Goal: Task Accomplishment & Management: Manage account settings

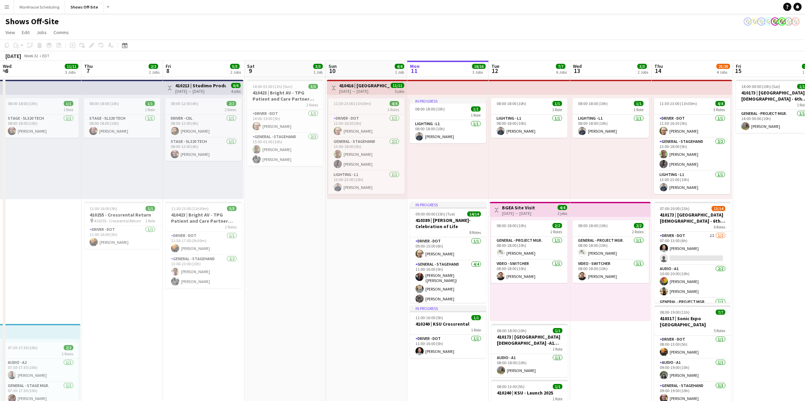
scroll to position [0, 234]
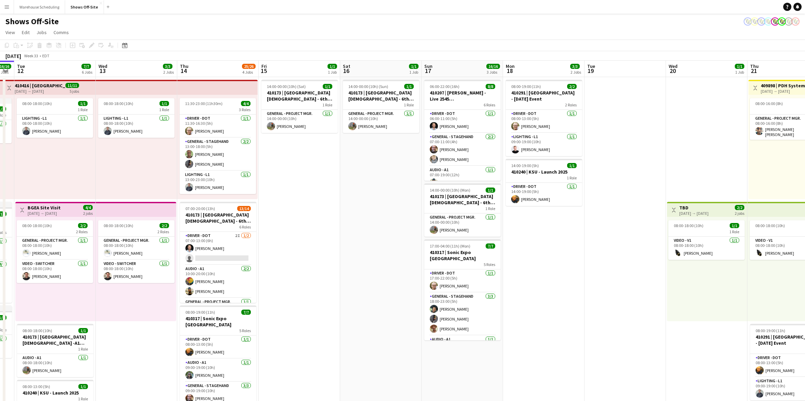
drag, startPoint x: 596, startPoint y: 175, endPoint x: 106, endPoint y: 184, distance: 490.6
click at [85, 187] on app-calendar-viewport "Sat 9 3/3 1 Job Sun 10 4/4 1 Job Mon 11 16/16 3 Jobs Tue 12 7/7 6 Jobs Wed 13 3…" at bounding box center [402, 310] width 805 height 499
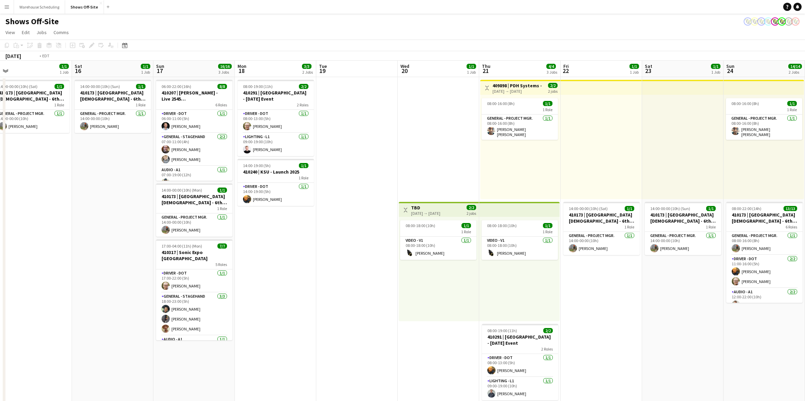
drag, startPoint x: 561, startPoint y: 199, endPoint x: 74, endPoint y: 172, distance: 487.9
click at [16, 180] on app-calendar-viewport "Wed 13 3/3 2 Jobs Thu 14 25/26 4 Jobs Fri 15 1/1 1 Job Sat 16 1/1 1 Job Sun 17 …" at bounding box center [402, 310] width 805 height 499
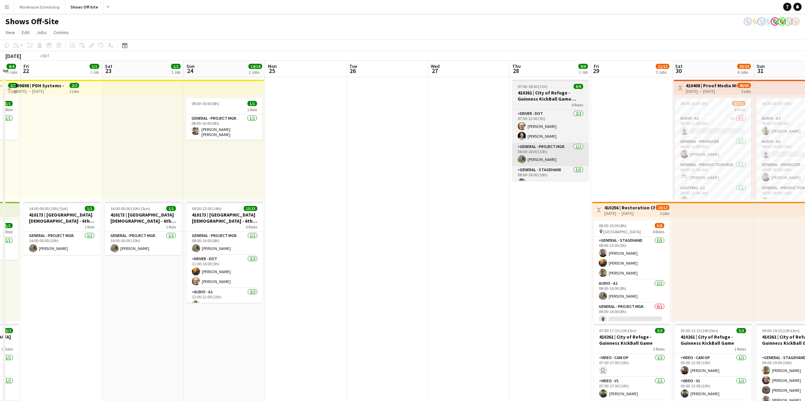
drag, startPoint x: 482, startPoint y: 153, endPoint x: 37, endPoint y: 149, distance: 444.6
click at [0, 161] on html "Menu Boards Boards Boards All jobs Status Workforce Workforce My Workforce Recr…" at bounding box center [402, 321] width 805 height 643
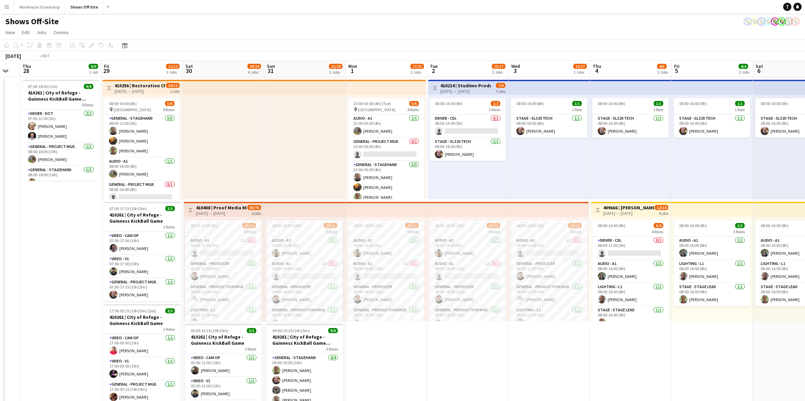
drag, startPoint x: 545, startPoint y: 157, endPoint x: -54, endPoint y: 161, distance: 599.6
click at [0, 161] on html "Menu Boards Boards Boards All jobs Status Workforce Workforce My Workforce Recr…" at bounding box center [402, 321] width 805 height 643
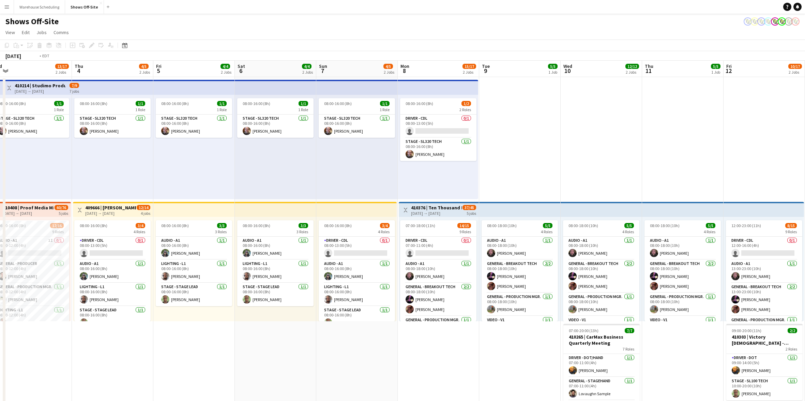
drag, startPoint x: 668, startPoint y: 140, endPoint x: 8, endPoint y: 144, distance: 659.5
click at [0, 147] on html "Menu Boards Boards Boards All jobs Status Workforce Workforce My Workforce Recr…" at bounding box center [402, 321] width 805 height 643
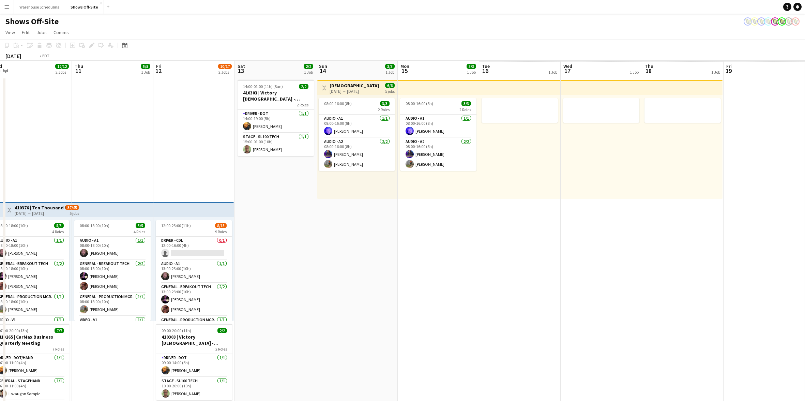
drag, startPoint x: -53, startPoint y: 162, endPoint x: -90, endPoint y: 159, distance: 37.3
click at [0, 159] on html "Menu Boards Boards Boards All jobs Status Workforce Workforce My Workforce Recr…" at bounding box center [402, 321] width 805 height 643
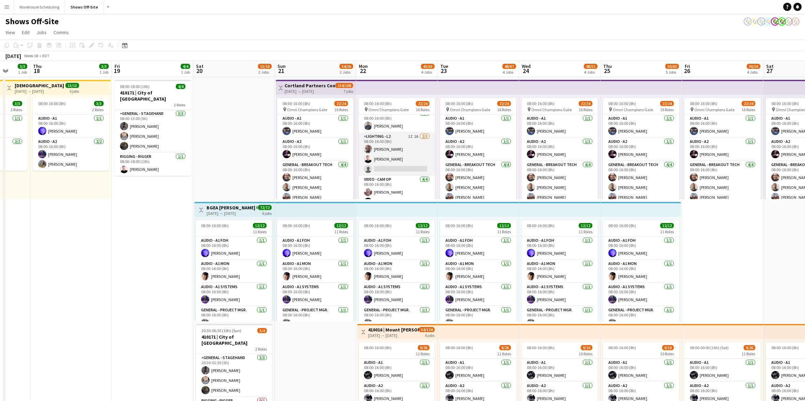
scroll to position [196, 0]
click at [385, 154] on app-card-role "Lighting - L2 1I 1A 2/3 08:00-16:00 (8h) Dwight Kendall Lucas Reed single-neutr…" at bounding box center [396, 154] width 76 height 43
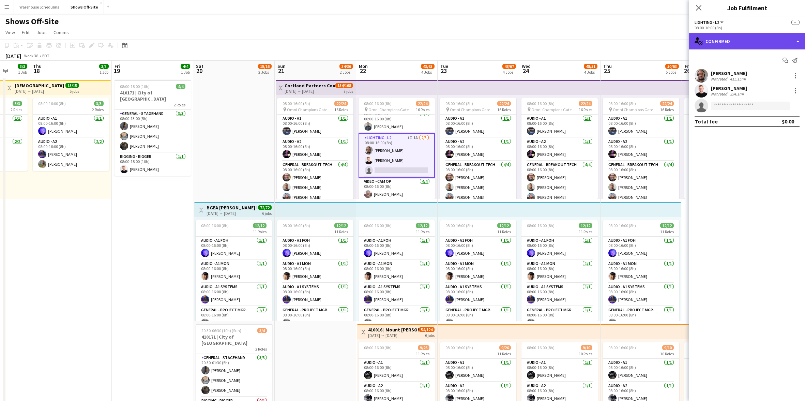
click at [759, 43] on div "single-neutral-actions-check-2 Confirmed" at bounding box center [747, 41] width 116 height 16
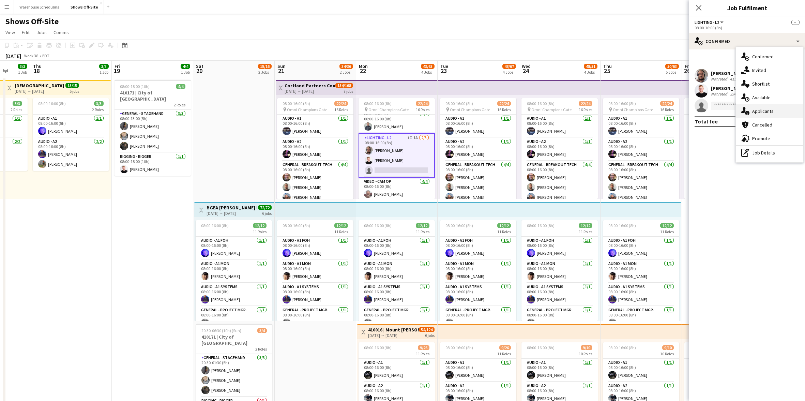
click at [772, 111] on div "single-neutral-actions-information Applicants" at bounding box center [768, 111] width 67 height 14
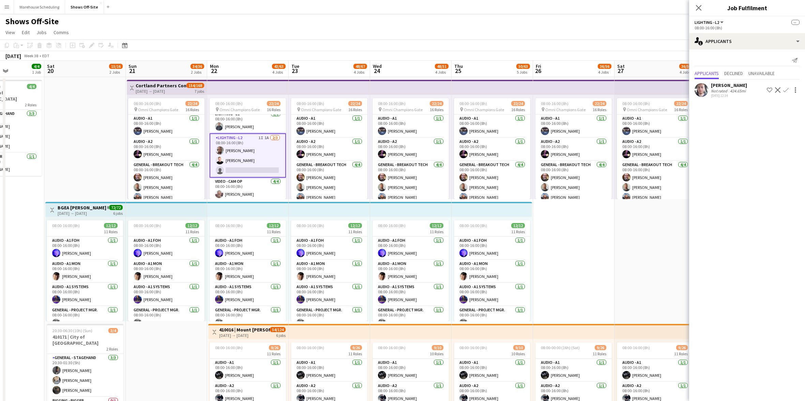
scroll to position [0, 205]
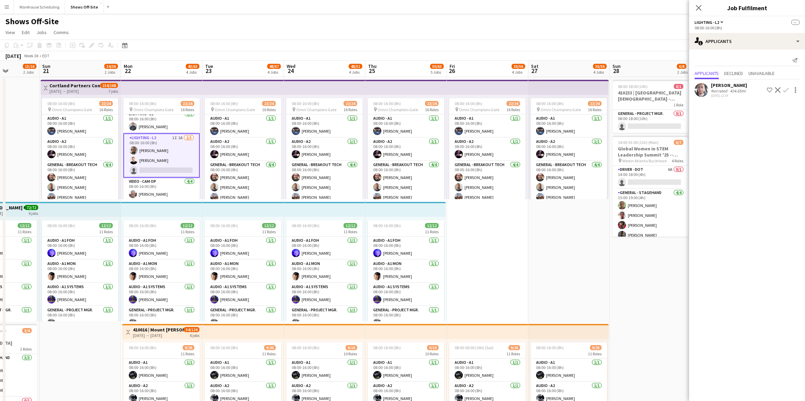
drag, startPoint x: 568, startPoint y: 151, endPoint x: 332, endPoint y: 147, distance: 235.1
click at [332, 147] on app-calendar-viewport "Thu 18 3/3 1 Job Fri 19 4/4 1 Job Sat 20 15/16 2 Jobs Sun 21 34/36 2 Jobs Mon 2…" at bounding box center [402, 371] width 805 height 621
click at [702, 91] on app-user-avatar at bounding box center [701, 90] width 14 height 14
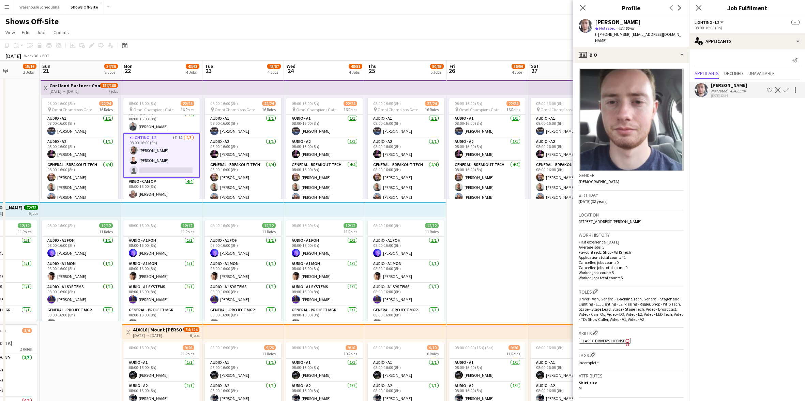
drag, startPoint x: 625, startPoint y: 20, endPoint x: 588, endPoint y: 21, distance: 36.8
click at [588, 21] on div "Joseph Cleveland star Not rated 424.65mi t. +12514586965 | chriscleveland251@gm…" at bounding box center [631, 31] width 116 height 30
copy div "[PERSON_NAME]"
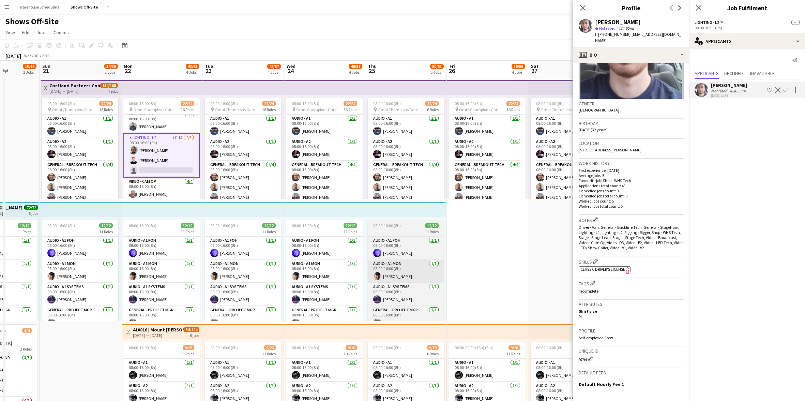
scroll to position [72, 0]
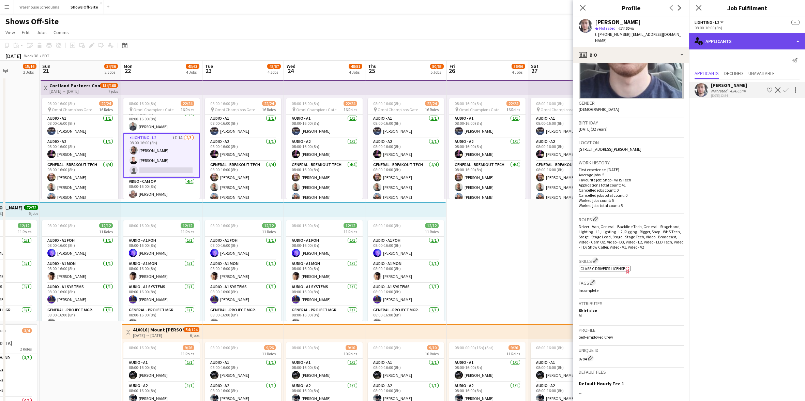
click at [734, 41] on div "single-neutral-actions-information Applicants" at bounding box center [747, 41] width 116 height 16
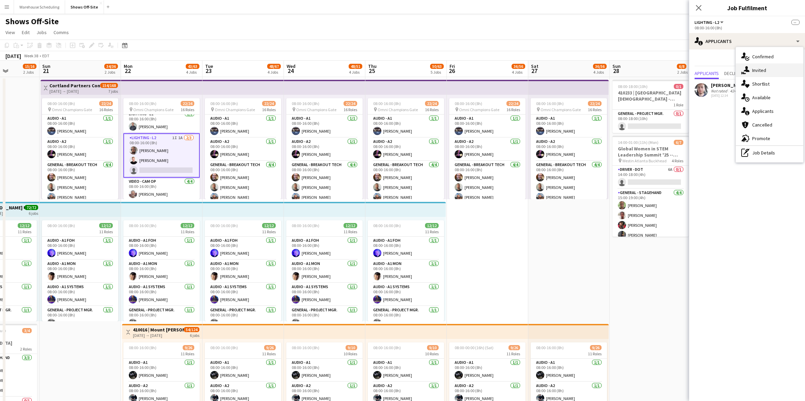
click at [750, 66] on div "single-neutral-actions-share-1 Invited" at bounding box center [768, 70] width 67 height 14
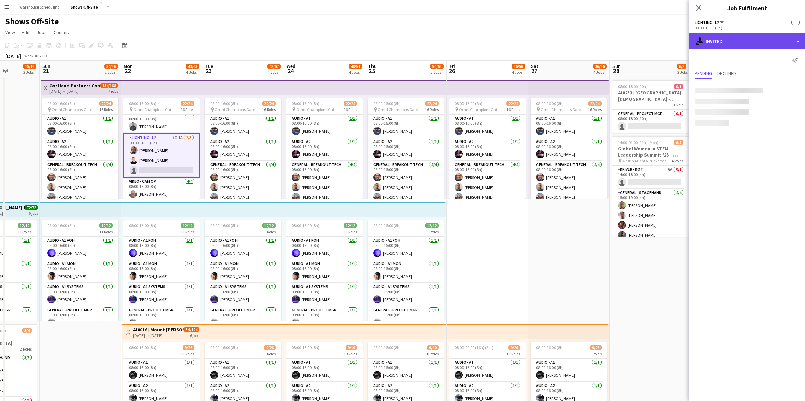
click at [738, 40] on div "single-neutral-actions-share-1 Invited" at bounding box center [747, 41] width 116 height 16
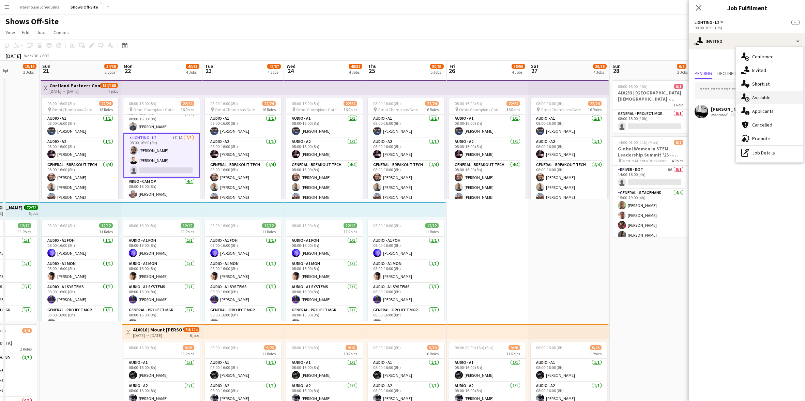
click at [766, 97] on div "single-neutral-actions-upload Available" at bounding box center [768, 98] width 67 height 14
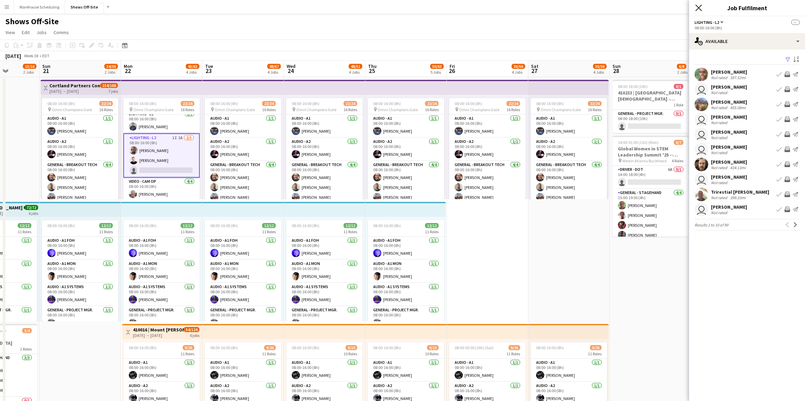
click at [701, 10] on icon "Close pop-in" at bounding box center [698, 7] width 6 height 6
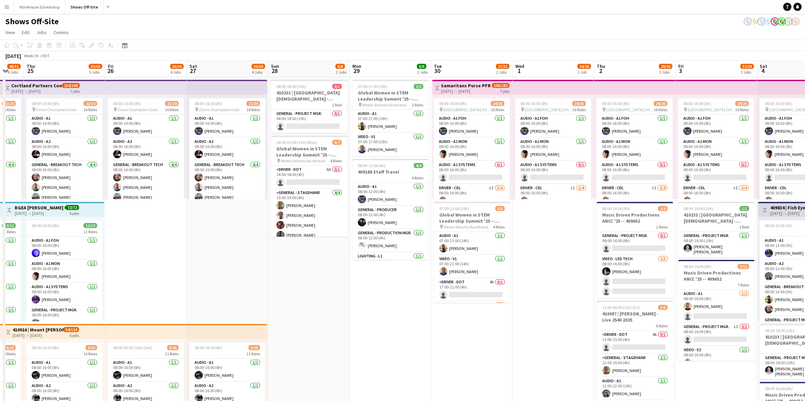
scroll to position [0, 227]
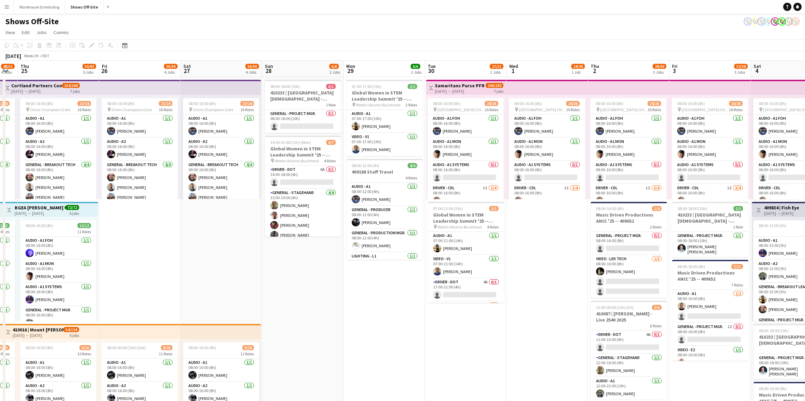
drag, startPoint x: 641, startPoint y: 249, endPoint x: 290, endPoint y: 253, distance: 350.9
click at [290, 253] on app-calendar-viewport "Mon 22 43/63 4 Jobs Tue 23 48/67 4 Jobs Wed 24 48/51 4 Jobs Thu 25 50/63 5 Jobs…" at bounding box center [402, 371] width 805 height 621
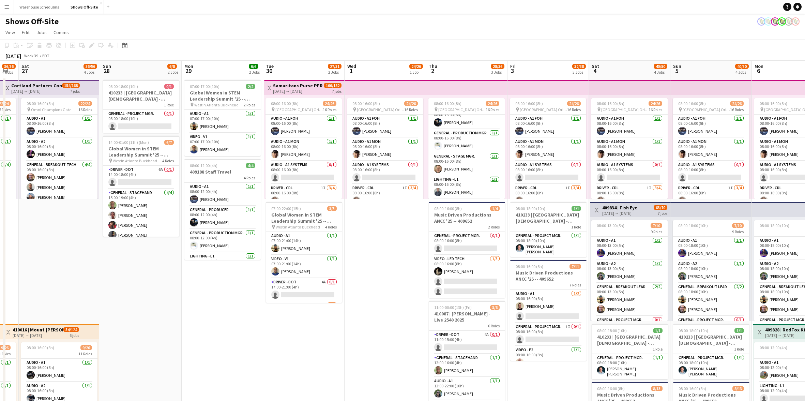
drag, startPoint x: 475, startPoint y: 247, endPoint x: 390, endPoint y: 249, distance: 85.2
click at [390, 249] on app-calendar-viewport "Wed 24 48/51 4 Jobs Thu 25 50/63 5 Jobs Fri 26 36/56 4 Jobs Sat 27 36/56 4 Jobs…" at bounding box center [402, 371] width 805 height 621
click at [304, 183] on app-card-role "Audio - A1 Systems 0/1 08:00-16:00 (8h) single-neutral-actions" at bounding box center [303, 172] width 76 height 23
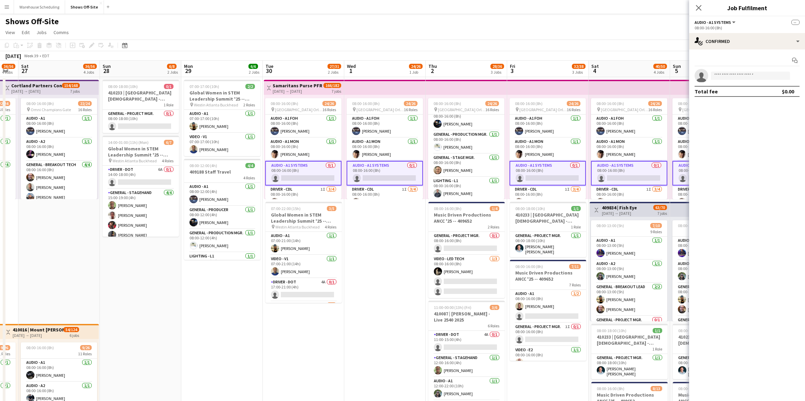
scroll to position [185, 0]
click at [748, 50] on div "Start chat single-neutral-actions Total fee $0.00" at bounding box center [747, 75] width 116 height 53
click at [748, 41] on div "single-neutral-actions-check-2 Confirmed" at bounding box center [747, 41] width 116 height 16
click at [762, 93] on div "single-neutral-actions-upload Available" at bounding box center [768, 98] width 67 height 14
click at [297, 124] on app-card-role "Audio - A1 FOH 1/1 08:00-16:00 (8h) Travis Stoker" at bounding box center [303, 125] width 76 height 23
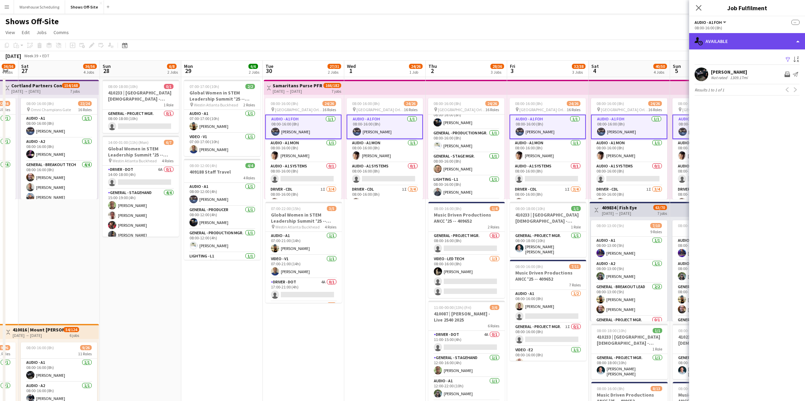
click at [768, 46] on div "single-neutral-actions-upload Available" at bounding box center [747, 41] width 116 height 16
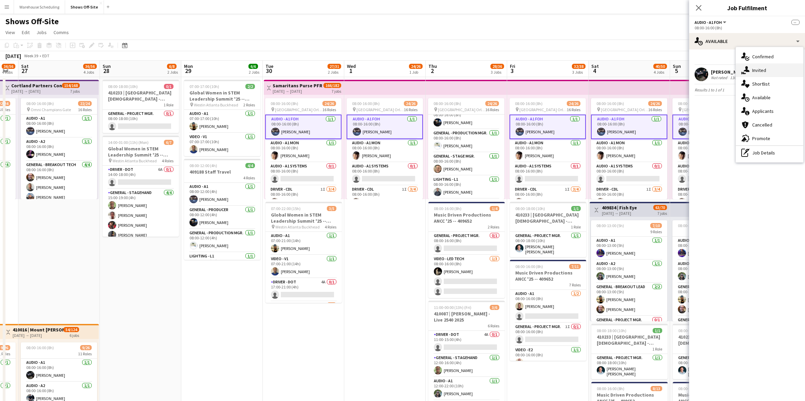
click at [764, 66] on div "single-neutral-actions-share-1 Invited" at bounding box center [768, 70] width 67 height 14
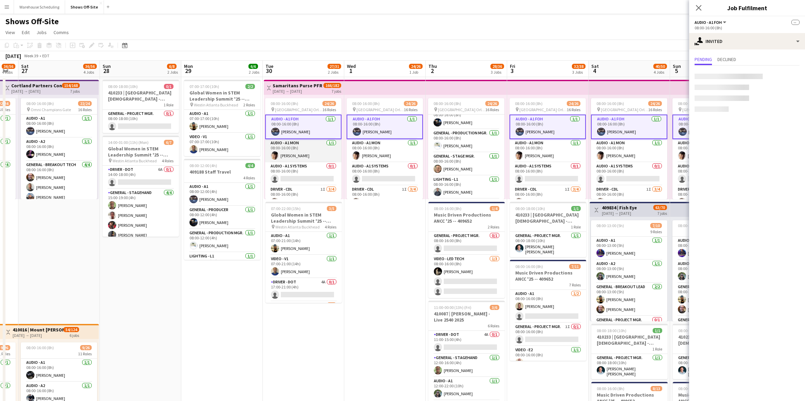
click at [280, 151] on app-card-role "Audio - A1 MON 1/1 08:00-16:00 (8h) Jim Hammond" at bounding box center [303, 150] width 76 height 23
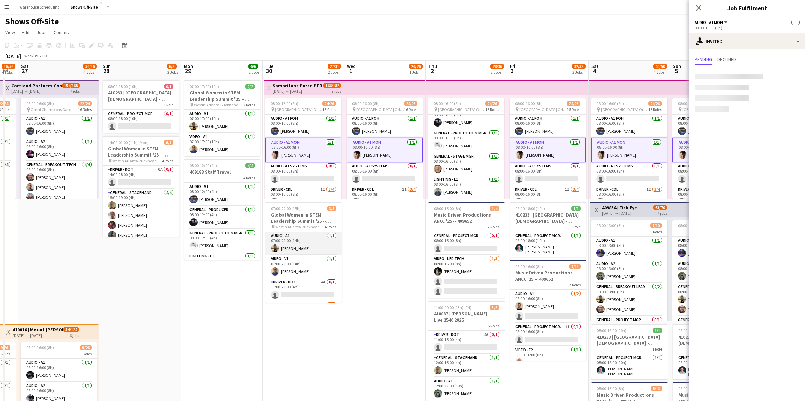
click at [290, 240] on app-card-role "Audio - A1 1/1 07:00-21:00 (14h) Mike McCoy" at bounding box center [303, 243] width 76 height 23
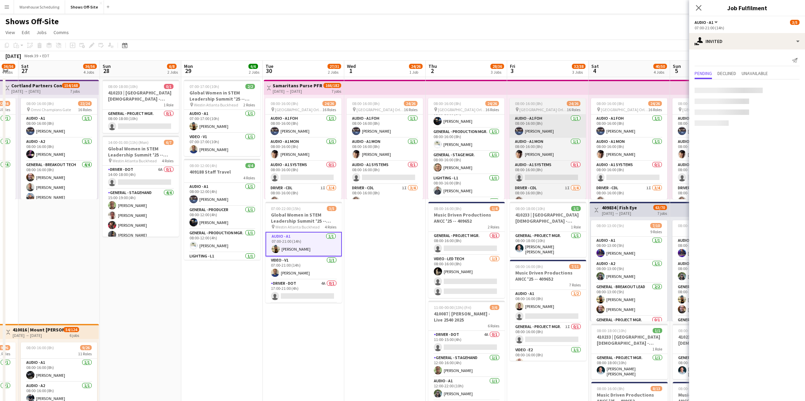
scroll to position [184, 0]
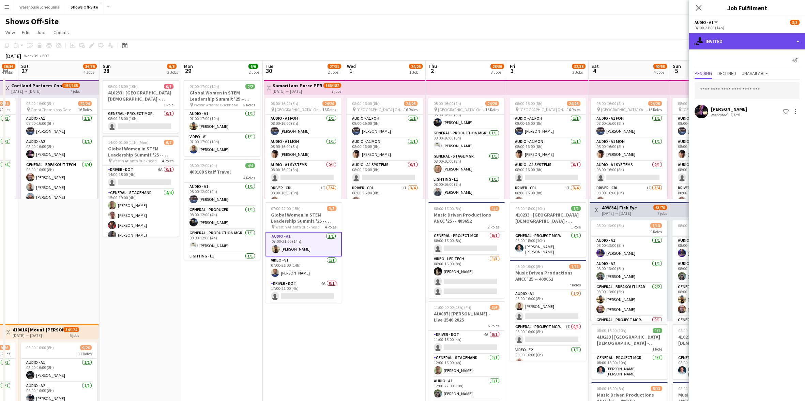
click at [738, 49] on div "single-neutral-actions-share-1 Invited" at bounding box center [747, 41] width 116 height 16
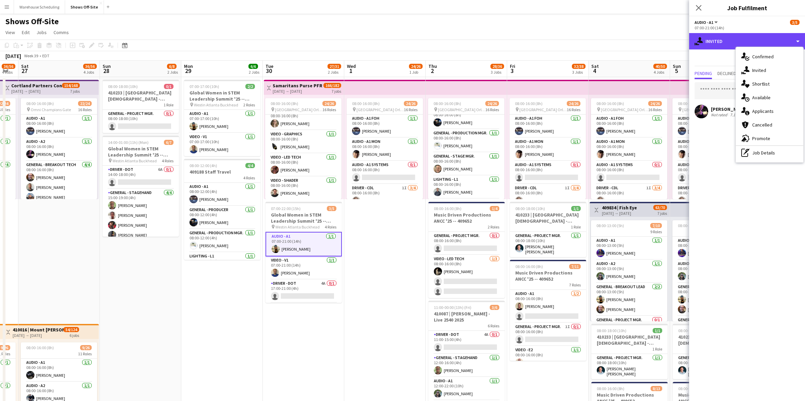
scroll to position [364, 0]
click at [774, 95] on div "single-neutral-actions-upload Available" at bounding box center [768, 98] width 67 height 14
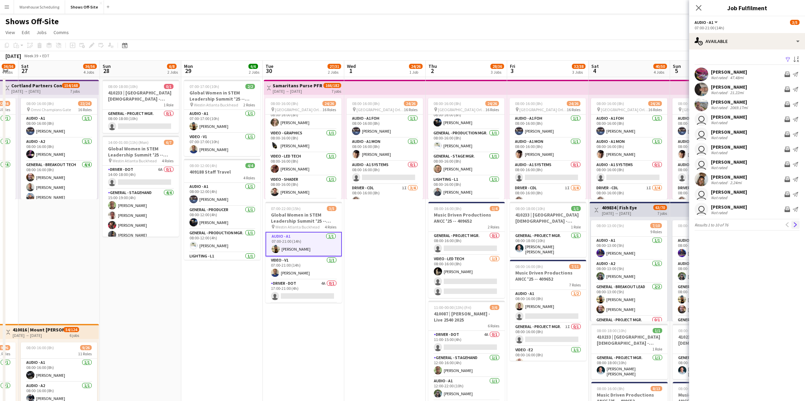
click at [796, 228] on button "Next" at bounding box center [795, 224] width 8 height 8
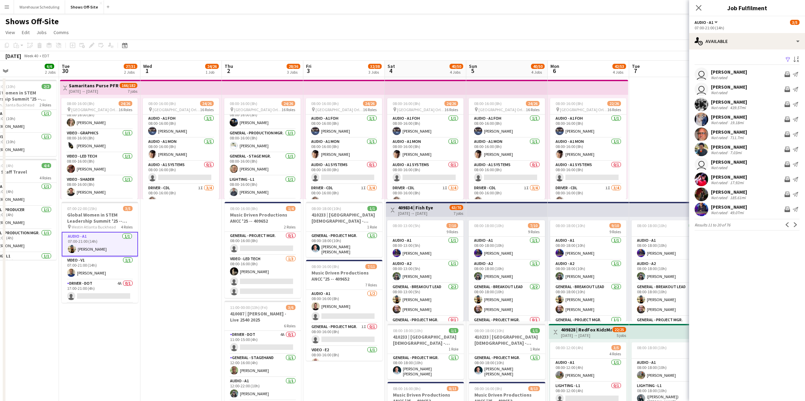
scroll to position [0, 273]
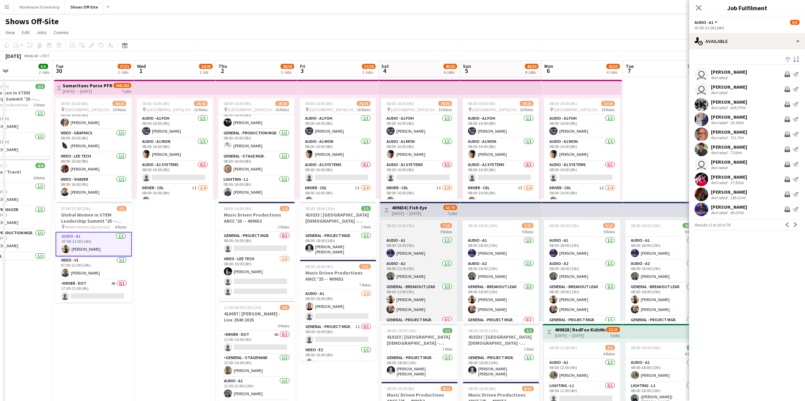
drag, startPoint x: 611, startPoint y: 222, endPoint x: 401, endPoint y: 226, distance: 209.9
click at [401, 226] on app-calendar-viewport "Fri 26 36/56 4 Jobs Sat 27 36/56 4 Jobs Sun 28 6/8 2 Jobs Mon 29 6/6 2 Jobs Tue…" at bounding box center [402, 371] width 805 height 621
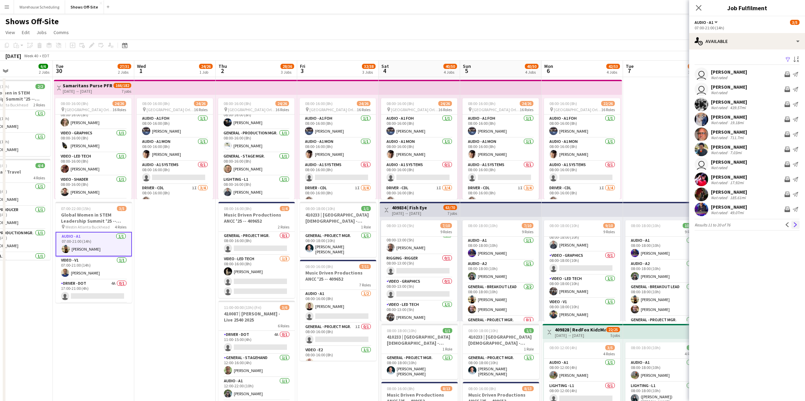
scroll to position [0, 0]
click at [798, 226] on button "Next" at bounding box center [795, 224] width 8 height 8
click at [796, 226] on app-icon "Next" at bounding box center [795, 224] width 5 height 5
click at [796, 225] on app-icon "Next" at bounding box center [795, 224] width 5 height 5
drag, startPoint x: 796, startPoint y: 225, endPoint x: 731, endPoint y: 271, distance: 79.7
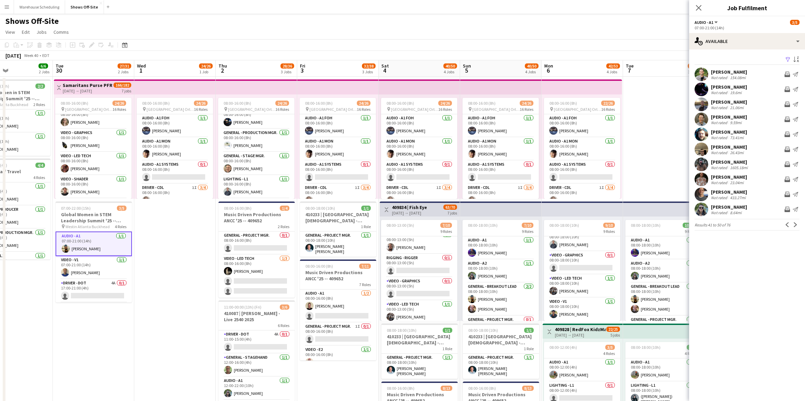
click at [731, 271] on mat-expansion-panel "users Available Filter Sort asc Curtis Nunnery Not rated 154.08mi Invite crew S…" at bounding box center [747, 224] width 116 height 351
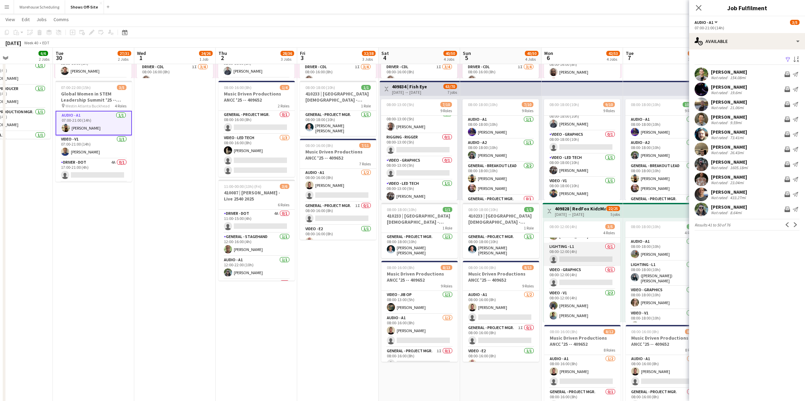
scroll to position [0, 0]
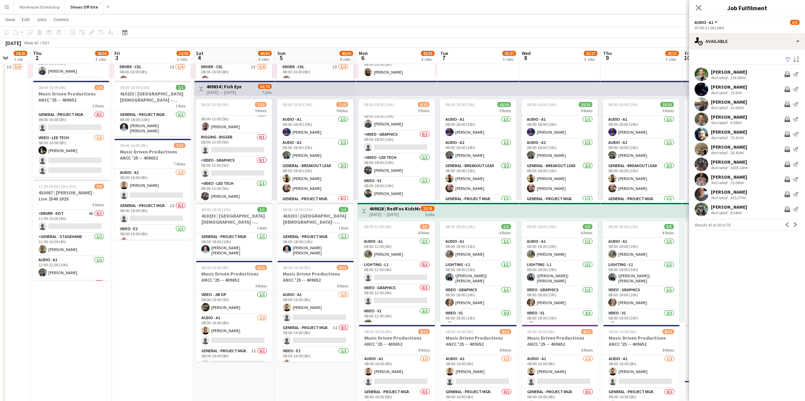
drag, startPoint x: 588, startPoint y: 268, endPoint x: 319, endPoint y: 244, distance: 269.9
click at [319, 244] on app-calendar-viewport "Mon 29 6/6 2 Jobs Tue 30 27/31 2 Jobs Wed 1 24/26 1 Job Thu 2 28/36 3 Jobs Fri …" at bounding box center [402, 233] width 805 height 655
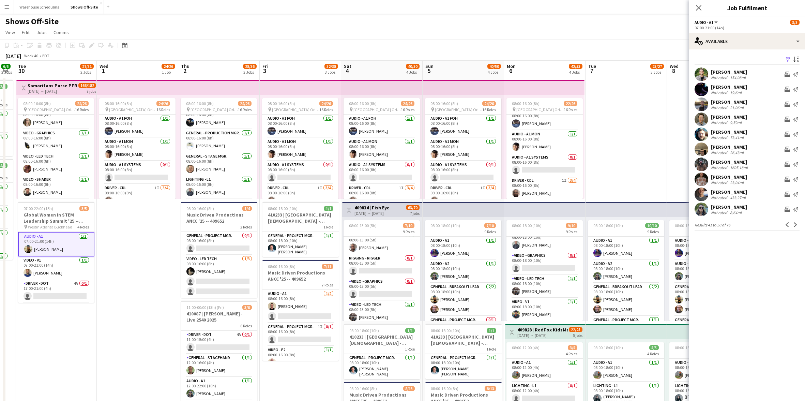
scroll to position [0, 216]
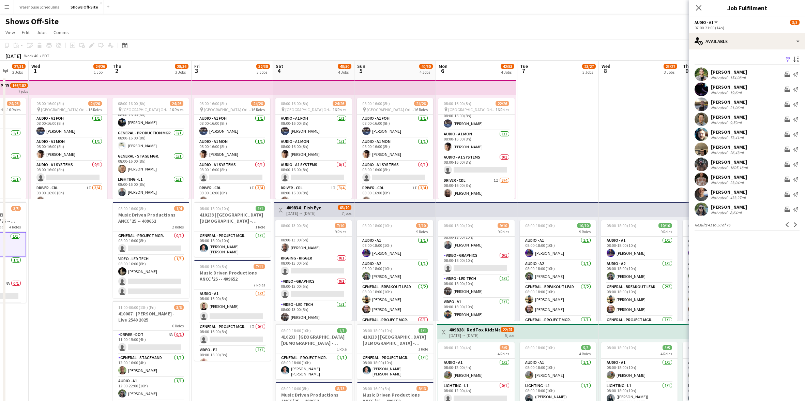
drag, startPoint x: 392, startPoint y: 147, endPoint x: 555, endPoint y: 144, distance: 163.2
click at [555, 144] on app-calendar-viewport "Sun 28 6/8 2 Jobs Mon 29 6/6 2 Jobs Tue 30 27/31 2 Jobs Wed 1 24/26 1 Job Thu 2…" at bounding box center [402, 371] width 805 height 621
click at [793, 225] on app-icon "Next" at bounding box center [795, 224] width 5 height 5
click at [793, 226] on app-icon "Next" at bounding box center [795, 228] width 5 height 5
click at [794, 223] on app-icon "Next" at bounding box center [795, 224] width 5 height 5
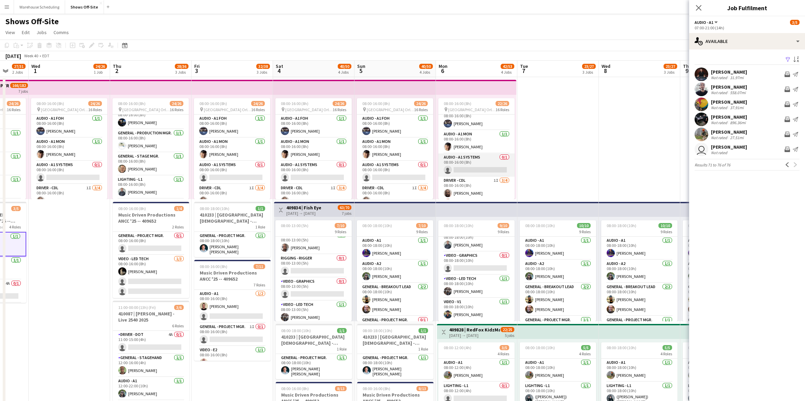
click at [474, 171] on app-card-role "Audio - A1 Systems 0/1 08:00-16:00 (8h) single-neutral-actions" at bounding box center [476, 164] width 76 height 23
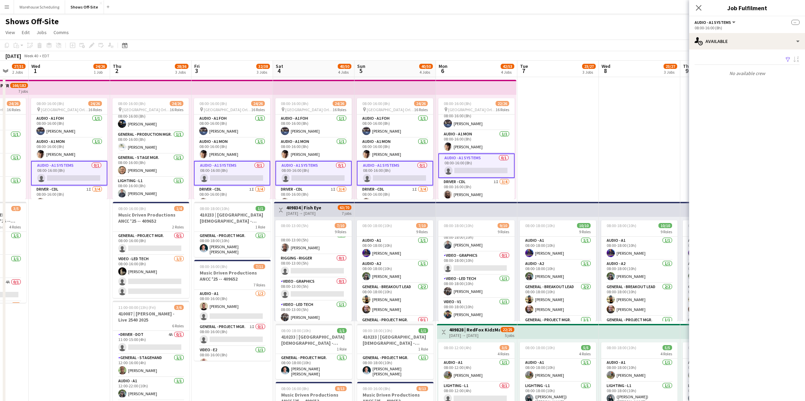
scroll to position [185, 0]
click at [720, 38] on div "single-neutral-actions-upload Available" at bounding box center [747, 41] width 116 height 16
click at [753, 68] on div "single-neutral-actions-share-1 Invited" at bounding box center [768, 70] width 67 height 14
click at [726, 62] on span "Declined" at bounding box center [726, 60] width 19 height 10
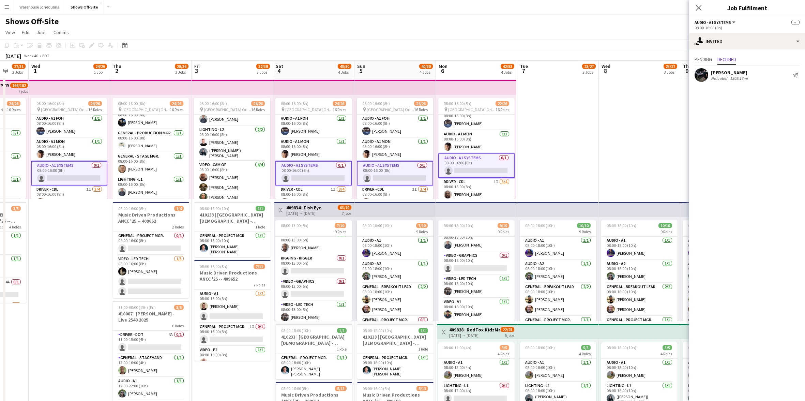
scroll to position [251, 0]
click at [228, 158] on app-card-role "Lighting - L2 2/2 08:00-16:00 (8h) Lucas Reed (Austin) Brady Henderson" at bounding box center [232, 150] width 76 height 35
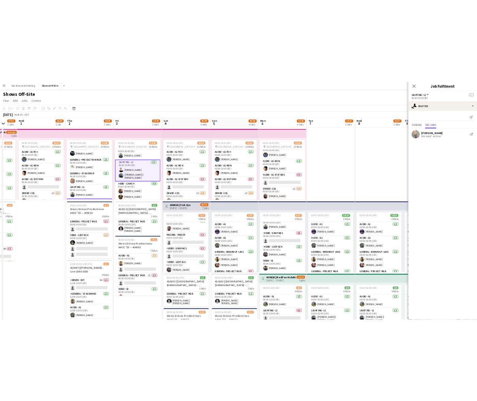
scroll to position [249, 0]
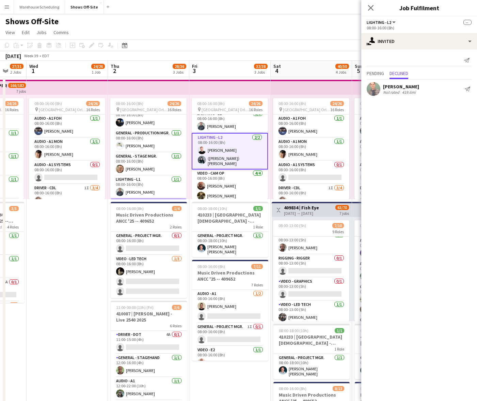
drag, startPoint x: 70, startPoint y: 111, endPoint x: -175, endPoint y: 130, distance: 246.0
click at [0, 130] on html "Menu Boards Boards Boards All jobs Status Workforce Workforce My Workforce Recr…" at bounding box center [238, 341] width 477 height 682
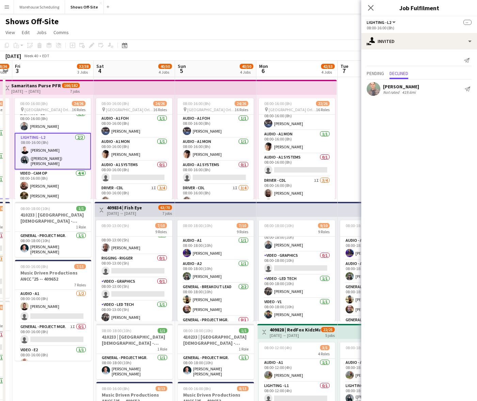
drag, startPoint x: 142, startPoint y: 103, endPoint x: -34, endPoint y: 105, distance: 176.1
click at [0, 105] on html "Menu Boards Boards Boards All jobs Status Workforce Workforce My Workforce Recr…" at bounding box center [238, 341] width 477 height 682
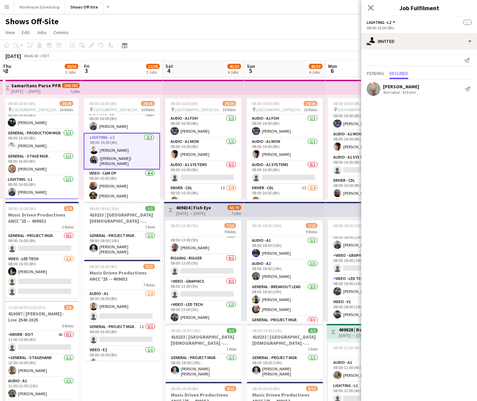
scroll to position [0, 173]
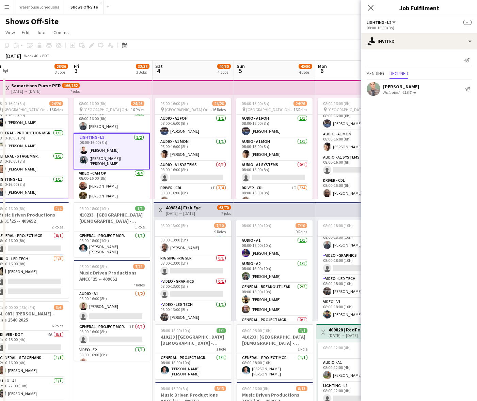
drag, startPoint x: 115, startPoint y: 103, endPoint x: 194, endPoint y: 86, distance: 80.4
click at [194, 86] on app-calendar-viewport "Tue 30 27/31 2 Jobs Wed 1 24/26 1 Job Thu 2 28/36 3 Jobs Fri 3 32/38 3 Jobs Sat…" at bounding box center [238, 371] width 477 height 621
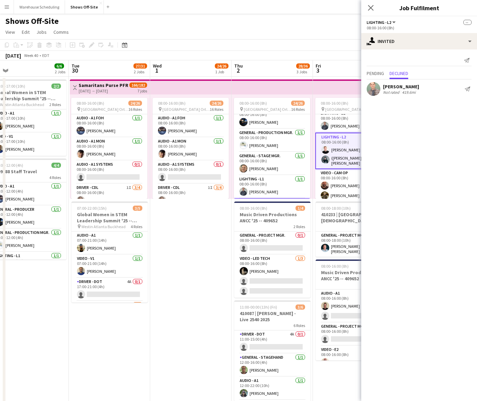
scroll to position [0, 166]
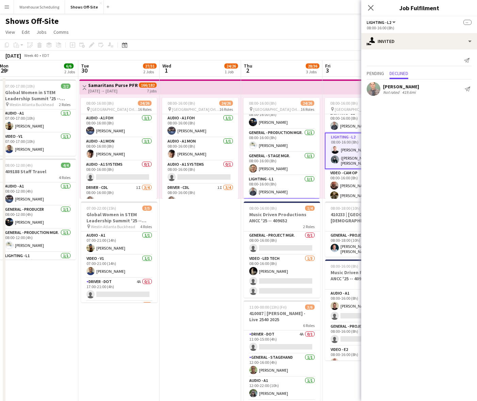
drag, startPoint x: 95, startPoint y: 105, endPoint x: 346, endPoint y: 114, distance: 251.6
click at [346, 114] on app-calendar-viewport "Sat 27 36/56 4 Jobs Sun 28 6/8 2 Jobs Mon 29 6/6 2 Jobs Tue 30 27/31 2 Jobs Wed…" at bounding box center [238, 370] width 477 height 621
drag, startPoint x: 245, startPoint y: 55, endPoint x: 63, endPoint y: 68, distance: 182.0
click at [63, 68] on app-calendar "Copy Paste Paste Command V Paste with crew Command Shift V Paste linked Job Del…" at bounding box center [238, 360] width 477 height 642
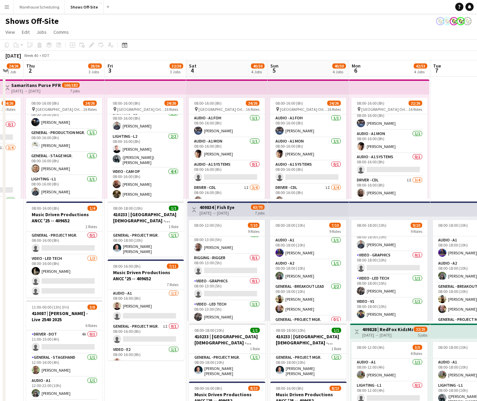
scroll to position [0, 222]
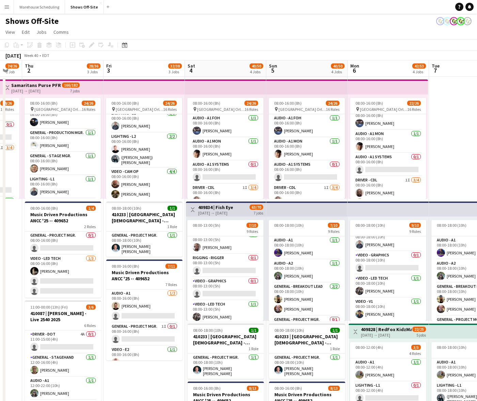
drag, startPoint x: 266, startPoint y: 125, endPoint x: 47, endPoint y: 128, distance: 219.1
click at [47, 128] on app-calendar-viewport "Mon 29 6/6 2 Jobs Tue 30 27/31 2 Jobs Wed 1 24/26 1 Job Thu 2 28/36 3 Jobs Fri …" at bounding box center [238, 370] width 477 height 621
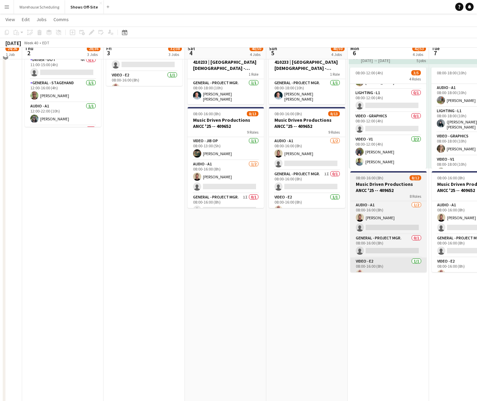
scroll to position [273, 0]
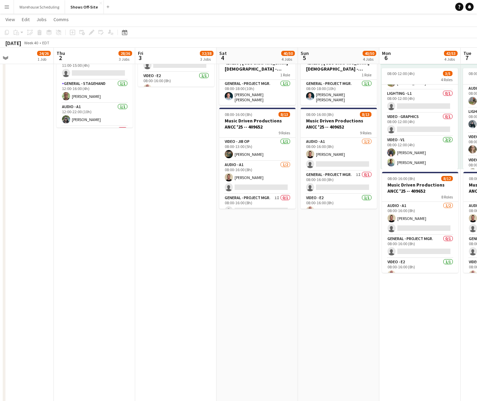
drag, startPoint x: 254, startPoint y: 251, endPoint x: 351, endPoint y: 245, distance: 96.6
click at [351, 245] on app-calendar-viewport "Mon 29 6/6 2 Jobs Tue 30 27/31 2 Jobs Wed 1 24/26 1 Job Thu 2 28/36 3 Jobs Fri …" at bounding box center [238, 80] width 477 height 655
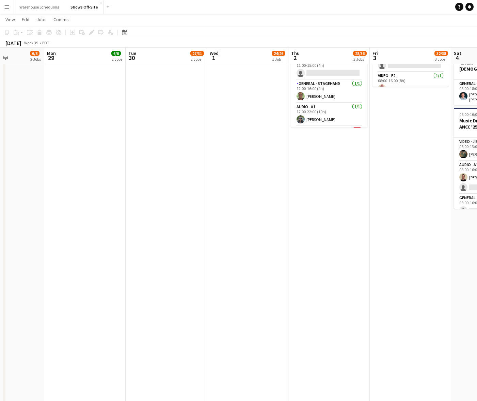
drag, startPoint x: 192, startPoint y: 248, endPoint x: 347, endPoint y: 248, distance: 155.0
click at [347, 248] on app-calendar-viewport "Fri 26 36/56 4 Jobs Sat 27 36/56 4 Jobs Sun 28 6/8 2 Jobs Mon 29 6/6 2 Jobs Tue…" at bounding box center [238, 80] width 477 height 655
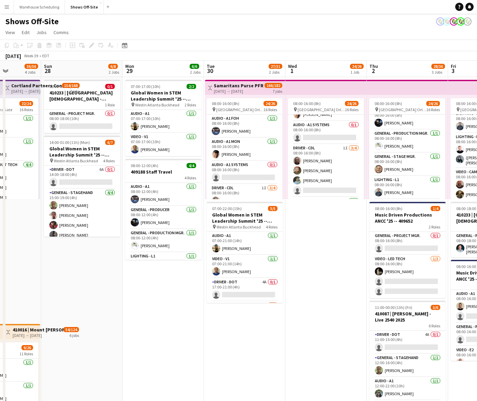
drag, startPoint x: 243, startPoint y: 307, endPoint x: 393, endPoint y: 302, distance: 150.6
click at [400, 300] on app-calendar-viewport "Thu 25 50/63 5 Jobs Fri 26 36/56 4 Jobs Sat 27 36/56 4 Jobs Sun 28 6/8 2 Jobs M…" at bounding box center [238, 371] width 477 height 621
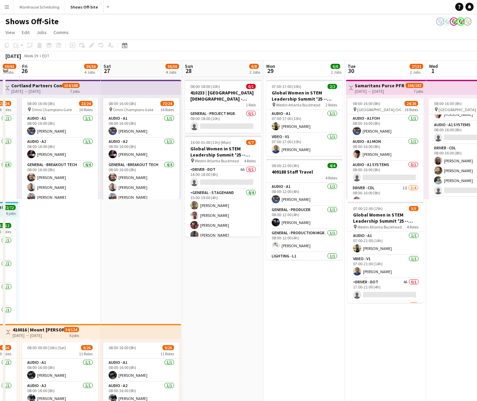
scroll to position [0, 145]
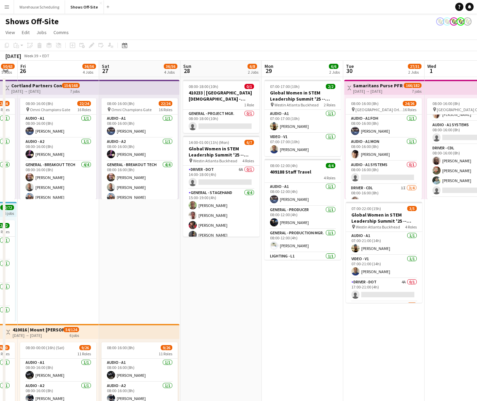
drag, startPoint x: 220, startPoint y: 311, endPoint x: 419, endPoint y: 312, distance: 198.6
click at [419, 312] on app-calendar-viewport "Wed 24 48/51 4 Jobs Thu 25 50/63 5 Jobs Fri 26 36/56 4 Jobs Sat 27 36/56 4 Jobs…" at bounding box center [238, 371] width 477 height 621
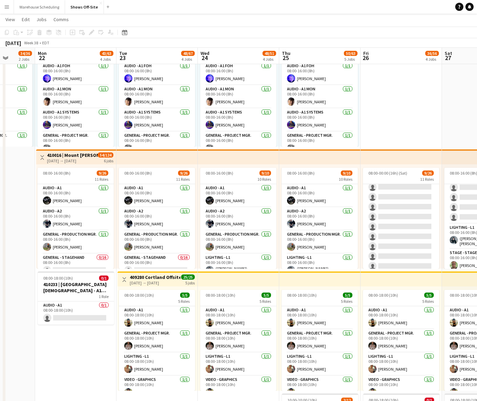
scroll to position [0, 168]
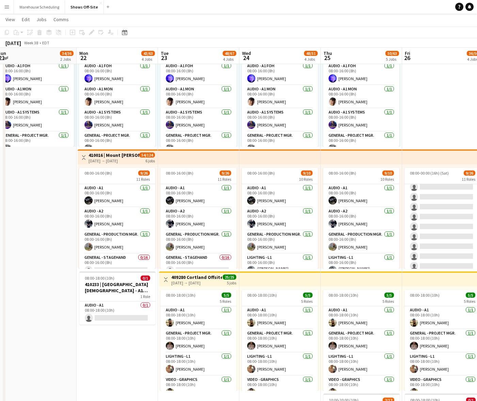
drag, startPoint x: 330, startPoint y: 111, endPoint x: 476, endPoint y: 96, distance: 146.5
click at [476, 96] on app-calendar-viewport "Fri 19 4/4 1 Job Sat 20 15/16 2 Jobs Sun 21 34/36 2 Jobs Mon 22 43/63 4 Jobs Tu…" at bounding box center [238, 180] width 477 height 655
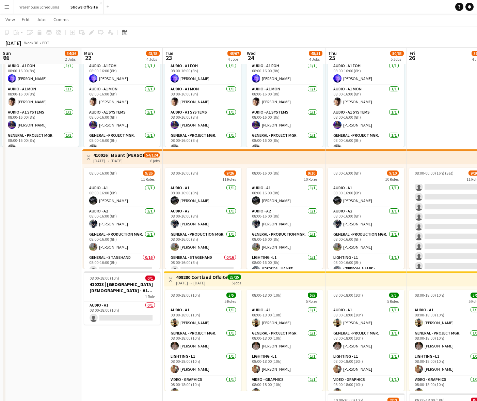
drag, startPoint x: 55, startPoint y: 185, endPoint x: 382, endPoint y: 185, distance: 327.0
click at [477, 146] on html "Menu Boards Boards Boards All jobs Status Workforce Workforce My Workforce Recr…" at bounding box center [238, 166] width 477 height 681
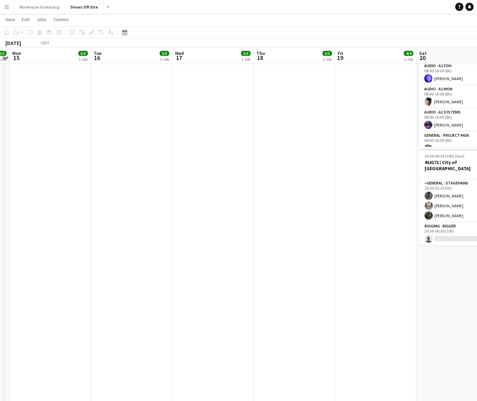
drag, startPoint x: 238, startPoint y: 213, endPoint x: 402, endPoint y: 214, distance: 164.5
click at [477, 170] on html "Menu Boards Boards Boards All jobs Status Workforce Workforce My Workforce Recr…" at bounding box center [238, 166] width 477 height 681
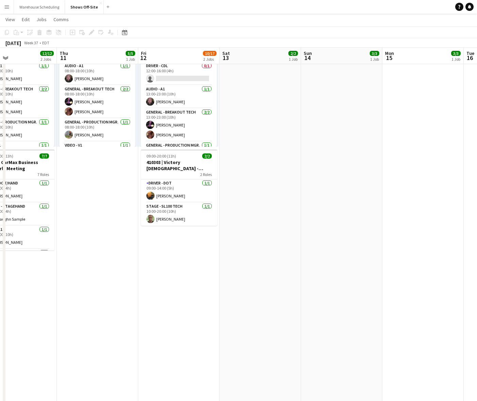
drag, startPoint x: 171, startPoint y: 226, endPoint x: 744, endPoint y: 134, distance: 579.6
click at [477, 134] on html "Menu Boards Boards Boards All jobs Status Workforce Workforce My Workforce Recr…" at bounding box center [238, 166] width 477 height 681
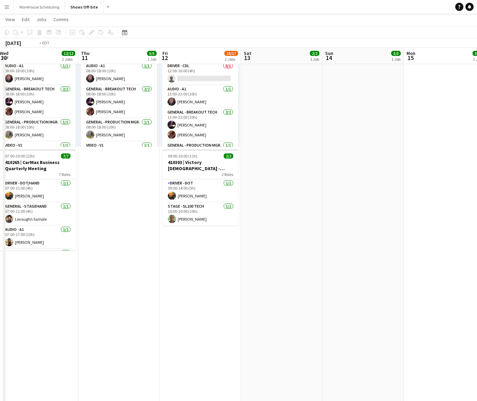
drag, startPoint x: 704, startPoint y: 181, endPoint x: 742, endPoint y: 179, distance: 37.5
click at [477, 179] on html "Menu Boards Boards Boards All jobs Status Workforce Workforce My Workforce Recr…" at bounding box center [238, 166] width 477 height 681
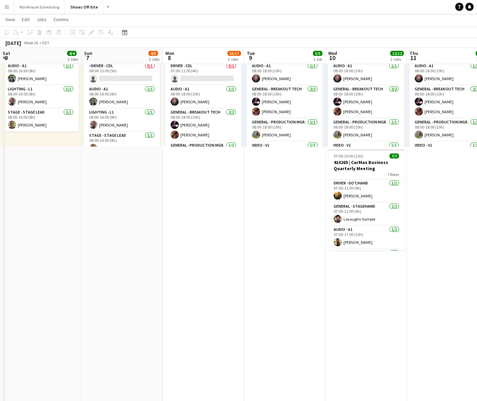
drag, startPoint x: 90, startPoint y: 249, endPoint x: 449, endPoint y: 210, distance: 360.8
click at [477, 173] on html "Menu Boards Boards Boards All jobs Status Workforce Workforce My Workforce Recr…" at bounding box center [238, 166] width 477 height 681
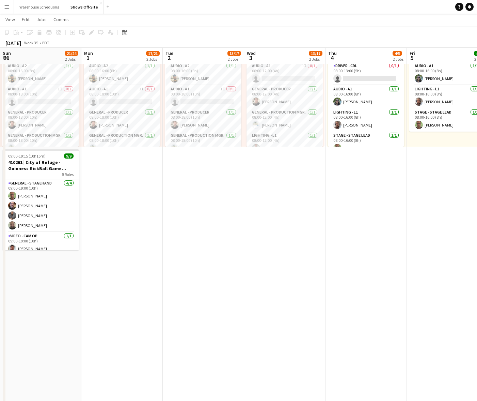
scroll to position [0, 163]
drag, startPoint x: 359, startPoint y: 204, endPoint x: 397, endPoint y: 200, distance: 38.3
click at [477, 159] on html "Menu Boards Boards Boards All jobs Status Workforce Workforce My Workforce Recr…" at bounding box center [238, 166] width 477 height 681
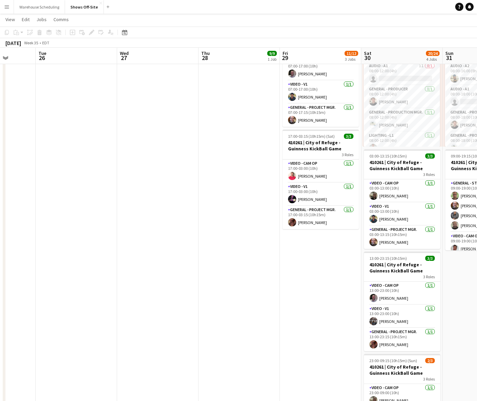
drag, startPoint x: 220, startPoint y: 291, endPoint x: 551, endPoint y: 266, distance: 331.7
click at [477, 266] on html "Menu Boards Boards Boards All jobs Status Workforce Workforce My Workforce Recr…" at bounding box center [238, 166] width 477 height 681
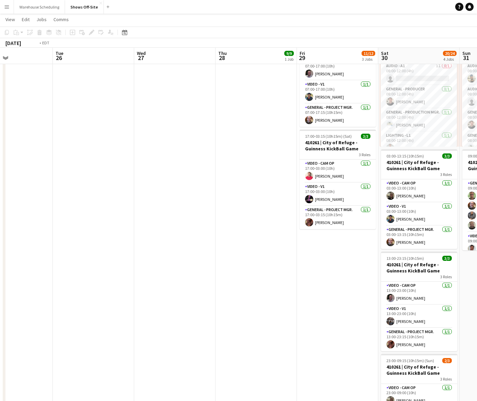
drag, startPoint x: 233, startPoint y: 298, endPoint x: 408, endPoint y: 279, distance: 176.1
click at [406, 279] on app-calendar-viewport "Sat 23 1/1 1 Job Sun 24 14/14 2 Jobs Mon 25 Tue 26 Wed 27 Thu 28 9/9 1 Job Fri …" at bounding box center [238, 180] width 477 height 655
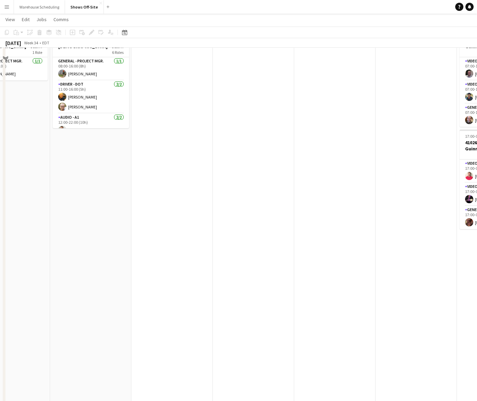
scroll to position [0, 0]
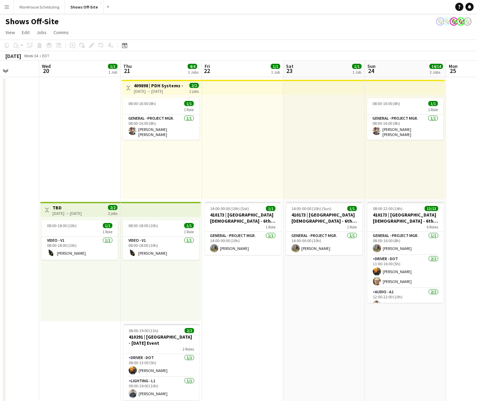
drag, startPoint x: 392, startPoint y: 248, endPoint x: 532, endPoint y: 209, distance: 145.9
click at [477, 209] on html "Menu Boards Boards Boards All jobs Status Workforce Workforce My Workforce Recr…" at bounding box center [238, 341] width 477 height 682
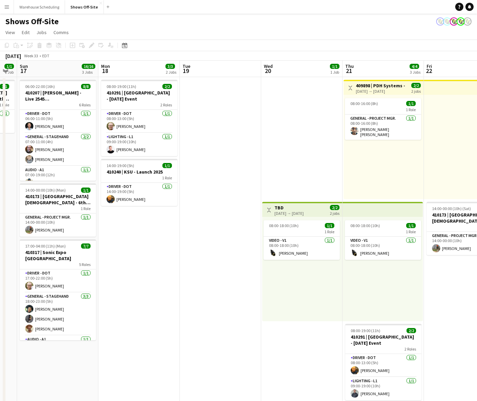
drag, startPoint x: 251, startPoint y: 291, endPoint x: 471, endPoint y: 260, distance: 222.2
click at [471, 260] on app-calendar-viewport "Fri 15 1/1 1 Job Sat 16 1/1 1 Job Sun 17 16/16 3 Jobs Mon 18 3/3 2 Jobs Tue 19 …" at bounding box center [238, 371] width 477 height 621
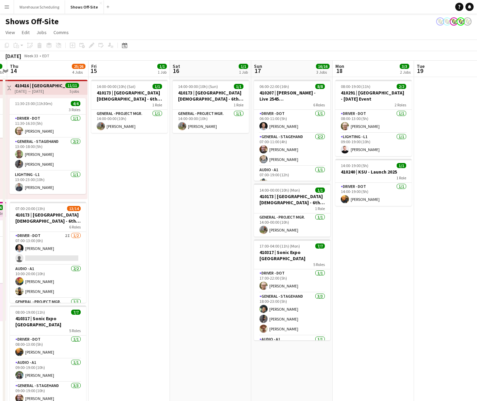
drag, startPoint x: 210, startPoint y: 283, endPoint x: 378, endPoint y: 263, distance: 169.5
click at [391, 259] on app-calendar-viewport "Tue 12 7/7 6 Jobs Wed 13 3/3 2 Jobs Thu 14 25/26 4 Jobs Fri 15 1/1 1 Job Sat 16…" at bounding box center [238, 371] width 477 height 621
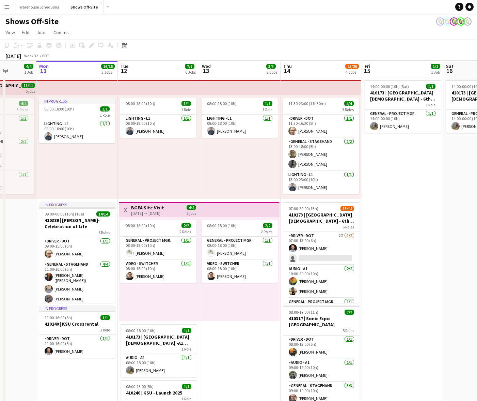
scroll to position [0, 191]
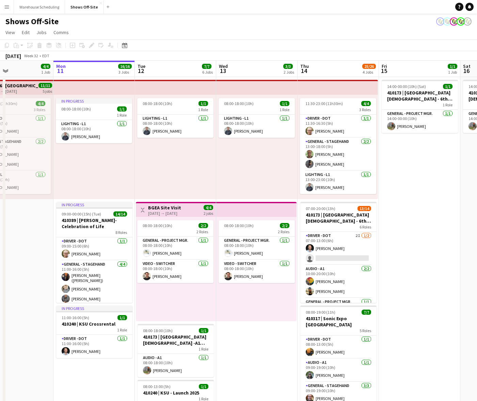
drag, startPoint x: 119, startPoint y: 263, endPoint x: 405, endPoint y: 232, distance: 287.8
click at [405, 232] on app-calendar-viewport "Fri 8 5/5 2 Jobs Sat 9 3/3 1 Job Sun 10 4/4 1 Job Mon 11 16/16 3 Jobs Tue 12 7/…" at bounding box center [238, 371] width 477 height 621
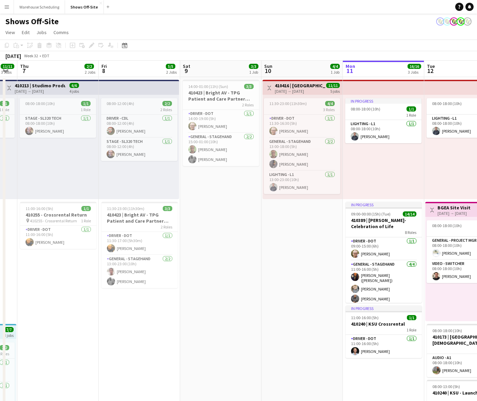
drag, startPoint x: 175, startPoint y: 306, endPoint x: 509, endPoint y: 301, distance: 333.5
click at [477, 301] on html "Menu Boards Boards Boards All jobs Status Workforce Workforce My Workforce Recr…" at bounding box center [238, 341] width 477 height 682
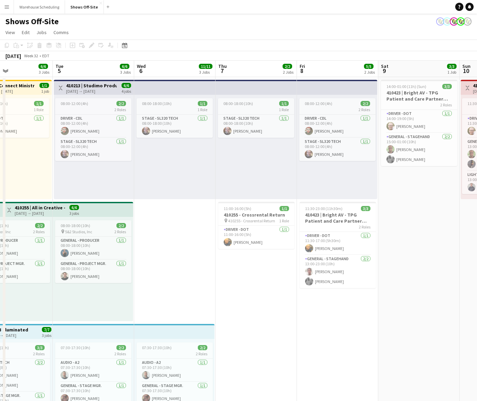
scroll to position [0, 204]
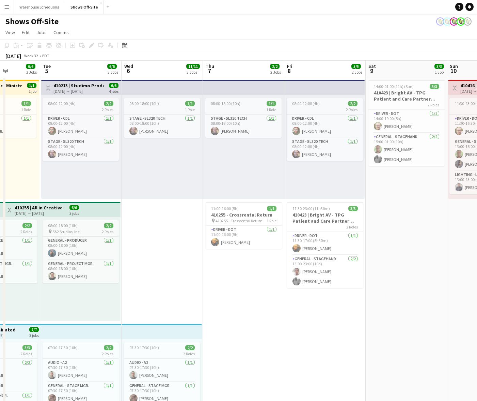
drag, startPoint x: 312, startPoint y: 296, endPoint x: 510, endPoint y: 278, distance: 199.4
click at [477, 278] on html "Menu Boards Boards Boards All jobs Status Workforce Workforce My Workforce Recr…" at bounding box center [238, 341] width 477 height 682
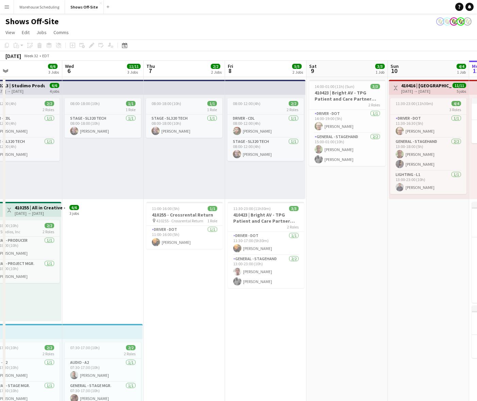
drag, startPoint x: 416, startPoint y: 230, endPoint x: 143, endPoint y: 229, distance: 272.5
click at [165, 230] on app-calendar-viewport "Sat 2 Sun 3 10/10 2 Jobs Mon 4 6/6 3 Jobs Tue 5 6/6 3 Jobs Wed 6 11/11 3 Jobs T…" at bounding box center [238, 371] width 477 height 621
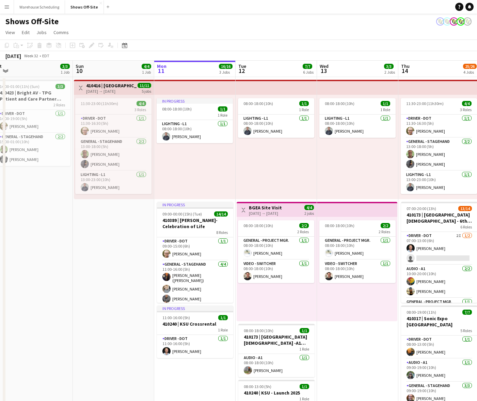
drag, startPoint x: 309, startPoint y: 175, endPoint x: 297, endPoint y: 176, distance: 12.3
click at [270, 178] on app-calendar-viewport "Wed 6 11/11 3 Jobs Thu 7 2/2 2 Jobs Fri 8 5/5 2 Jobs Sat 9 3/3 1 Job Sun 10 4/4…" at bounding box center [238, 371] width 477 height 621
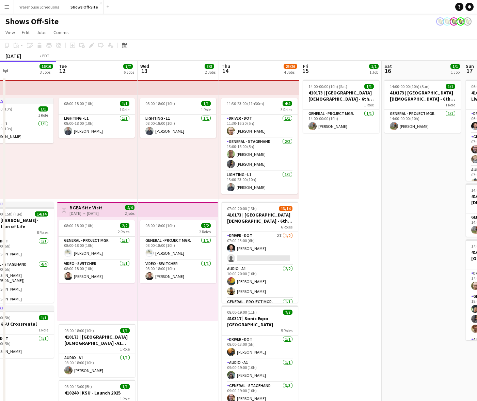
drag, startPoint x: 392, startPoint y: 152, endPoint x: 270, endPoint y: 151, distance: 122.3
click at [270, 151] on app-calendar-viewport "Fri 8 5/5 2 Jobs Sat 9 3/3 1 Job Sun 10 4/4 1 Job Mon 11 16/16 3 Jobs Tue 12 7/…" at bounding box center [238, 371] width 477 height 621
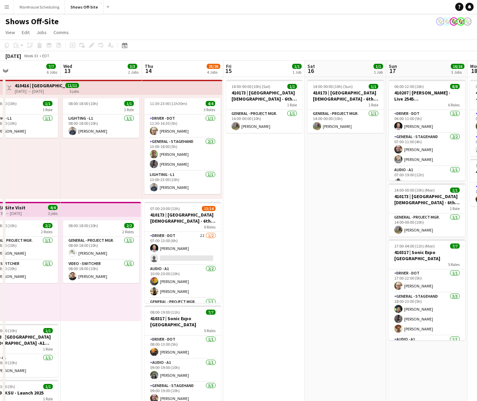
drag, startPoint x: 385, startPoint y: 149, endPoint x: 203, endPoint y: 174, distance: 183.6
click at [197, 174] on app-calendar-viewport "Sat 9 3/3 1 Job Sun 10 4/4 1 Job Mon 11 16/16 3 Jobs Tue 12 7/7 6 Jobs Wed 13 3…" at bounding box center [238, 371] width 477 height 621
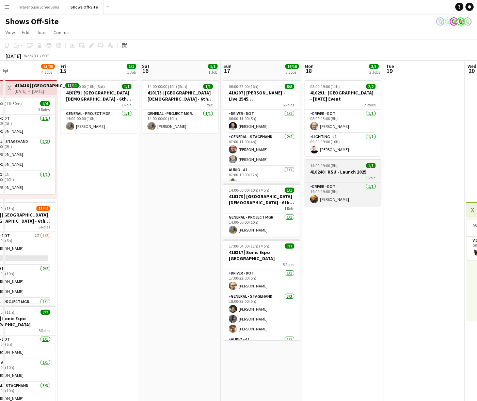
drag, startPoint x: 415, startPoint y: 150, endPoint x: 224, endPoint y: 163, distance: 191.9
click at [229, 164] on app-calendar-viewport "Mon 11 16/16 3 Jobs Tue 12 7/7 6 Jobs Wed 13 3/3 2 Jobs Thu 14 25/26 4 Jobs Fri…" at bounding box center [238, 371] width 477 height 621
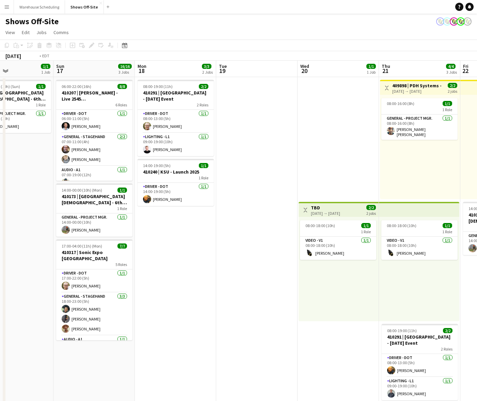
drag, startPoint x: 401, startPoint y: 156, endPoint x: 206, endPoint y: 160, distance: 194.9
click at [206, 161] on app-calendar-viewport "Wed 13 3/3 2 Jobs Thu 14 25/26 4 Jobs Fri 15 1/1 1 Job Sat 16 1/1 1 Job Sun 17 …" at bounding box center [238, 371] width 477 height 621
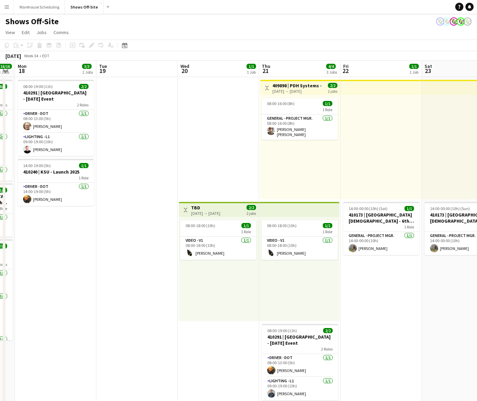
drag, startPoint x: 341, startPoint y: 161, endPoint x: 154, endPoint y: 152, distance: 187.2
click at [150, 153] on app-calendar-viewport "Fri 15 1/1 1 Job Sat 16 1/1 1 Job Sun 17 16/16 3 Jobs Mon 18 3/3 2 Jobs Tue 19 …" at bounding box center [238, 371] width 477 height 621
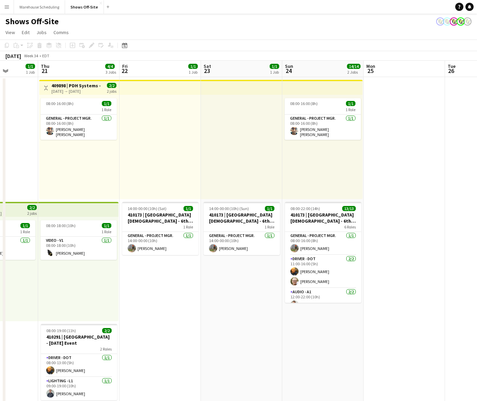
drag, startPoint x: 233, startPoint y: 188, endPoint x: 202, endPoint y: 190, distance: 30.3
click at [200, 190] on app-calendar-viewport "Mon 18 3/3 2 Jobs Tue 19 Wed 20 1/1 1 Job Thu 21 4/4 3 Jobs Fri 22 1/1 1 Job Sa…" at bounding box center [238, 371] width 477 height 621
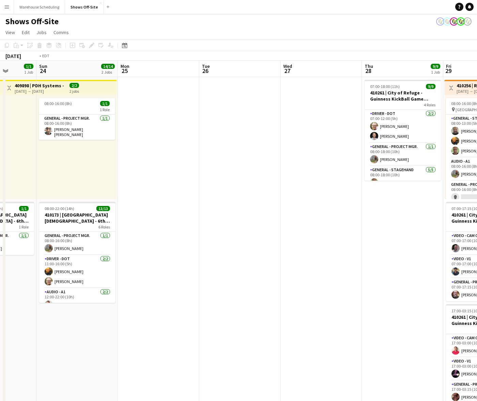
drag, startPoint x: 236, startPoint y: 198, endPoint x: 214, endPoint y: 194, distance: 22.5
click at [173, 200] on app-calendar-viewport "Thu 21 4/4 3 Jobs Fri 22 1/1 1 Job Sat 23 1/1 1 Job Sun 24 14/14 2 Jobs Mon 25 …" at bounding box center [238, 371] width 477 height 621
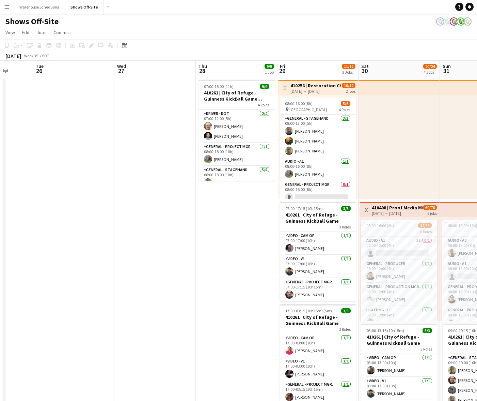
drag, startPoint x: 156, startPoint y: 206, endPoint x: 85, endPoint y: 205, distance: 71.5
click at [84, 205] on app-calendar-viewport "Fri 22 1/1 1 Job Sat 23 1/1 1 Job Sun 24 14/14 2 Jobs Mon 25 Tue 26 Wed 27 Thu …" at bounding box center [238, 371] width 477 height 621
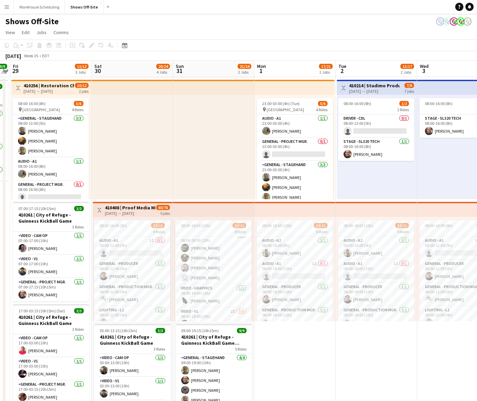
scroll to position [0, 254]
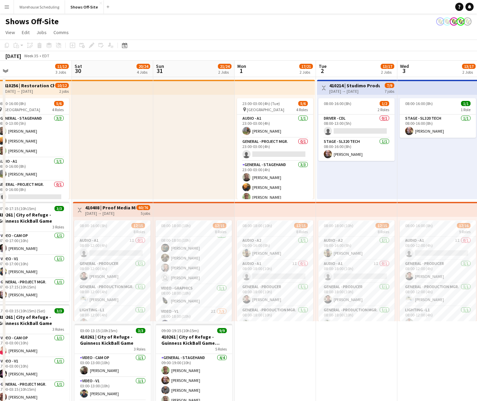
drag, startPoint x: 356, startPoint y: 264, endPoint x: 194, endPoint y: 258, distance: 162.2
click at [194, 258] on app-calendar-viewport "Tue 26 Wed 27 Thu 28 9/9 1 Job Fri 29 11/12 3 Jobs Sat 30 20/24 4 Jobs Sun 31 2…" at bounding box center [238, 371] width 477 height 621
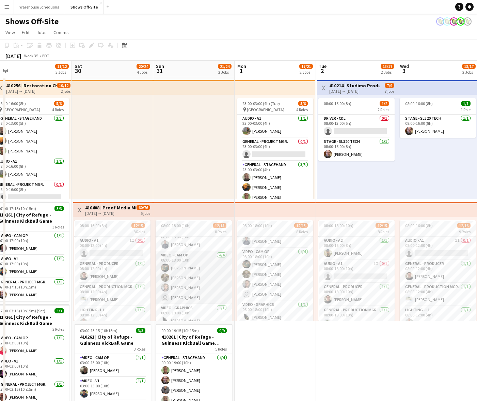
scroll to position [112, 0]
click at [259, 277] on app-card-role "Video - Cam Op 4/4 08:00-18:00 (10h) Wendell Basinger Evan Mills Alexander Burn…" at bounding box center [275, 274] width 76 height 53
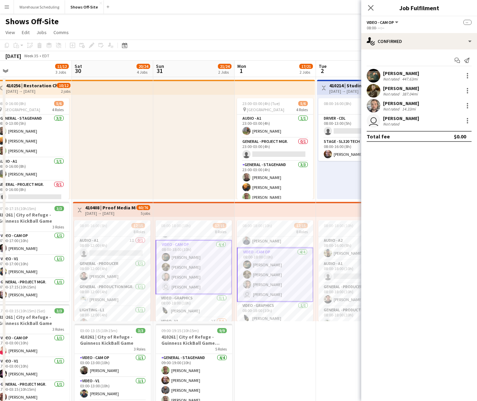
click at [374, 86] on app-user-avatar at bounding box center [374, 91] width 14 height 14
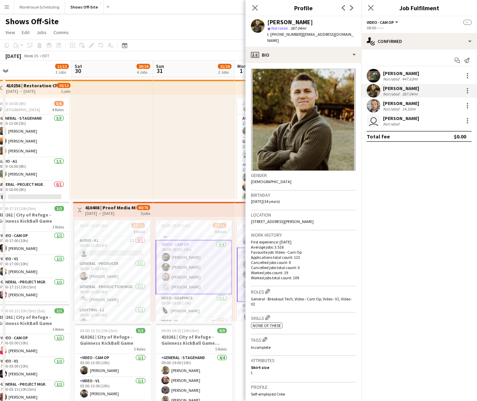
click at [375, 105] on app-user-avatar at bounding box center [374, 106] width 14 height 14
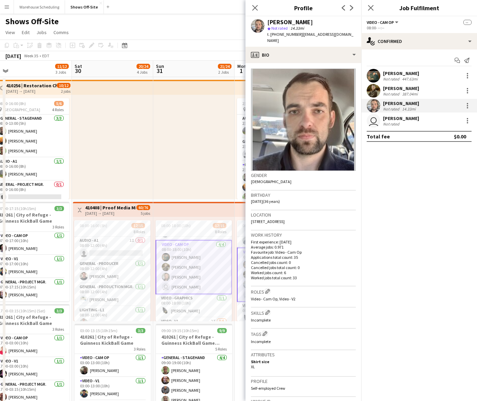
scroll to position [171, 0]
click at [194, 286] on app-card-role "Video - V1 2I 3/5 08:00-18:00 (10h) Toby Bohl Francisco Lozano Lael Camak singl…" at bounding box center [194, 289] width 76 height 63
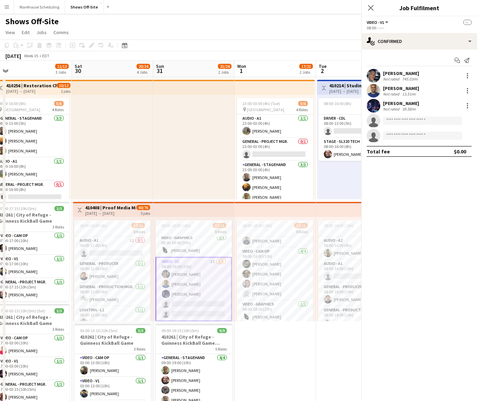
scroll to position [170, 0]
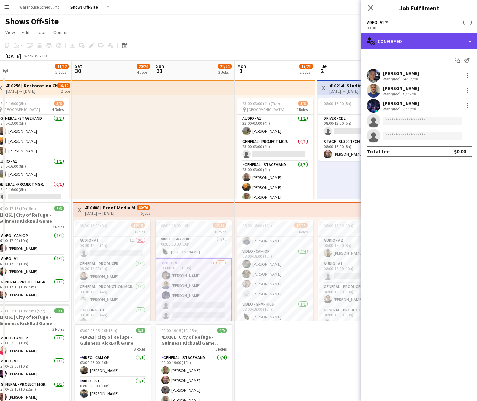
click at [412, 47] on div "single-neutral-actions-check-2 Confirmed" at bounding box center [419, 41] width 116 height 16
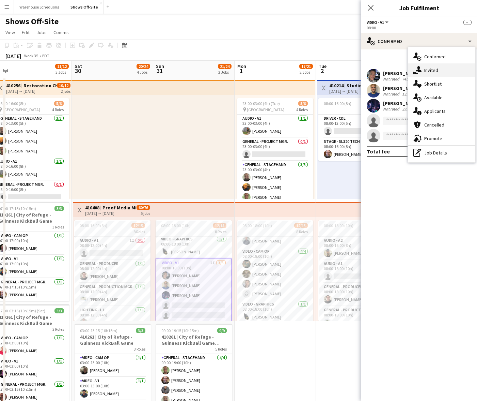
click at [427, 73] on div "single-neutral-actions-share-1 Invited" at bounding box center [441, 70] width 67 height 14
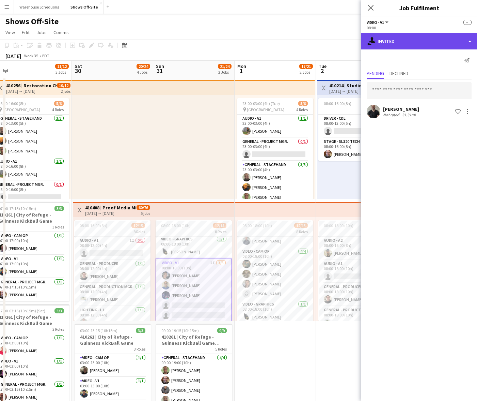
click at [379, 41] on div "single-neutral-actions-share-1 Invited" at bounding box center [419, 41] width 116 height 16
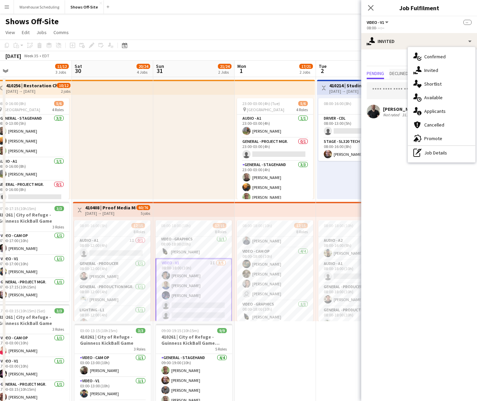
click at [397, 71] on span "Declined" at bounding box center [399, 73] width 19 height 5
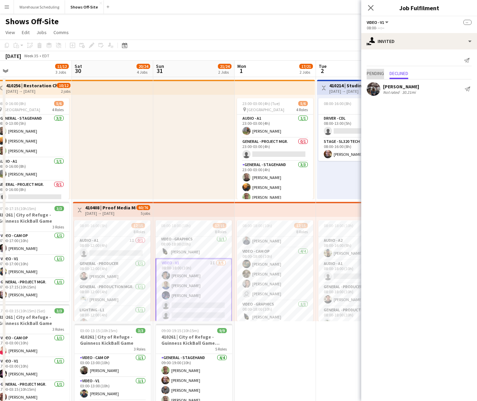
click at [370, 72] on span "Pending" at bounding box center [375, 73] width 17 height 5
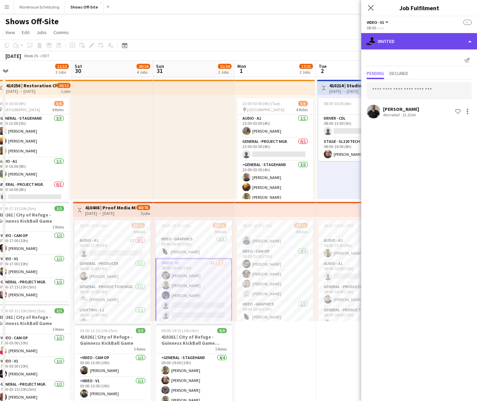
click at [414, 43] on div "single-neutral-actions-share-1 Invited" at bounding box center [419, 41] width 116 height 16
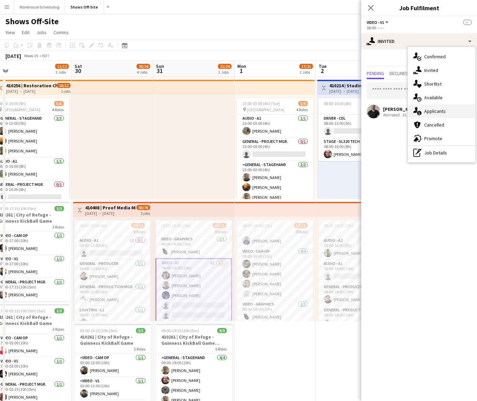
click at [433, 112] on div "single-neutral-actions-information Applicants" at bounding box center [441, 111] width 67 height 14
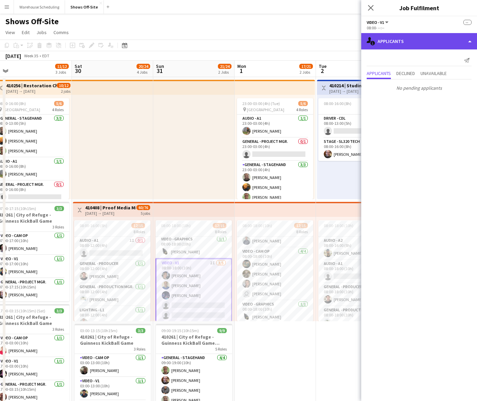
click at [418, 39] on div "single-neutral-actions-information Applicants" at bounding box center [419, 41] width 116 height 16
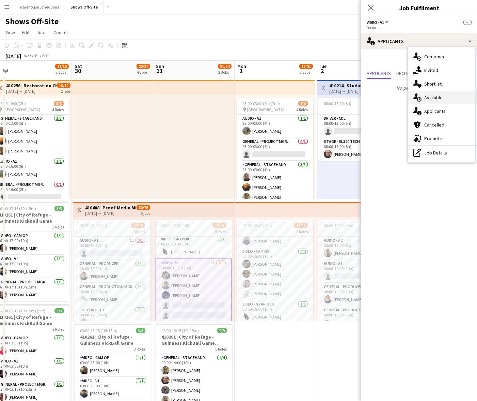
click at [443, 96] on div "single-neutral-actions-upload Available" at bounding box center [441, 98] width 67 height 14
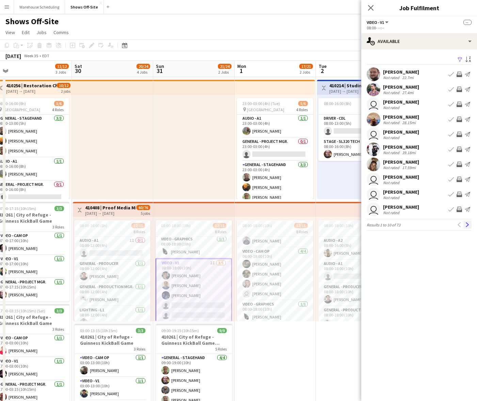
click at [469, 226] on app-icon "Next" at bounding box center [467, 224] width 5 height 5
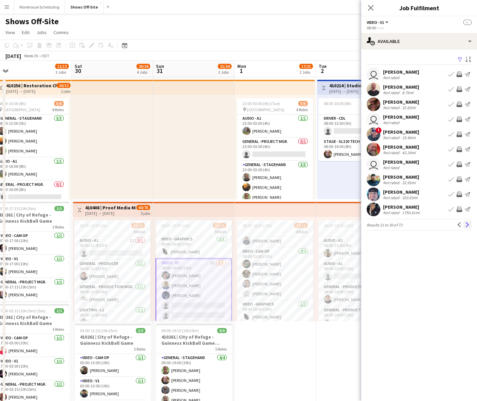
click at [464, 228] on button "Next" at bounding box center [468, 224] width 8 height 8
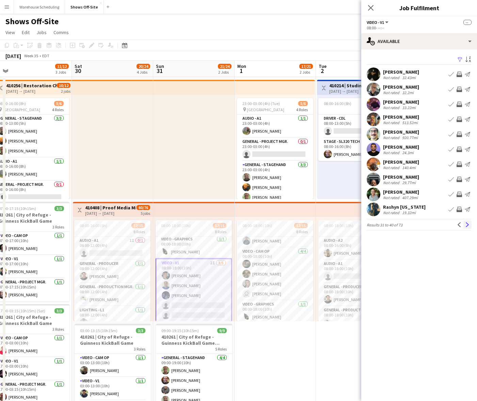
click at [465, 227] on button "Next" at bounding box center [468, 224] width 8 height 8
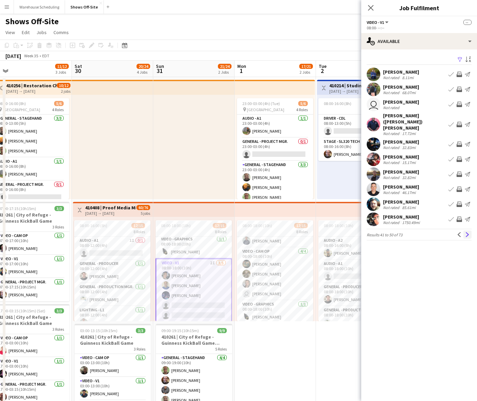
click at [466, 232] on app-icon "Next" at bounding box center [467, 234] width 5 height 5
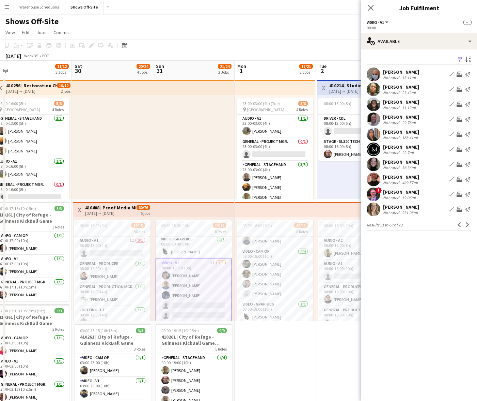
click at [466, 223] on app-icon "Next" at bounding box center [467, 224] width 5 height 5
click at [468, 223] on app-icon "Next" at bounding box center [467, 224] width 5 height 5
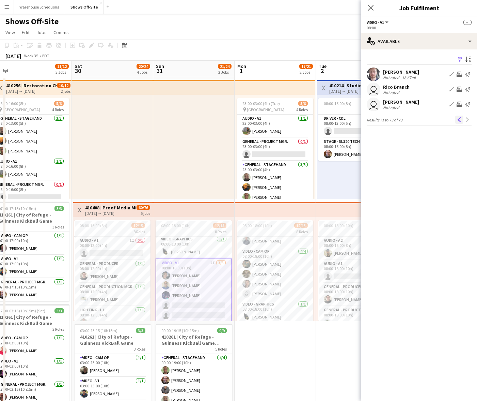
click at [457, 120] on app-icon "Previous" at bounding box center [459, 119] width 5 height 5
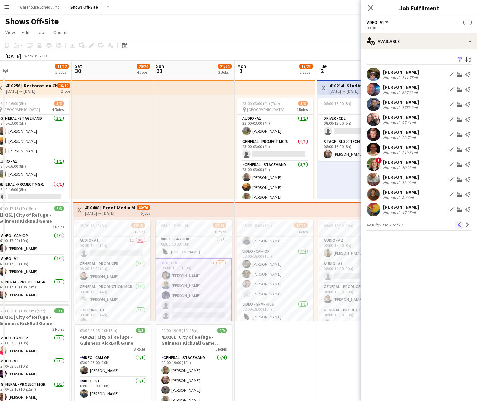
click at [460, 227] on button "Previous" at bounding box center [459, 224] width 8 height 8
click at [457, 227] on button "Previous" at bounding box center [459, 224] width 8 height 8
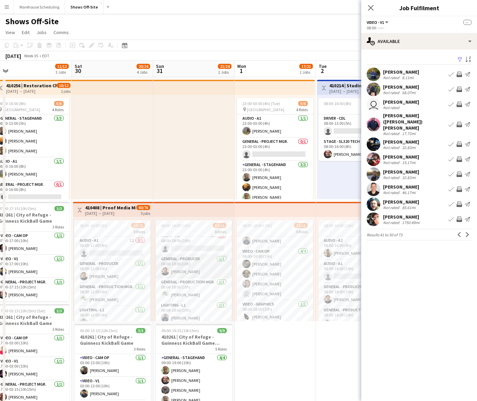
scroll to position [0, 0]
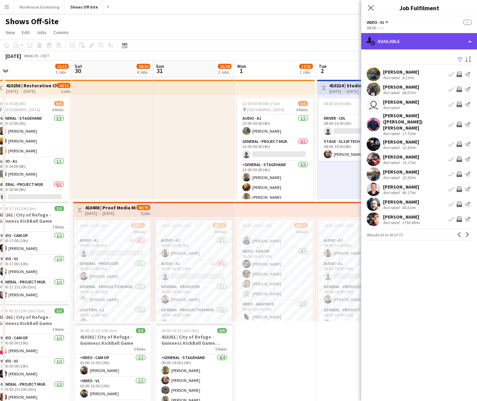
click at [425, 42] on div "single-neutral-actions-upload Available" at bounding box center [419, 41] width 116 height 16
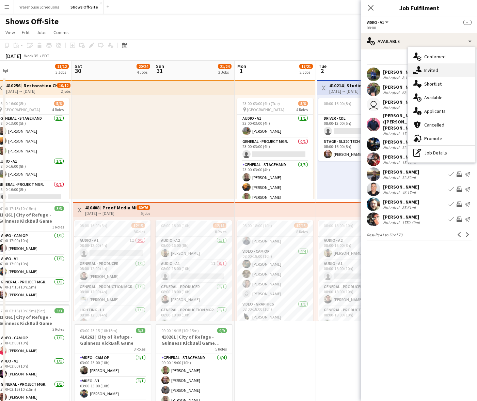
click at [428, 68] on div "single-neutral-actions-share-1 Invited" at bounding box center [441, 70] width 67 height 14
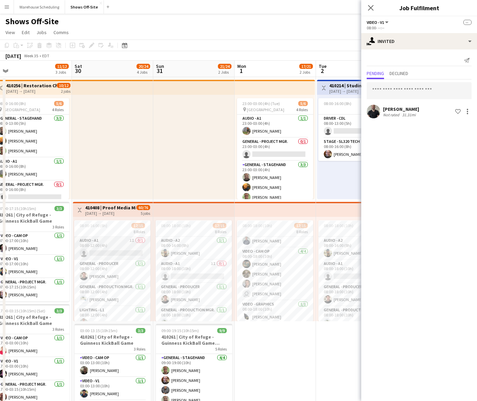
click at [118, 253] on app-card-role "Audio - A1 1I 0/1 08:00-12:00 (4h) single-neutral-actions" at bounding box center [112, 247] width 76 height 23
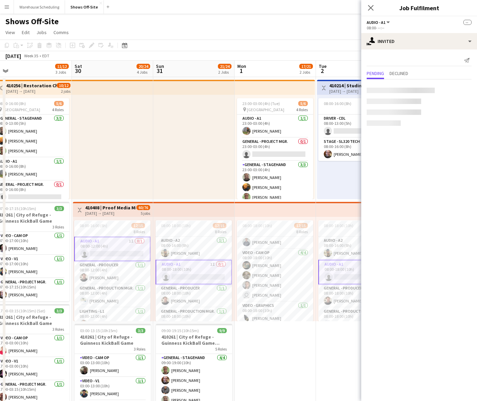
scroll to position [106, 0]
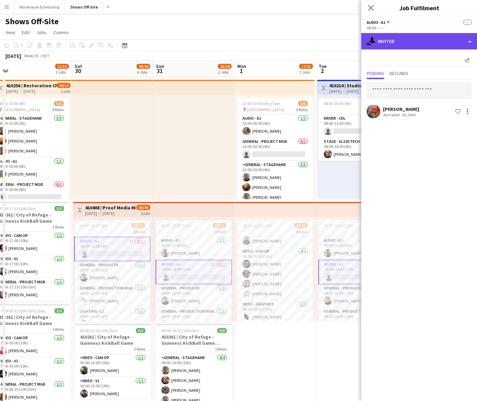
click at [403, 47] on div "single-neutral-actions-share-1 Invited" at bounding box center [419, 41] width 116 height 16
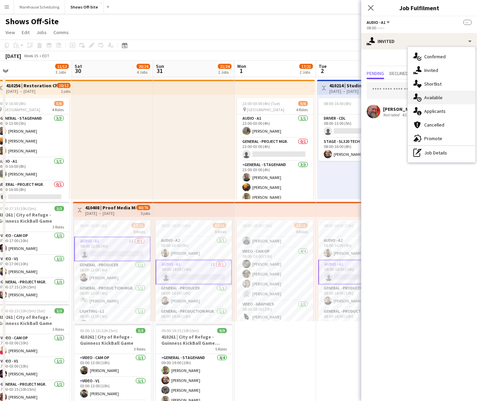
click at [443, 99] on div "single-neutral-actions-upload Available" at bounding box center [441, 98] width 67 height 14
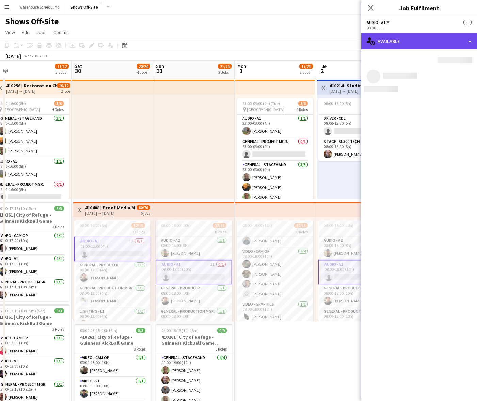
click at [412, 46] on div "single-neutral-actions-upload Available" at bounding box center [419, 41] width 116 height 16
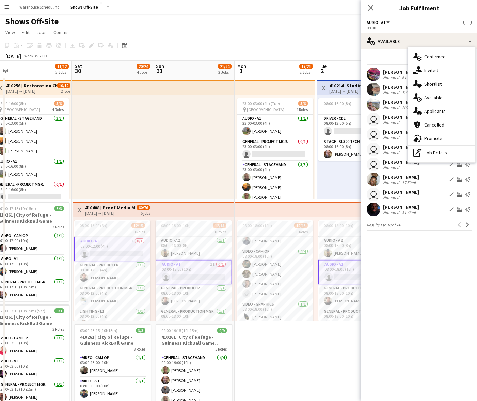
click at [417, 254] on mat-expansion-panel "users Available Filter Sort asc Jordan Parham Not rated 61.69mi Book crew Invit…" at bounding box center [419, 224] width 116 height 351
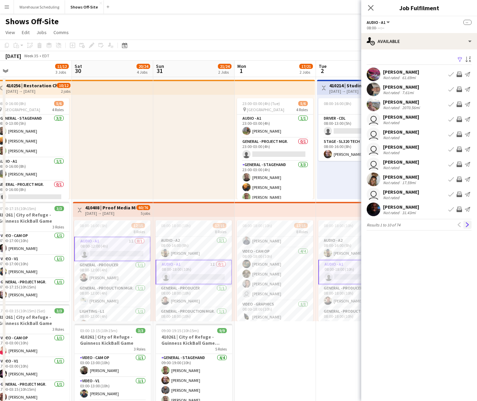
click at [469, 223] on app-icon "Next" at bounding box center [467, 224] width 5 height 5
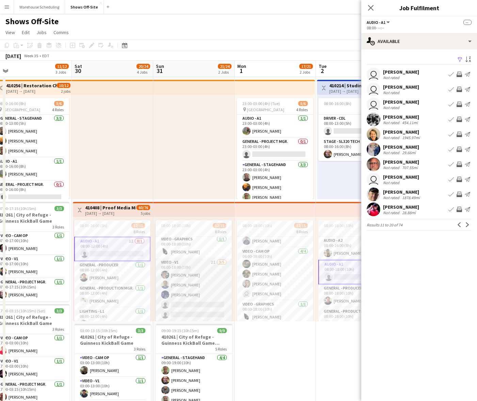
click at [196, 285] on app-card-role "Video - V1 2I 3/5 08:00-18:00 (10h) Toby Bohl Francisco Lozano Lael Camak singl…" at bounding box center [194, 289] width 76 height 63
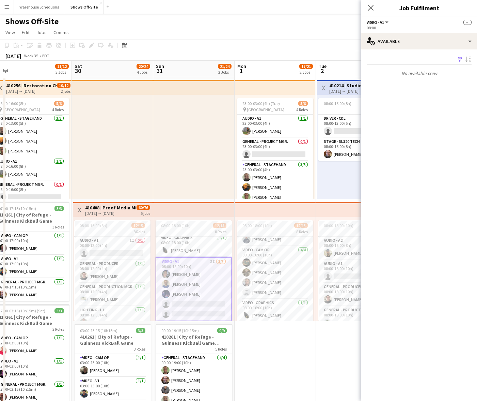
scroll to position [105, 0]
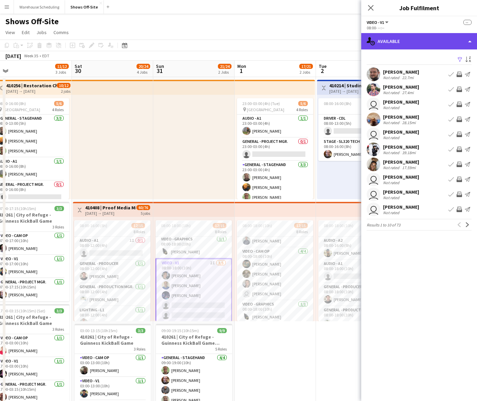
click at [392, 45] on div "single-neutral-actions-upload Available" at bounding box center [419, 41] width 116 height 16
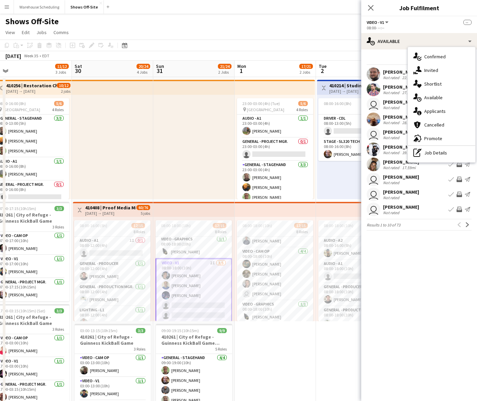
click at [435, 67] on div "single-neutral-actions-share-1 Invited" at bounding box center [441, 70] width 67 height 14
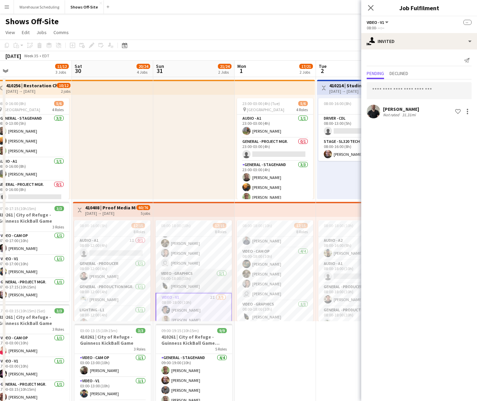
scroll to position [171, 0]
click at [372, 9] on icon at bounding box center [370, 7] width 5 height 5
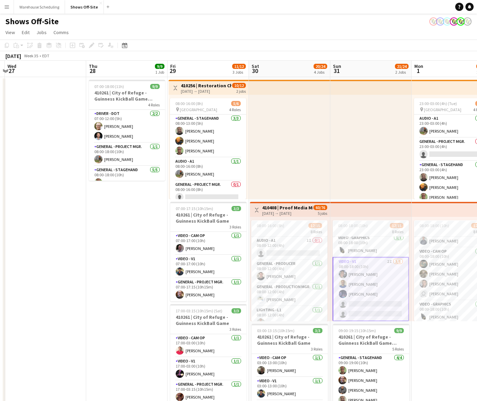
drag, startPoint x: 150, startPoint y: 174, endPoint x: 327, endPoint y: 156, distance: 178.4
click at [327, 156] on app-calendar-viewport "Mon 25 Tue 26 Wed 27 Thu 28 9/9 1 Job Fri 29 11/12 3 Jobs Sat 30 20/24 4 Jobs S…" at bounding box center [238, 371] width 477 height 621
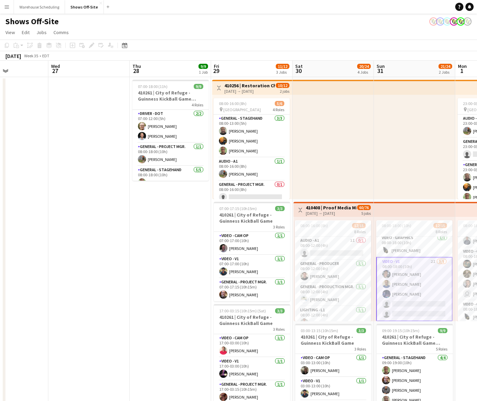
drag, startPoint x: 291, startPoint y: 172, endPoint x: 336, endPoint y: 163, distance: 45.5
click at [314, 168] on app-calendar-viewport "Sun 24 14/14 2 Jobs Mon 25 Tue 26 Wed 27 Thu 28 9/9 1 Job Fri 29 11/12 3 Jobs S…" at bounding box center [238, 371] width 477 height 621
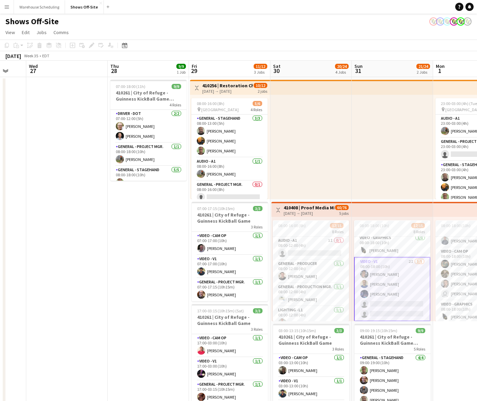
drag, startPoint x: 342, startPoint y: 167, endPoint x: 162, endPoint y: 175, distance: 180.0
click at [136, 175] on app-calendar-viewport "Sun 24 14/14 2 Jobs Mon 25 Tue 26 Wed 27 Thu 28 9/9 1 Job Fri 29 11/12 3 Jobs S…" at bounding box center [238, 371] width 477 height 621
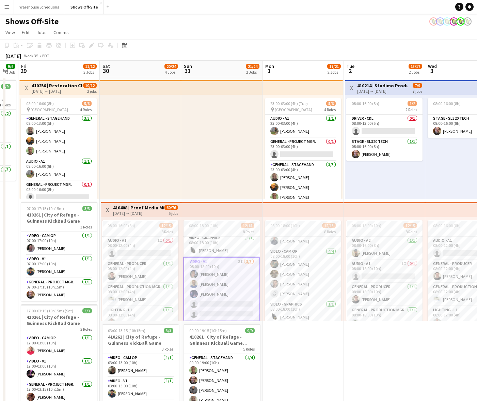
click at [404, 362] on app-date-cell "Toggle View 410214 | Studimo Productions 09-02-2025 → 09-08-2025 7/9 7 jobs 08:…" at bounding box center [384, 379] width 81 height 605
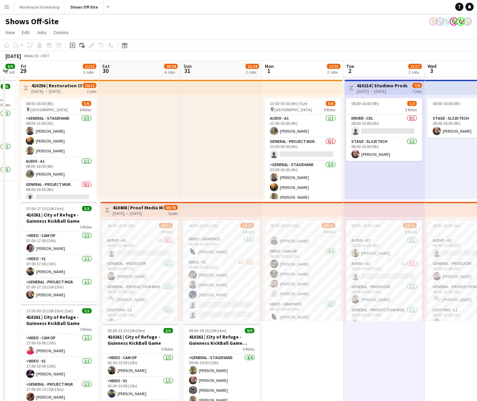
scroll to position [170, 0]
click at [337, 345] on app-date-cell "23:00-03:00 (4h) (Tue) 5/6 pin Legacy Retreat Center 4 Roles Audio - A1 1/1 23:…" at bounding box center [302, 379] width 81 height 605
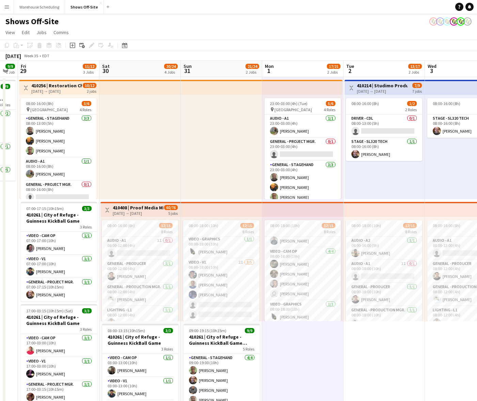
click at [308, 340] on app-date-cell "23:00-03:00 (4h) (Tue) 5/6 pin Legacy Retreat Center 4 Roles Audio - A1 1/1 23:…" at bounding box center [302, 379] width 81 height 605
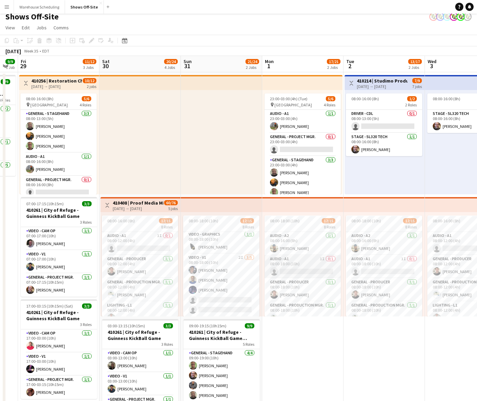
scroll to position [0, 0]
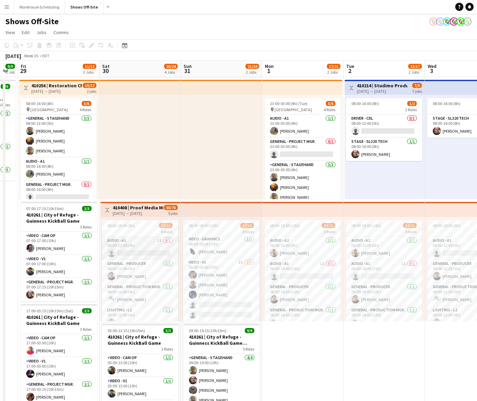
click at [120, 251] on app-card-role "Audio - A1 1I 0/1 08:00-12:00 (4h) single-neutral-actions" at bounding box center [140, 247] width 76 height 23
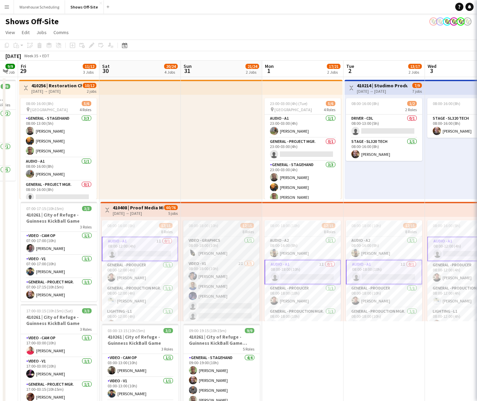
scroll to position [171, 0]
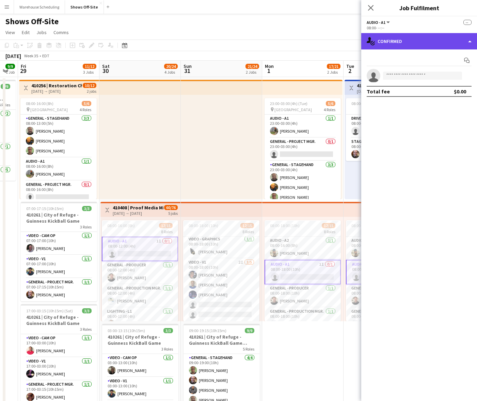
click at [415, 40] on div "single-neutral-actions-check-2 Confirmed" at bounding box center [419, 41] width 116 height 16
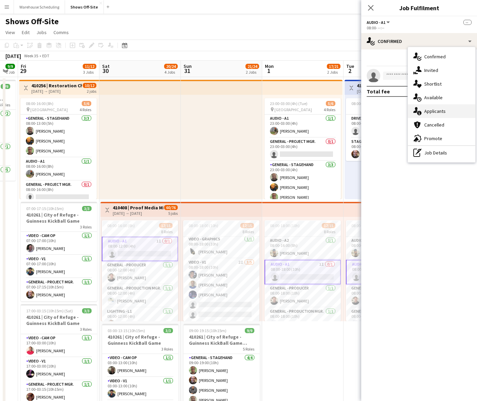
click at [437, 111] on div "single-neutral-actions-information Applicants" at bounding box center [441, 111] width 67 height 14
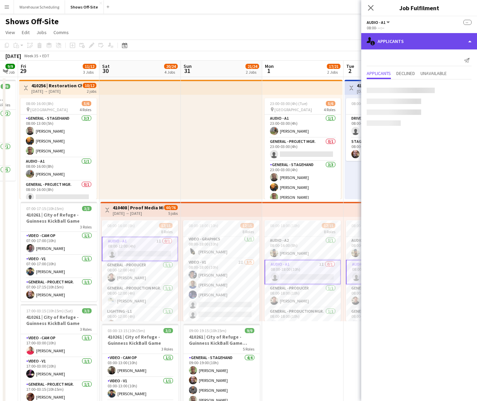
click at [430, 45] on div "single-neutral-actions-information Applicants" at bounding box center [419, 41] width 116 height 16
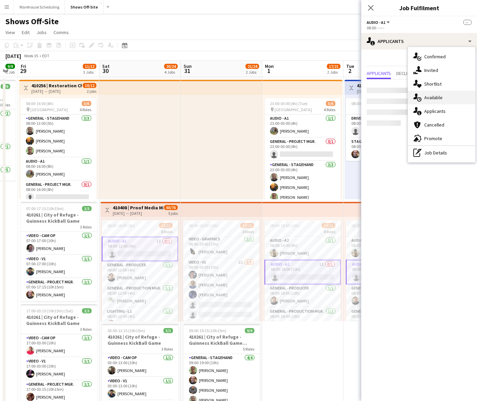
click at [437, 98] on div "single-neutral-actions-upload Available" at bounding box center [441, 98] width 67 height 14
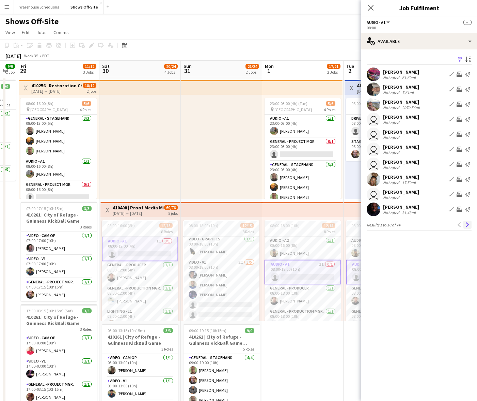
click at [468, 227] on app-icon "Next" at bounding box center [467, 224] width 5 height 5
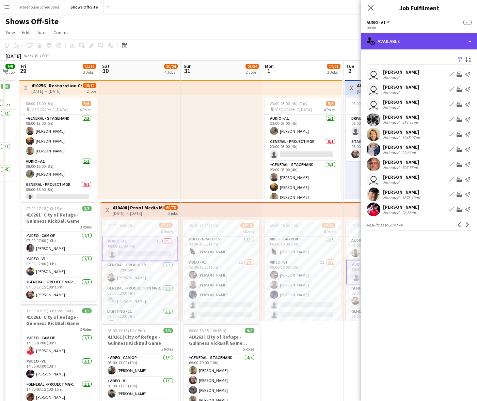
click at [419, 37] on div "single-neutral-actions-upload Available" at bounding box center [419, 41] width 116 height 16
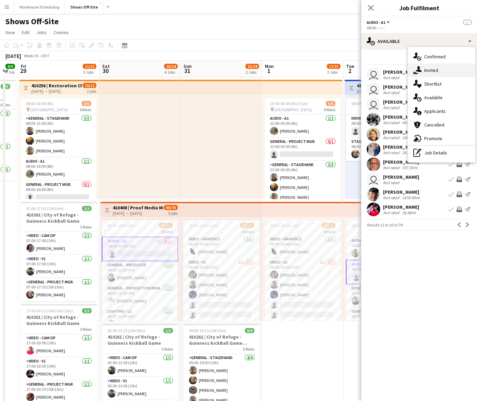
click at [424, 75] on div "single-neutral-actions-share-1 Invited" at bounding box center [441, 70] width 67 height 14
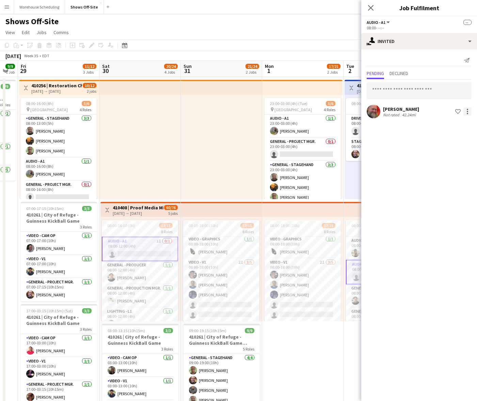
click at [467, 111] on div at bounding box center [467, 111] width 1 height 1
click at [449, 174] on span "Cancel invitation" at bounding box center [446, 173] width 40 height 6
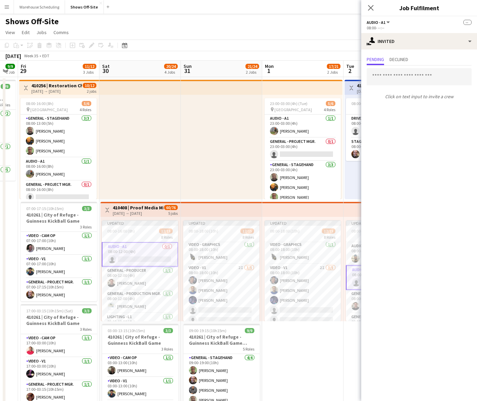
scroll to position [173, 0]
click at [374, 10] on icon "Close pop-in" at bounding box center [371, 7] width 6 height 6
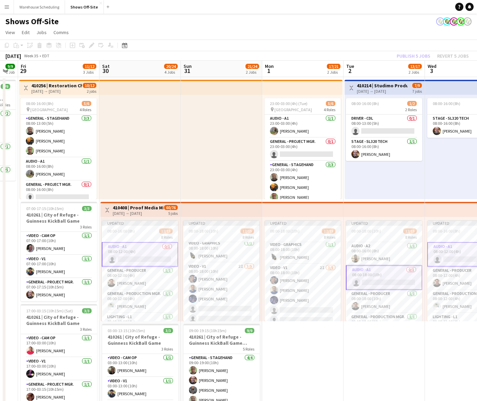
click at [375, 39] on app-page-menu "View Day view expanded Day view collapsed Month view Date picker Jump to [DATE]…" at bounding box center [238, 33] width 477 height 13
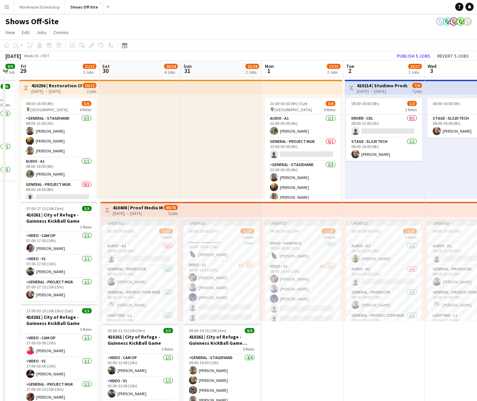
scroll to position [170, 0]
click at [411, 55] on button "Publish 5 jobs" at bounding box center [413, 55] width 39 height 9
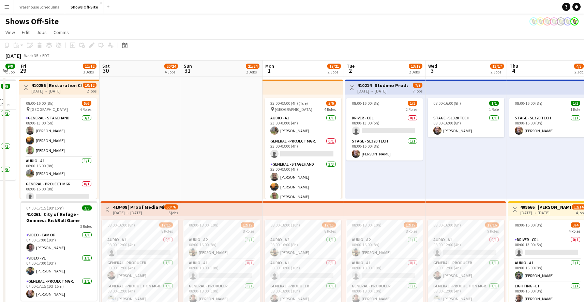
scroll to position [0, 226]
click at [128, 44] on div "Date picker" at bounding box center [125, 45] width 8 height 8
click at [173, 138] on div "Monday M Tuesday T Wednesday W Thursday T Friday F Saturday S Sunday S AUG 1 2 …" at bounding box center [153, 109] width 68 height 61
click at [174, 147] on button "[DATE]" at bounding box center [173, 144] width 20 height 11
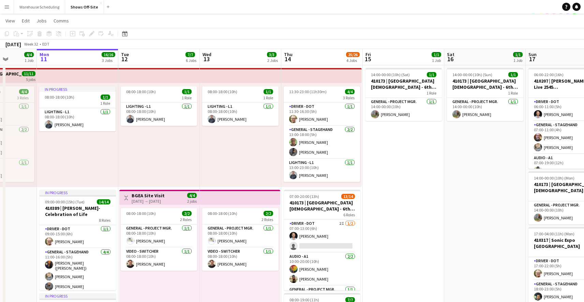
scroll to position [11, 0]
click at [327, 242] on app-card-role "Driver - DOT 2I 1/2 07:00-13:00 (6h) Kirby Caramelo single-neutral-actions" at bounding box center [322, 236] width 76 height 33
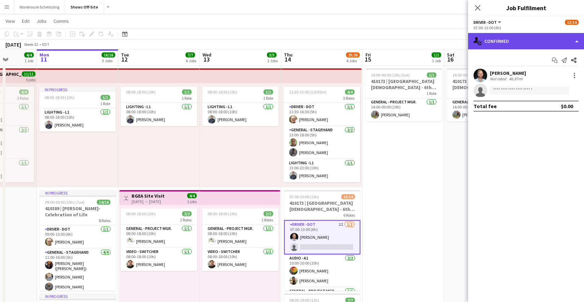
click at [522, 48] on div "single-neutral-actions-check-2 Confirmed" at bounding box center [526, 41] width 116 height 16
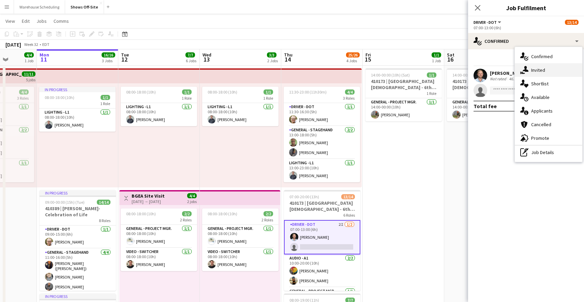
click at [527, 72] on icon at bounding box center [525, 69] width 6 height 6
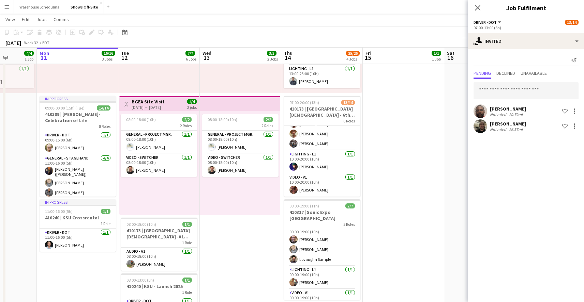
scroll to position [59, 0]
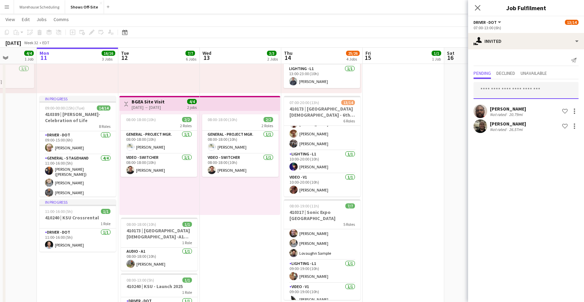
click at [499, 87] on input "text" at bounding box center [525, 90] width 105 height 17
type input "*"
click at [500, 89] on input "*" at bounding box center [525, 90] width 105 height 17
type input "***"
type input "*****"
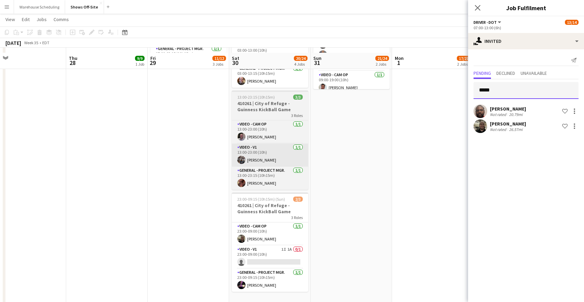
scroll to position [339, 0]
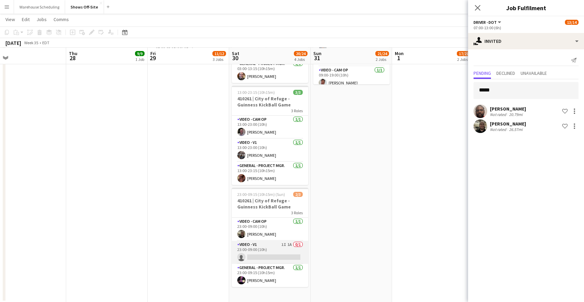
click at [264, 242] on app-card-role "Video - V1 1I 1A 0/1 23:00-09:00 (10h) single-neutral-actions" at bounding box center [270, 252] width 76 height 23
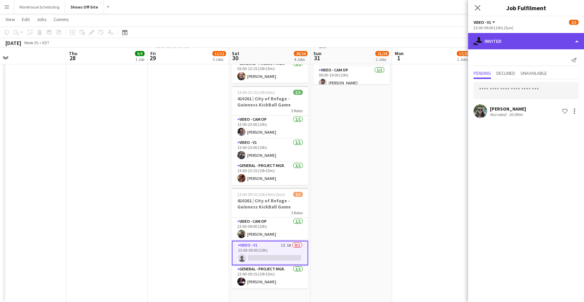
click at [540, 42] on div "single-neutral-actions-share-1 Invited" at bounding box center [526, 41] width 116 height 16
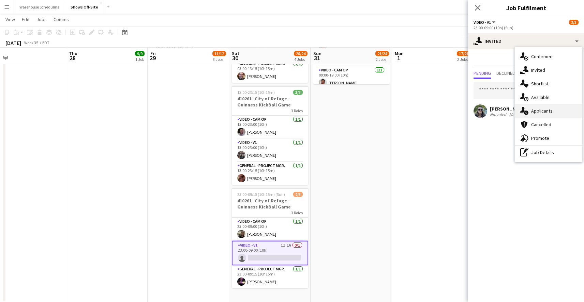
click at [538, 113] on div "single-neutral-actions-information Applicants" at bounding box center [547, 111] width 67 height 14
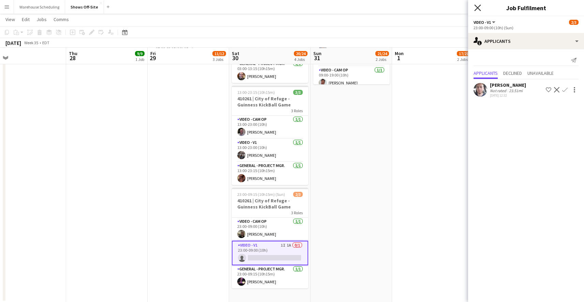
click at [478, 6] on icon "Close pop-in" at bounding box center [477, 7] width 6 height 6
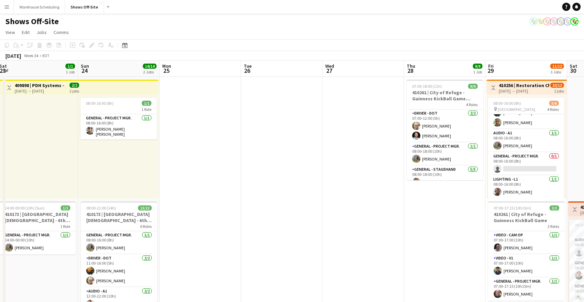
scroll to position [0, 198]
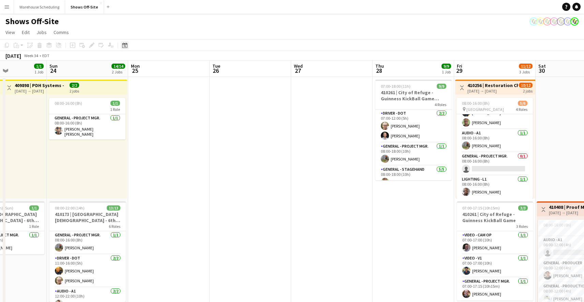
click at [125, 46] on icon "Date picker" at bounding box center [124, 45] width 5 height 5
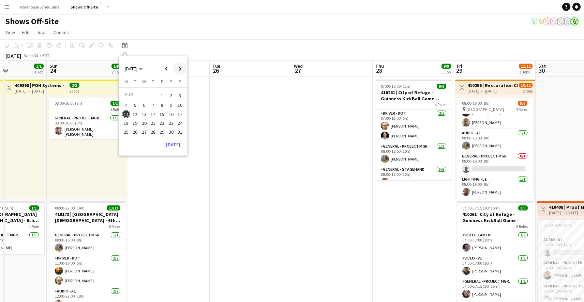
click at [178, 68] on span "Next month" at bounding box center [180, 69] width 14 height 14
click at [152, 119] on span "18" at bounding box center [153, 122] width 8 height 8
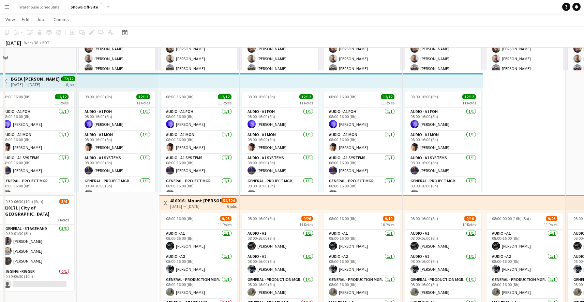
scroll to position [0, 0]
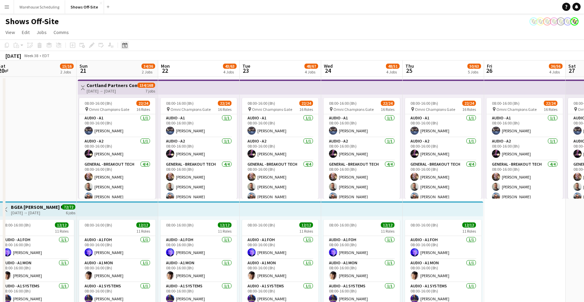
click at [127, 44] on icon at bounding box center [124, 45] width 5 height 5
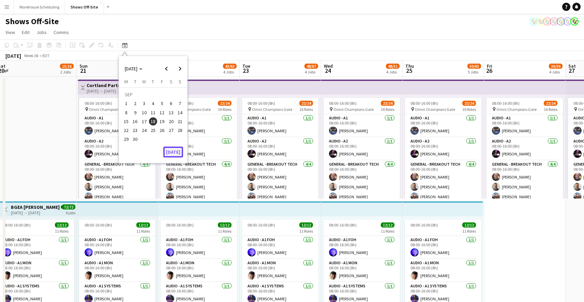
click at [171, 154] on button "[DATE]" at bounding box center [173, 152] width 20 height 11
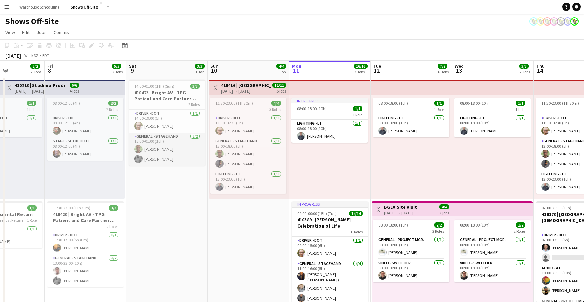
click at [167, 162] on app-card-role "General - Stagehand 2/2 15:00-01:00 (10h) matthew hardin Byron Riley" at bounding box center [167, 149] width 76 height 33
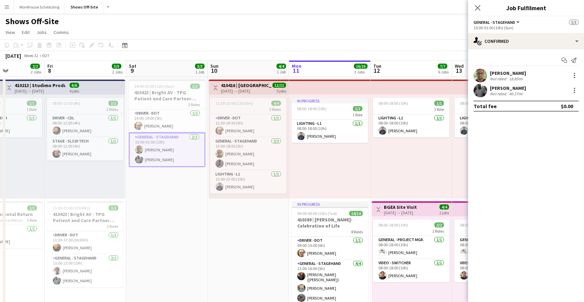
click at [481, 90] on app-user-avatar at bounding box center [480, 91] width 14 height 14
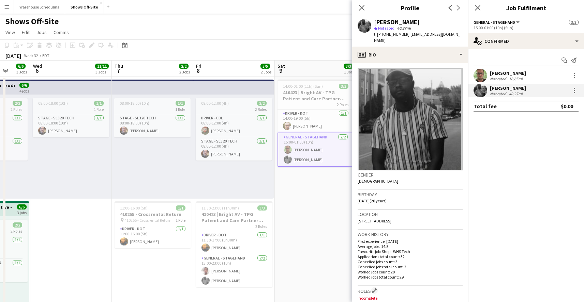
scroll to position [0, 215]
click at [359, 12] on app-icon "Close pop-in" at bounding box center [362, 8] width 10 height 10
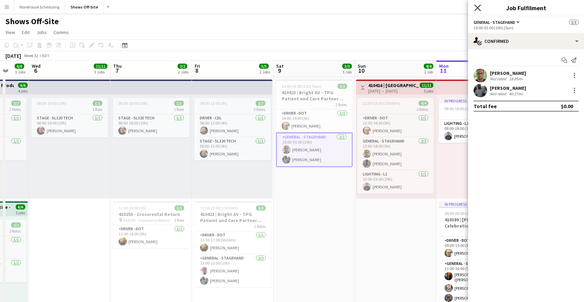
click at [479, 8] on icon "Close pop-in" at bounding box center [477, 7] width 6 height 6
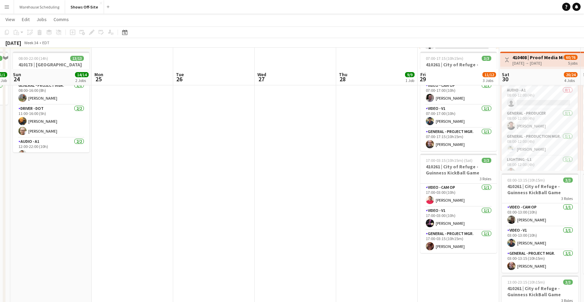
scroll to position [0, 0]
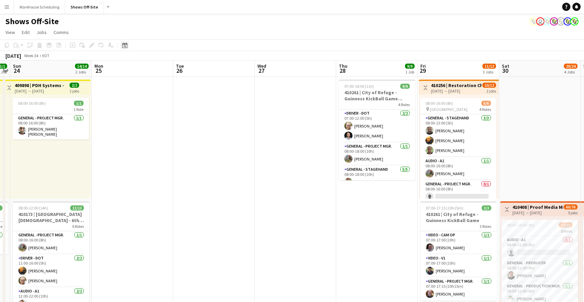
click at [127, 43] on div "Date picker" at bounding box center [125, 45] width 8 height 8
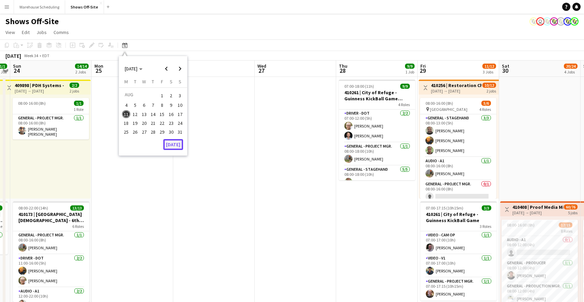
click at [177, 144] on button "[DATE]" at bounding box center [173, 144] width 20 height 11
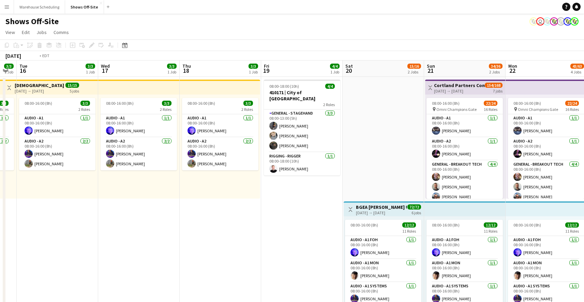
scroll to position [0, 177]
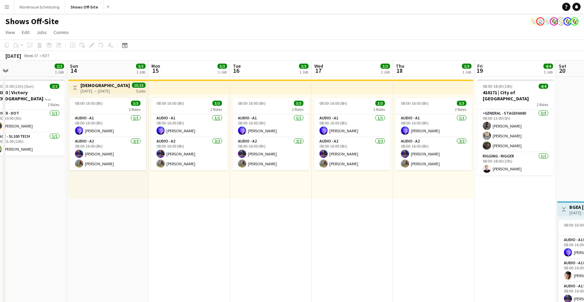
click at [250, 198] on div "08:00-16:00 (8h) 3/3 2 Roles Audio - A1 1/1 08:00-16:00 (8h) Brandon Thompson A…" at bounding box center [270, 147] width 81 height 104
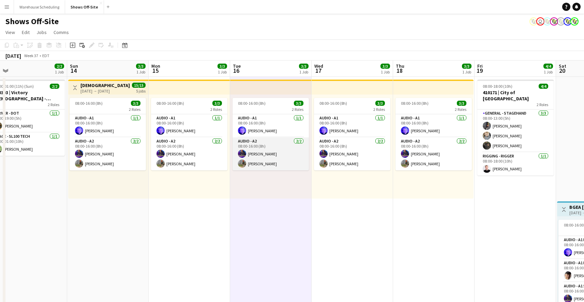
click at [263, 162] on app-card-role "Audio - A2 2/2 08:00-16:00 (8h) Christopher Pou Grant Buro" at bounding box center [270, 154] width 76 height 33
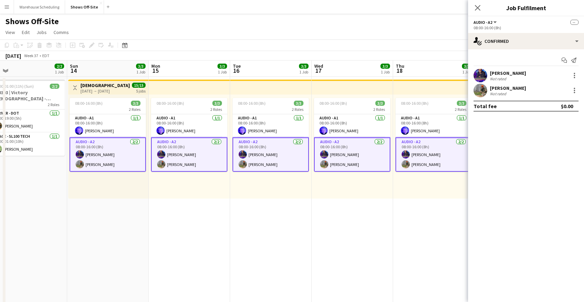
click at [273, 184] on div "08:00-16:00 (8h) 3/3 2 Roles Audio - A1 1/1 08:00-16:00 (8h) Brandon Thompson A…" at bounding box center [270, 147] width 81 height 104
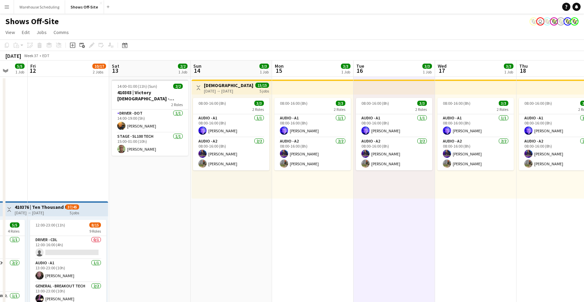
scroll to position [0, 217]
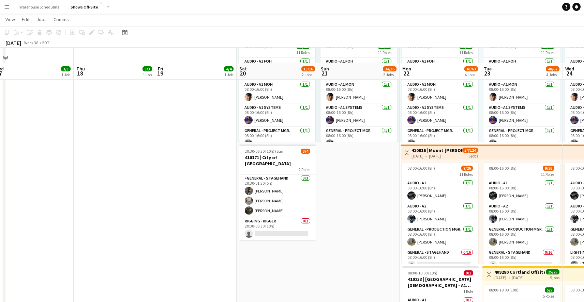
scroll to position [194, 0]
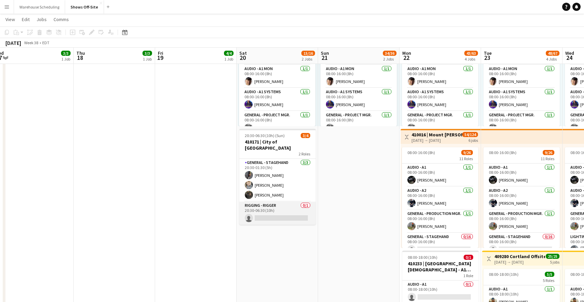
click at [287, 209] on app-card-role "Rigging - Rigger 0/1 20:30-06:30 (10h) single-neutral-actions" at bounding box center [277, 213] width 76 height 23
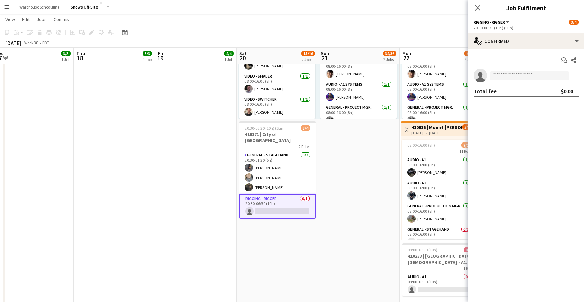
scroll to position [206, 0]
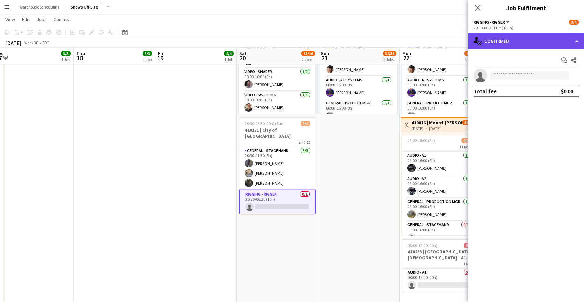
click at [513, 44] on div "single-neutral-actions-check-2 Confirmed" at bounding box center [526, 41] width 116 height 16
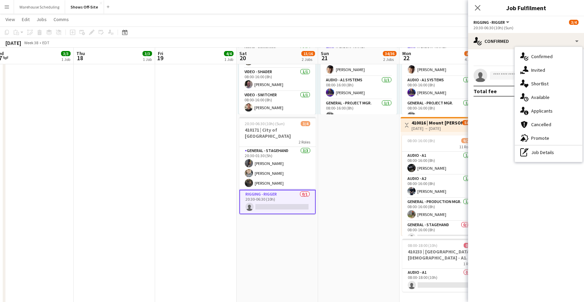
click at [494, 84] on app-confirmed-crew "single-neutral-actions Total fee $0.00" at bounding box center [526, 83] width 116 height 28
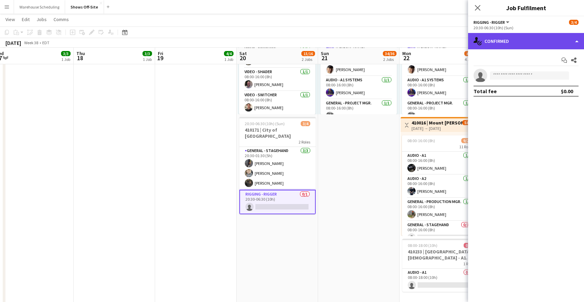
click at [509, 46] on div "single-neutral-actions-check-2 Confirmed" at bounding box center [526, 41] width 116 height 16
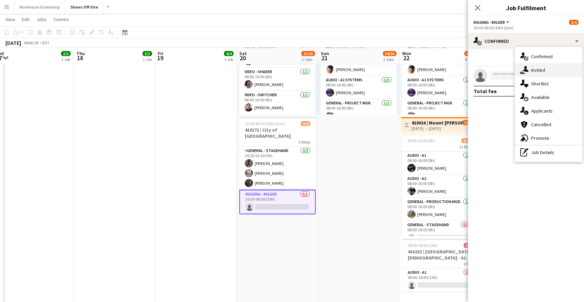
click at [517, 70] on div "single-neutral-actions-share-1 Invited" at bounding box center [547, 70] width 67 height 14
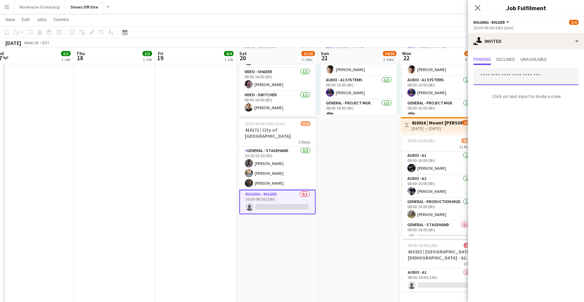
click at [506, 77] on input "text" at bounding box center [525, 76] width 105 height 17
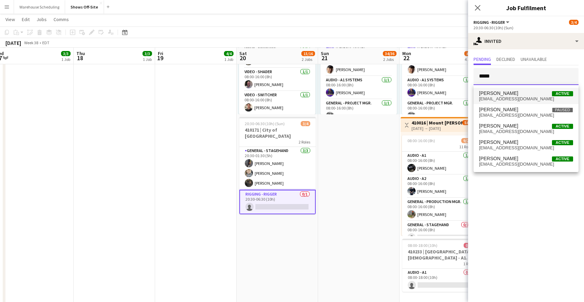
type input "*****"
click at [513, 98] on span "mitchingman404@gmail.com" at bounding box center [526, 98] width 94 height 5
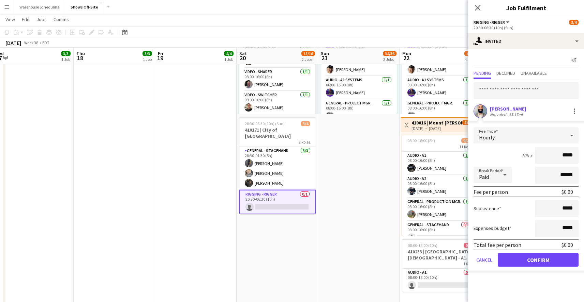
click at [517, 269] on form "Fee Type Hourly 10h x ***** Break Period Paid ****** Fee per person $0.00 Subsi…" at bounding box center [526, 199] width 116 height 145
click at [521, 263] on button "Confirm" at bounding box center [537, 260] width 81 height 14
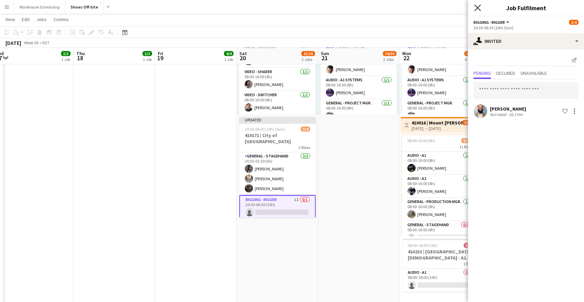
click at [479, 6] on icon at bounding box center [477, 7] width 6 height 6
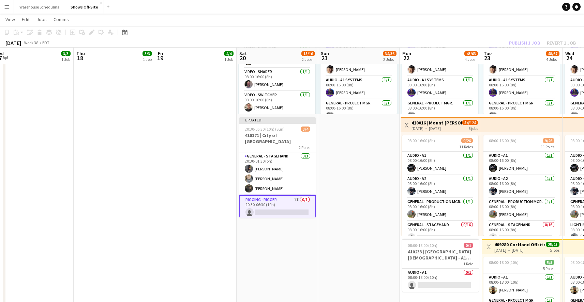
click at [525, 30] on app-toolbar "Copy Paste Paste Command V Paste with crew Command Shift V Paste linked Job Del…" at bounding box center [292, 33] width 584 height 12
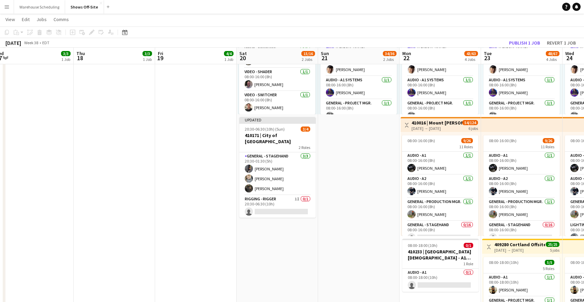
click at [524, 50] on app-board-header-date "Tue 23 48/67 4 Jobs" at bounding box center [521, 56] width 81 height 16
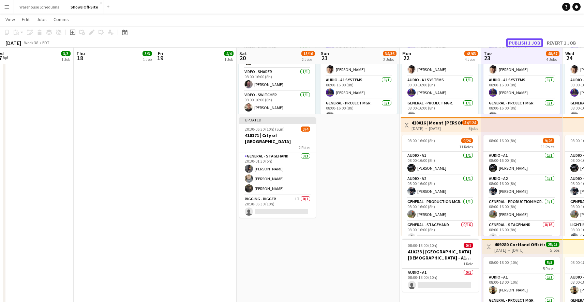
click at [527, 42] on button "Publish 1 job" at bounding box center [524, 42] width 36 height 9
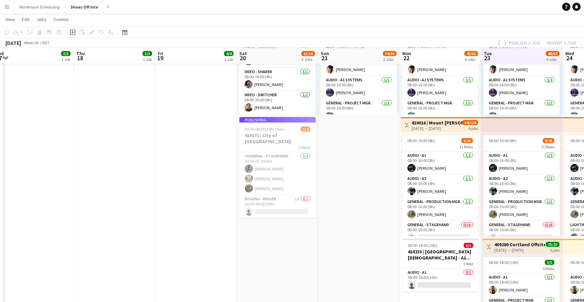
scroll to position [0, 0]
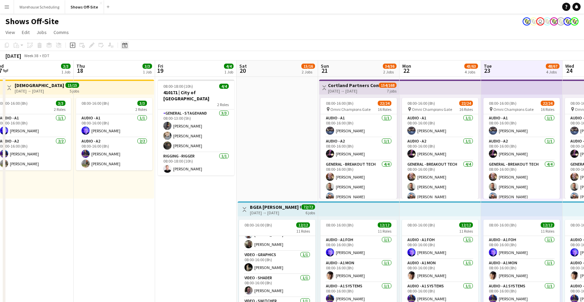
click at [124, 45] on icon "Date picker" at bounding box center [124, 45] width 5 height 5
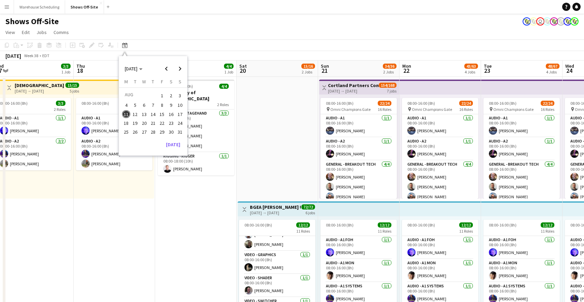
click at [174, 138] on div "Monday M Tuesday T Wednesday W Thursday T Friday F Saturday S Sunday S AUG 1 2 …" at bounding box center [153, 109] width 68 height 61
click at [174, 145] on button "[DATE]" at bounding box center [173, 144] width 20 height 11
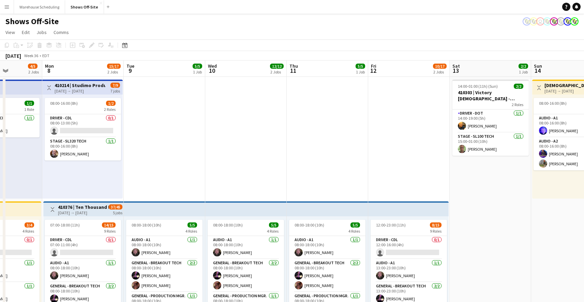
scroll to position [0, 207]
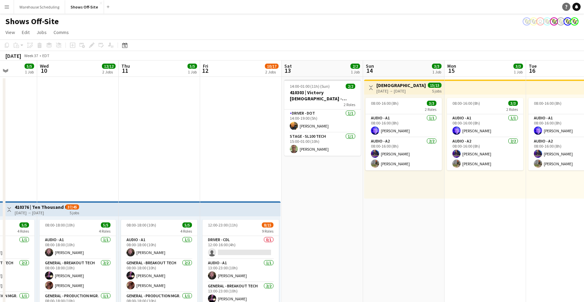
click at [566, 8] on icon "Help" at bounding box center [566, 7] width 4 height 4
click at [123, 39] on app-page-menu "View Day view expanded Day view collapsed Month view Date picker Jump to [DATE]…" at bounding box center [292, 33] width 584 height 13
click at [127, 43] on icon at bounding box center [124, 45] width 5 height 5
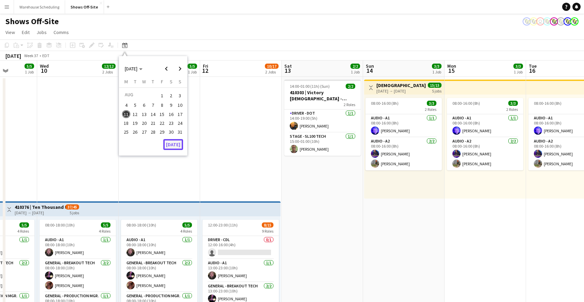
click at [173, 146] on button "[DATE]" at bounding box center [173, 144] width 20 height 11
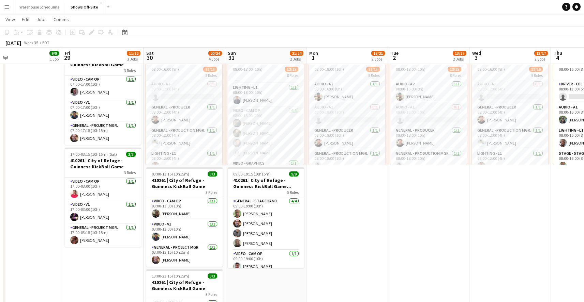
scroll to position [170, 0]
click at [262, 146] on app-card-role "Video - V1 2I 3/5 08:00-18:00 (10h) Toby Bohl Francisco Lozano Lael Camak singl…" at bounding box center [265, 133] width 76 height 63
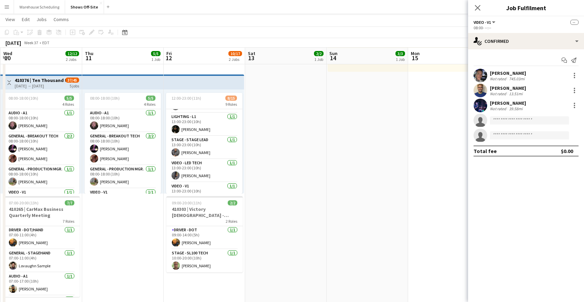
scroll to position [183, 0]
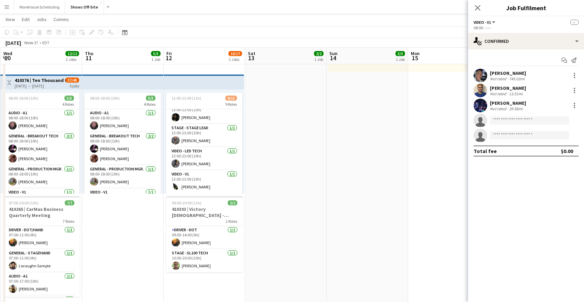
click at [282, 211] on app-date-cell "14:00-01:00 (11h) (Sun) 2/2 410303 | Victory Church - Volunteer Appreciation Ev…" at bounding box center [285, 252] width 81 height 605
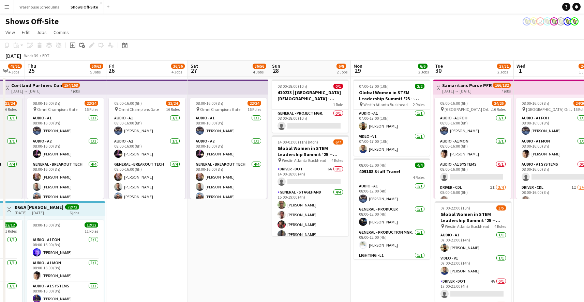
scroll to position [0, 197]
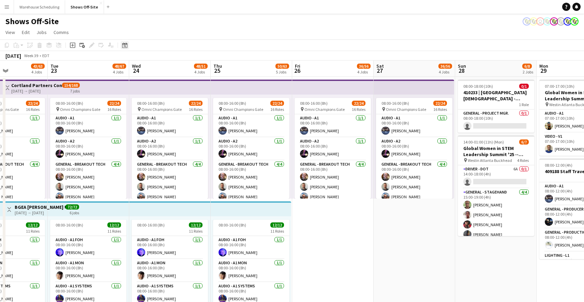
click at [126, 48] on div "Date picker" at bounding box center [125, 45] width 8 height 8
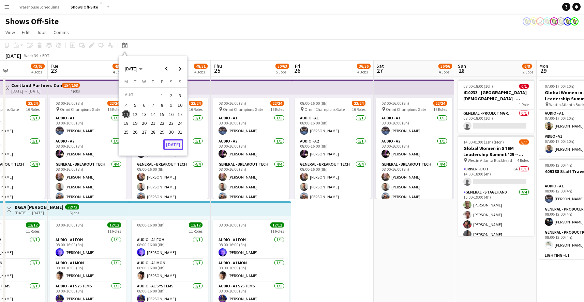
click at [179, 144] on button "[DATE]" at bounding box center [173, 144] width 20 height 11
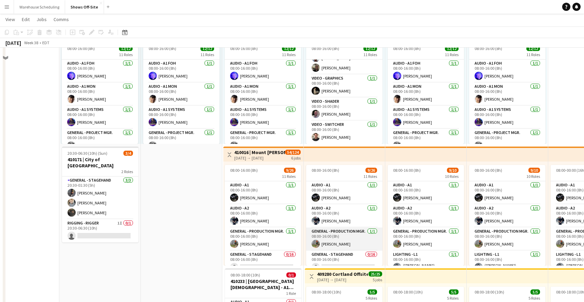
scroll to position [0, 0]
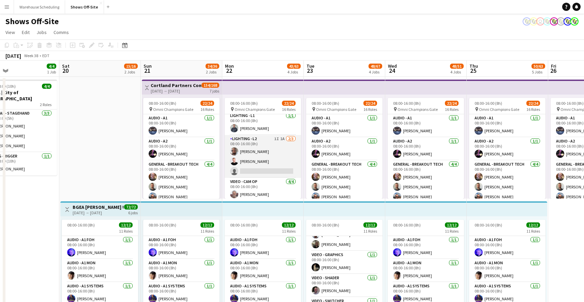
click at [251, 156] on app-card-role "Lighting - L2 1I 1A 2/3 08:00-16:00 (8h) Dwight Kendall Lucas Reed single-neutr…" at bounding box center [262, 156] width 76 height 43
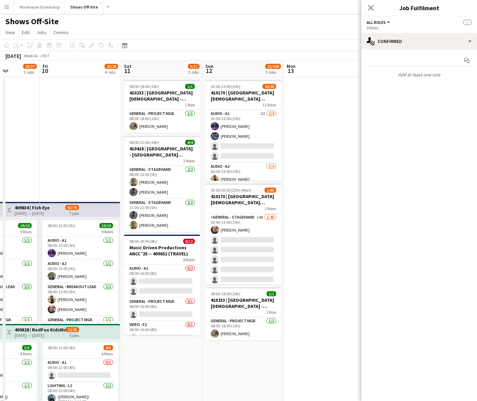
scroll to position [0, 204]
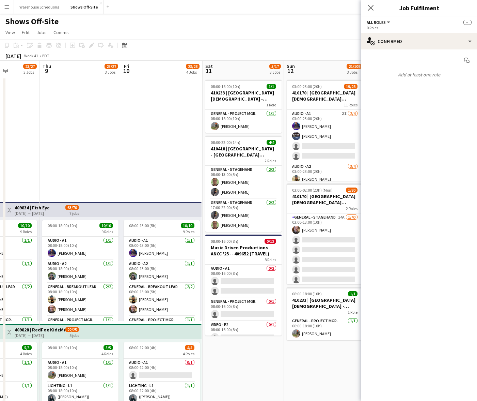
click at [374, 9] on icon "Close pop-in" at bounding box center [370, 7] width 5 height 5
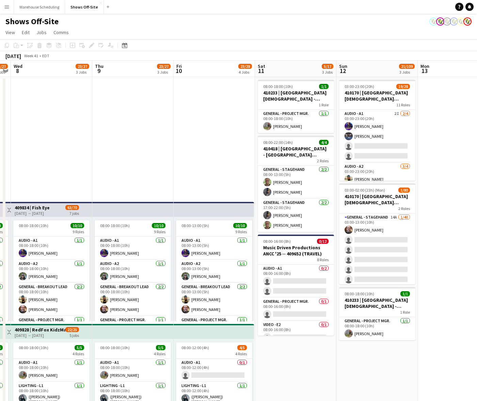
scroll to position [0, 203]
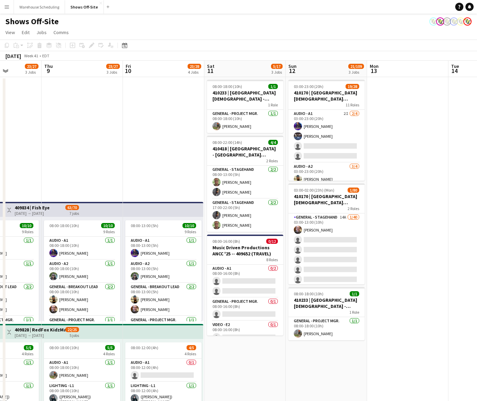
drag, startPoint x: 244, startPoint y: 359, endPoint x: 327, endPoint y: 352, distance: 82.8
click at [327, 352] on app-calendar-viewport "Mon 6 42/53 4 Jobs Tue 7 23/27 3 Jobs Wed 8 23/27 3 Jobs Thu 9 23/27 3 Jobs Fri…" at bounding box center [238, 339] width 477 height 556
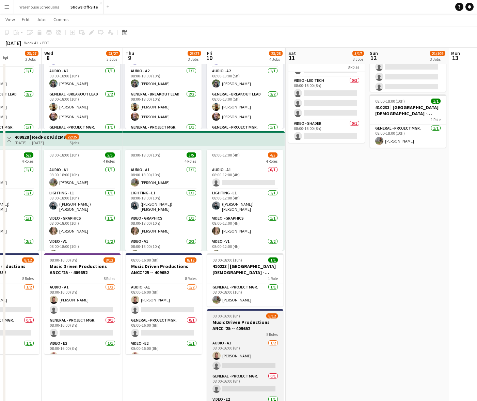
scroll to position [190, 0]
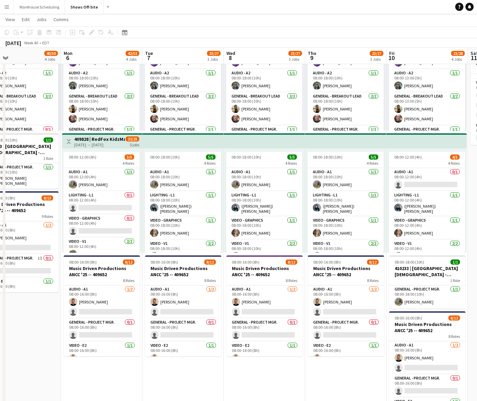
drag, startPoint x: 279, startPoint y: 282, endPoint x: 462, endPoint y: 268, distance: 182.8
click at [462, 268] on app-calendar-viewport "Fri 3 32/38 3 Jobs Sat 4 40/50 4 Jobs Sun 5 40/50 4 Jobs Mon 6 42/53 4 Jobs Tue…" at bounding box center [238, 131] width 477 height 589
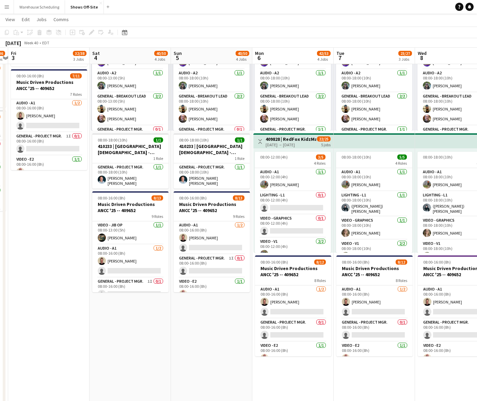
drag, startPoint x: 288, startPoint y: 276, endPoint x: 367, endPoint y: 273, distance: 79.1
click at [383, 271] on app-calendar-viewport "Wed 1 24/26 1 Job Thu 2 28/36 3 Jobs Fri 3 32/38 3 Jobs Sat 4 40/50 4 Jobs Sun …" at bounding box center [238, 131] width 477 height 589
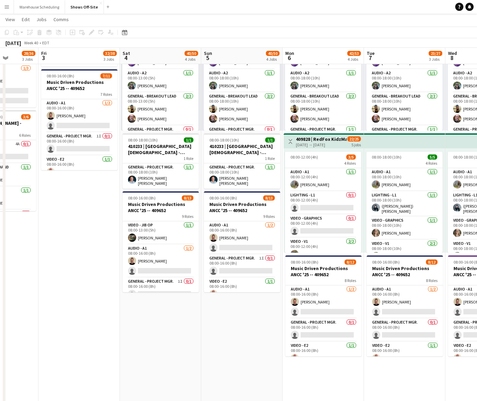
scroll to position [0, 166]
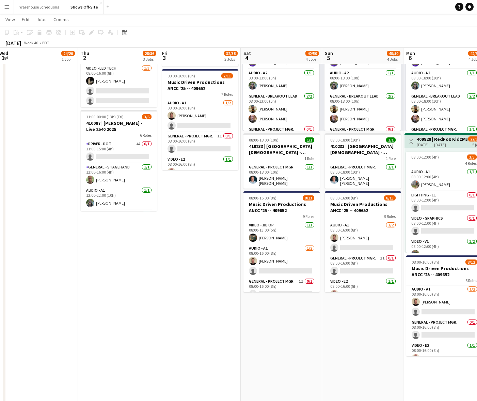
drag, startPoint x: 161, startPoint y: 288, endPoint x: 267, endPoint y: 290, distance: 106.6
click at [267, 290] on app-calendar-viewport "Mon 29 Tue 30 27/31 2 Jobs Wed 1 24/26 1 Job Thu 2 28/36 3 Jobs Fri 3 32/38 3 J…" at bounding box center [238, 131] width 477 height 589
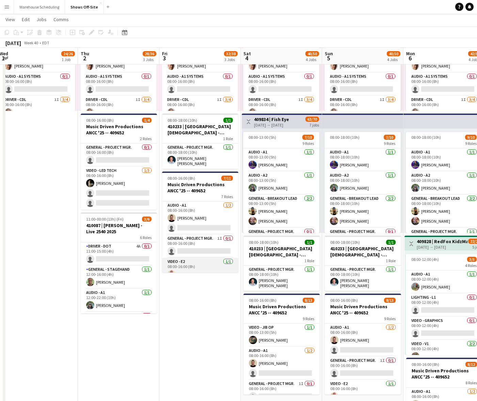
scroll to position [88, 0]
click at [125, 31] on icon at bounding box center [124, 32] width 5 height 5
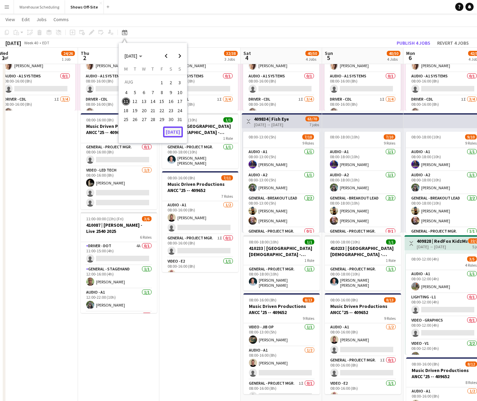
click at [182, 128] on button "[DATE]" at bounding box center [173, 131] width 20 height 11
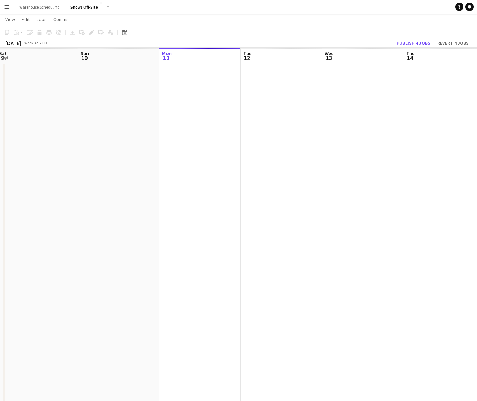
scroll to position [0, 234]
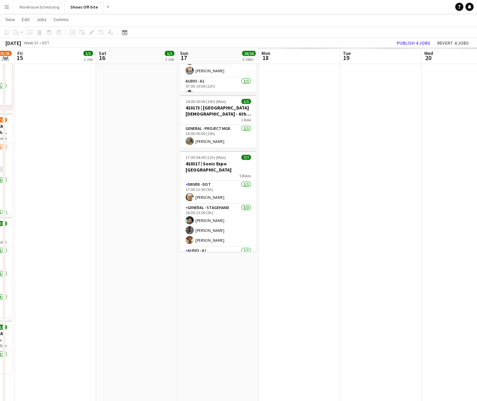
drag, startPoint x: 428, startPoint y: 175, endPoint x: 96, endPoint y: 191, distance: 332.2
click at [39, 199] on app-calendar-viewport "Tue 12 7/7 6 Jobs Wed 13 3/3 2 Jobs Thu 14 25/26 4 Jobs Fri 15 1/1 1 Job Sat 16…" at bounding box center [238, 233] width 477 height 589
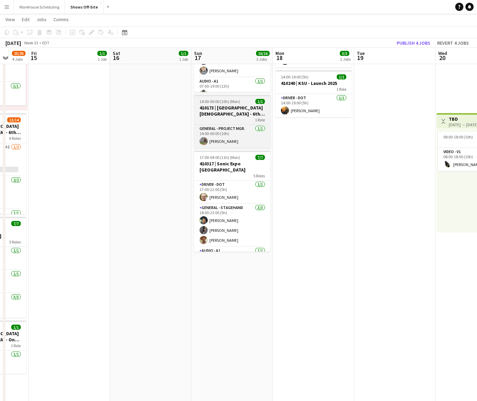
scroll to position [0, 0]
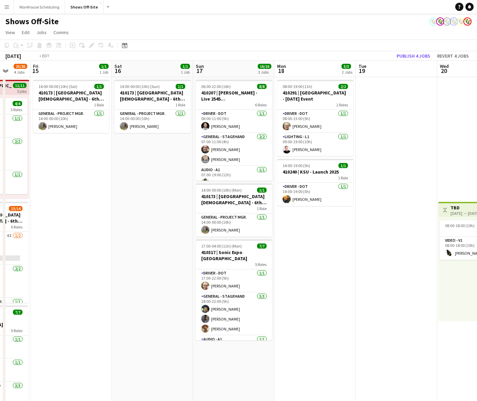
drag, startPoint x: 330, startPoint y: 237, endPoint x: 11, endPoint y: 220, distance: 320.3
click at [0, 222] on html "Menu Boards Boards Boards All jobs Status Workforce Workforce My Workforce Recr…" at bounding box center [238, 308] width 477 height 617
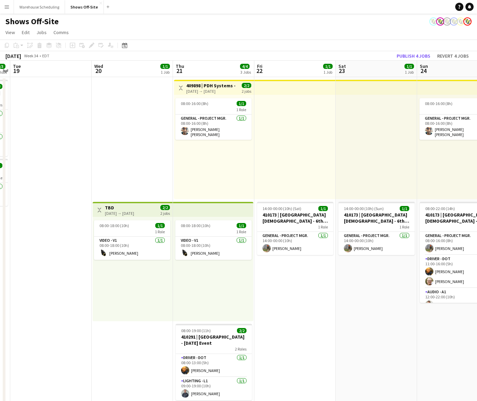
drag, startPoint x: 324, startPoint y: 151, endPoint x: 83, endPoint y: 149, distance: 240.9
click at [40, 151] on app-calendar-viewport "Sat 16 1/1 1 Job Sun 17 16/16 3 Jobs Mon 18 3/3 2 Jobs Tue 19 Wed 20 1/1 1 Job …" at bounding box center [238, 339] width 477 height 556
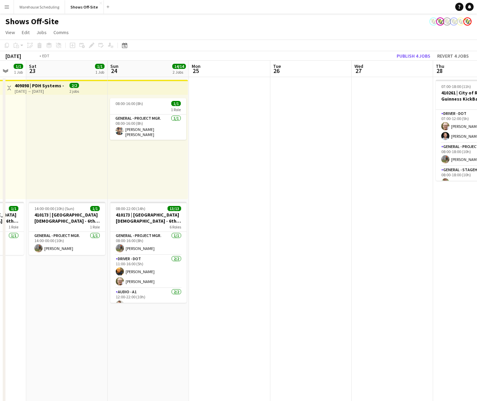
drag, startPoint x: 310, startPoint y: 166, endPoint x: 41, endPoint y: 166, distance: 269.1
click at [40, 166] on app-calendar-viewport "Wed 20 1/1 1 Job Thu 21 4/4 3 Jobs Fri 22 1/1 1 Job Sat 23 1/1 1 Job Sun 24 14/…" at bounding box center [238, 352] width 477 height 582
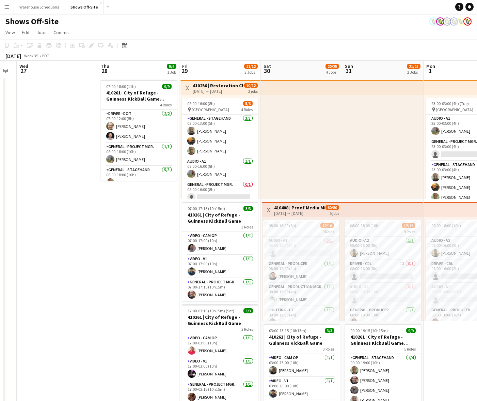
drag, startPoint x: 403, startPoint y: 123, endPoint x: -7, endPoint y: 131, distance: 410.6
click at [0, 131] on html "Menu Boards Boards Boards All jobs Status Workforce Workforce My Workforce Recr…" at bounding box center [238, 321] width 477 height 643
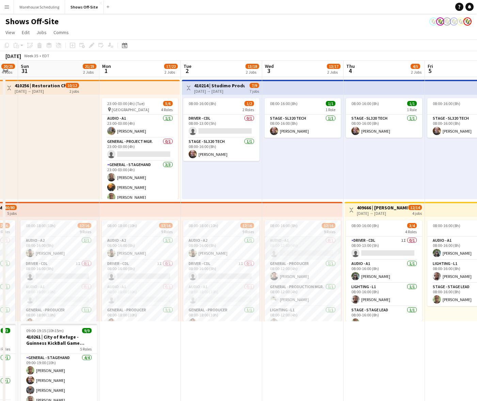
scroll to position [0, 226]
click at [279, 249] on app-card-role "Audio - A1 0/1 08:00-12:00 (4h) single-neutral-actions" at bounding box center [303, 247] width 76 height 23
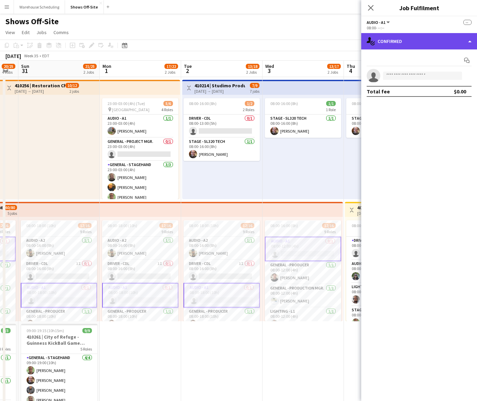
click at [410, 43] on div "single-neutral-actions-check-2 Confirmed" at bounding box center [419, 41] width 116 height 16
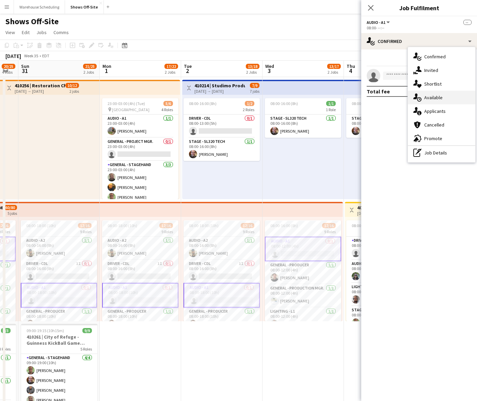
click at [437, 102] on div "single-neutral-actions-upload Available" at bounding box center [441, 98] width 67 height 14
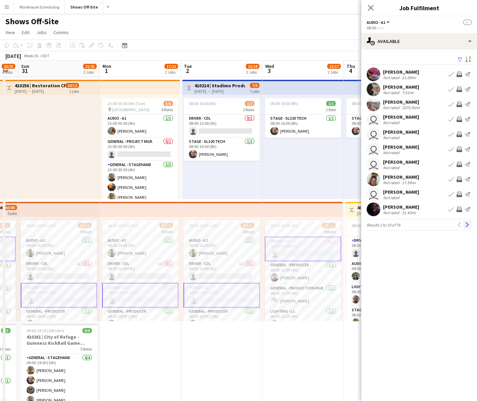
click at [471, 224] on button "Next" at bounding box center [468, 224] width 8 height 8
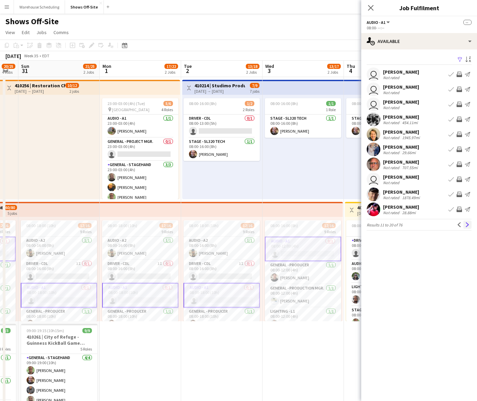
click at [467, 224] on app-icon "Next" at bounding box center [467, 224] width 5 height 5
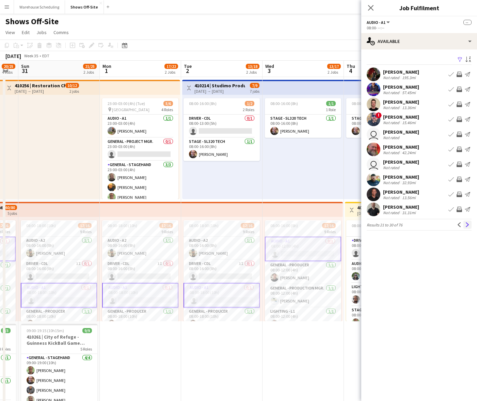
click at [467, 224] on app-icon "Next" at bounding box center [467, 224] width 5 height 5
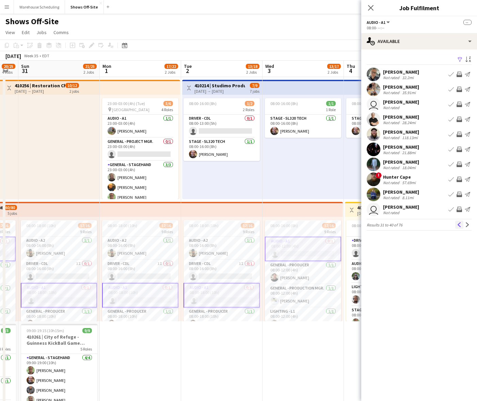
click at [463, 226] on button "Previous" at bounding box center [459, 224] width 8 height 8
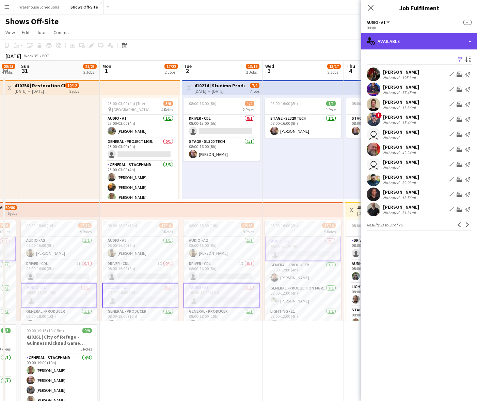
click at [420, 38] on div "single-neutral-actions-upload Available" at bounding box center [419, 41] width 116 height 16
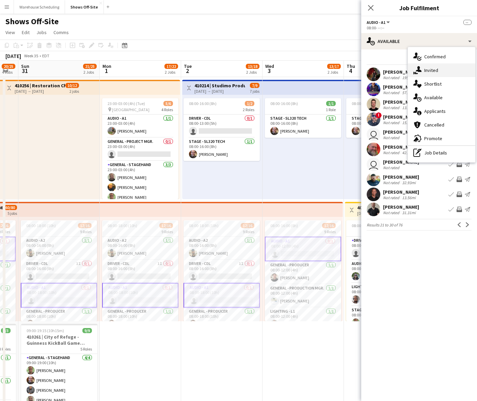
click at [434, 65] on div "single-neutral-actions-share-1 Invited" at bounding box center [441, 70] width 67 height 14
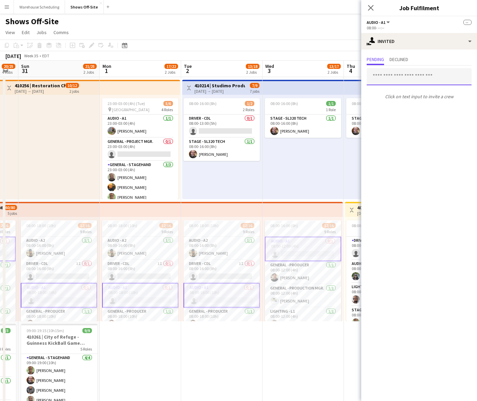
click at [395, 73] on input "text" at bounding box center [419, 76] width 105 height 17
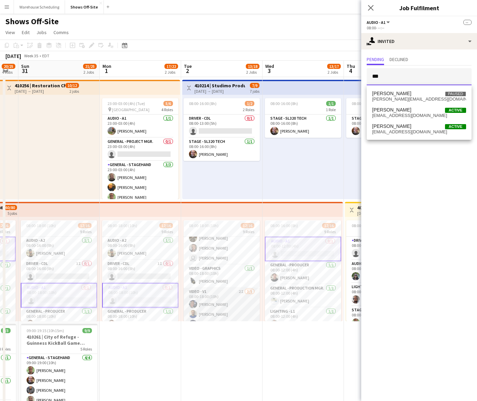
type input "***"
click at [201, 300] on app-card-role "Video - V1 2I 3/5 08:00-18:00 (10h) Toby Bohl Francisco Lozano Lael Camak singl…" at bounding box center [222, 319] width 76 height 63
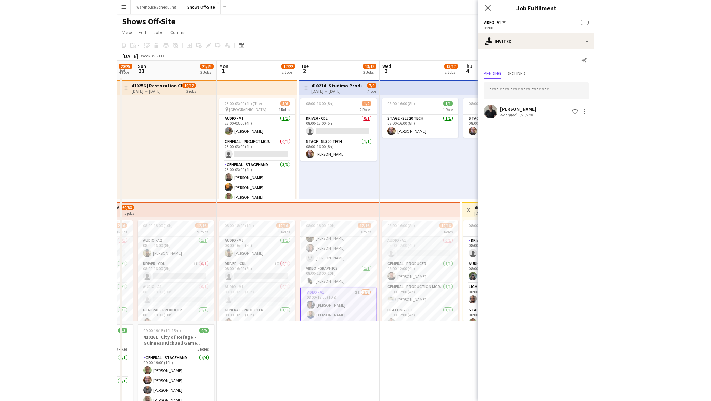
scroll to position [0, 0]
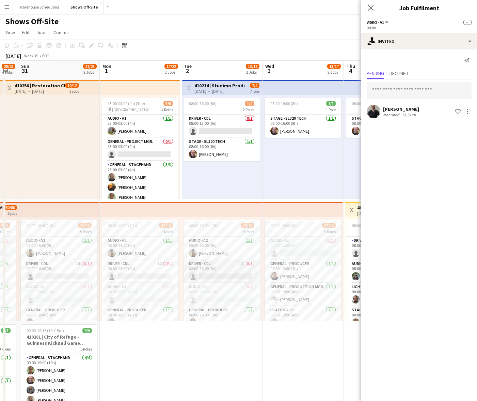
click at [213, 269] on app-card-role "Driver - CDL 1I 0/1 08:00-16:00 (8h) single-neutral-actions" at bounding box center [222, 271] width 76 height 23
drag, startPoint x: 214, startPoint y: 298, endPoint x: 238, endPoint y: 265, distance: 40.9
click at [214, 298] on app-card-role "Audio - A1 0/1 08:00-18:00 (10h) single-neutral-actions" at bounding box center [222, 295] width 76 height 23
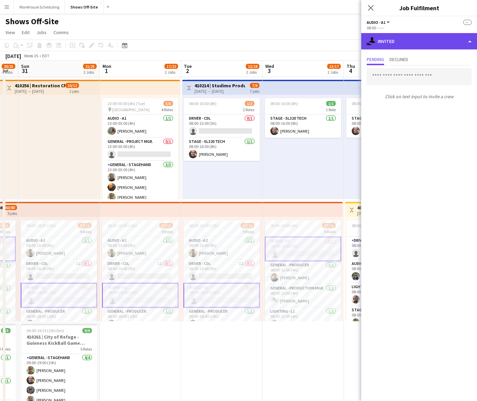
click at [402, 43] on div "single-neutral-actions-share-1 Invited" at bounding box center [419, 41] width 116 height 16
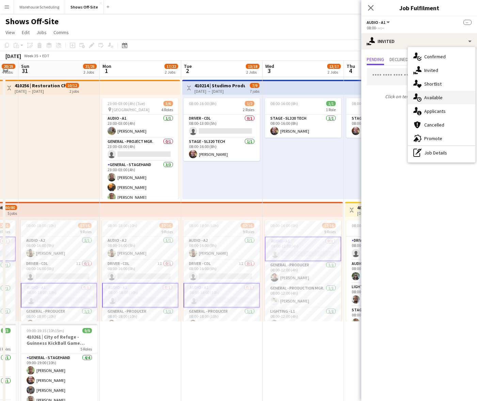
click at [438, 92] on div "single-neutral-actions-upload Available" at bounding box center [441, 98] width 67 height 14
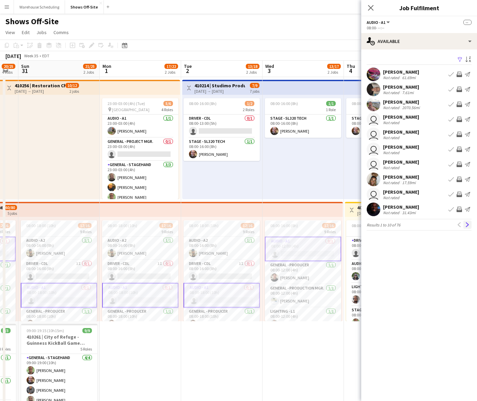
click at [468, 223] on app-icon "Next" at bounding box center [467, 224] width 5 height 5
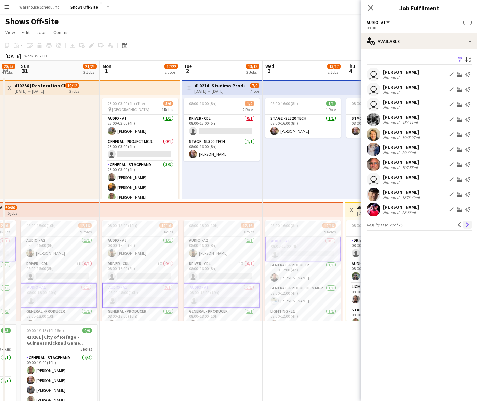
click at [469, 226] on app-icon "Next" at bounding box center [467, 224] width 5 height 5
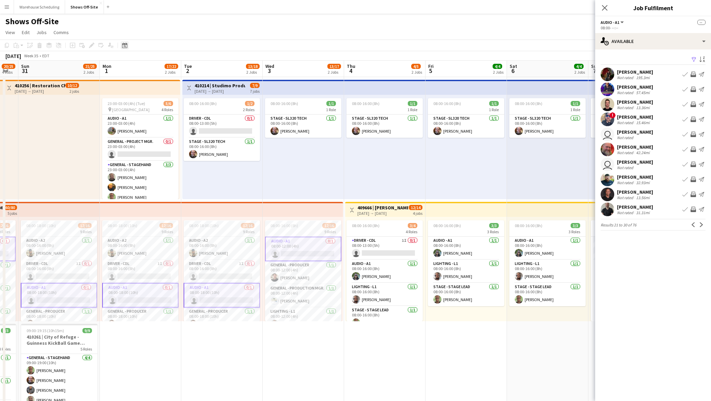
click at [122, 46] on icon at bounding box center [124, 45] width 5 height 5
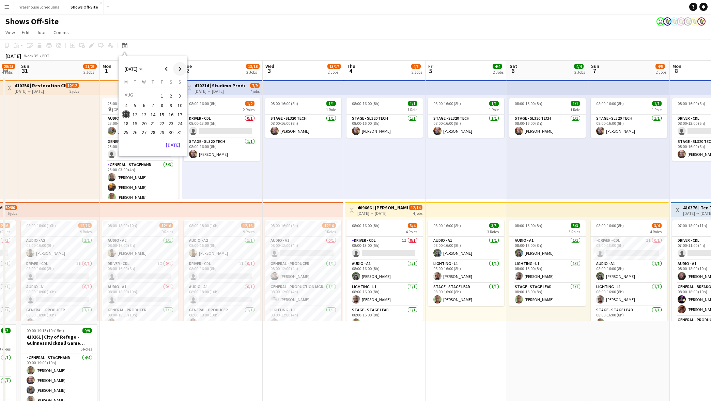
click at [183, 67] on span "Next month" at bounding box center [180, 69] width 14 height 14
click at [134, 141] on span "30" at bounding box center [135, 140] width 8 height 8
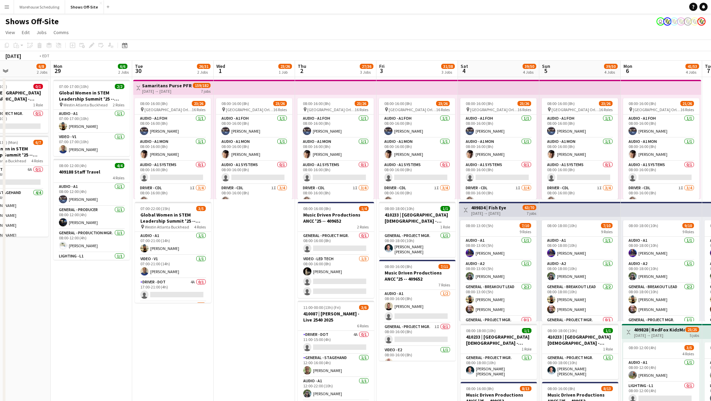
scroll to position [0, 211]
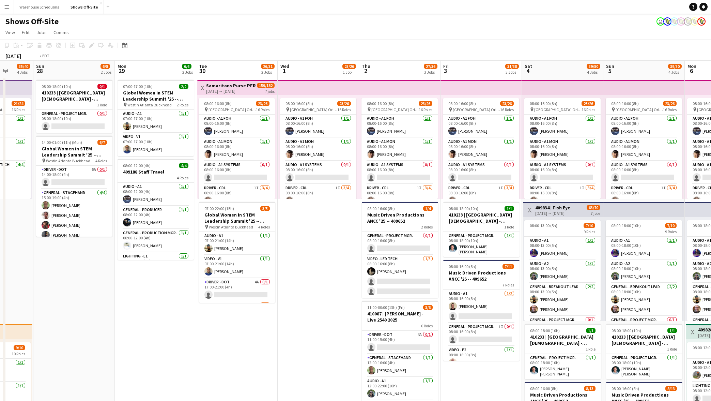
drag, startPoint x: 295, startPoint y: 224, endPoint x: 172, endPoint y: 212, distance: 122.9
click at [172, 212] on app-calendar-viewport "Thu 25 49/63 5 Jobs Fri 26 35/40 4 Jobs Sat 27 35/40 4 Jobs Sun 28 6/8 2 Jobs M…" at bounding box center [355, 371] width 711 height 621
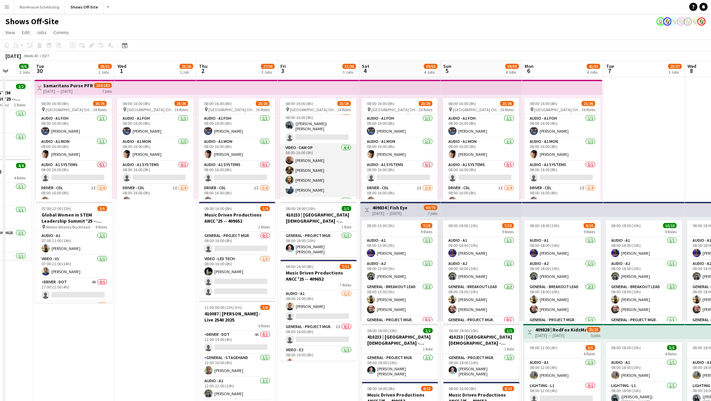
scroll to position [262, 0]
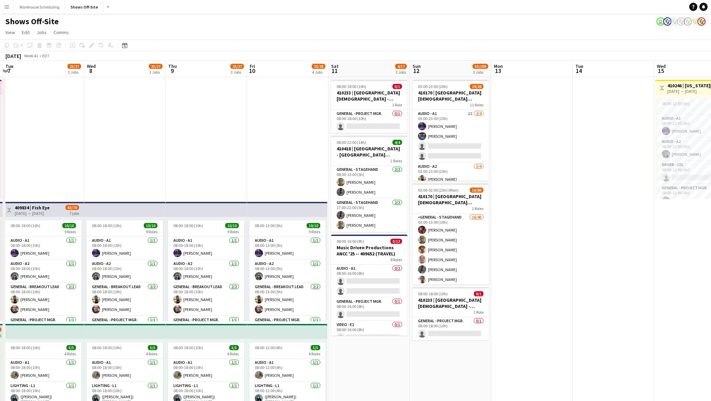
drag, startPoint x: 618, startPoint y: 131, endPoint x: -7, endPoint y: 116, distance: 625.6
click at [0, 116] on html "Menu Boards Boards Boards All jobs Status Workforce Workforce My Workforce Recr…" at bounding box center [355, 341] width 711 height 682
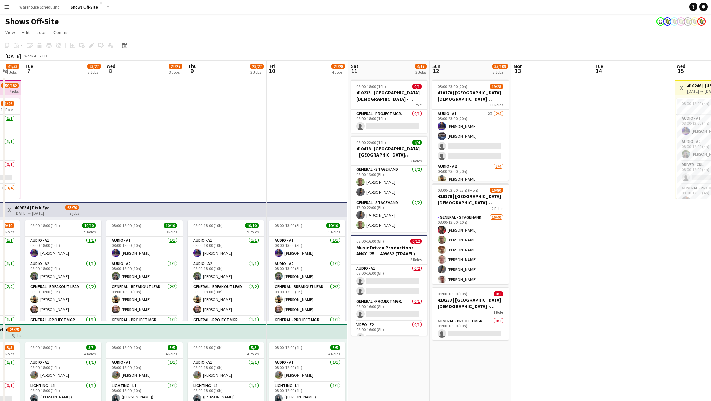
drag, startPoint x: 472, startPoint y: 150, endPoint x: -7, endPoint y: 160, distance: 479.7
click at [0, 160] on html "Menu Boards Boards Boards All jobs Status Workforce Workforce My Workforce Recr…" at bounding box center [355, 341] width 711 height 682
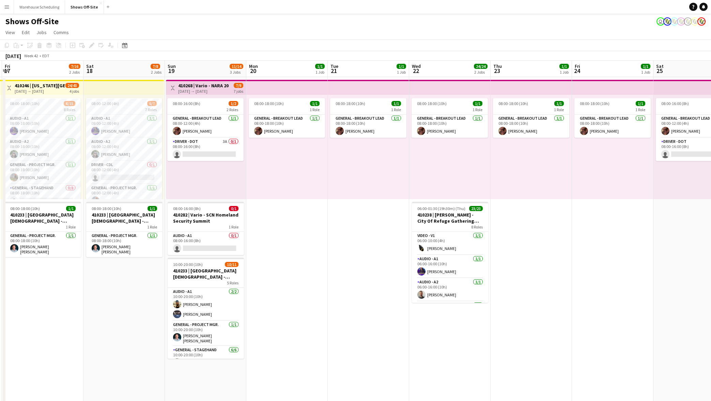
drag, startPoint x: 452, startPoint y: 157, endPoint x: 155, endPoint y: 161, distance: 296.7
click at [84, 159] on app-calendar-viewport "Tue 14 Wed 15 6/7 1 Job Thu 16 6/16 1 Job Fri 17 7/16 2 Jobs Sat 18 7/8 2 Jobs …" at bounding box center [355, 371] width 711 height 621
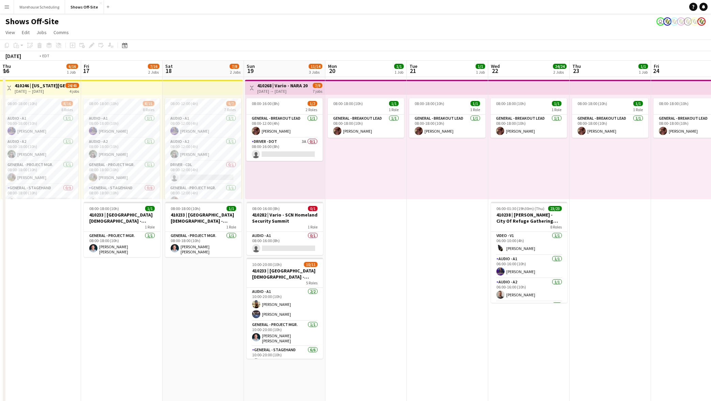
drag, startPoint x: 207, startPoint y: 182, endPoint x: 38, endPoint y: 178, distance: 169.7
click at [41, 178] on app-calendar-viewport "Tue 14 Wed 15 6/7 1 Job Thu 16 6/16 1 Job Fri 17 7/16 2 Jobs Sat 18 7/8 2 Jobs …" at bounding box center [355, 371] width 711 height 621
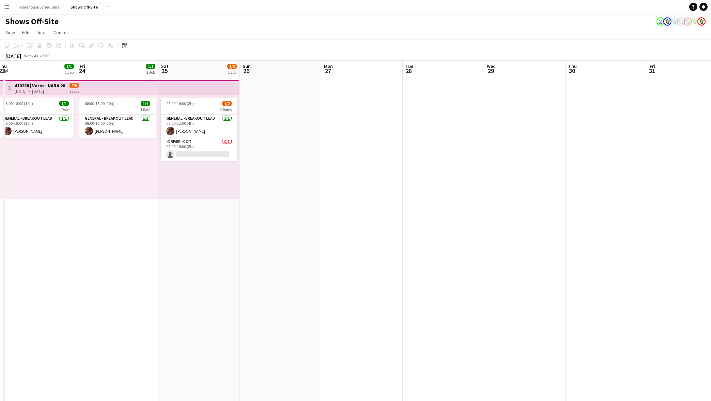
scroll to position [0, 190]
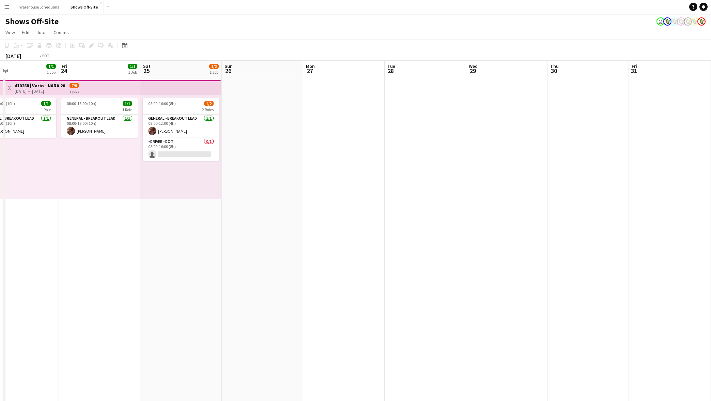
drag, startPoint x: 437, startPoint y: 175, endPoint x: 7, endPoint y: 183, distance: 430.3
click at [7, 183] on app-calendar-viewport "Tue 21 1/1 1 Job Wed 22 24/24 2 Jobs Thu 23 1/1 1 Job Fri 24 1/1 1 Job Sat 25 1…" at bounding box center [355, 371] width 711 height 621
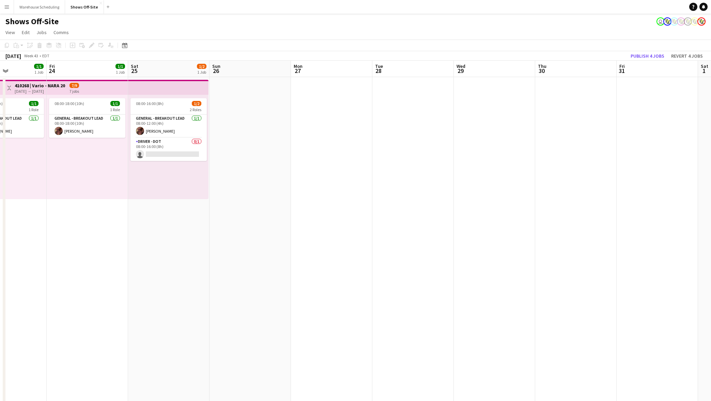
drag, startPoint x: 134, startPoint y: 149, endPoint x: 517, endPoint y: 140, distance: 382.6
click at [517, 140] on app-calendar-viewport "Tue 21 1/1 1 Job Wed 22 24/24 2 Jobs Thu 23 1/1 1 Job Fri 24 1/1 1 Job Sat 25 1…" at bounding box center [355, 371] width 711 height 621
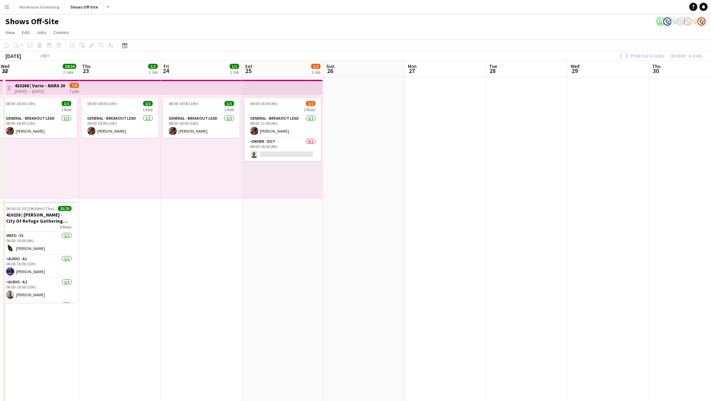
drag, startPoint x: 164, startPoint y: 198, endPoint x: 719, endPoint y: 172, distance: 555.5
click at [711, 172] on html "Menu Boards Boards Boards All jobs Status Workforce Workforce My Workforce Recr…" at bounding box center [355, 341] width 711 height 682
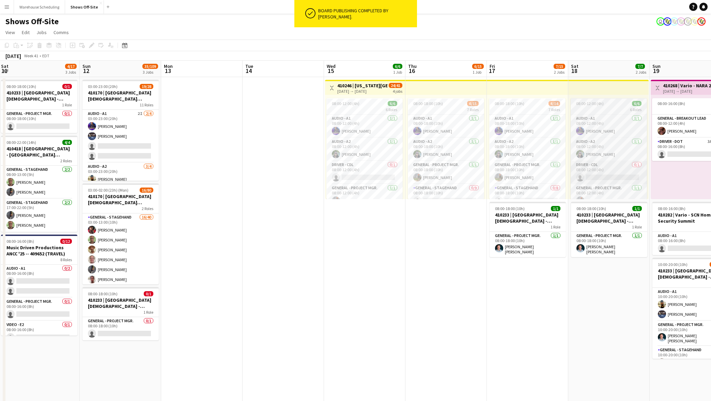
drag, startPoint x: 506, startPoint y: 186, endPoint x: 688, endPoint y: 176, distance: 182.9
click at [687, 173] on app-calendar-viewport "Fri 10 23/28 4 Jobs Sat 11 4/17 3 Jobs Sun 12 35/109 3 Jobs Mon 13 Tue 14 Wed 1…" at bounding box center [355, 371] width 711 height 621
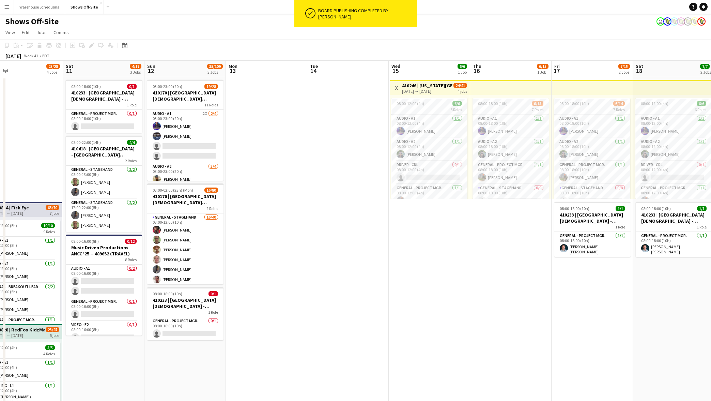
scroll to position [0, 0]
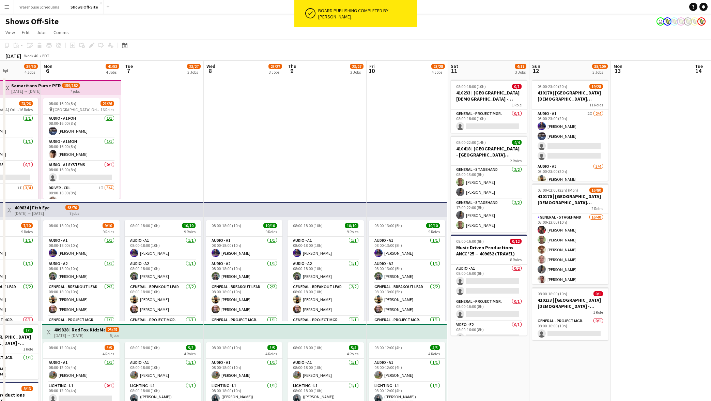
drag, startPoint x: 286, startPoint y: 142, endPoint x: 488, endPoint y: 143, distance: 202.0
click at [711, 113] on html "ok-circled Board publishing completed by Toryn Tamborello. Menu Boards Boards B…" at bounding box center [355, 341] width 711 height 682
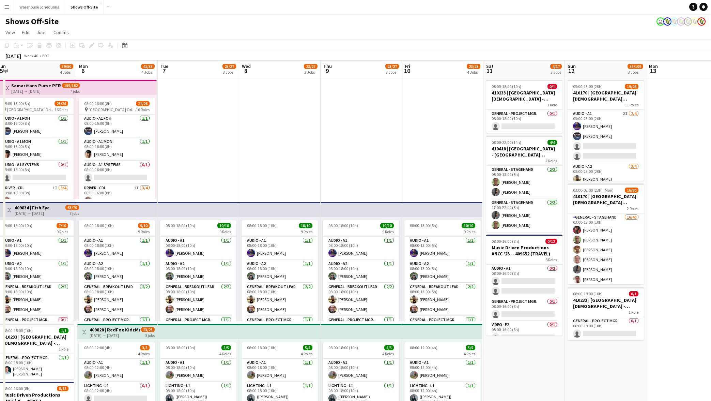
scroll to position [0, 174]
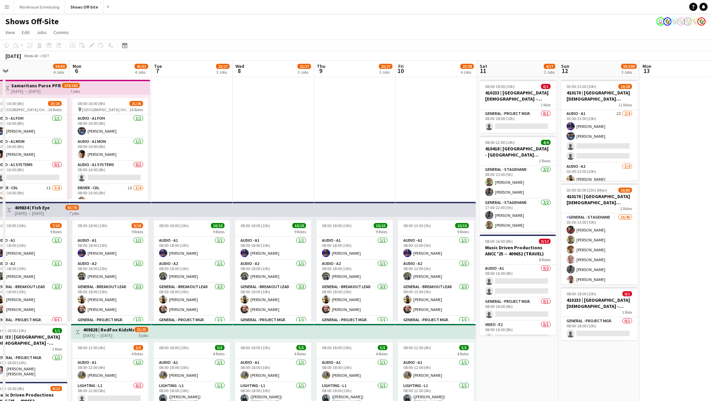
drag, startPoint x: 287, startPoint y: 141, endPoint x: 634, endPoint y: 131, distance: 347.6
click at [634, 131] on app-calendar-viewport "Fri 3 31/38 3 Jobs Sat 4 39/50 4 Jobs Sun 5 39/50 4 Jobs Mon 6 41/53 4 Jobs Tue…" at bounding box center [355, 371] width 711 height 621
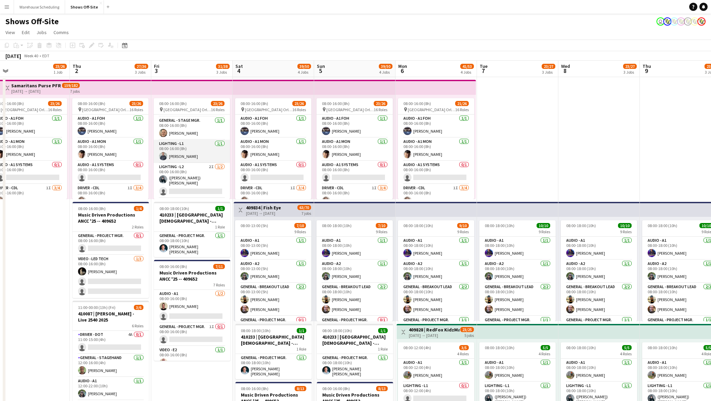
scroll to position [243, 0]
click at [194, 157] on app-card-role "Lighting - L2 2I 1/2 08:00-16:00 (8h) (Austin) Brady Henderson single-neutral-a…" at bounding box center [192, 156] width 76 height 35
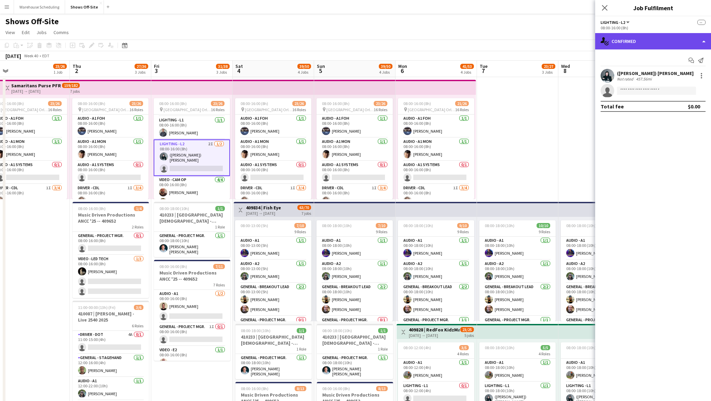
click at [651, 37] on div "single-neutral-actions-check-2 Confirmed" at bounding box center [653, 41] width 116 height 16
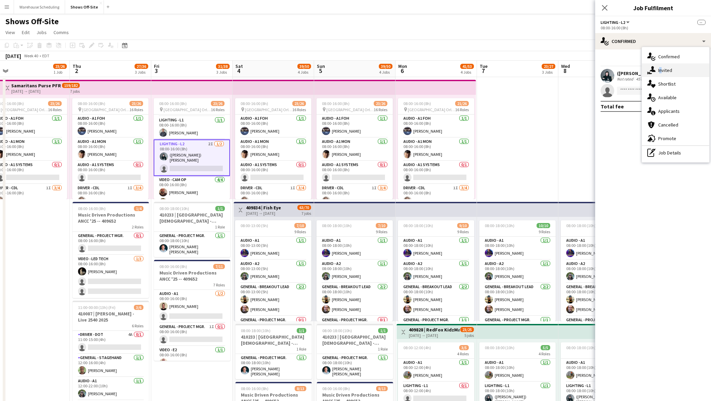
click at [658, 68] on div "single-neutral-actions-share-1 Invited" at bounding box center [675, 70] width 67 height 14
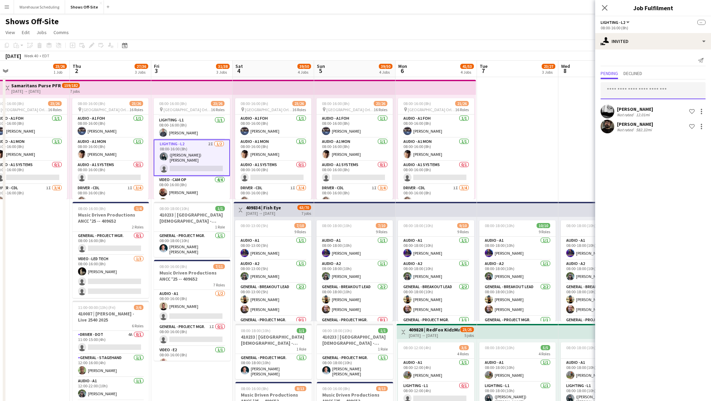
click at [635, 91] on input "text" at bounding box center [653, 90] width 105 height 17
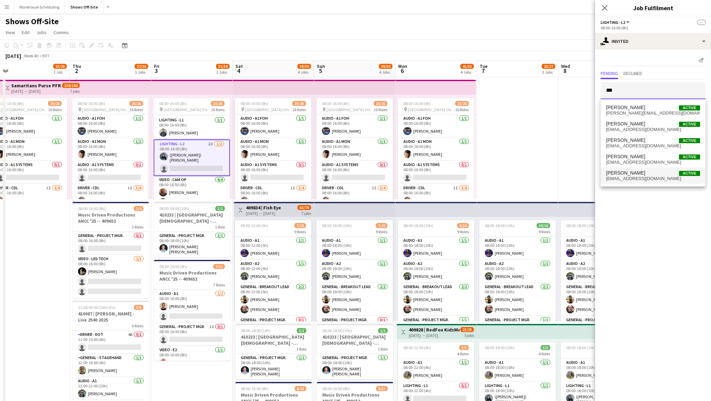
type input "***"
click at [632, 172] on span "[PERSON_NAME]" at bounding box center [625, 173] width 39 height 6
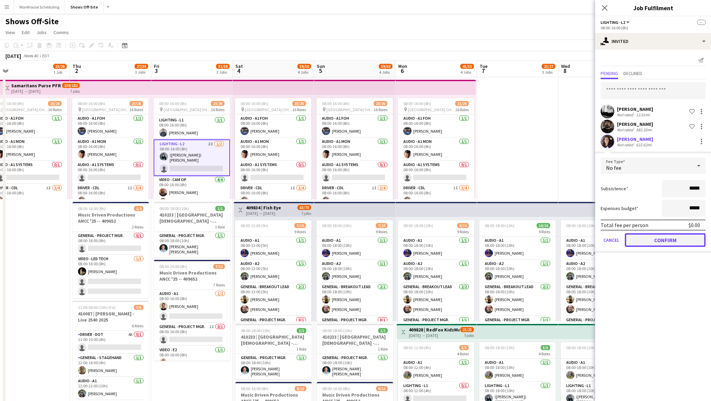
click at [673, 238] on button "Confirm" at bounding box center [665, 240] width 81 height 14
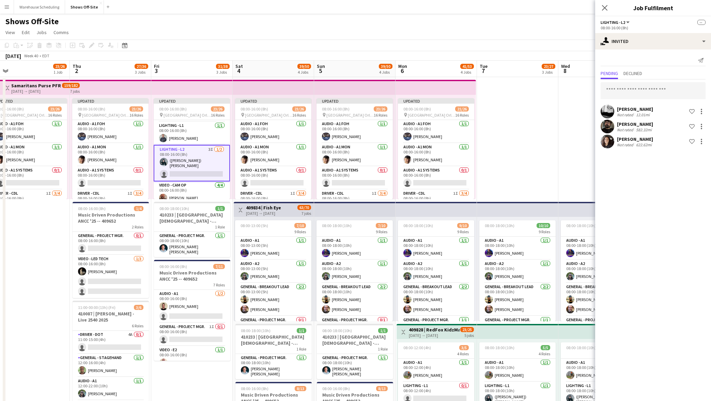
click at [606, 7] on icon "Close pop-in" at bounding box center [604, 7] width 5 height 5
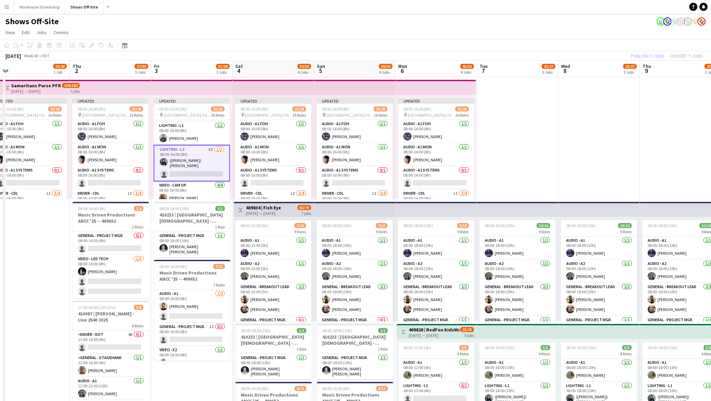
click at [628, 34] on app-page-menu "View Day view expanded Day view collapsed Month view Date picker Jump to [DATE]…" at bounding box center [355, 33] width 711 height 13
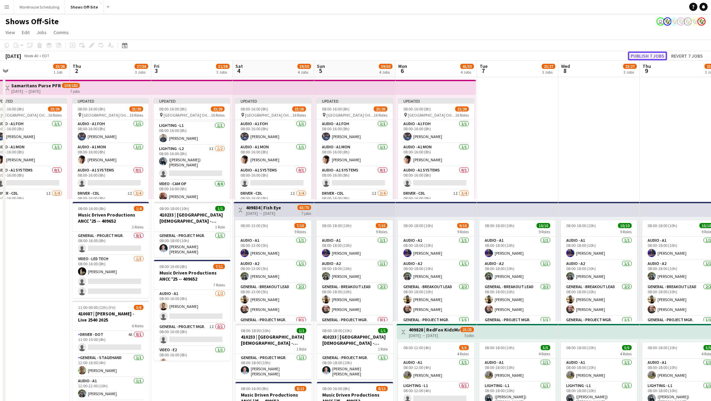
click at [640, 53] on button "Publish 7 jobs" at bounding box center [647, 55] width 39 height 9
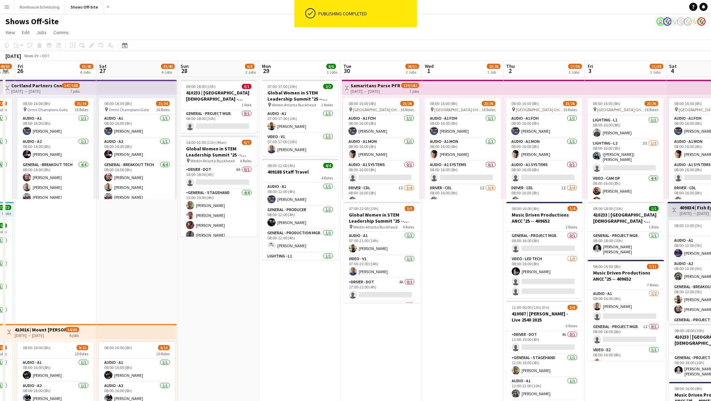
scroll to position [0, 147]
drag, startPoint x: 20, startPoint y: 233, endPoint x: 455, endPoint y: 188, distance: 436.7
click at [455, 188] on app-calendar-viewport "Wed 24 47/51 4 Jobs Thu 25 49/63 5 Jobs Fri 26 35/40 4 Jobs Sat 27 35/40 4 Jobs…" at bounding box center [355, 371] width 711 height 621
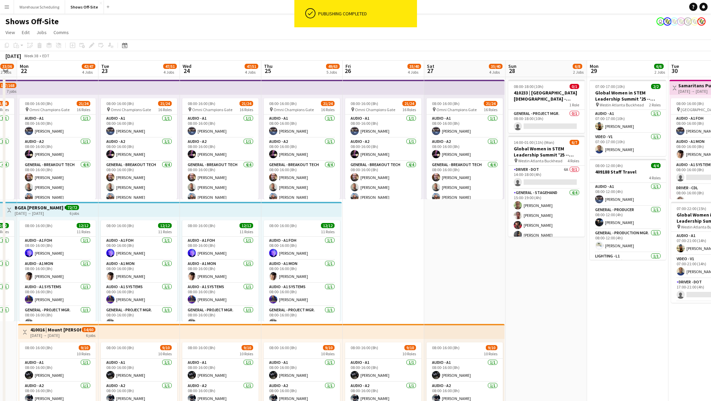
scroll to position [0, 141]
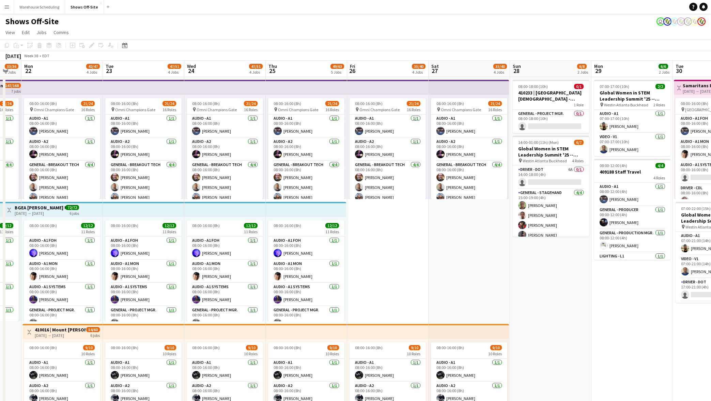
drag, startPoint x: 142, startPoint y: 243, endPoint x: 474, endPoint y: 235, distance: 331.6
click at [474, 235] on app-calendar-viewport "Sat 20 15/16 2 Jobs Sun 21 33/36 2 Jobs Mon 22 42/47 4 Jobs Tue 23 47/51 4 Jobs…" at bounding box center [355, 371] width 711 height 621
click at [226, 151] on app-card-role "Lighting - L2 1I 1A [DATE] 08:00-16:00 (8h) [PERSON_NAME] single-neutral-action…" at bounding box center [225, 151] width 76 height 43
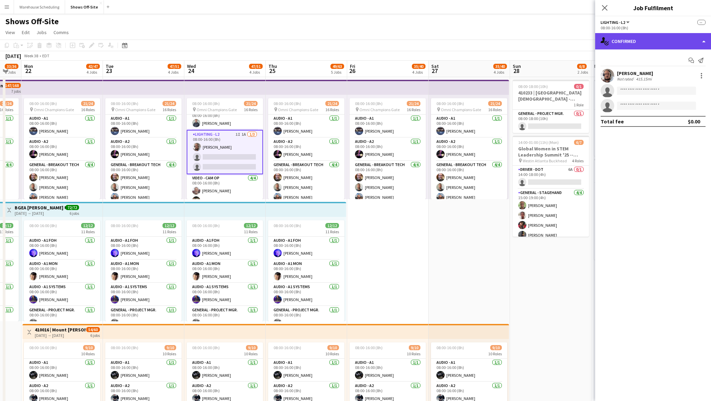
click at [668, 41] on div "single-neutral-actions-check-2 Confirmed" at bounding box center [653, 41] width 116 height 16
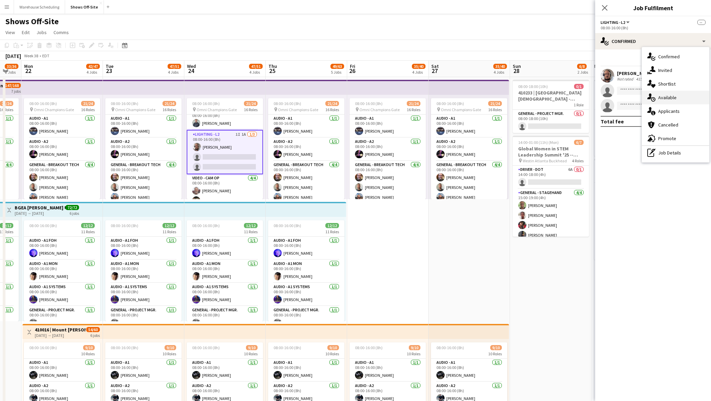
click at [664, 99] on div "single-neutral-actions-upload Available" at bounding box center [675, 98] width 67 height 14
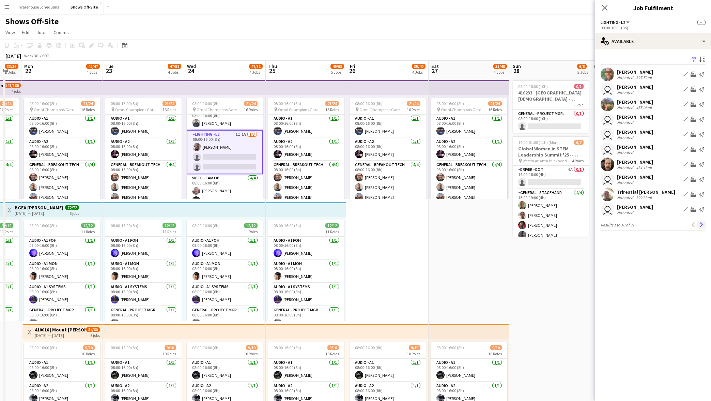
click at [700, 224] on app-icon "Next" at bounding box center [701, 224] width 5 height 5
click at [700, 223] on app-icon "Next" at bounding box center [701, 224] width 5 height 5
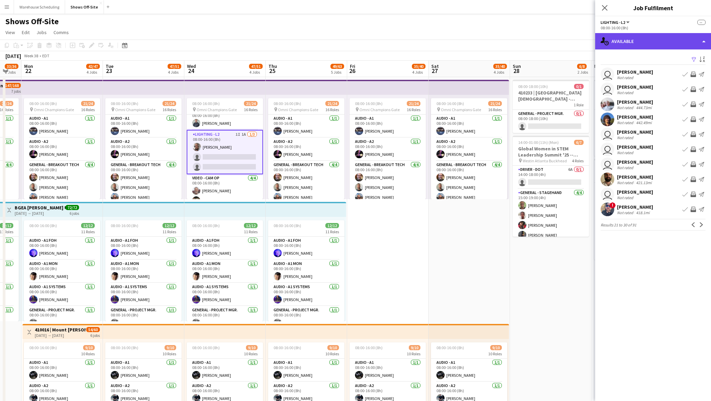
click at [632, 38] on div "single-neutral-actions-upload Available" at bounding box center [653, 41] width 116 height 16
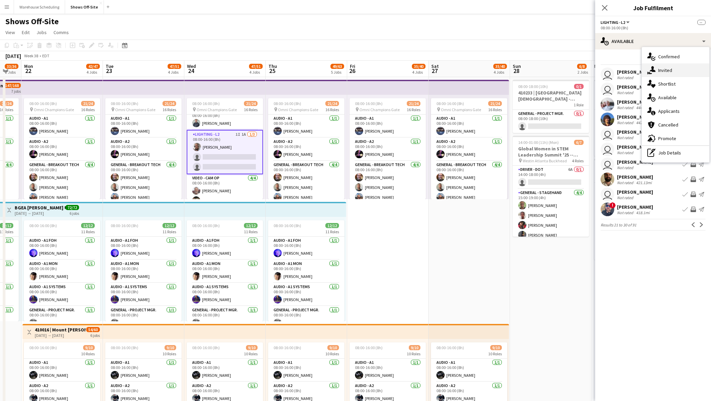
click at [650, 69] on icon "single-neutral-actions-share-1" at bounding box center [651, 70] width 8 height 8
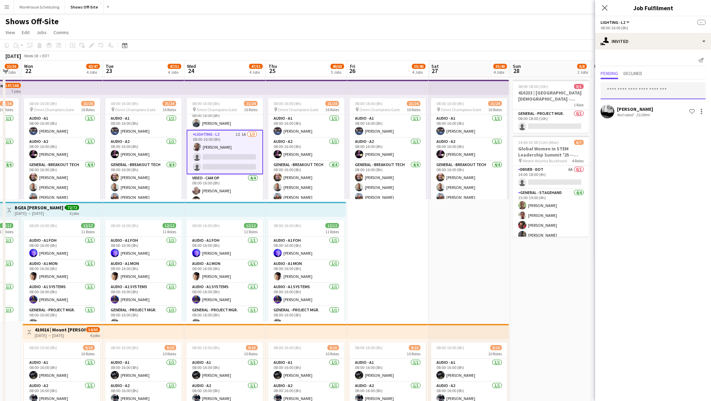
click at [639, 86] on input "text" at bounding box center [653, 90] width 105 height 17
type input "****"
click at [657, 114] on span "[EMAIL_ADDRESS][DOMAIN_NAME]" at bounding box center [653, 112] width 94 height 5
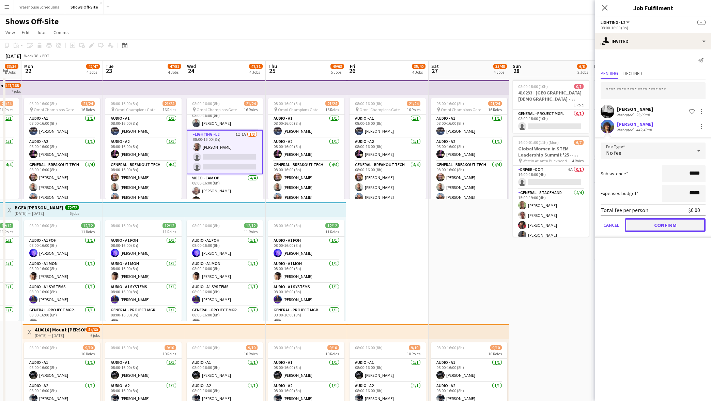
click at [671, 231] on button "Confirm" at bounding box center [665, 225] width 81 height 14
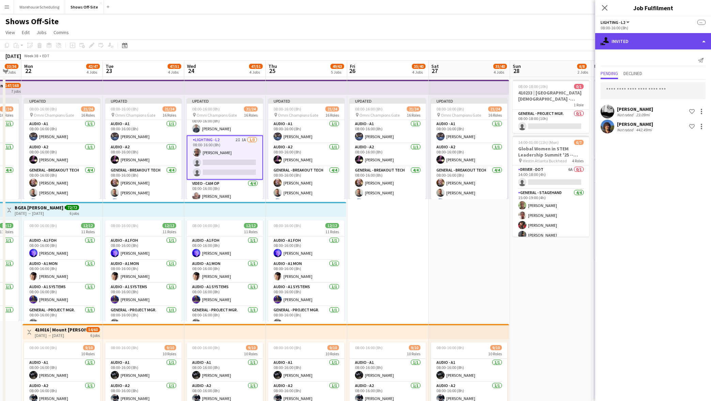
click at [635, 35] on div "single-neutral-actions-share-1 Invited" at bounding box center [653, 41] width 116 height 16
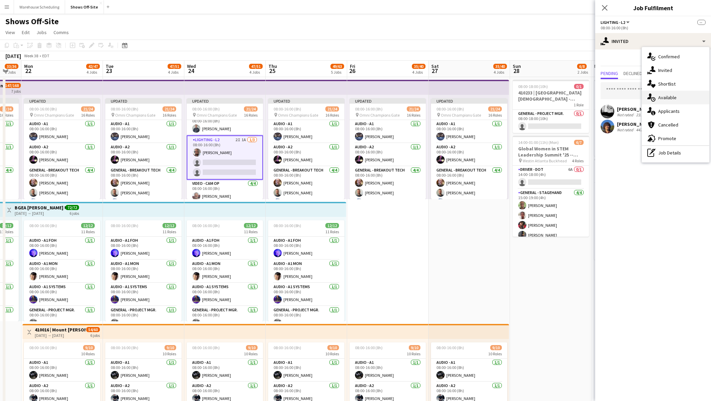
click at [665, 100] on div "single-neutral-actions-upload Available" at bounding box center [675, 98] width 67 height 14
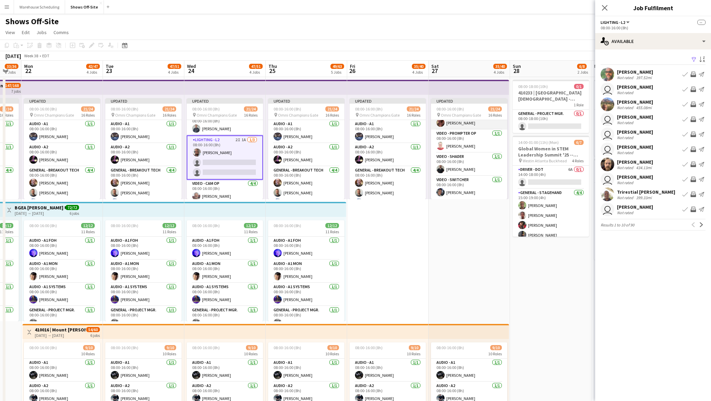
scroll to position [371, 0]
click at [700, 225] on app-icon "Next" at bounding box center [701, 224] width 5 height 5
click at [700, 224] on app-icon "Next" at bounding box center [701, 224] width 5 height 5
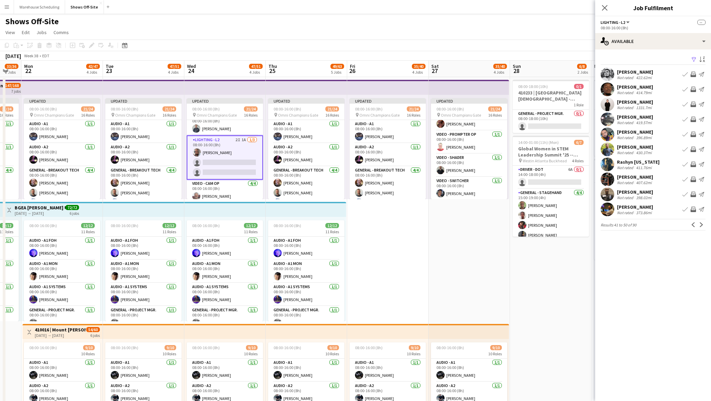
click at [700, 224] on app-icon "Next" at bounding box center [701, 224] width 5 height 5
click at [695, 223] on app-icon "Previous" at bounding box center [693, 224] width 5 height 5
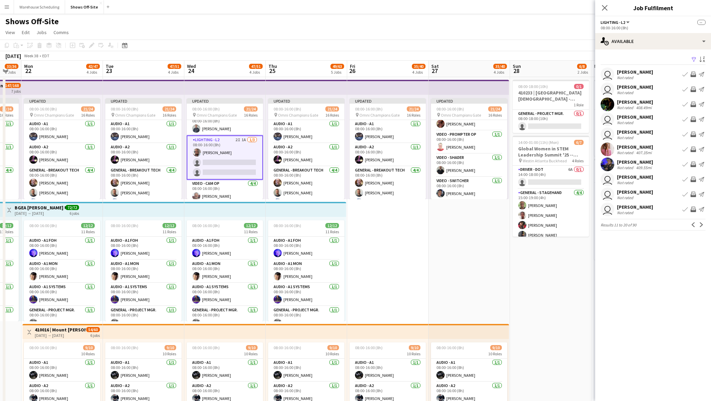
click at [695, 223] on app-icon "Previous" at bounding box center [693, 224] width 5 height 5
click at [695, 223] on div "Previous Next" at bounding box center [697, 224] width 16 height 8
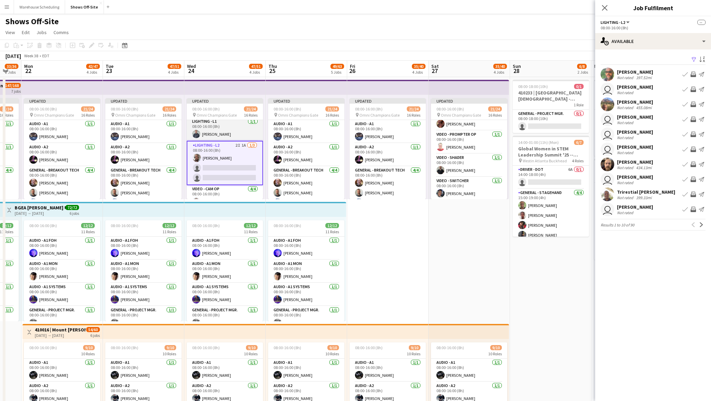
click at [233, 133] on app-card-role "Lighting - L1 [DATE] 08:00-16:00 (8h) [PERSON_NAME]" at bounding box center [225, 129] width 76 height 23
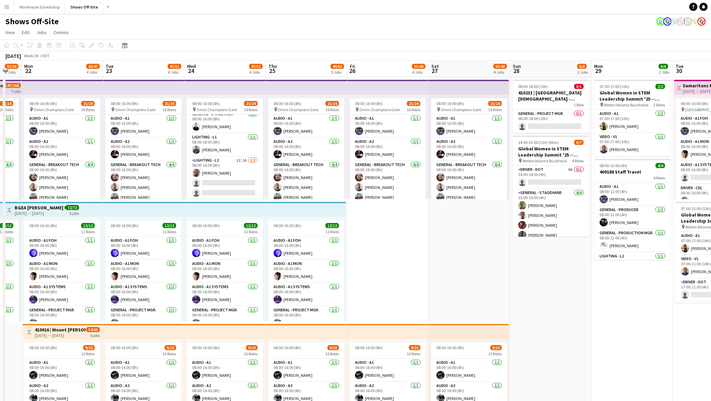
scroll to position [194, 0]
click at [232, 157] on app-card-role "Lighting - L2 1I 1A [DATE] 08:00-16:00 (8h) [PERSON_NAME] single-neutral-action…" at bounding box center [225, 157] width 76 height 43
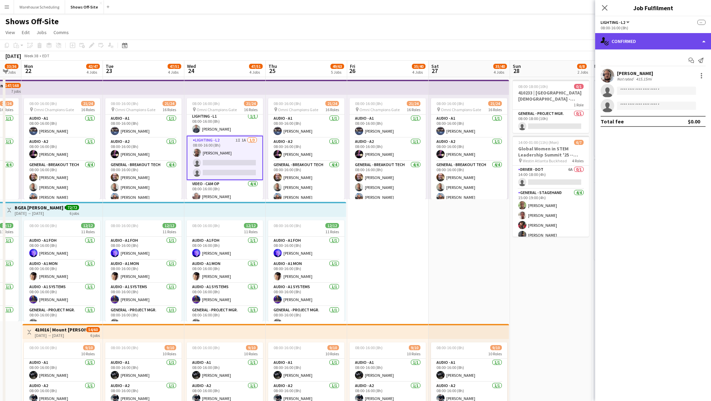
click at [644, 43] on div "single-neutral-actions-check-2 Confirmed" at bounding box center [653, 41] width 116 height 16
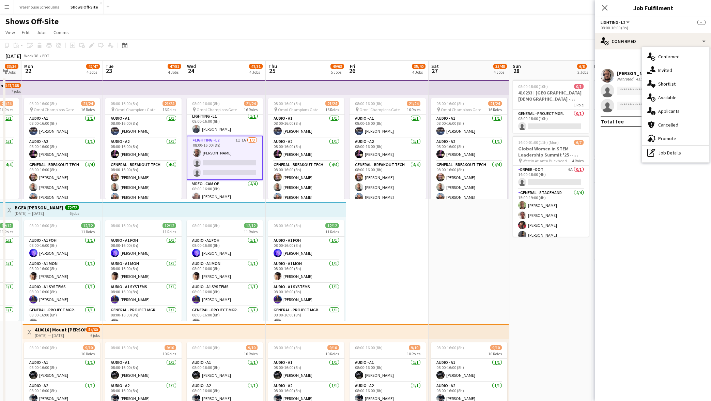
click at [660, 94] on div "single-neutral-actions-upload Available" at bounding box center [675, 98] width 67 height 14
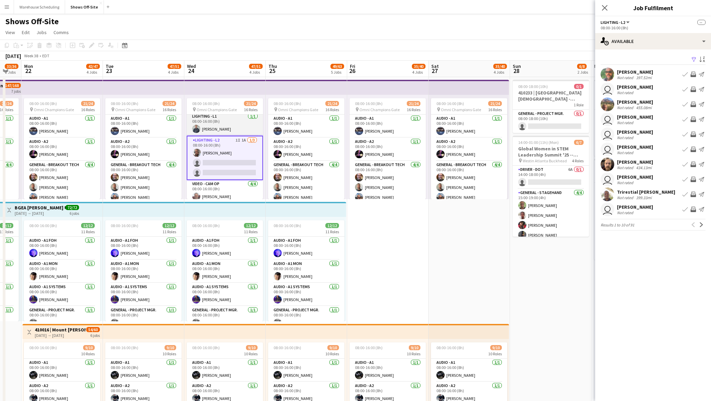
click at [227, 130] on app-card-role "Lighting - L1 [DATE] 08:00-16:00 (8h) [PERSON_NAME]" at bounding box center [225, 123] width 76 height 23
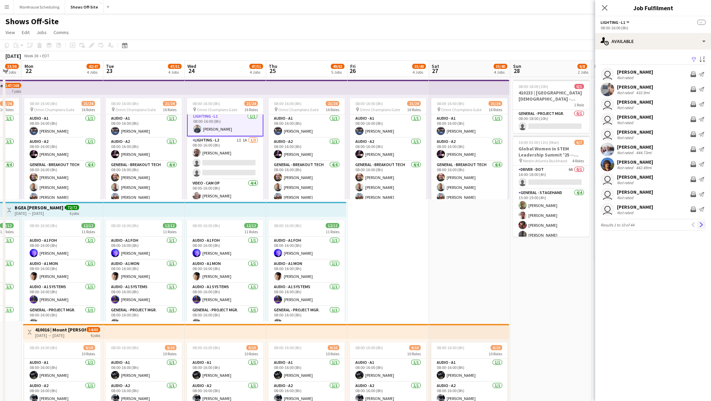
click at [702, 228] on button "Next" at bounding box center [701, 224] width 8 height 8
click at [702, 227] on app-icon "Next" at bounding box center [701, 224] width 5 height 5
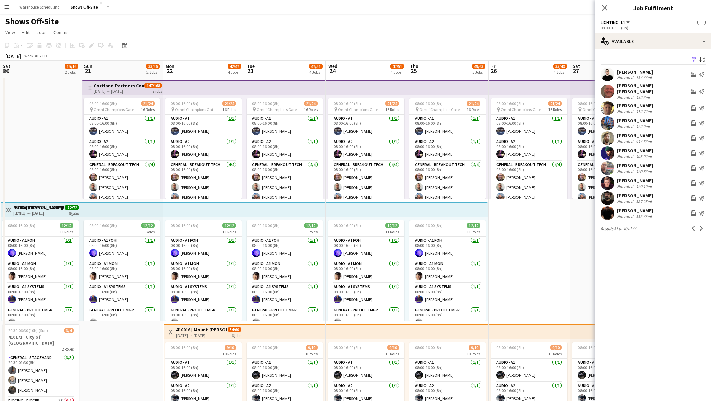
scroll to position [243, 0]
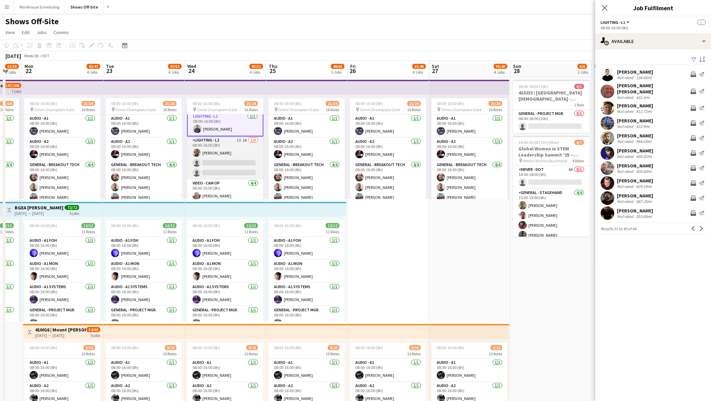
click at [224, 169] on app-card-role "Lighting - L2 1I 1A [DATE] 08:00-16:00 (8h) [PERSON_NAME] single-neutral-action…" at bounding box center [225, 157] width 76 height 43
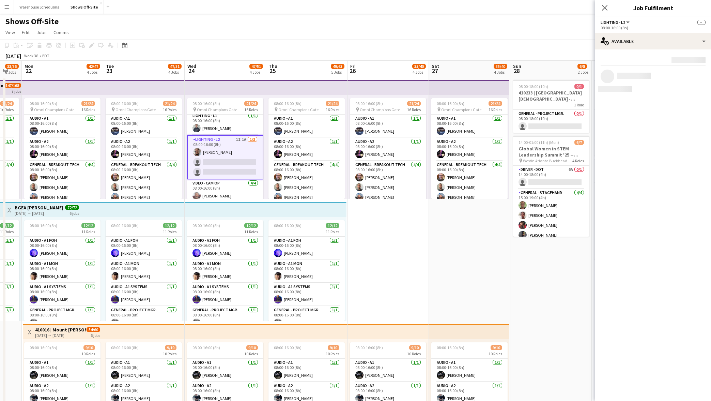
scroll to position [194, 0]
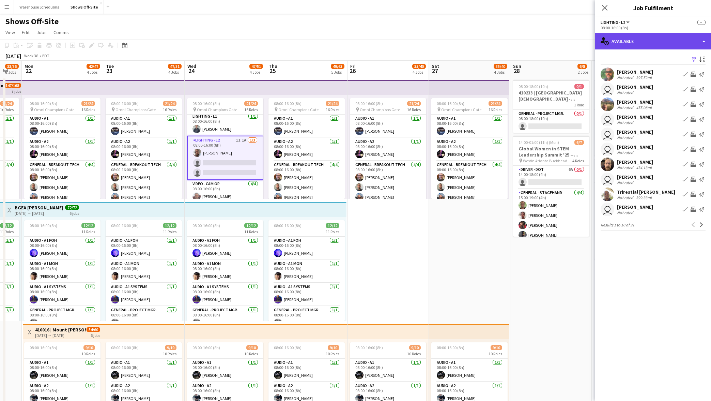
click at [639, 43] on div "single-neutral-actions-upload Available" at bounding box center [653, 41] width 116 height 16
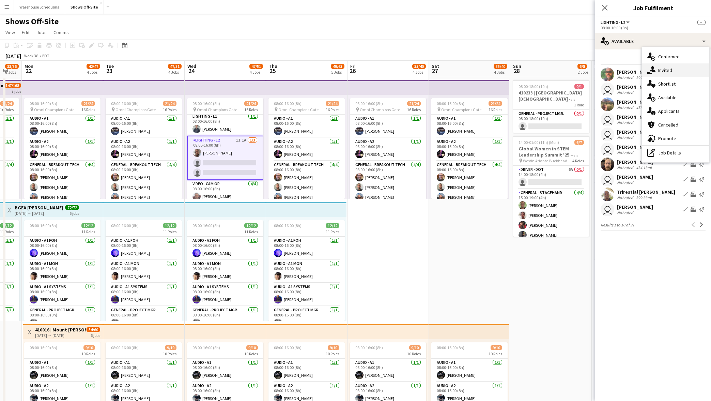
click at [653, 67] on icon at bounding box center [653, 69] width 6 height 6
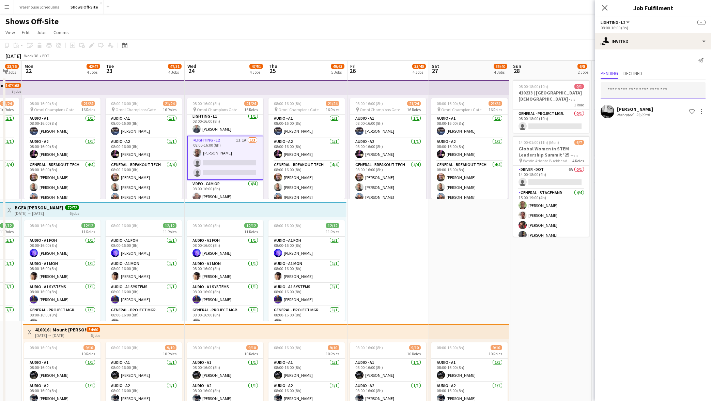
click at [635, 84] on input "text" at bounding box center [653, 90] width 105 height 17
type input "*"
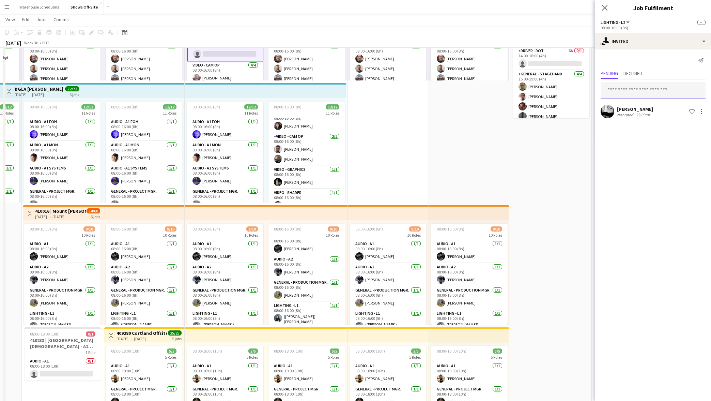
scroll to position [52, 0]
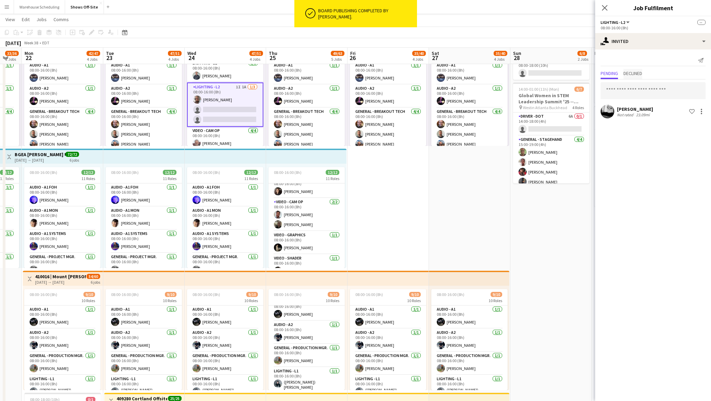
click at [635, 74] on span "Declined" at bounding box center [632, 73] width 19 height 5
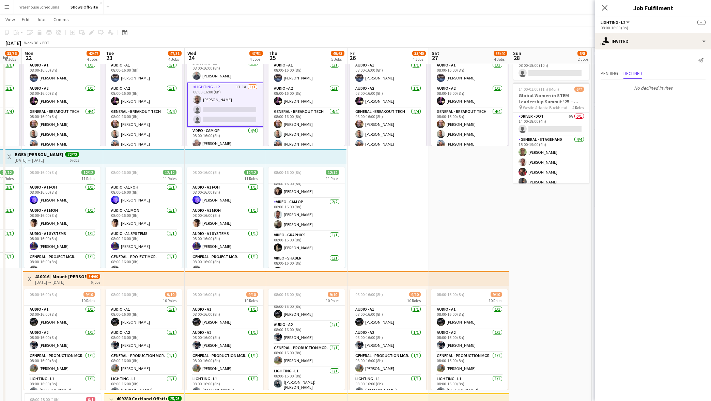
click at [224, 107] on app-card-role "Lighting - L2 1I 1A [DATE] 08:00-16:00 (8h) [PERSON_NAME] single-neutral-action…" at bounding box center [225, 104] width 76 height 44
click at [604, 71] on span "Pending" at bounding box center [609, 73] width 17 height 5
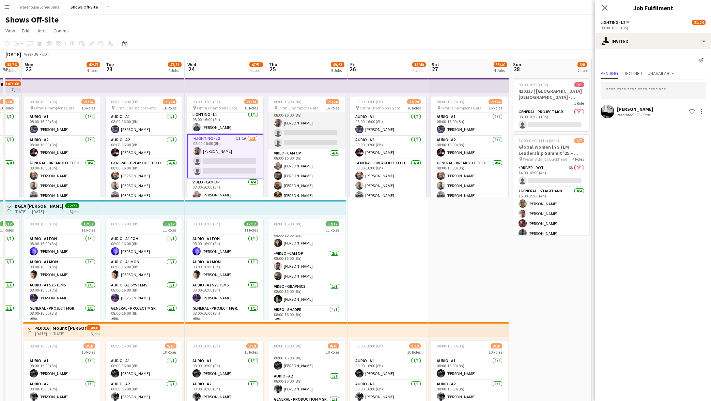
scroll to position [210, 0]
click at [310, 134] on app-card-role "Lighting - L2 1I 1A [DATE] 08:00-16:00 (8h) [PERSON_NAME] single-neutral-action…" at bounding box center [306, 139] width 76 height 43
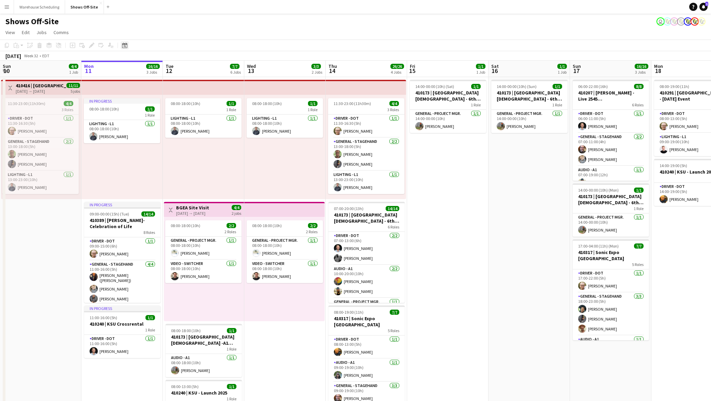
click at [127, 49] on div "Date picker" at bounding box center [125, 45] width 8 height 8
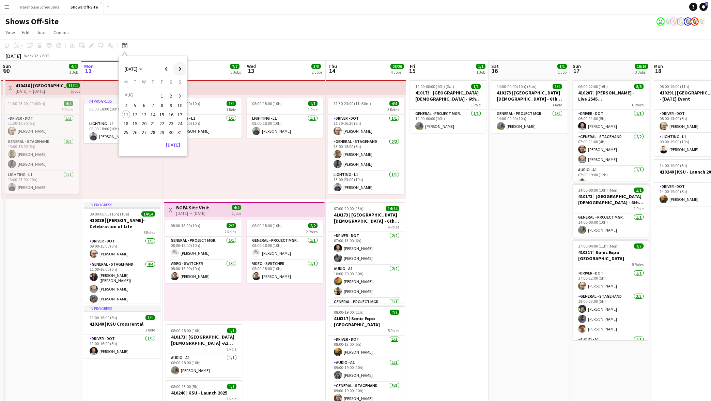
click at [175, 66] on span "Next month" at bounding box center [180, 69] width 14 height 14
click at [137, 135] on button "30" at bounding box center [134, 139] width 9 height 9
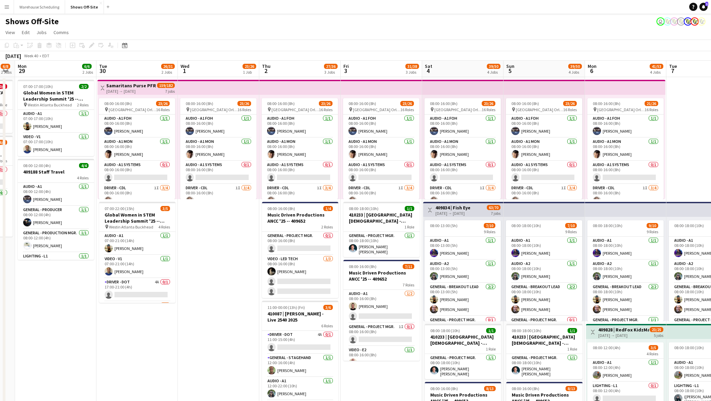
scroll to position [0, 278]
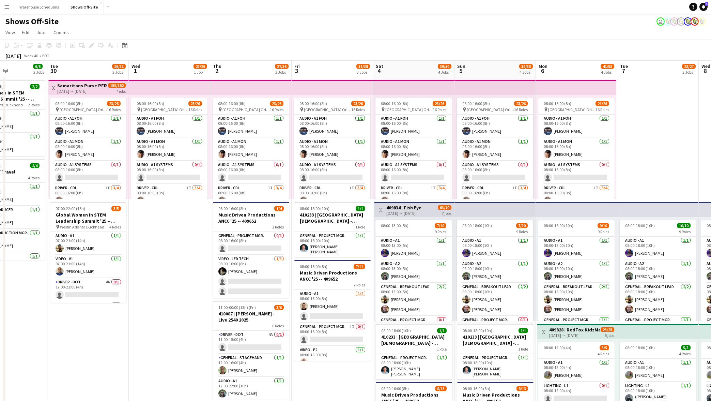
drag, startPoint x: 303, startPoint y: 230, endPoint x: 104, endPoint y: 219, distance: 199.6
click at [98, 222] on app-calendar-viewport "Fri 26 35/40 4 Jobs Sat 27 35/40 4 Jobs Sun 28 6/8 2 Jobs Mon 29 6/6 2 Jobs Tue…" at bounding box center [355, 371] width 711 height 621
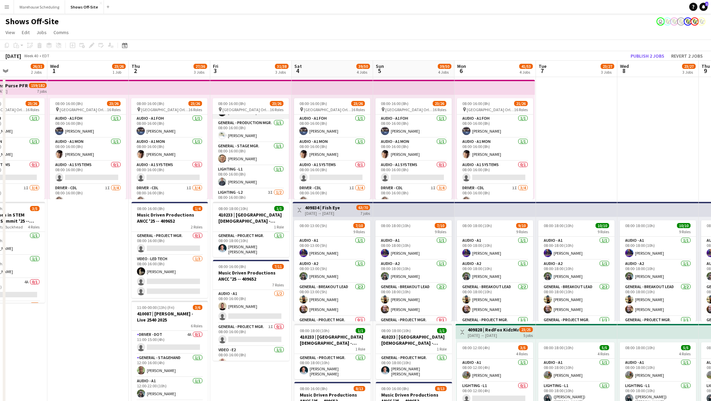
scroll to position [247, 0]
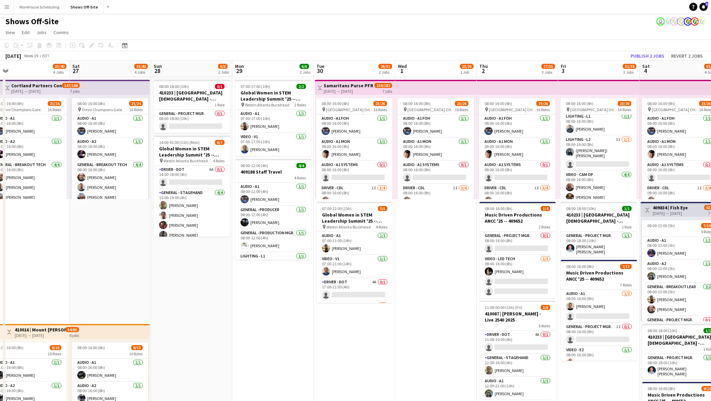
drag, startPoint x: 394, startPoint y: 143, endPoint x: 556, endPoint y: 133, distance: 161.8
click at [556, 133] on app-calendar-viewport "Wed 24 47/51 4 Jobs Thu 25 49/63 5 Jobs Fri 26 35/40 4 Jobs Sat 27 35/40 4 Jobs…" at bounding box center [355, 371] width 711 height 621
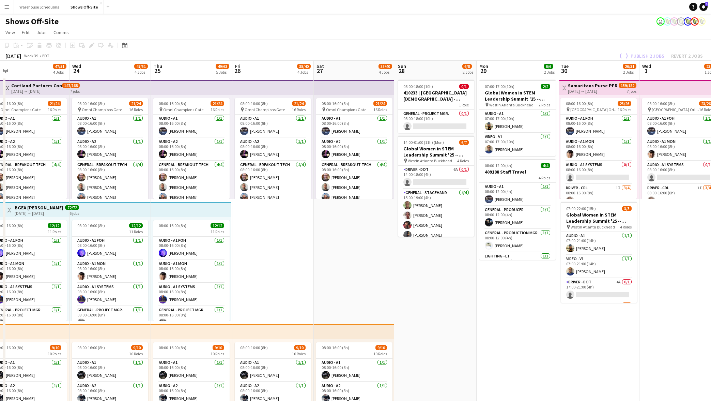
scroll to position [0, 234]
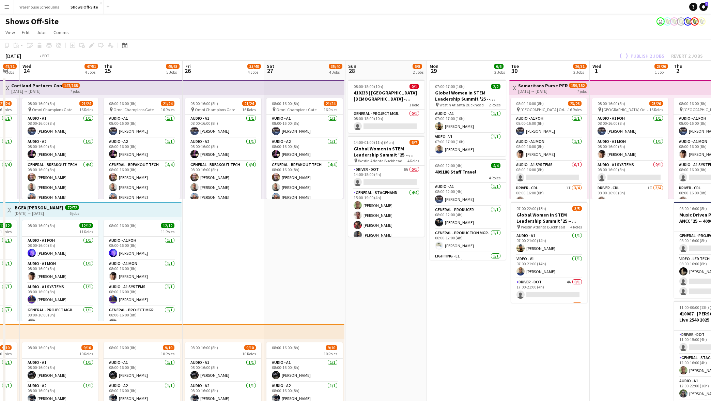
drag, startPoint x: 395, startPoint y: 142, endPoint x: 471, endPoint y: 143, distance: 76.0
click at [472, 143] on app-calendar-viewport "Sun 21 33/36 2 Jobs Mon 22 42/47 4 Jobs Tue 23 47/51 4 Jobs Wed 24 47/51 4 Jobs…" at bounding box center [355, 371] width 711 height 621
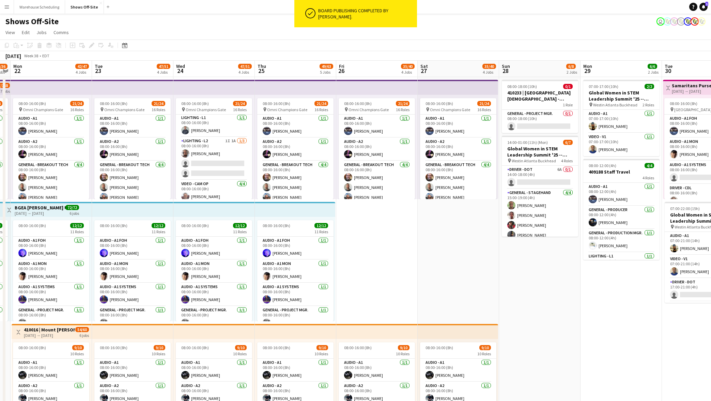
scroll to position [195, 0]
click at [224, 160] on app-card-role "Lighting - L2 1I 1A [DATE] 08:00-16:00 (8h) [PERSON_NAME] single-neutral-action…" at bounding box center [214, 155] width 76 height 43
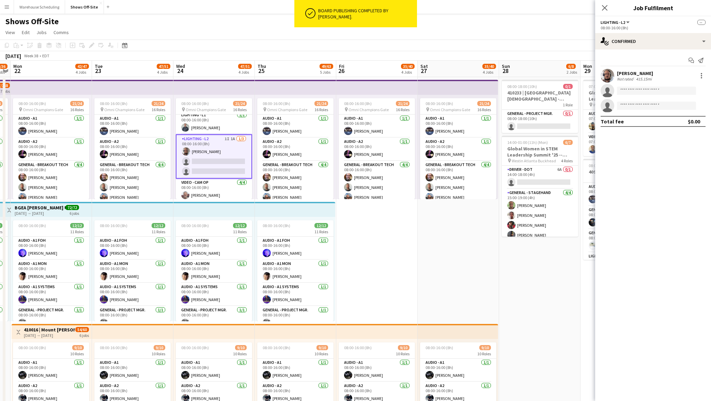
click at [670, 50] on div "Start chat Send notification [PERSON_NAME] Not rated 415.15mi single-neutral-ac…" at bounding box center [653, 90] width 116 height 83
click at [670, 47] on div "single-neutral-actions-check-2 Confirmed" at bounding box center [653, 41] width 116 height 16
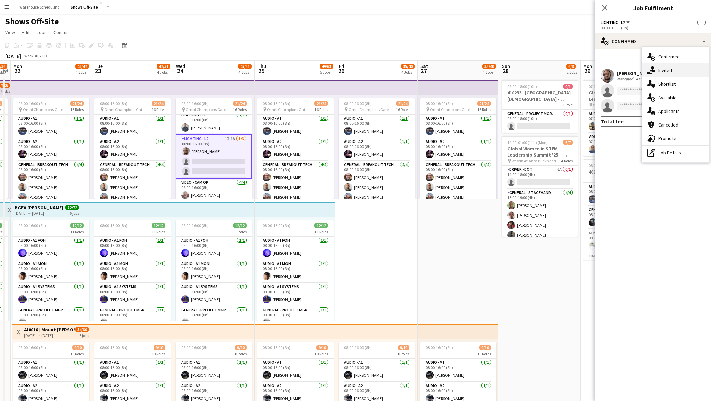
click at [665, 75] on div "single-neutral-actions-share-1 Invited" at bounding box center [675, 70] width 67 height 14
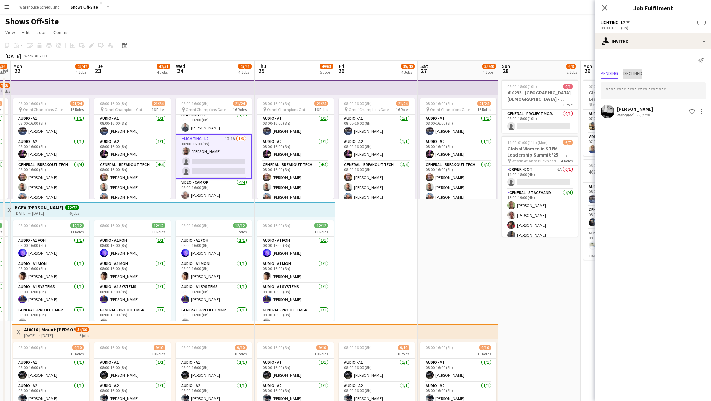
click at [641, 70] on span "Declined" at bounding box center [632, 74] width 19 height 10
click at [612, 74] on span "Pending" at bounding box center [609, 73] width 17 height 5
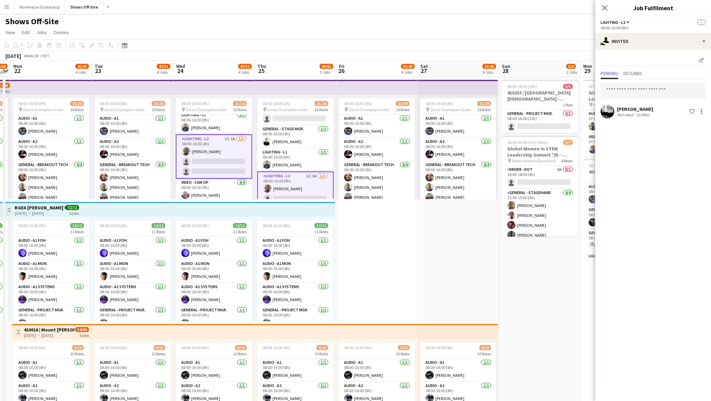
scroll to position [200, 0]
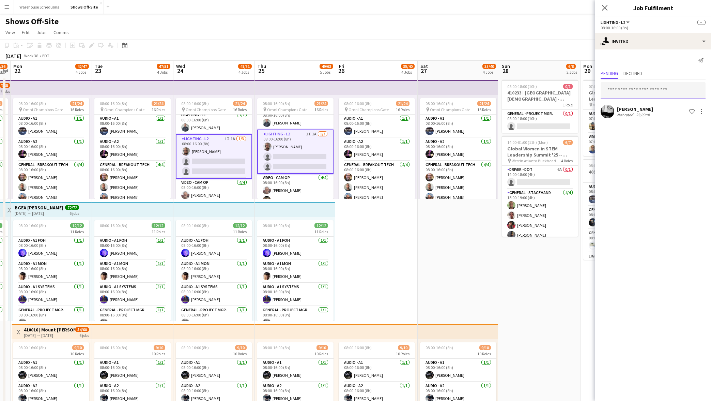
click at [624, 98] on input "text" at bounding box center [653, 90] width 105 height 17
type input "****"
click at [635, 109] on span "[PERSON_NAME] Active" at bounding box center [653, 108] width 94 height 6
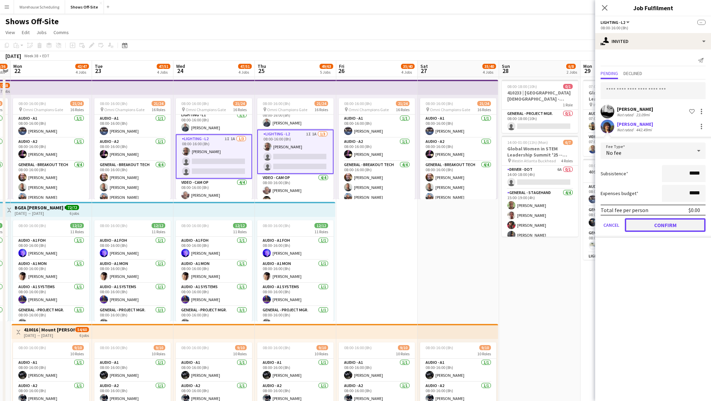
click at [655, 224] on button "Confirm" at bounding box center [665, 225] width 81 height 14
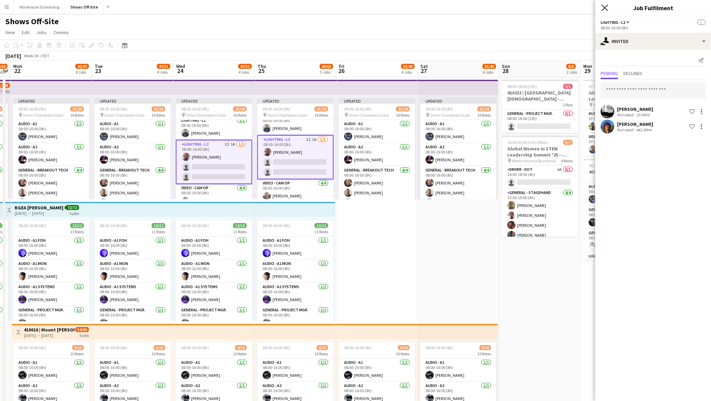
click at [606, 9] on icon at bounding box center [604, 7] width 6 height 6
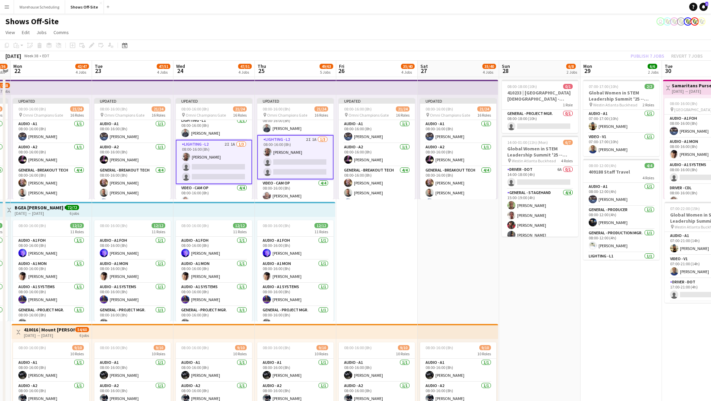
drag, startPoint x: 609, startPoint y: 19, endPoint x: 618, endPoint y: 39, distance: 22.3
click at [609, 19] on div "Shows Off-Site user" at bounding box center [355, 20] width 711 height 13
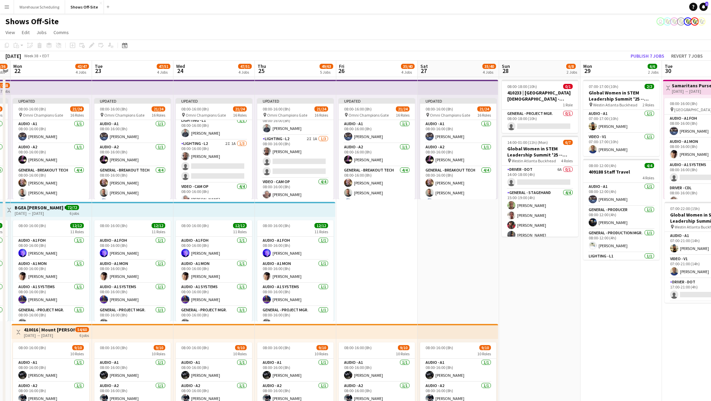
click at [640, 62] on app-board-header-date "Mon 29 6/6 2 Jobs" at bounding box center [620, 69] width 81 height 16
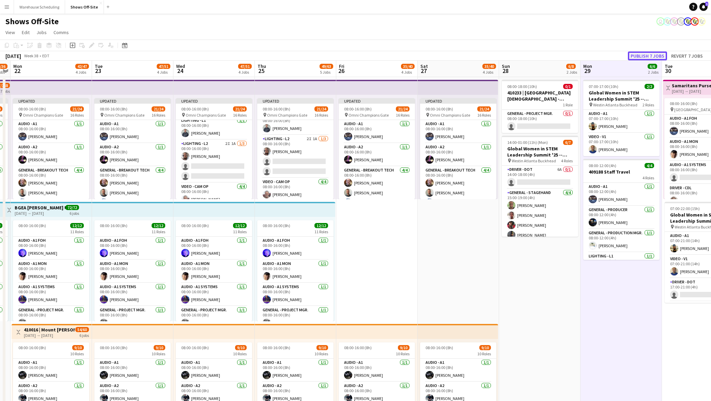
click at [641, 58] on button "Publish 7 jobs" at bounding box center [647, 55] width 39 height 9
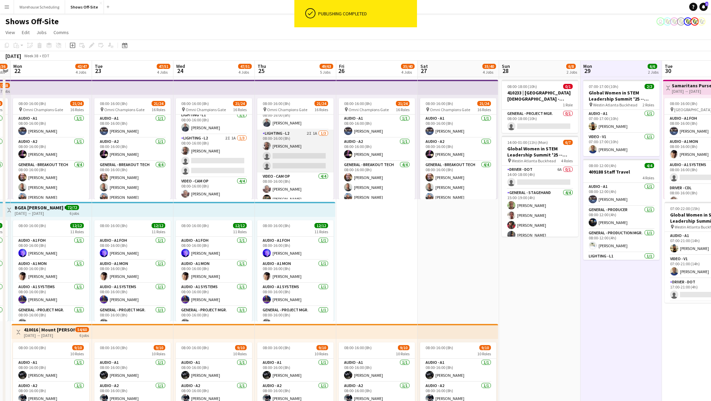
click at [281, 133] on app-card-role "Lighting - L2 2I 1A [DATE] 08:00-16:00 (8h) [PERSON_NAME] single-neutral-action…" at bounding box center [295, 150] width 76 height 43
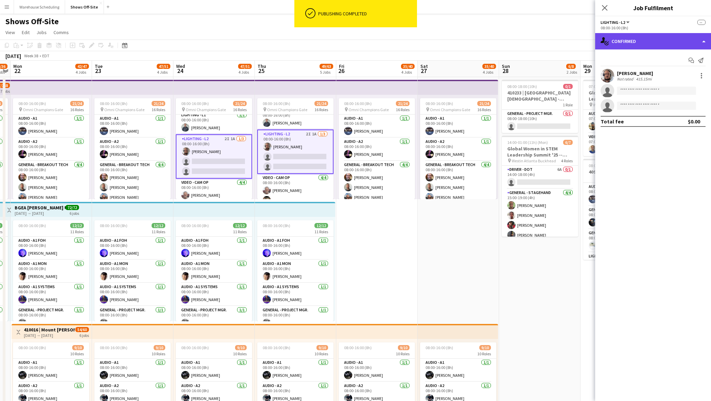
click at [646, 45] on div "single-neutral-actions-check-2 Confirmed" at bounding box center [653, 41] width 116 height 16
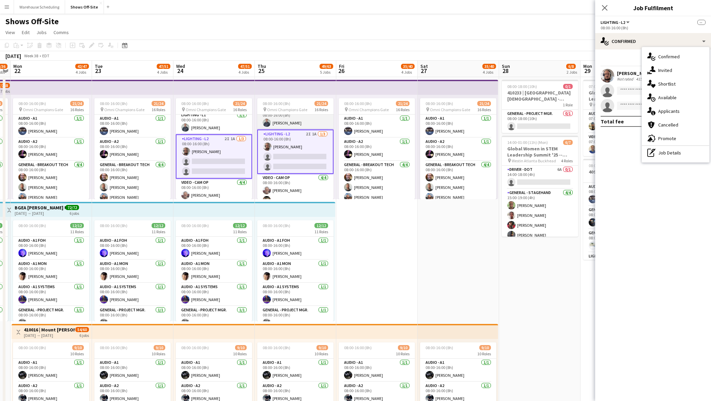
click at [285, 124] on app-card-role "Lighting - L1 [DATE] 08:00-16:00 (8h) [PERSON_NAME]" at bounding box center [295, 117] width 76 height 23
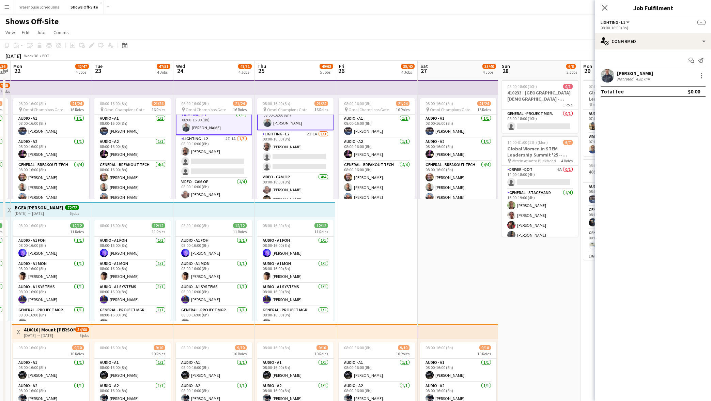
click at [620, 49] on div "Start chat Send notification [PERSON_NAME] Not rated 438.7mi Total fee $0.00" at bounding box center [653, 75] width 116 height 53
click at [626, 42] on div "single-neutral-actions-check-2 Confirmed" at bounding box center [653, 41] width 116 height 16
click at [667, 92] on div "single-neutral-actions-upload Available" at bounding box center [675, 98] width 67 height 14
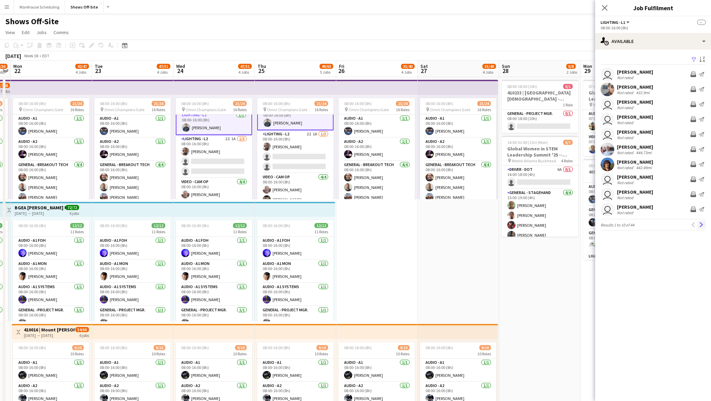
click at [701, 223] on app-icon "Next" at bounding box center [701, 224] width 5 height 5
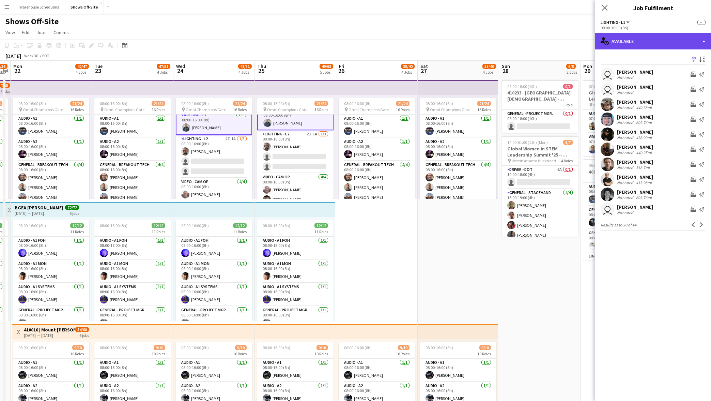
click at [636, 42] on div "single-neutral-actions-upload Available" at bounding box center [653, 41] width 116 height 16
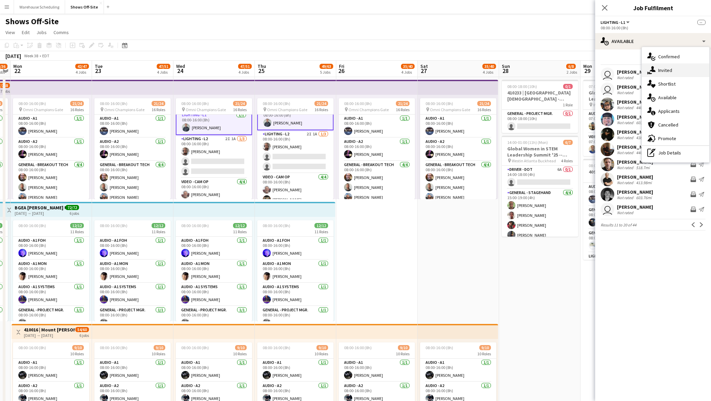
click at [657, 64] on div "single-neutral-actions-share-1 Invited" at bounding box center [675, 70] width 67 height 14
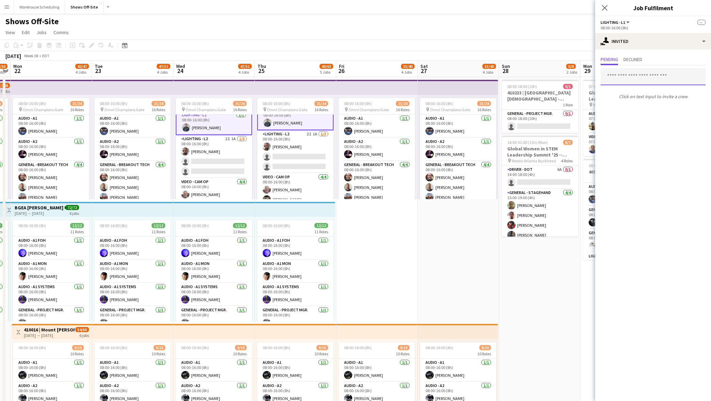
click at [632, 77] on input "text" at bounding box center [653, 76] width 105 height 17
type input "****"
click at [639, 46] on div "single-neutral-actions-share-1 Invited" at bounding box center [653, 41] width 116 height 16
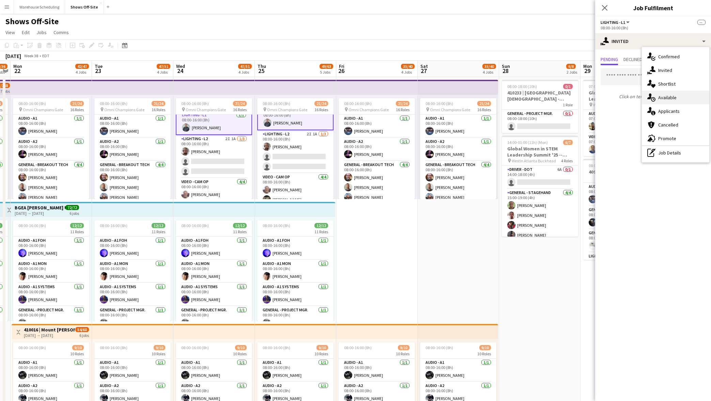
click at [666, 95] on div "single-neutral-actions-upload Available" at bounding box center [675, 98] width 67 height 14
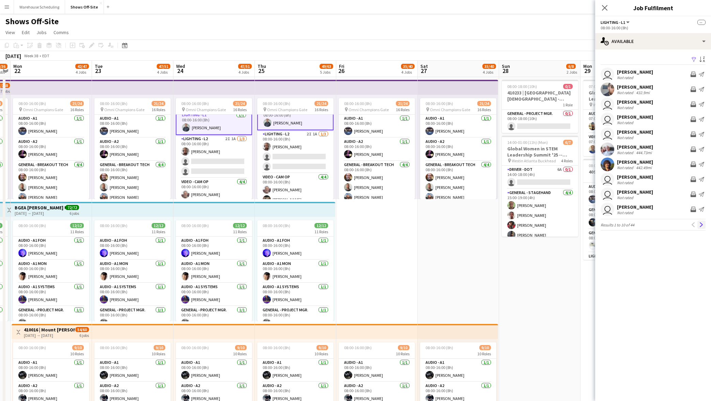
click at [704, 228] on button "Next" at bounding box center [701, 224] width 8 height 8
click at [693, 226] on app-icon "Previous" at bounding box center [693, 224] width 5 height 5
click at [635, 38] on div "single-neutral-actions-upload Available" at bounding box center [653, 41] width 116 height 16
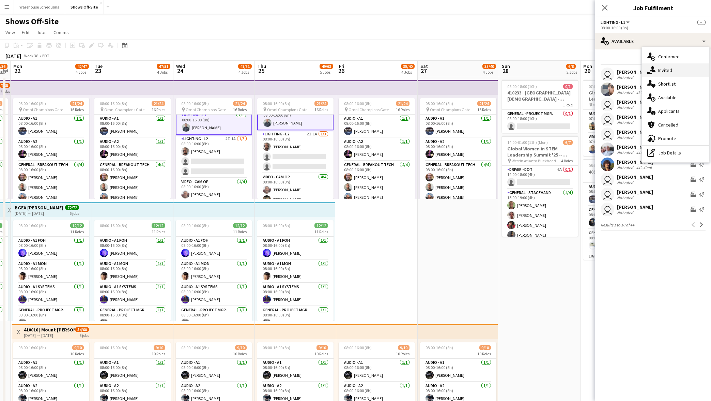
click at [649, 73] on icon "single-neutral-actions-share-1" at bounding box center [651, 70] width 8 height 8
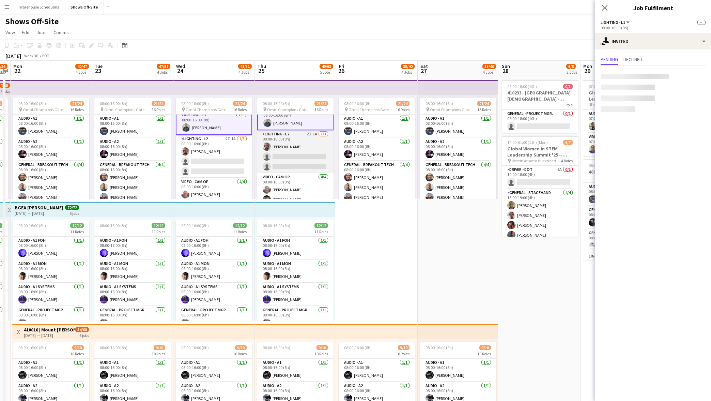
click at [265, 150] on app-user-avatar at bounding box center [267, 146] width 8 height 8
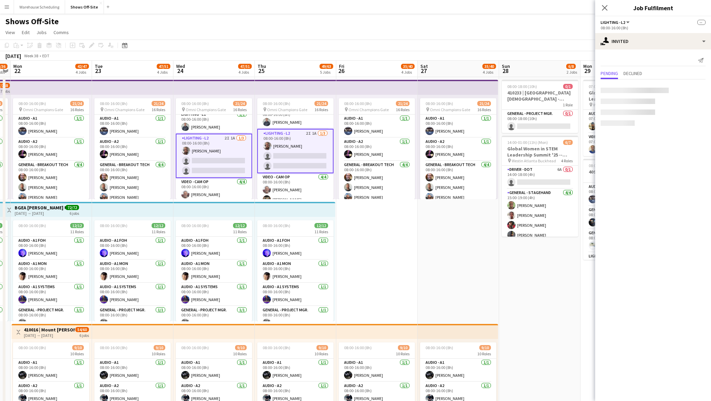
scroll to position [200, 0]
click at [640, 88] on input "text" at bounding box center [653, 90] width 105 height 17
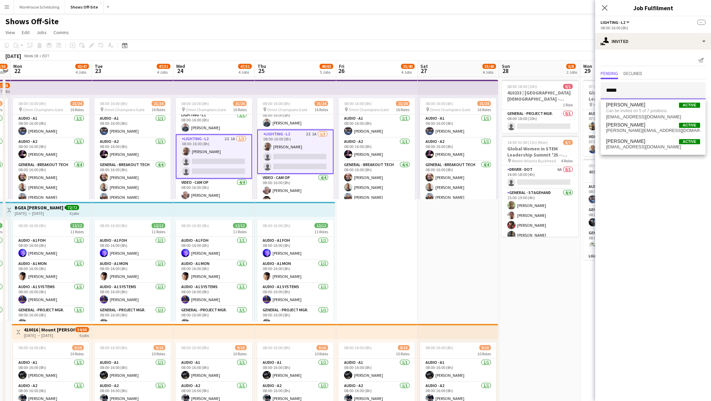
type input "*****"
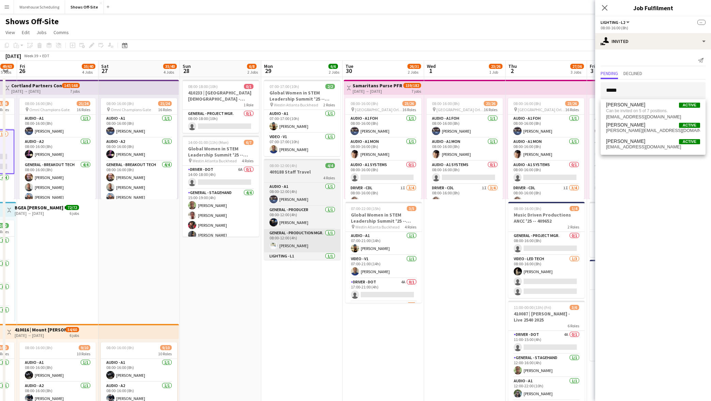
drag, startPoint x: 478, startPoint y: 273, endPoint x: 309, endPoint y: 230, distance: 174.4
click at [215, 252] on app-calendar-viewport "Mon 22 42/47 4 Jobs Tue 23 47/51 4 Jobs Wed 24 47/51 4 Jobs Thu 25 49/63 5 Jobs…" at bounding box center [355, 371] width 711 height 621
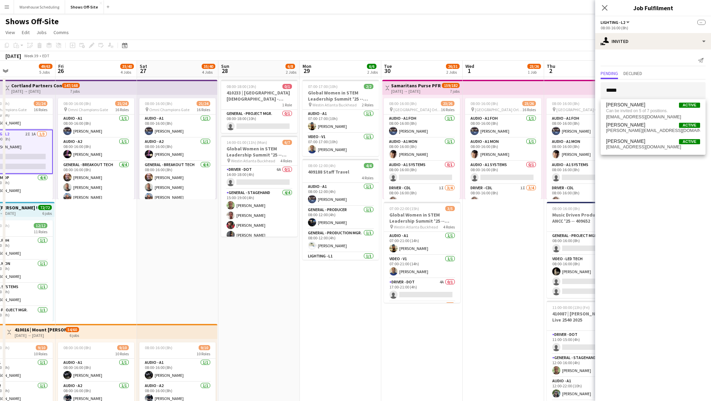
drag, startPoint x: 494, startPoint y: 214, endPoint x: 240, endPoint y: 217, distance: 253.5
click at [235, 220] on app-calendar-viewport "Mon 22 42/47 4 Jobs Tue 23 47/51 4 Jobs Wed 24 47/51 4 Jobs Thu 25 49/63 5 Jobs…" at bounding box center [355, 371] width 711 height 621
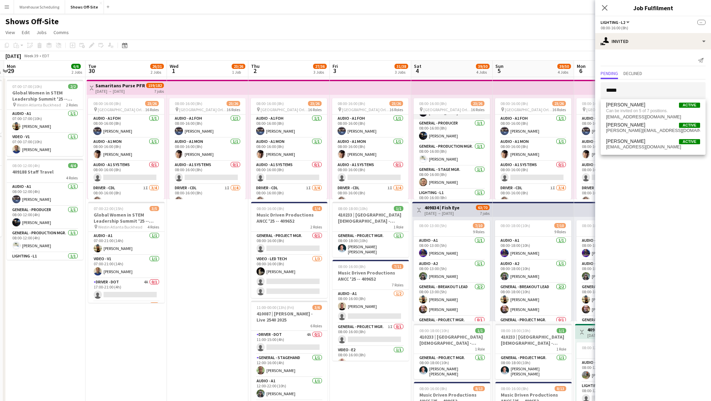
scroll to position [229, 0]
click at [448, 167] on app-card-role "Lighting - L2 3I [DATE] 08:00-16:00 (8h) (Austin) [PERSON_NAME] single-neutral-…" at bounding box center [452, 171] width 76 height 35
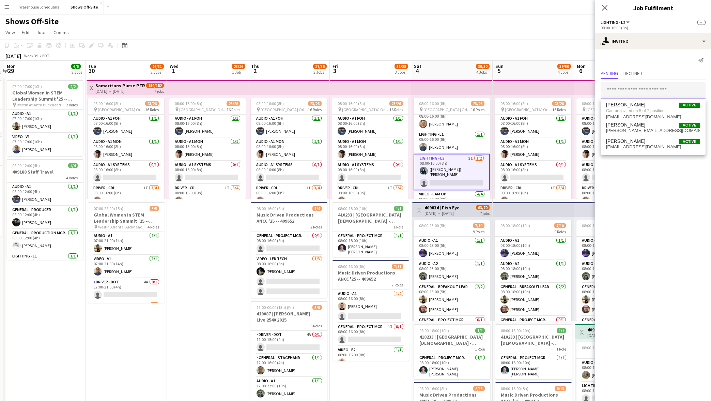
click at [651, 91] on input "text" at bounding box center [653, 90] width 105 height 17
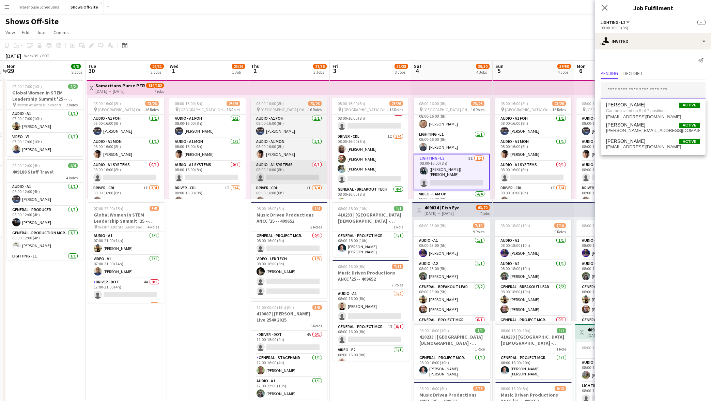
scroll to position [44, 0]
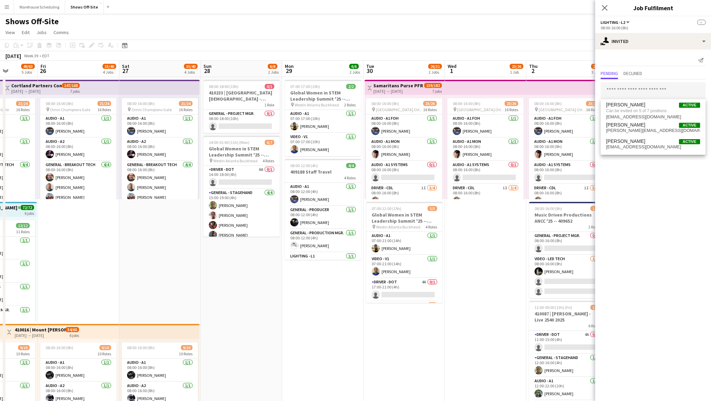
drag, startPoint x: 222, startPoint y: 234, endPoint x: 568, endPoint y: 243, distance: 345.6
click at [568, 243] on app-calendar-viewport "Tue 23 47/51 4 Jobs Wed 24 47/51 4 Jobs Thu 25 49/63 5 Jobs Fri 26 35/40 4 Jobs…" at bounding box center [355, 371] width 711 height 621
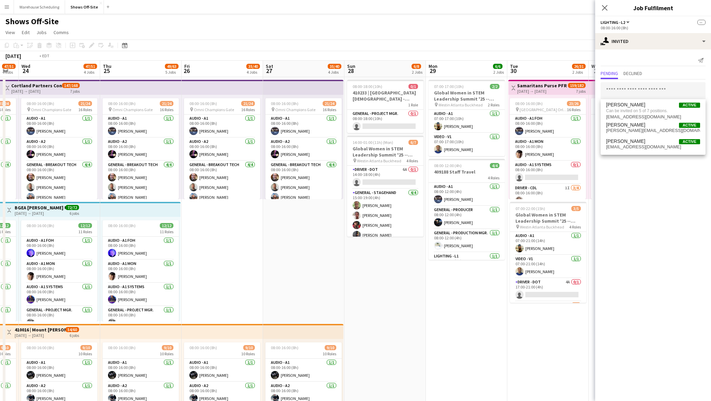
drag, startPoint x: 235, startPoint y: 223, endPoint x: 391, endPoint y: 213, distance: 156.4
click at [410, 221] on app-calendar-viewport "Mon 22 42/47 4 Jobs Tue 23 47/51 4 Jobs Wed 24 47/51 4 Jobs Thu 25 49/63 5 Jobs…" at bounding box center [355, 371] width 711 height 621
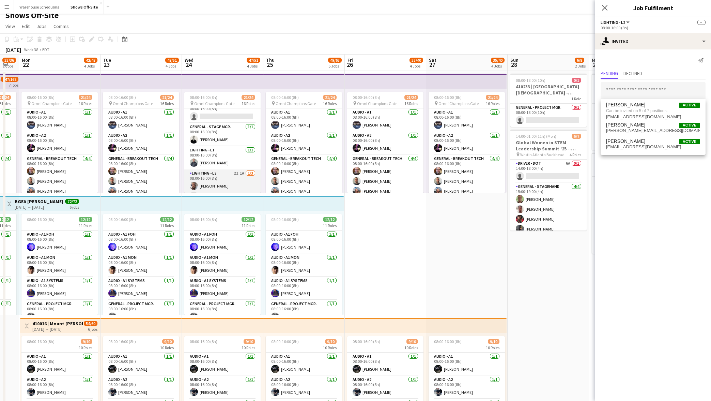
scroll to position [189, 0]
click at [209, 158] on app-card-role "Lighting - L2 2I 1A [DATE] 08:00-16:00 (8h) [PERSON_NAME] single-neutral-action…" at bounding box center [222, 155] width 76 height 43
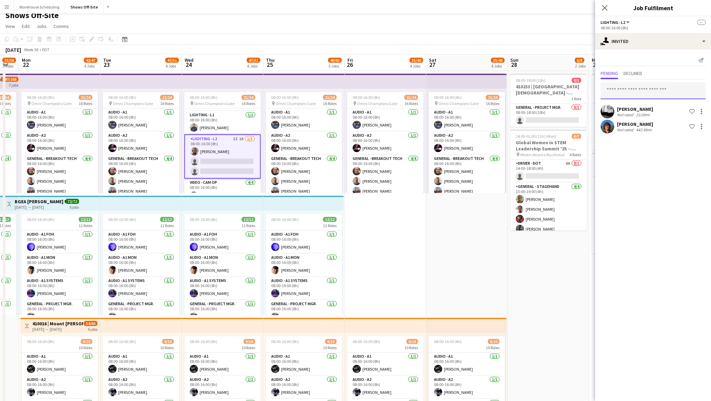
click at [621, 91] on input "text" at bounding box center [653, 90] width 105 height 17
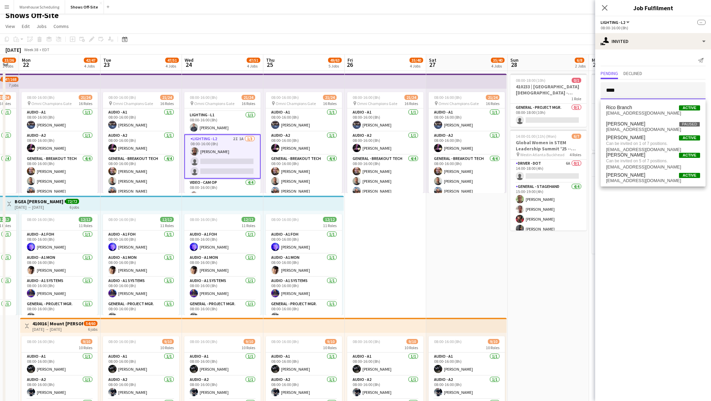
type input "****"
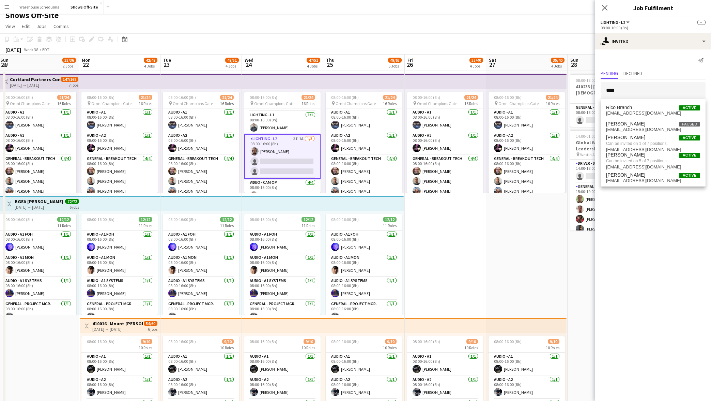
drag, startPoint x: 342, startPoint y: 204, endPoint x: 327, endPoint y: 208, distance: 15.2
click at [327, 208] on app-calendar-viewport "Thu 18 3/3 1 Job Fri 19 4/4 1 Job Sat 20 15/16 2 Jobs Sun 21 33/36 2 Jobs Mon 2…" at bounding box center [355, 365] width 711 height 621
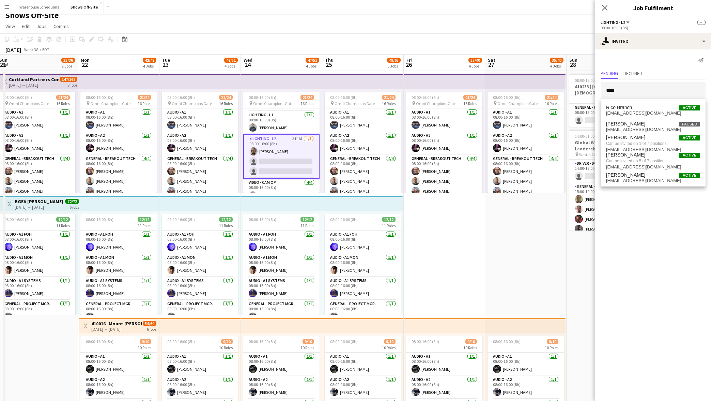
click at [654, 53] on div "Send notification Pending Declined **** [PERSON_NAME] Not rated 23.09mi Shortli…" at bounding box center [653, 94] width 116 height 91
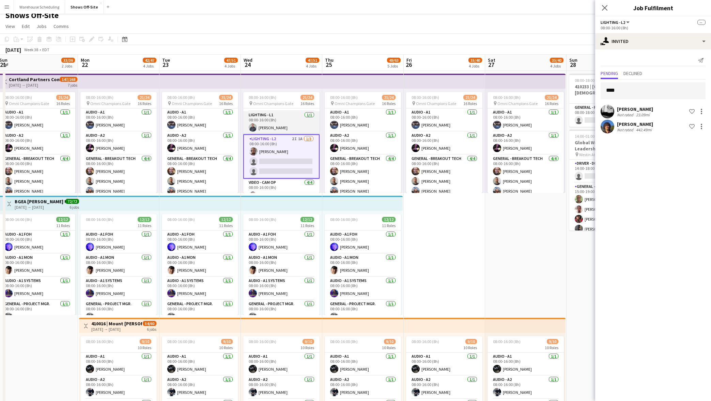
click at [296, 124] on app-card-role "Lighting - L1 [DATE] 08:00-16:00 (8h) [PERSON_NAME]" at bounding box center [281, 122] width 76 height 23
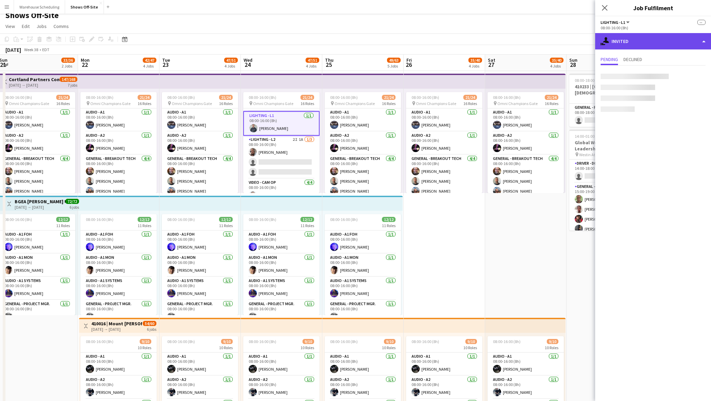
click at [653, 46] on div "single-neutral-actions-share-1 Invited" at bounding box center [653, 41] width 116 height 16
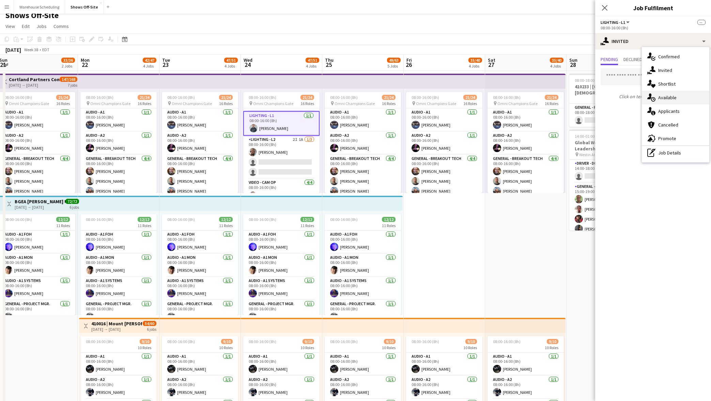
click at [672, 97] on div "single-neutral-actions-upload Available" at bounding box center [675, 98] width 67 height 14
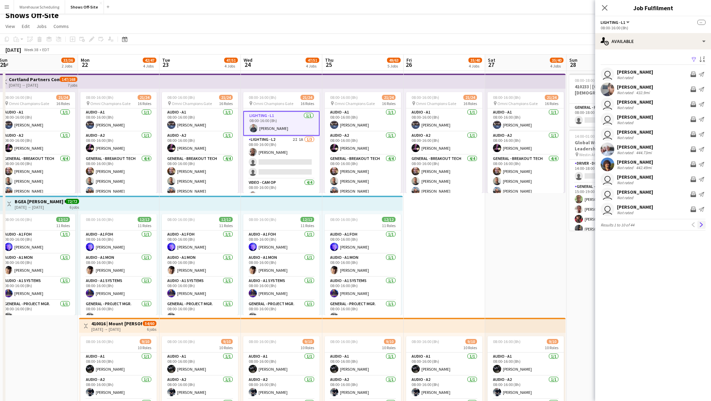
click at [698, 226] on button "Next" at bounding box center [701, 224] width 8 height 8
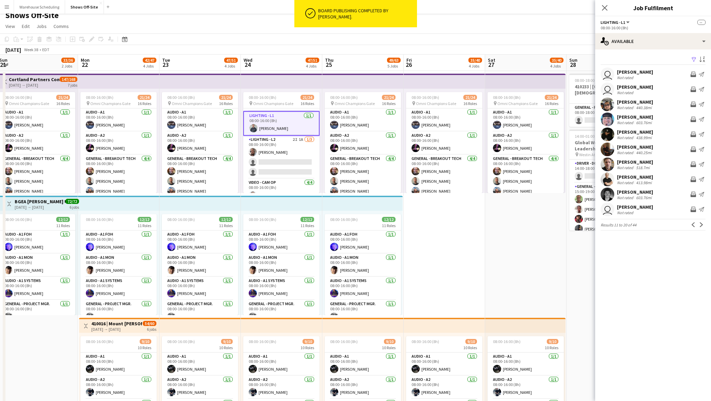
click at [698, 226] on button "Next" at bounding box center [701, 224] width 8 height 8
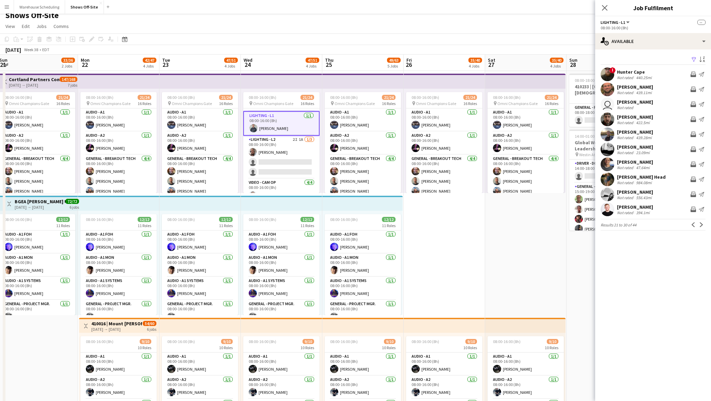
click at [698, 226] on button "Next" at bounding box center [701, 224] width 8 height 8
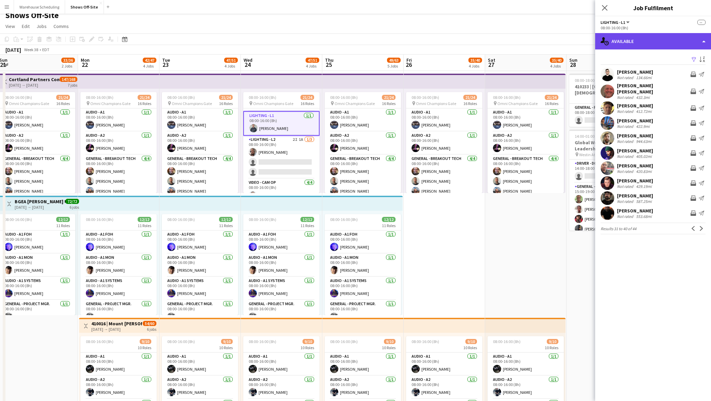
click at [646, 36] on div "single-neutral-actions-upload Available" at bounding box center [653, 41] width 116 height 16
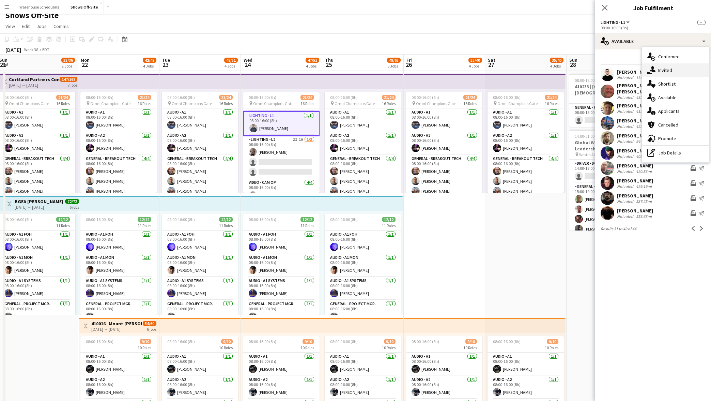
click at [659, 69] on div "single-neutral-actions-share-1 Invited" at bounding box center [675, 70] width 67 height 14
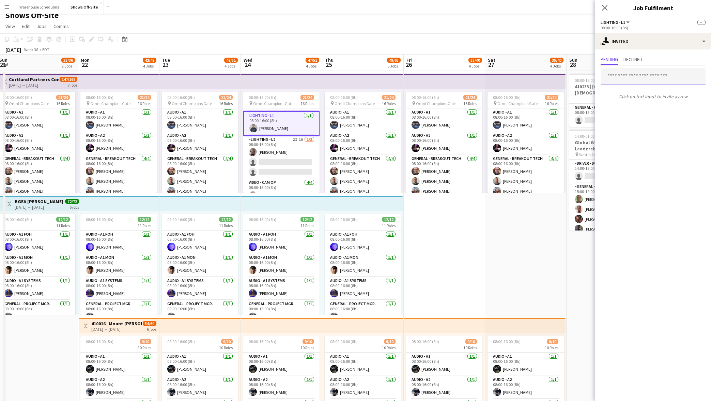
click at [620, 76] on input "text" at bounding box center [653, 76] width 105 height 17
type input "*****"
click at [621, 93] on span "[PERSON_NAME]" at bounding box center [625, 94] width 39 height 6
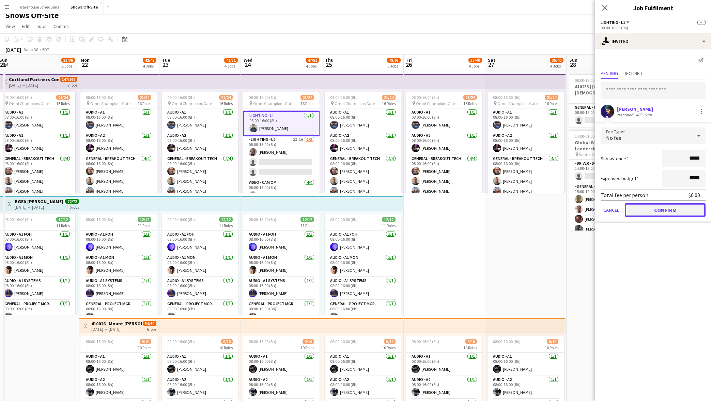
click at [665, 214] on button "Confirm" at bounding box center [665, 210] width 81 height 14
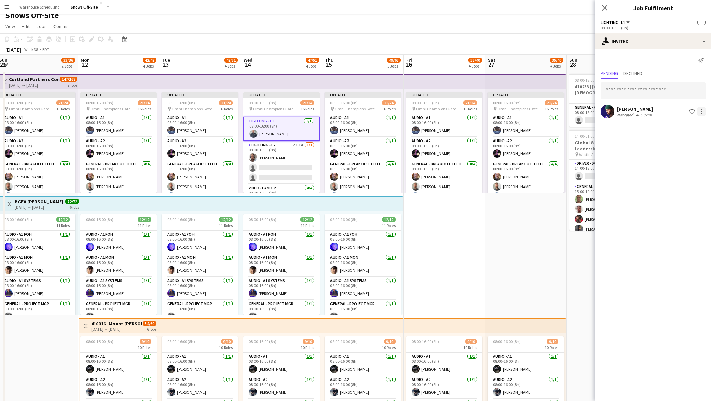
click at [701, 111] on div at bounding box center [701, 111] width 1 height 1
click at [687, 172] on span "Cancel invitation" at bounding box center [680, 173] width 40 height 6
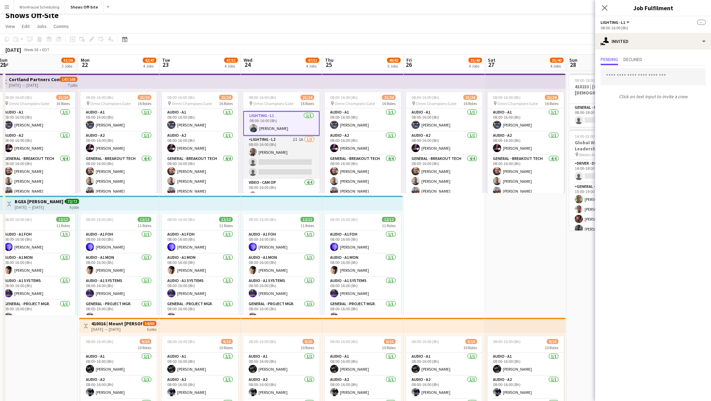
click at [275, 159] on app-card-role "Lighting - L2 2I 1A [DATE] 08:00-16:00 (8h) [PERSON_NAME] single-neutral-action…" at bounding box center [281, 157] width 76 height 43
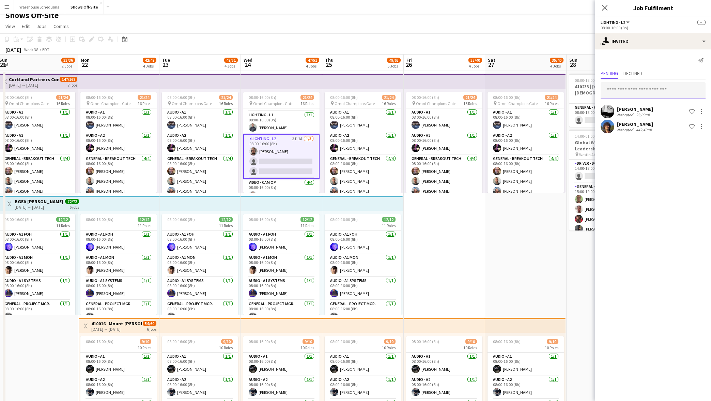
click at [654, 93] on input "text" at bounding box center [653, 90] width 105 height 17
type input "***"
click at [648, 112] on span "[EMAIL_ADDRESS][PERSON_NAME][DOMAIN_NAME]" at bounding box center [653, 112] width 94 height 5
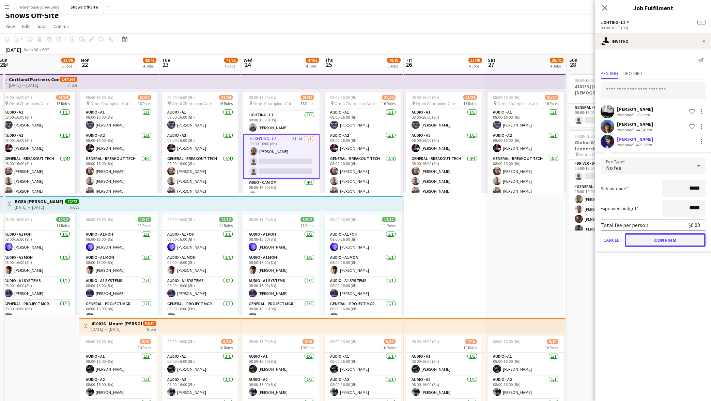
click at [665, 242] on button "Confirm" at bounding box center [665, 240] width 81 height 14
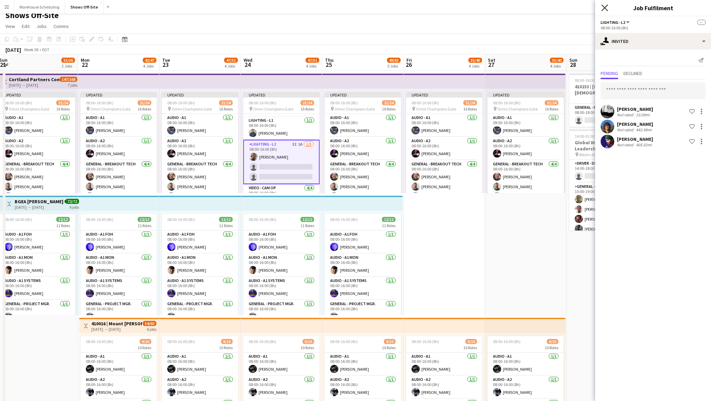
click at [603, 9] on icon at bounding box center [604, 7] width 6 height 6
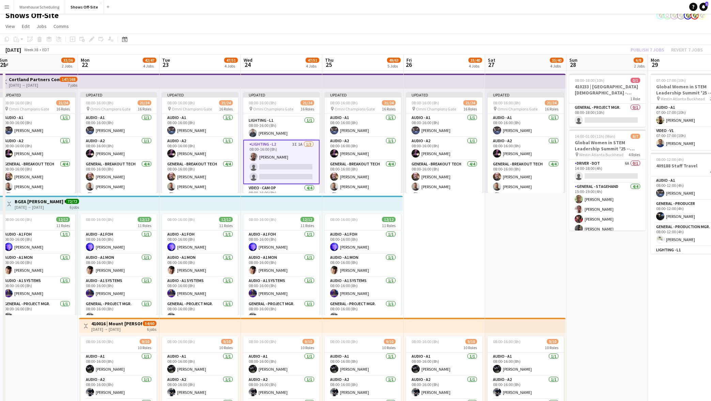
click at [614, 24] on app-page-menu "View Day view expanded Day view collapsed Month view Date picker Jump to [DATE]…" at bounding box center [355, 26] width 711 height 13
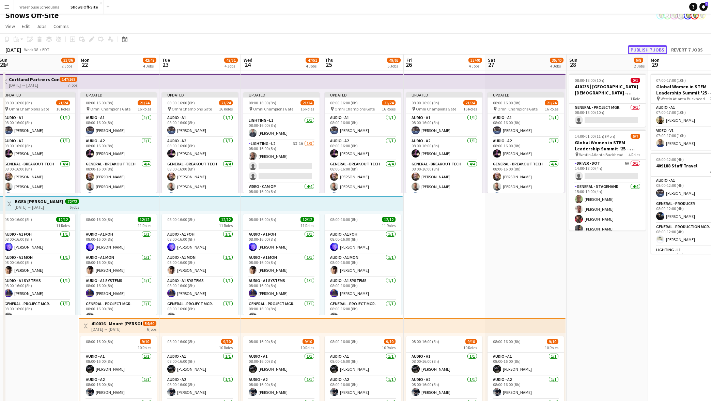
click at [650, 50] on button "Publish 7 jobs" at bounding box center [647, 49] width 39 height 9
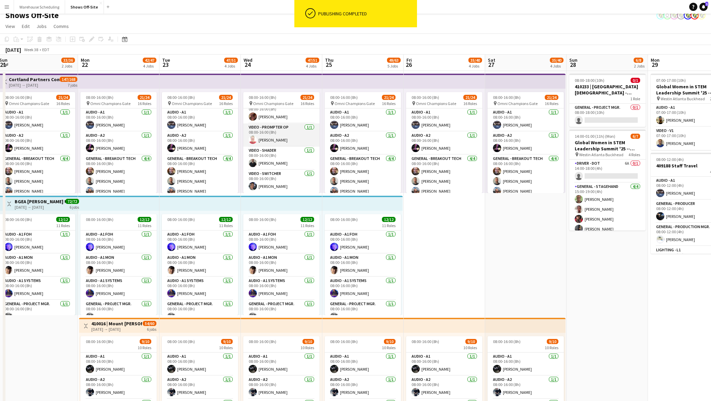
scroll to position [354, 0]
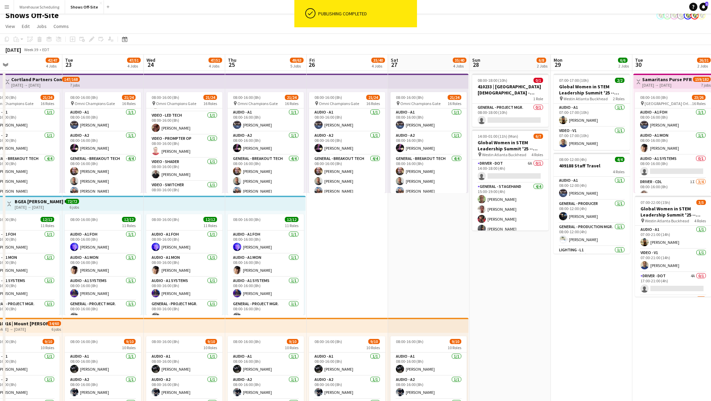
drag, startPoint x: 517, startPoint y: 240, endPoint x: 312, endPoint y: 251, distance: 206.1
click at [311, 252] on app-calendar-viewport "Fri 19 4/4 1 Job Sat 20 15/16 2 Jobs Sun 21 33/36 2 Jobs Mon 22 42/47 4 Jobs Tu…" at bounding box center [355, 365] width 711 height 621
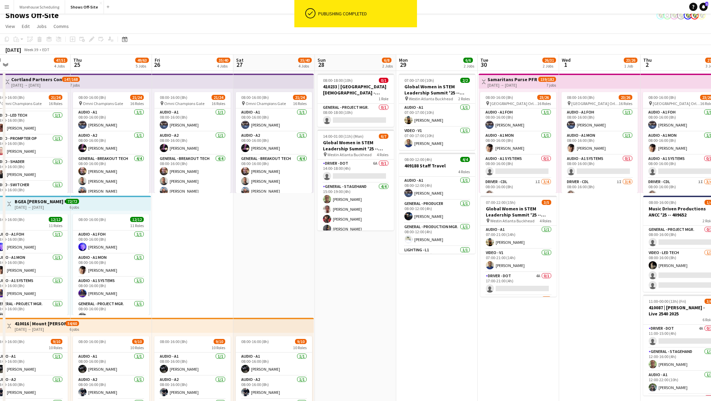
drag, startPoint x: 379, startPoint y: 287, endPoint x: 304, endPoint y: 294, distance: 75.6
click at [293, 298] on app-calendar-viewport "Sun 21 33/36 2 Jobs Mon 22 42/47 4 Jobs Tue 23 47/51 4 Jobs Wed 24 47/51 4 Jobs…" at bounding box center [355, 365] width 711 height 621
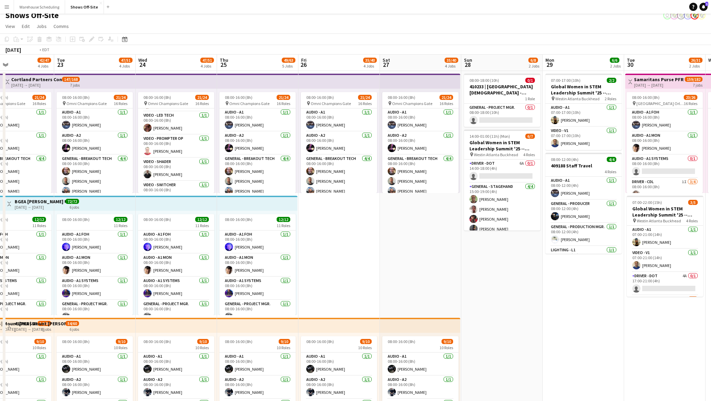
drag, startPoint x: 143, startPoint y: 234, endPoint x: 437, endPoint y: 198, distance: 295.6
click at [434, 198] on app-calendar-viewport "Sun 21 33/36 2 Jobs Mon 22 42/47 4 Jobs Tue 23 47/51 4 Jobs Wed 24 47/51 4 Jobs…" at bounding box center [355, 365] width 711 height 621
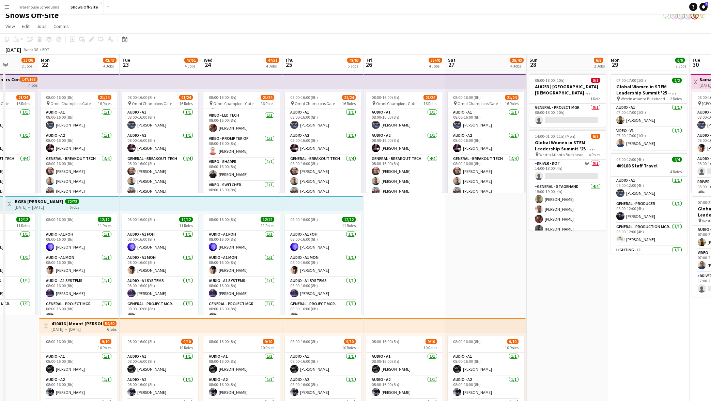
click at [124, 48] on div "[DATE] Week 38 • EDT" at bounding box center [355, 50] width 711 height 10
click at [127, 42] on icon "Date picker" at bounding box center [124, 38] width 5 height 5
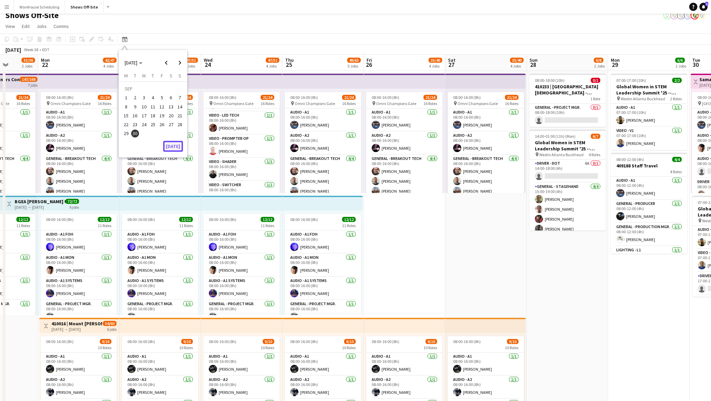
click at [172, 151] on button "[DATE]" at bounding box center [173, 146] width 20 height 11
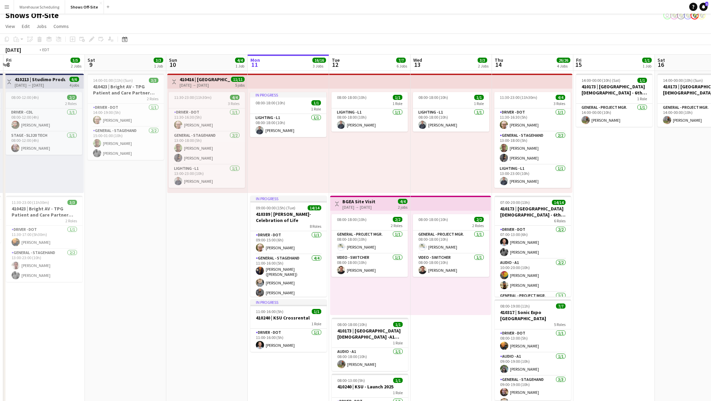
drag, startPoint x: 572, startPoint y: 180, endPoint x: 246, endPoint y: 165, distance: 326.4
click at [273, 168] on app-calendar-viewport "Tue 5 6/6 3 Jobs Wed 6 11/11 3 Jobs Thu 7 2/2 2 Jobs Fri 8 5/5 2 Jobs Sat 9 3/3…" at bounding box center [355, 365] width 711 height 621
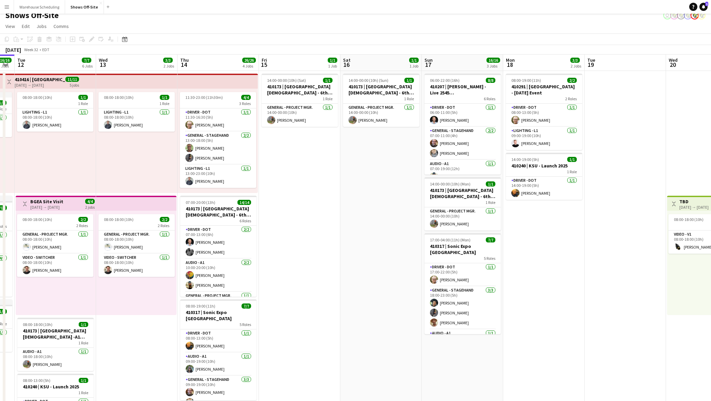
drag, startPoint x: 515, startPoint y: 158, endPoint x: 134, endPoint y: 153, distance: 381.2
click at [158, 157] on app-calendar-viewport "Sat 9 3/3 1 Job Sun 10 4/4 1 Job Mon 11 16/16 3 Jobs Tue 12 7/7 6 Jobs Wed 13 3…" at bounding box center [355, 365] width 711 height 621
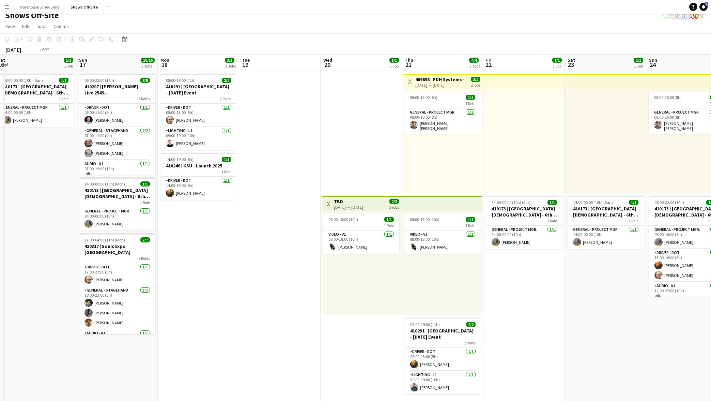
drag, startPoint x: 509, startPoint y: 136, endPoint x: 56, endPoint y: 140, distance: 453.1
click at [102, 145] on app-calendar-viewport "Thu 14 26/26 4 Jobs Fri 15 1/1 1 Job Sat 16 1/1 1 Job Sun 17 16/16 3 Jobs Mon 1…" at bounding box center [355, 365] width 711 height 621
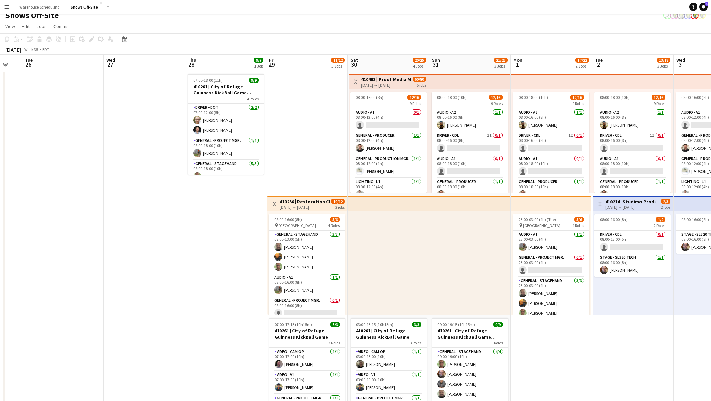
drag, startPoint x: 392, startPoint y: 154, endPoint x: 47, endPoint y: 144, distance: 345.2
click at [58, 147] on app-calendar-viewport "Sat 23 1/1 1 Job Sun 24 14/14 2 Jobs Mon 25 Tue 26 Wed 27 Thu 28 9/9 1 Job Fri …" at bounding box center [355, 365] width 711 height 621
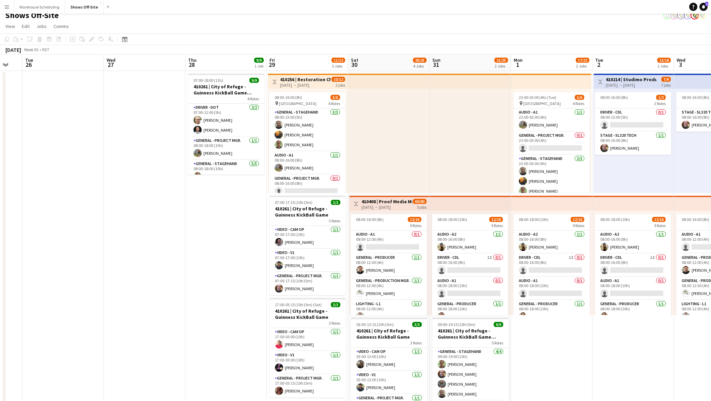
drag, startPoint x: 410, startPoint y: 152, endPoint x: -7, endPoint y: 143, distance: 417.0
click at [0, 143] on html "Menu Boards Boards Boards All jobs Status Workforce Workforce My Workforce Recr…" at bounding box center [355, 335] width 711 height 682
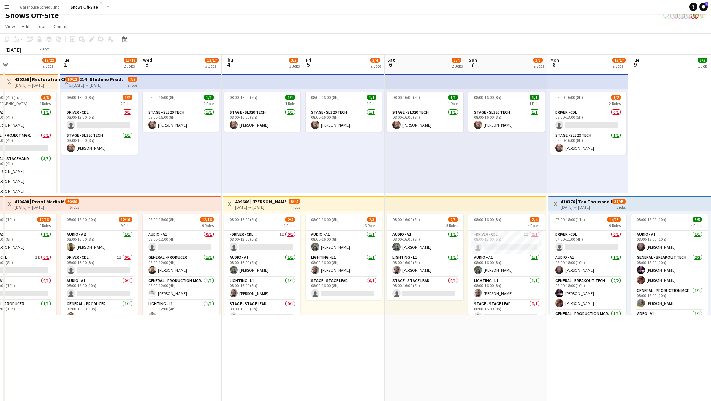
scroll to position [0, 277]
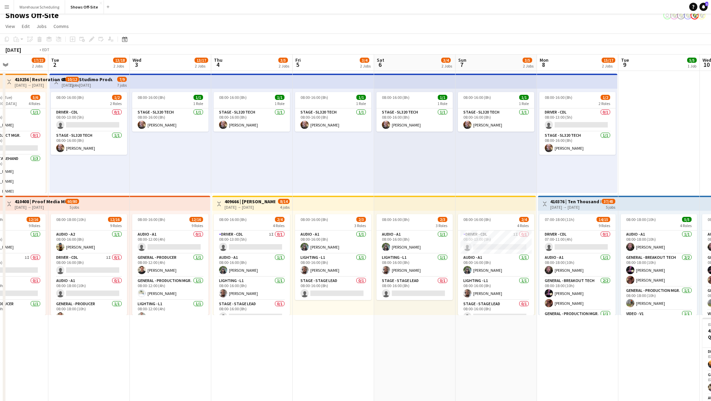
drag, startPoint x: 425, startPoint y: 142, endPoint x: 11, endPoint y: 142, distance: 413.9
click at [11, 142] on app-calendar-viewport "Fri 29 11/12 3 Jobs Sat 30 20/25 4 Jobs Sun 31 21/25 2 Jobs Mon 1 17/22 2 Jobs …" at bounding box center [355, 365] width 711 height 621
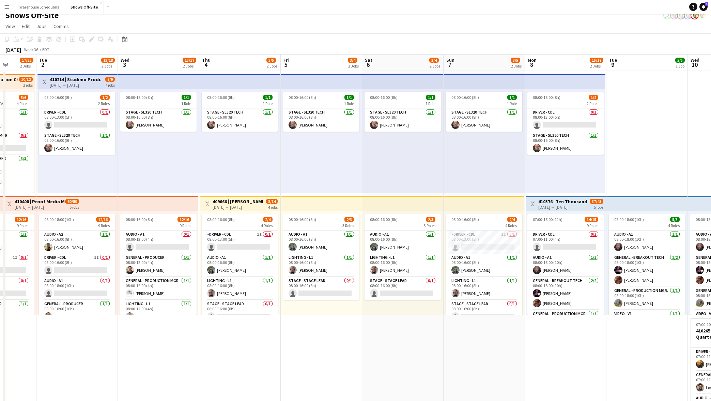
scroll to position [0, 205]
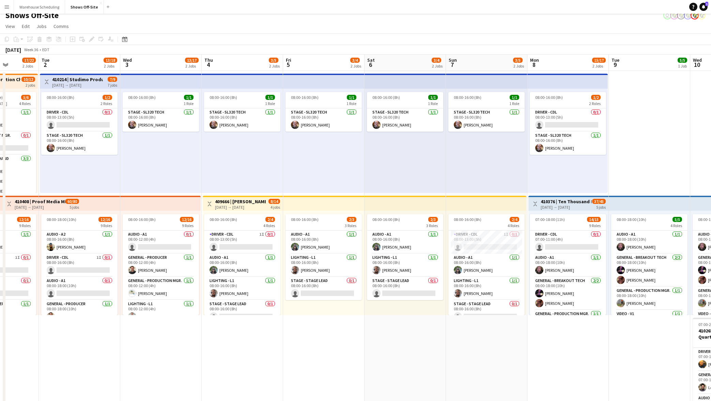
drag, startPoint x: 371, startPoint y: 140, endPoint x: 687, endPoint y: 134, distance: 316.2
click at [687, 134] on app-calendar-viewport "Sat 30 20/25 4 Jobs Sun 31 21/25 2 Jobs Mon 1 17/22 2 Jobs Tue 2 13/18 2 Jobs W…" at bounding box center [355, 365] width 711 height 621
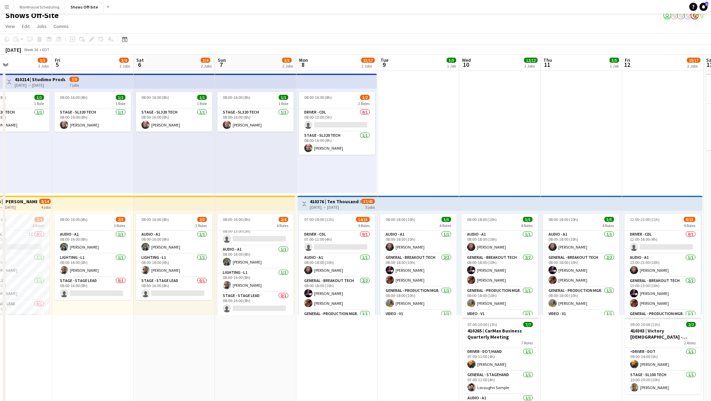
drag, startPoint x: 479, startPoint y: 325, endPoint x: 277, endPoint y: 321, distance: 202.4
click at [277, 321] on app-calendar-viewport "Mon 1 17/22 2 Jobs Tue 2 13/18 2 Jobs Wed 3 13/17 2 Jobs Thu 4 3/5 2 Jobs Fri 5…" at bounding box center [355, 365] width 711 height 621
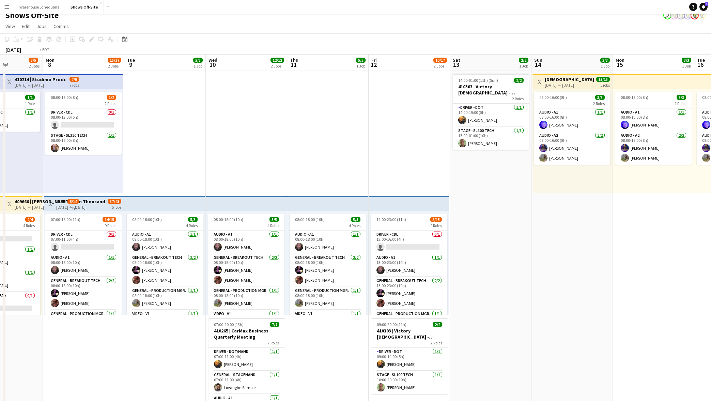
scroll to position [0, 248]
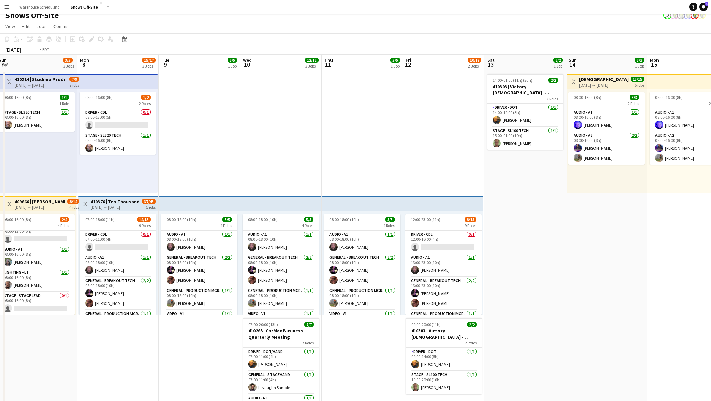
drag, startPoint x: 560, startPoint y: 331, endPoint x: 271, endPoint y: 316, distance: 290.0
click at [271, 316] on app-calendar-viewport "Thu 4 3/5 2 Jobs Fri 5 3/4 2 Jobs Sat 6 3/4 2 Jobs Sun 7 3/5 2 Jobs Mon 8 15/17…" at bounding box center [355, 365] width 711 height 621
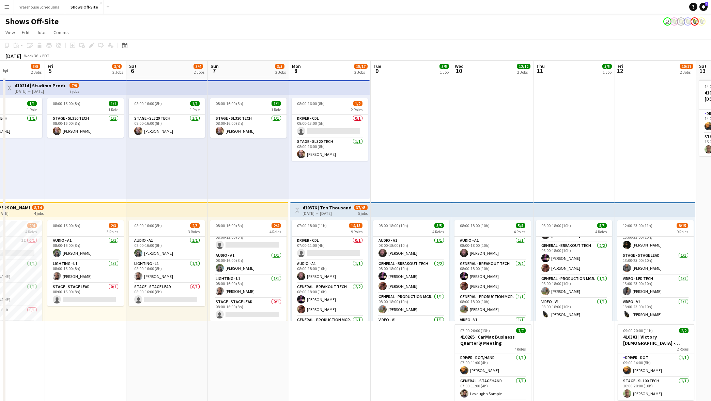
scroll to position [0, 276]
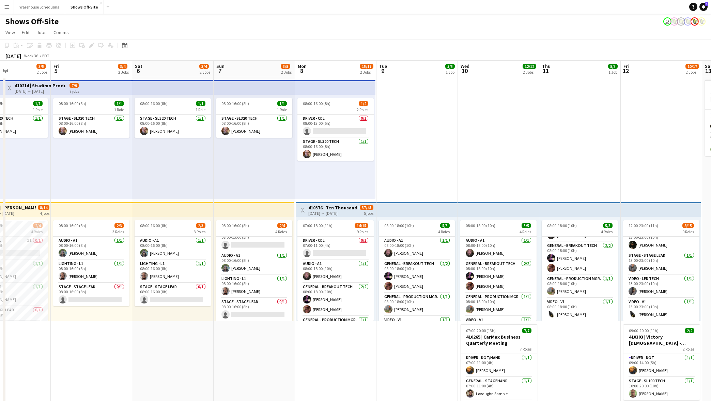
drag, startPoint x: 213, startPoint y: 154, endPoint x: 464, endPoint y: 156, distance: 251.1
click at [430, 153] on app-calendar-viewport "Mon 1 17/22 2 Jobs Tue 2 13/18 2 Jobs Wed 3 13/17 2 Jobs Thu 4 3/5 2 Jobs Fri 5…" at bounding box center [355, 371] width 711 height 621
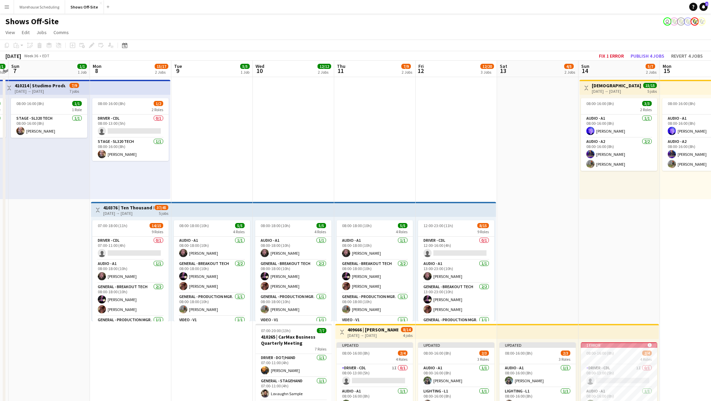
drag, startPoint x: 480, startPoint y: 266, endPoint x: 375, endPoint y: 246, distance: 106.9
click at [375, 246] on app-calendar-viewport "Thu 4 1/1 1 Job Fri 5 1/1 1 Job Sat 6 1/1 1 Job Sun 7 1/1 1 Job Mon 8 15/17 2 J…" at bounding box center [355, 371] width 711 height 621
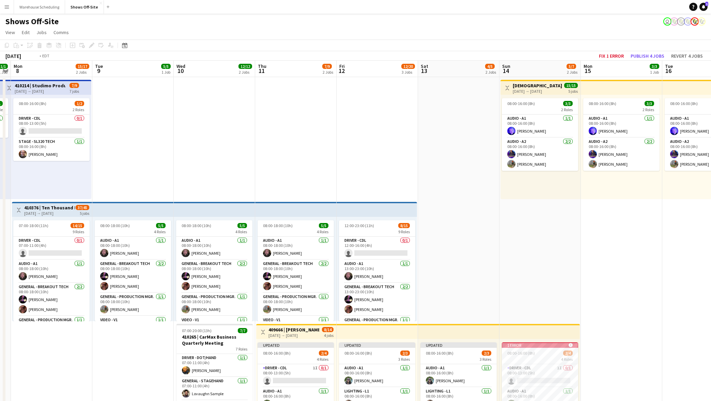
scroll to position [0, 206]
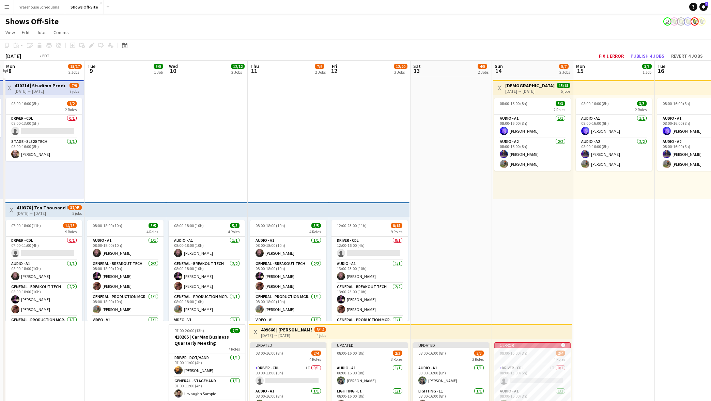
drag, startPoint x: 602, startPoint y: 271, endPoint x: 484, endPoint y: 254, distance: 118.4
click at [484, 254] on app-calendar-viewport "Fri 5 1/1 1 Job Sat 6 1/1 1 Job Sun 7 1/1 1 Job Mon 8 15/17 2 Jobs Tue 9 5/5 1 …" at bounding box center [355, 371] width 711 height 621
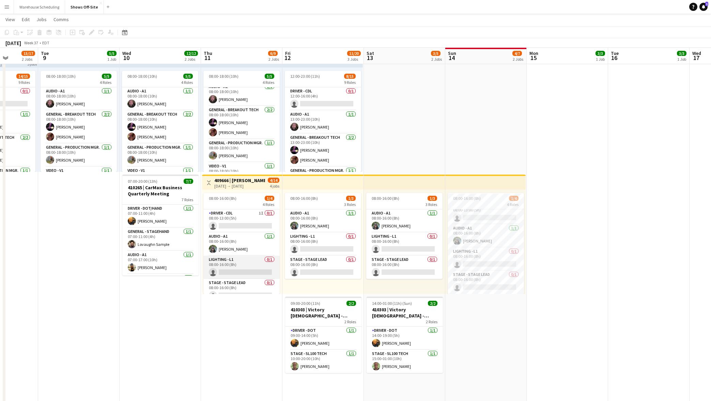
scroll to position [8, 0]
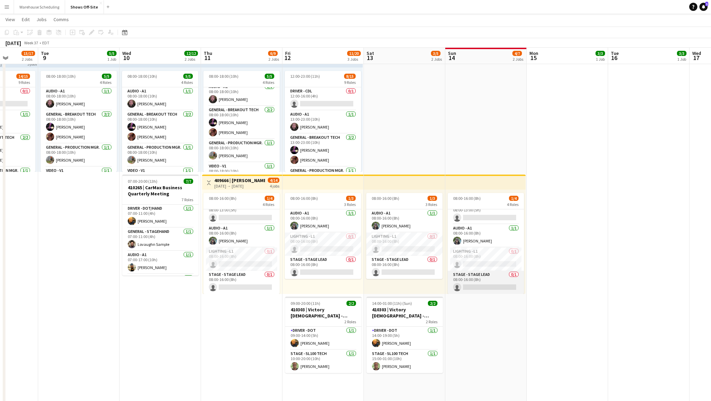
click at [484, 283] on app-card-role "Stage - Stage Lead 0/1 08:00-16:00 (8h) single-neutral-actions" at bounding box center [486, 281] width 76 height 23
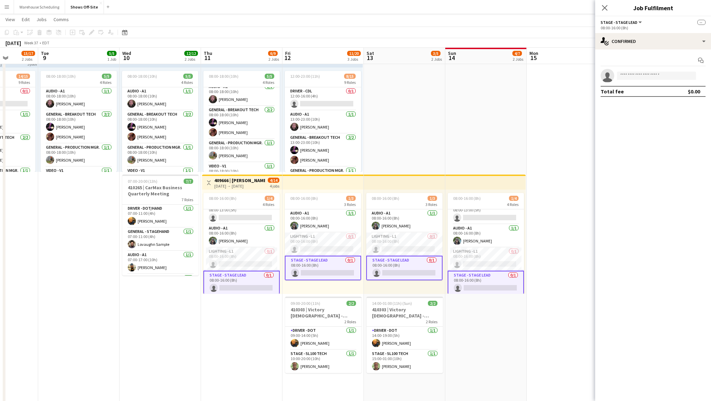
click at [637, 49] on div "Start chat single-neutral-actions Total fee $0.00" at bounding box center [653, 75] width 116 height 53
click at [659, 47] on div "single-neutral-actions-check-2 Confirmed" at bounding box center [653, 41] width 116 height 16
click at [670, 97] on div "single-neutral-actions-upload Available" at bounding box center [675, 98] width 67 height 14
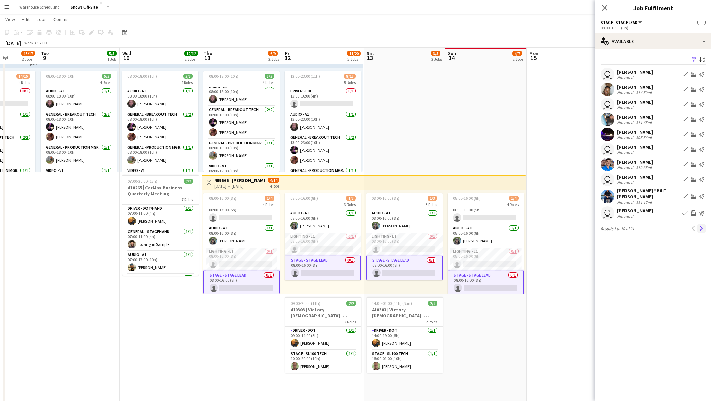
click at [703, 226] on app-icon "Next" at bounding box center [701, 228] width 5 height 5
click at [703, 223] on app-icon "Next" at bounding box center [701, 224] width 5 height 5
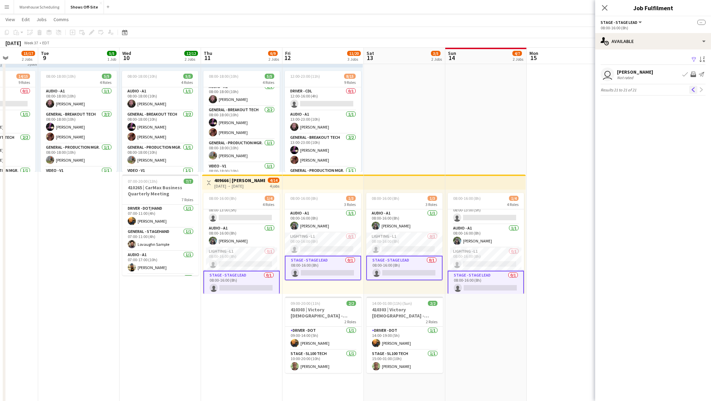
click at [693, 90] on app-icon "Previous" at bounding box center [693, 89] width 5 height 5
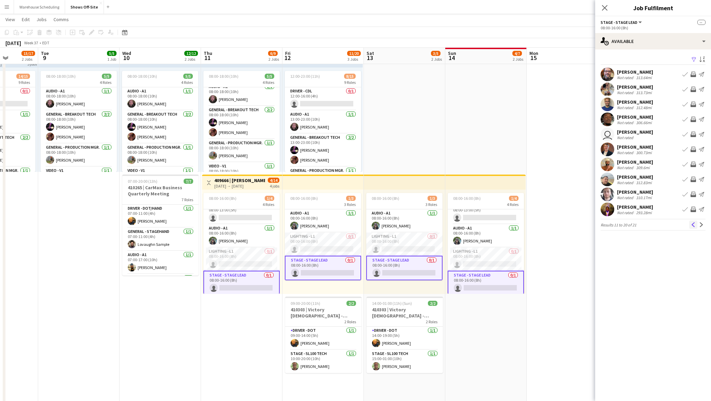
click at [692, 224] on app-icon "Previous" at bounding box center [693, 224] width 5 height 5
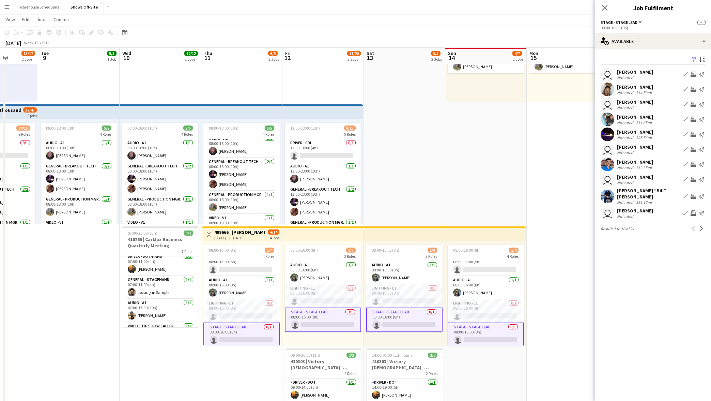
scroll to position [0, 0]
click at [405, 291] on app-card-role "Lighting - L1 0/1 08:00-16:00 (8h) single-neutral-actions" at bounding box center [404, 295] width 76 height 23
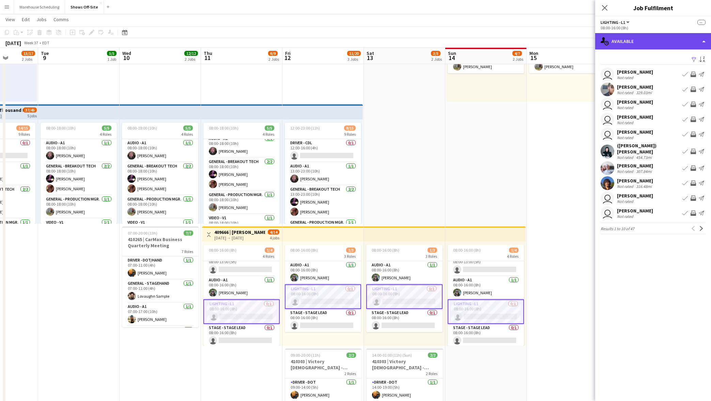
click at [647, 41] on div "single-neutral-actions-upload Available" at bounding box center [653, 41] width 116 height 16
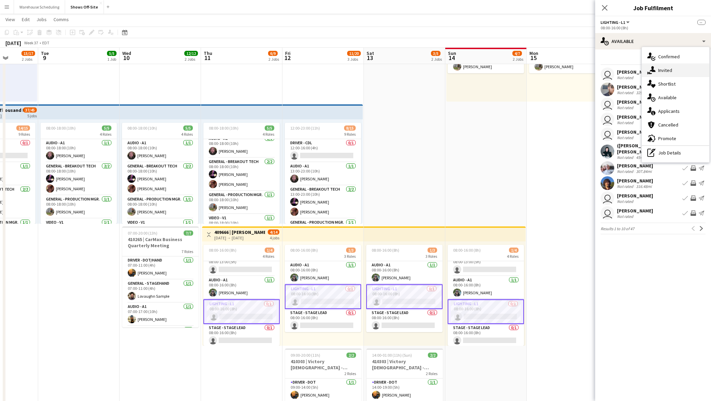
click at [657, 67] on div "single-neutral-actions-share-1 Invited" at bounding box center [675, 70] width 67 height 14
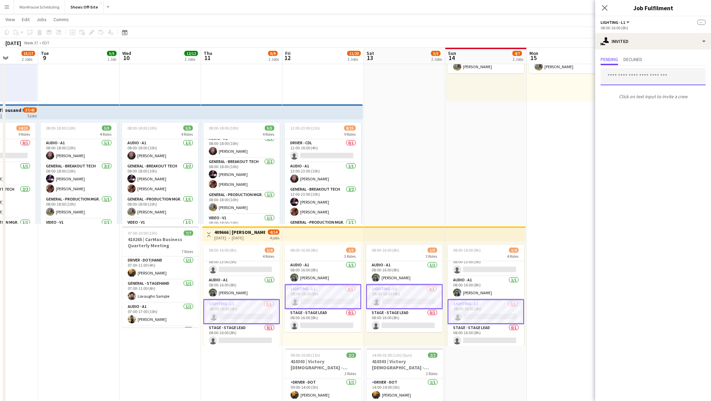
click at [628, 77] on input "text" at bounding box center [653, 76] width 105 height 17
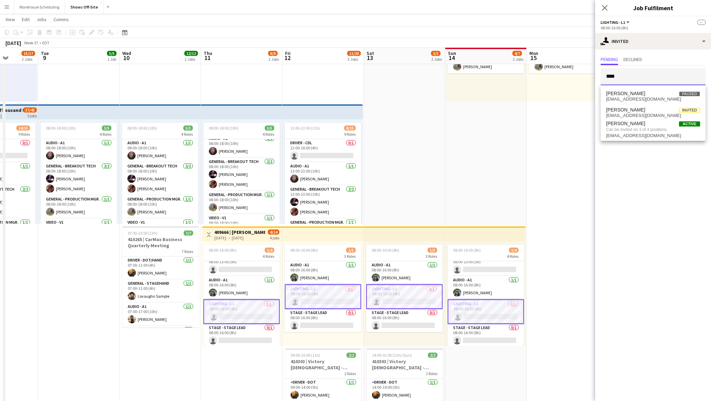
type input "****"
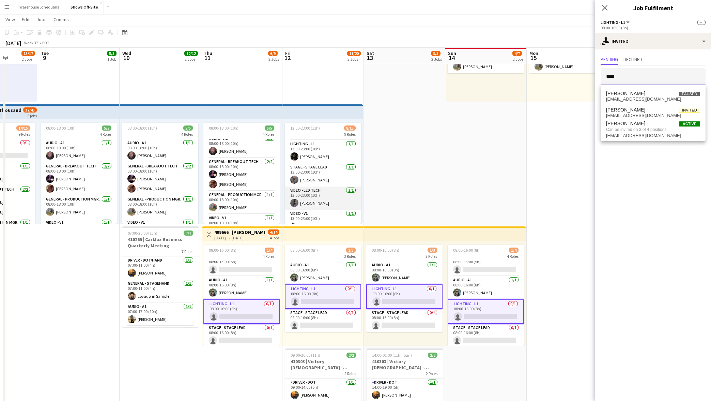
scroll to position [183, 0]
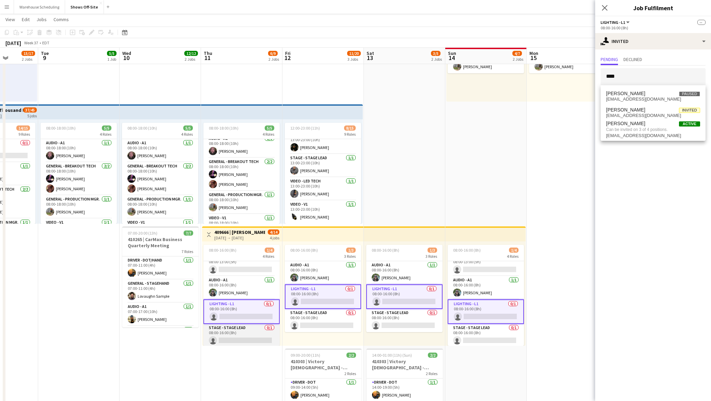
click at [235, 327] on app-card-role "Stage - Stage Lead 0/1 08:00-16:00 (8h) single-neutral-actions" at bounding box center [241, 335] width 76 height 23
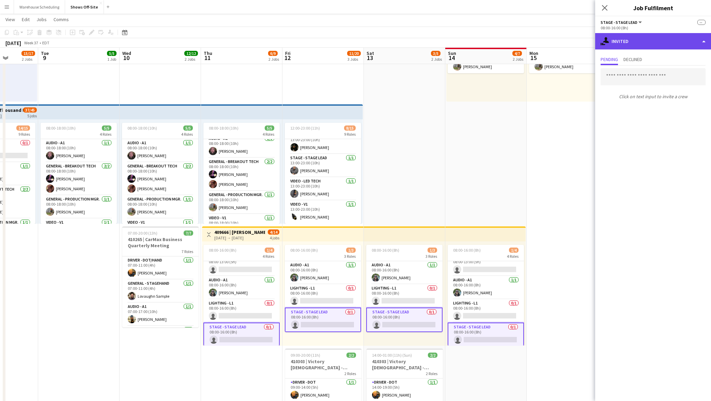
click at [643, 47] on div "single-neutral-actions-share-1 Invited" at bounding box center [653, 41] width 116 height 16
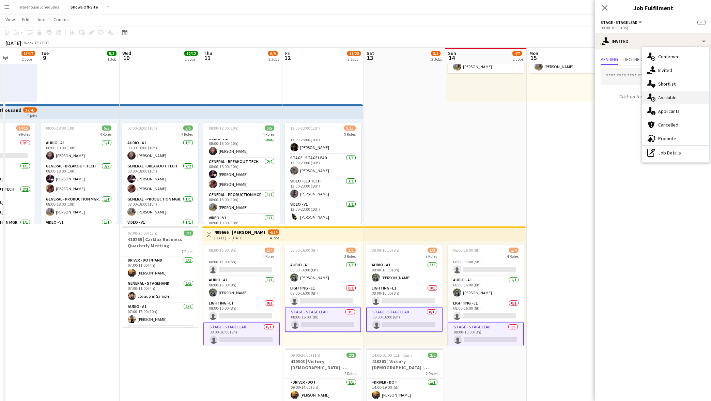
click at [676, 98] on div "single-neutral-actions-upload Available" at bounding box center [675, 98] width 67 height 14
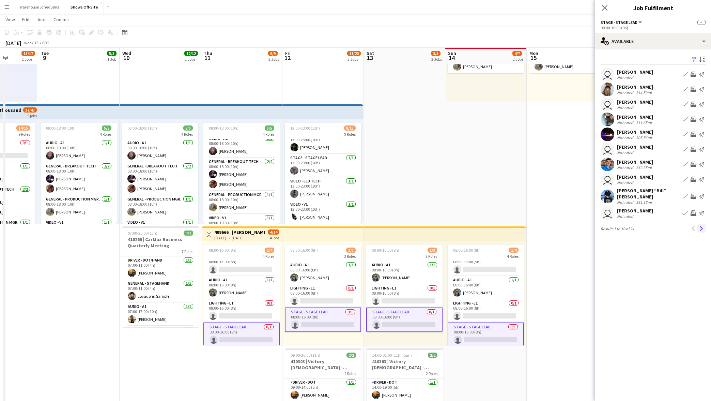
click at [703, 226] on app-icon "Next" at bounding box center [701, 228] width 5 height 5
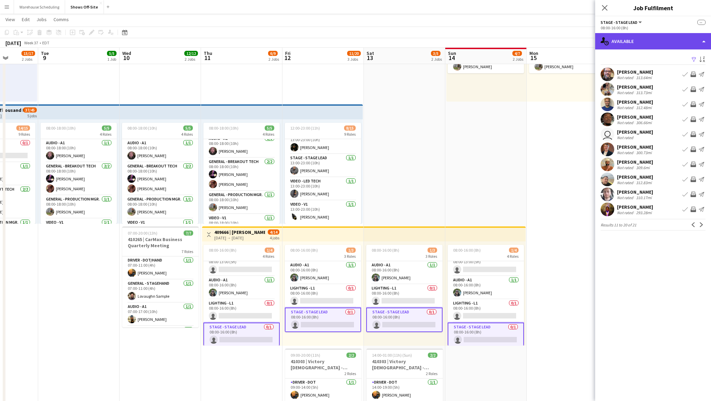
click at [639, 38] on div "single-neutral-actions-upload Available" at bounding box center [653, 41] width 116 height 16
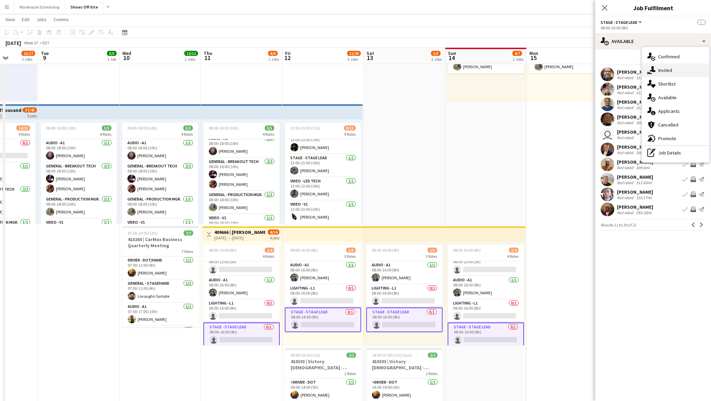
click at [667, 74] on div "single-neutral-actions-share-1 Invited" at bounding box center [675, 70] width 67 height 14
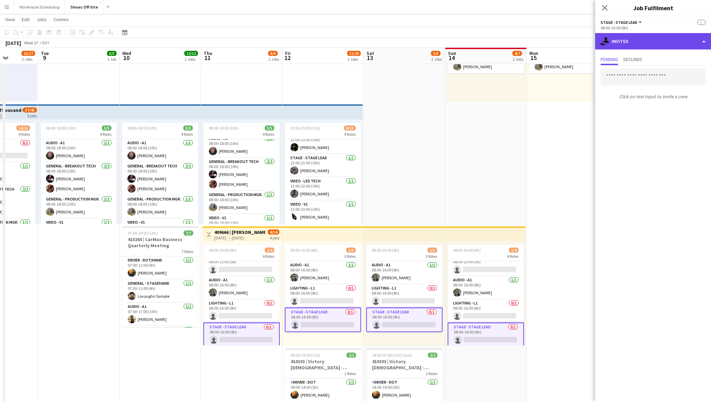
click at [635, 42] on div "single-neutral-actions-share-1 Invited" at bounding box center [653, 41] width 116 height 16
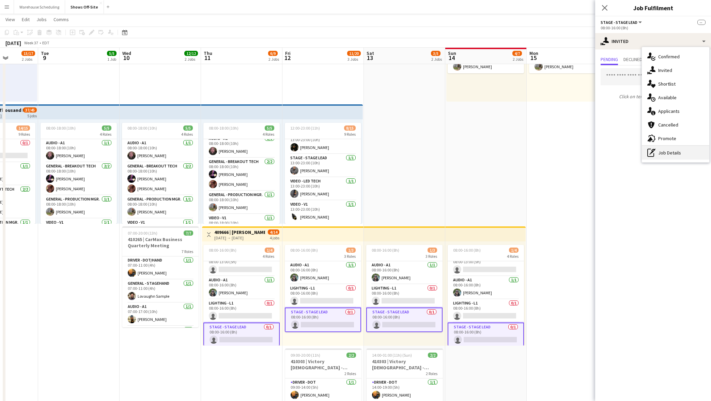
click at [663, 152] on div "pen-write Job Details" at bounding box center [675, 153] width 67 height 14
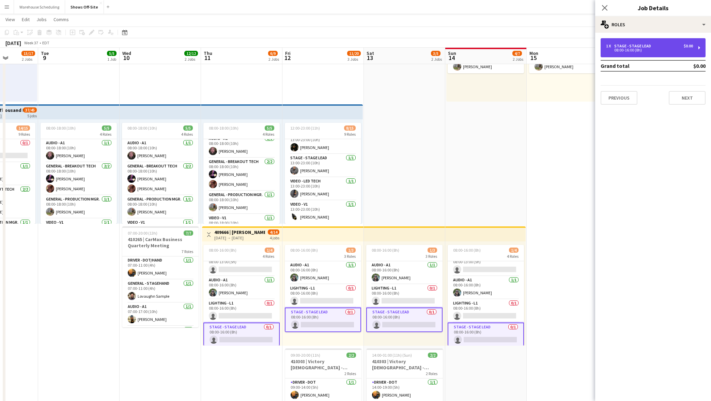
click at [654, 51] on div "08:00-16:00 (8h)" at bounding box center [649, 49] width 87 height 3
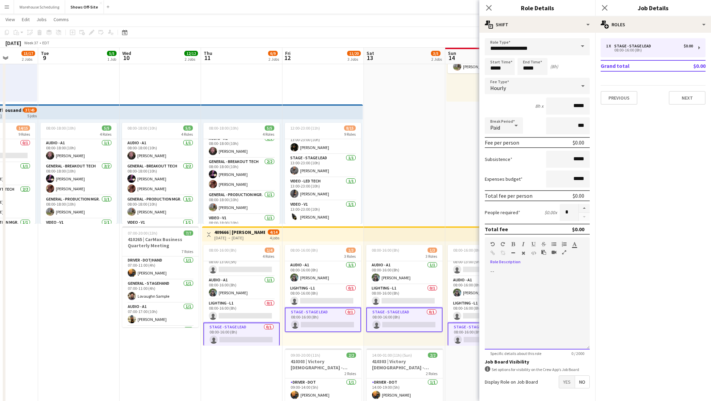
click at [522, 278] on div at bounding box center [537, 308] width 105 height 82
click at [608, 7] on app-icon "Close pop-in" at bounding box center [605, 8] width 10 height 10
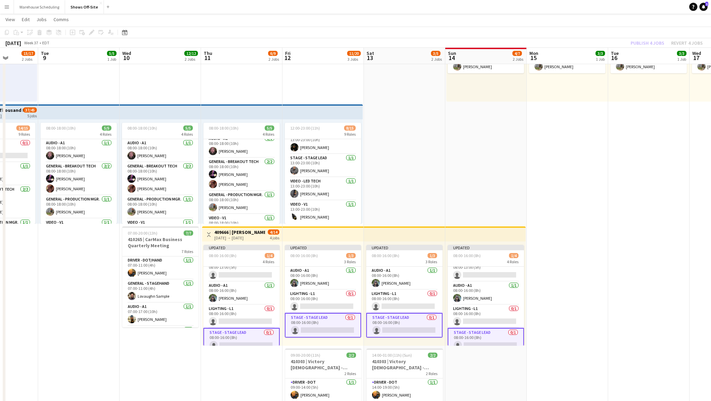
click at [400, 324] on app-card-role "Stage - Stage Lead 0/1 08:00-16:00 (8h) single-neutral-actions" at bounding box center [404, 325] width 76 height 25
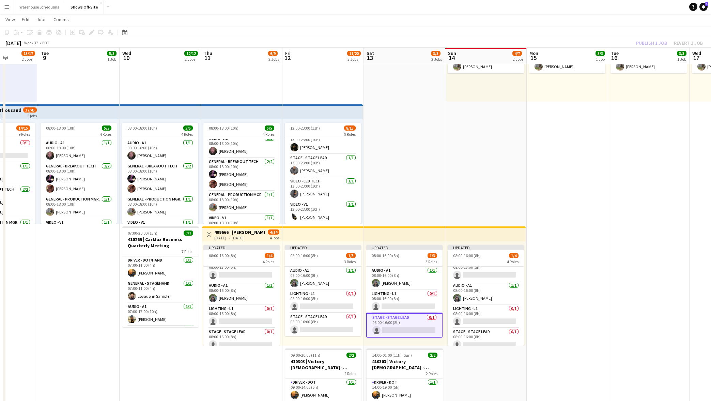
click at [397, 325] on app-card-role "Stage - Stage Lead 0/1 08:00-16:00 (8h) single-neutral-actions" at bounding box center [404, 325] width 76 height 25
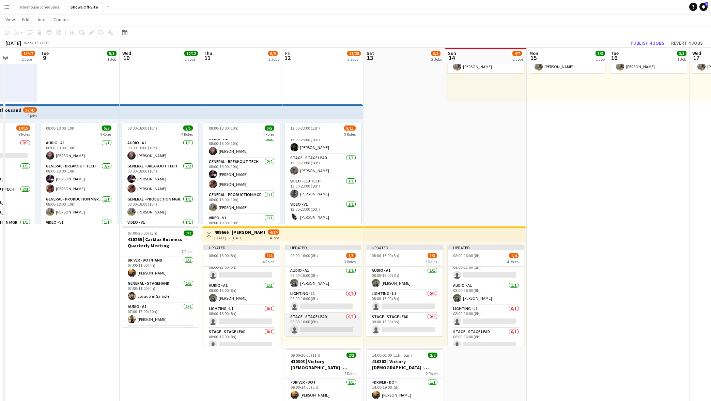
click at [306, 323] on app-card-role "Stage - Stage Lead 0/1 08:00-16:00 (8h) single-neutral-actions" at bounding box center [323, 324] width 76 height 23
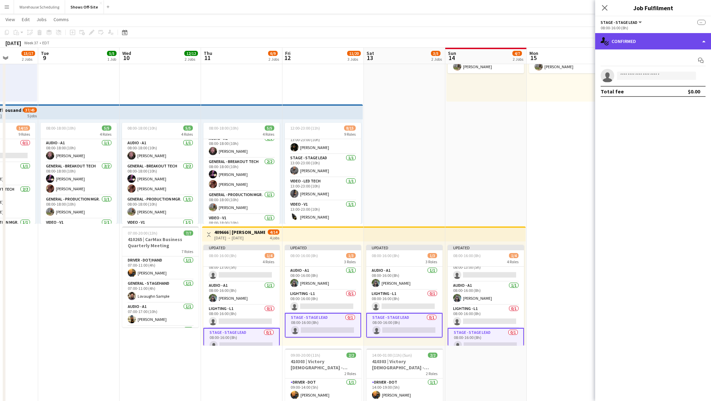
click at [642, 42] on div "single-neutral-actions-check-2 Confirmed" at bounding box center [653, 41] width 116 height 16
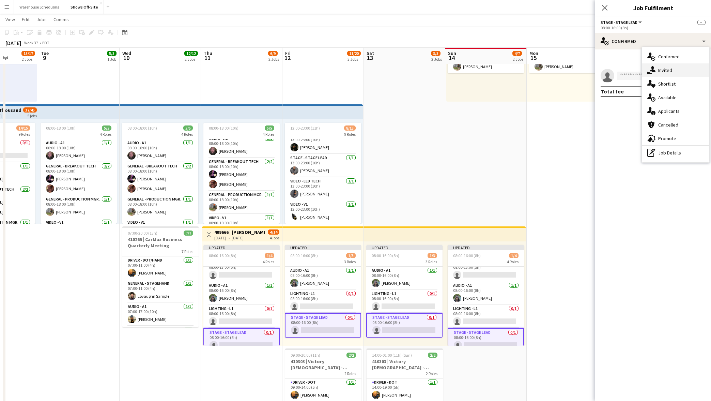
click at [653, 68] on icon at bounding box center [653, 69] width 6 height 6
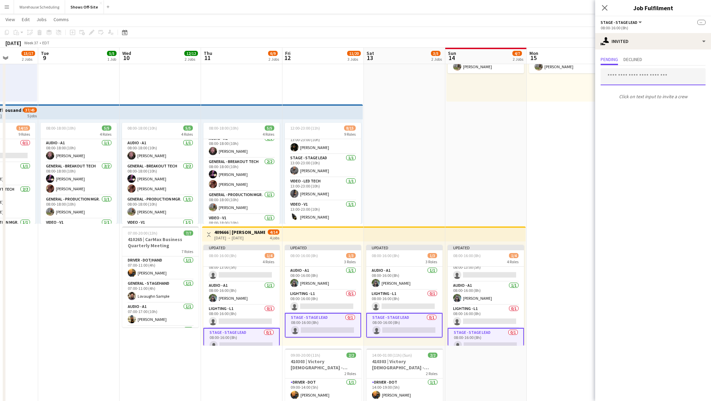
click at [635, 79] on input "text" at bounding box center [653, 76] width 105 height 17
type input "*****"
click at [644, 102] on mat-option "[PERSON_NAME] Active [EMAIL_ADDRESS][DOMAIN_NAME]" at bounding box center [653, 96] width 105 height 16
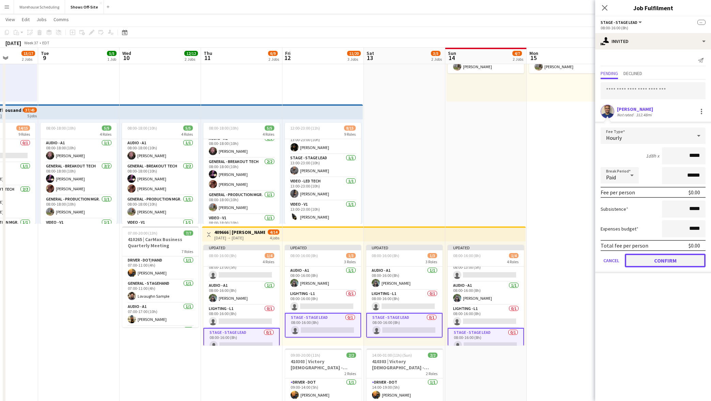
click at [668, 259] on button "Confirm" at bounding box center [665, 260] width 81 height 14
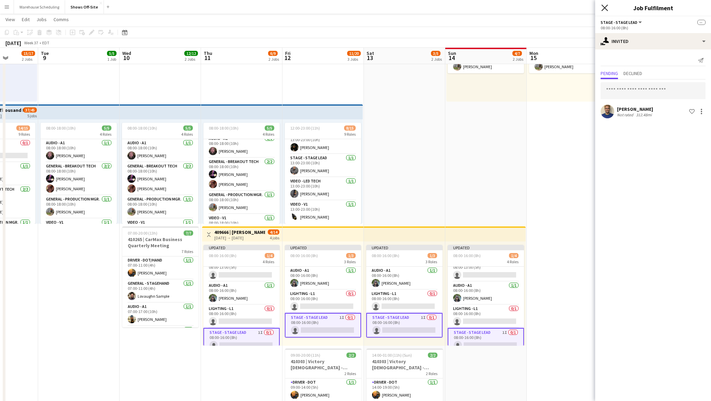
click at [603, 7] on icon "Close pop-in" at bounding box center [604, 7] width 6 height 6
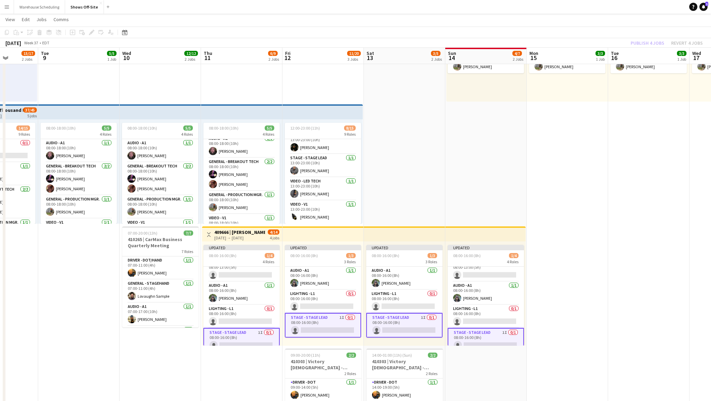
click at [630, 41] on div "Publish 4 jobs Revert 4 jobs" at bounding box center [666, 42] width 89 height 9
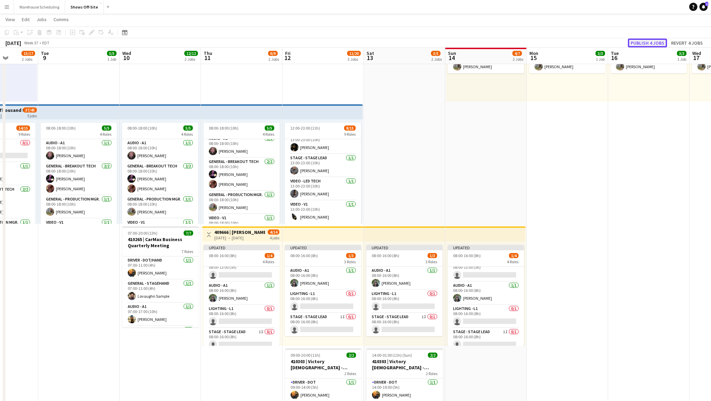
click at [632, 41] on button "Publish 4 jobs" at bounding box center [647, 42] width 39 height 9
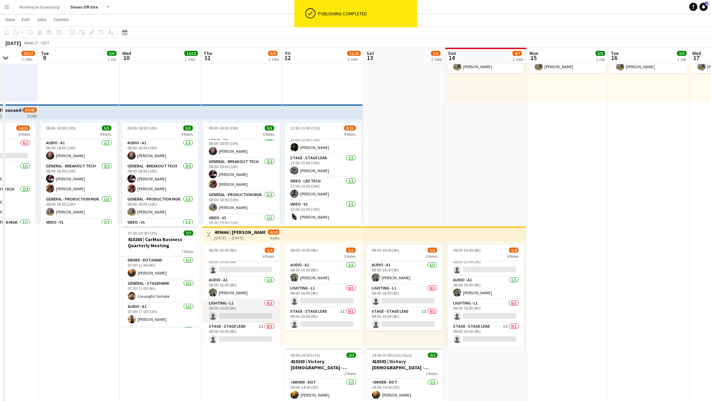
click at [229, 305] on app-card-role "Lighting - L1 0/1 08:00-16:00 (8h) single-neutral-actions" at bounding box center [241, 310] width 76 height 23
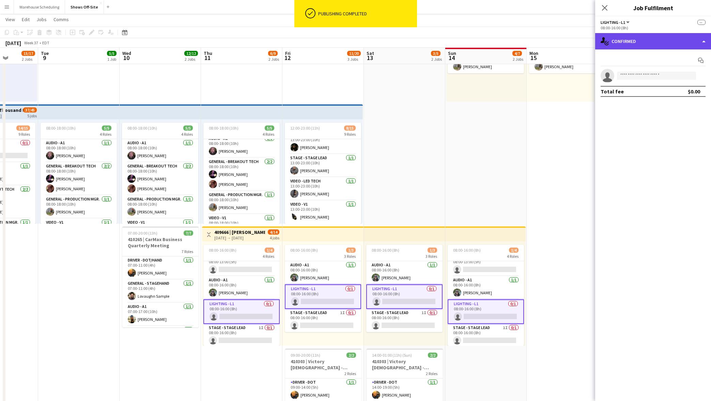
click at [648, 44] on div "single-neutral-actions-check-2 Confirmed" at bounding box center [653, 41] width 116 height 16
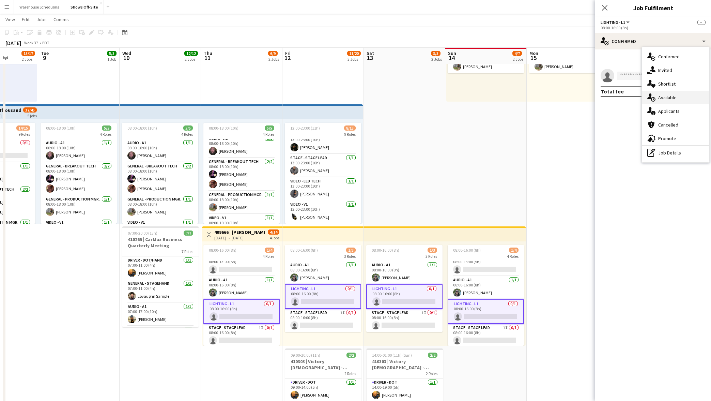
click at [657, 93] on div "single-neutral-actions-upload Available" at bounding box center [675, 98] width 67 height 14
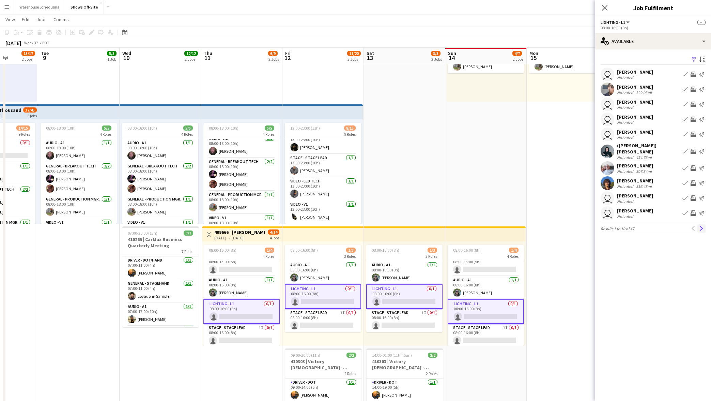
click at [701, 226] on app-icon "Next" at bounding box center [701, 228] width 5 height 5
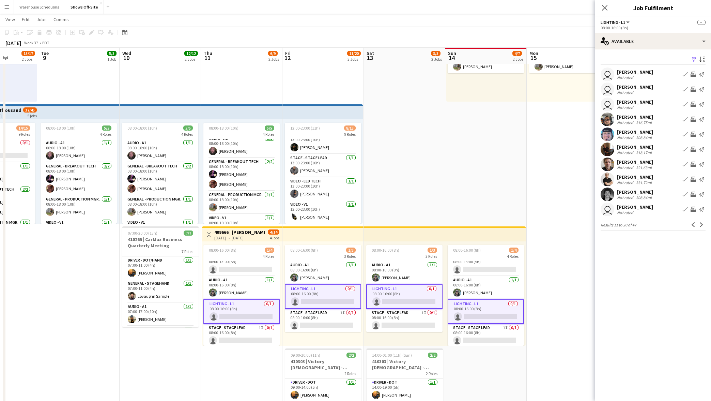
click at [701, 226] on app-icon "Next" at bounding box center [701, 224] width 5 height 5
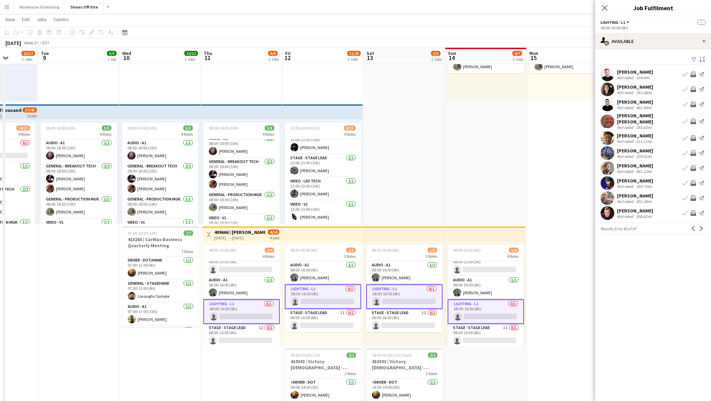
click at [701, 226] on app-icon "Next" at bounding box center [701, 228] width 5 height 5
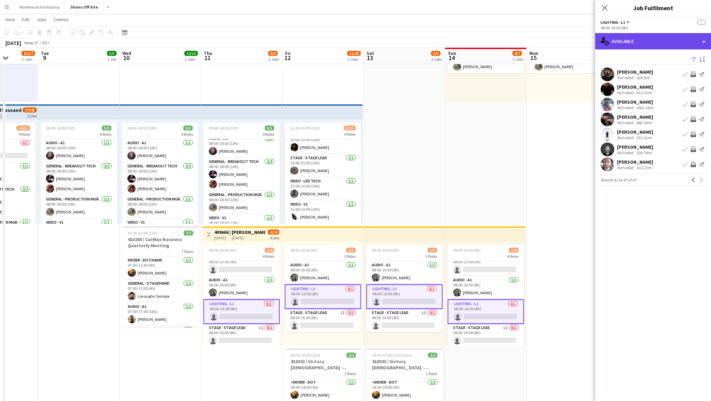
click at [668, 42] on div "single-neutral-actions-upload Available" at bounding box center [653, 41] width 116 height 16
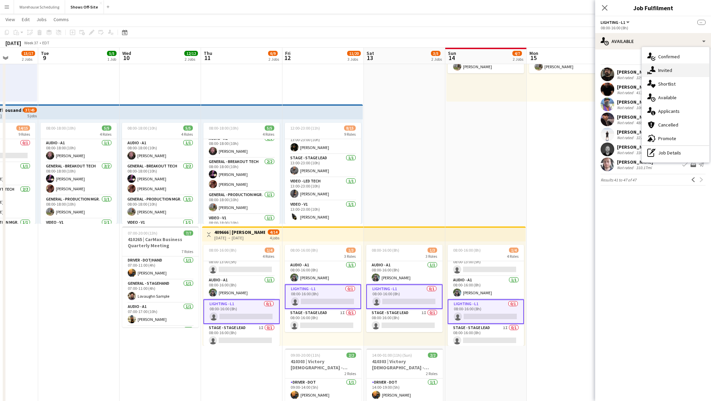
click at [680, 74] on div "single-neutral-actions-share-1 Invited" at bounding box center [675, 70] width 67 height 14
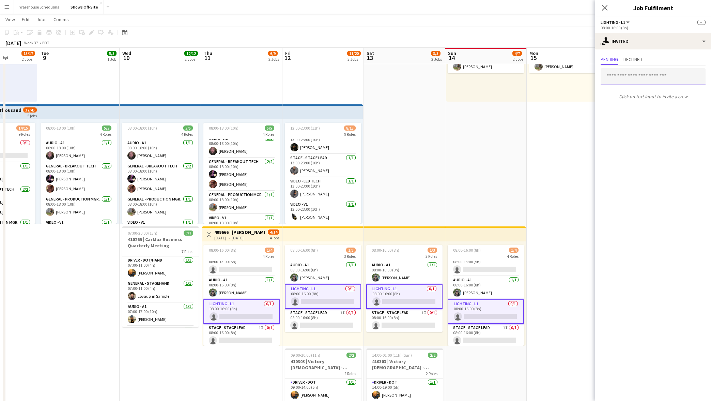
click at [646, 81] on input "text" at bounding box center [653, 76] width 105 height 17
click at [626, 46] on div "single-neutral-actions-share-1 Invited" at bounding box center [653, 41] width 116 height 16
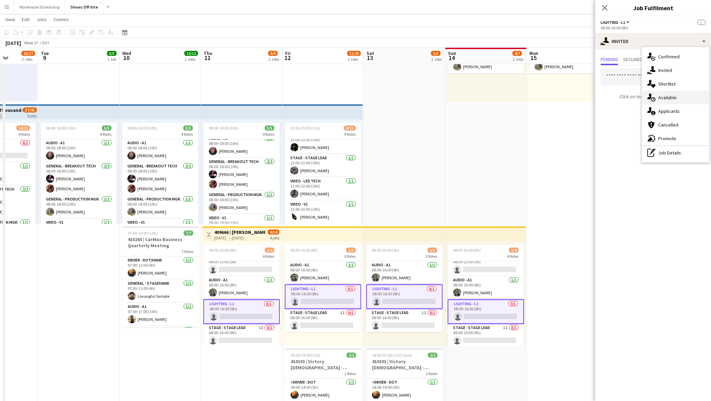
click at [672, 97] on div "single-neutral-actions-upload Available" at bounding box center [675, 98] width 67 height 14
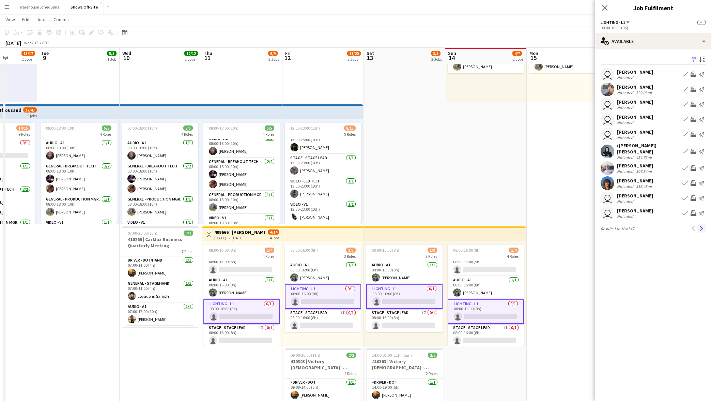
click at [700, 227] on button "Next" at bounding box center [701, 228] width 8 height 8
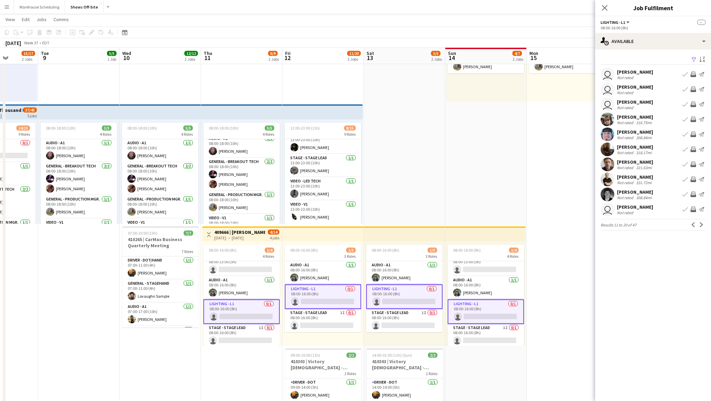
click at [700, 227] on button "Next" at bounding box center [701, 224] width 8 height 8
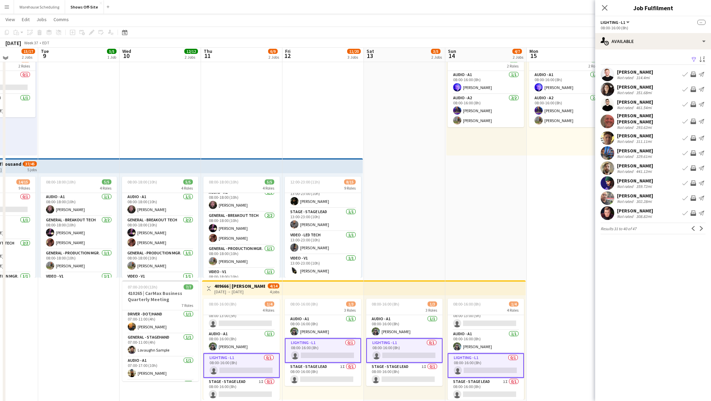
scroll to position [41, 0]
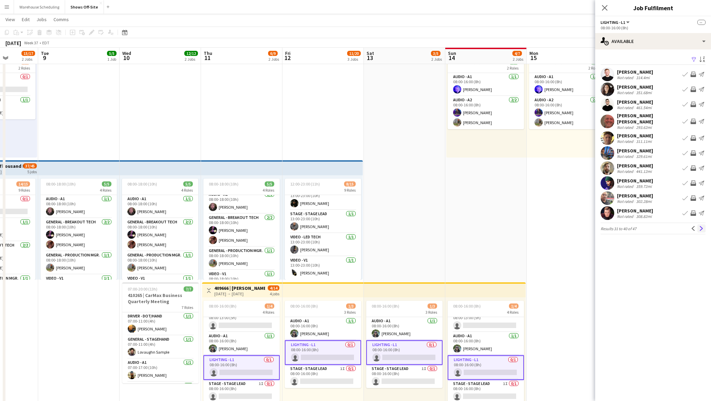
click at [704, 224] on button "Next" at bounding box center [701, 228] width 8 height 8
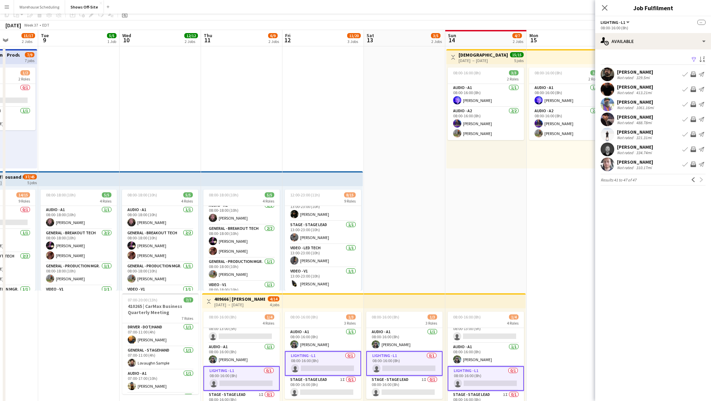
scroll to position [6, 0]
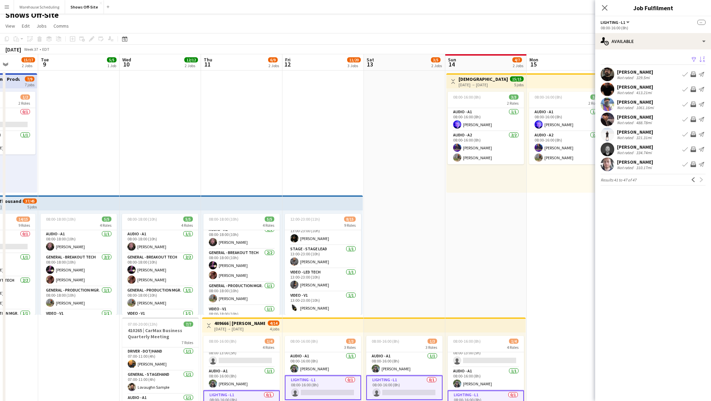
click at [700, 59] on app-icon "Sort asc" at bounding box center [701, 60] width 5 height 6
click at [670, 90] on div "Default" at bounding box center [661, 84] width 61 height 16
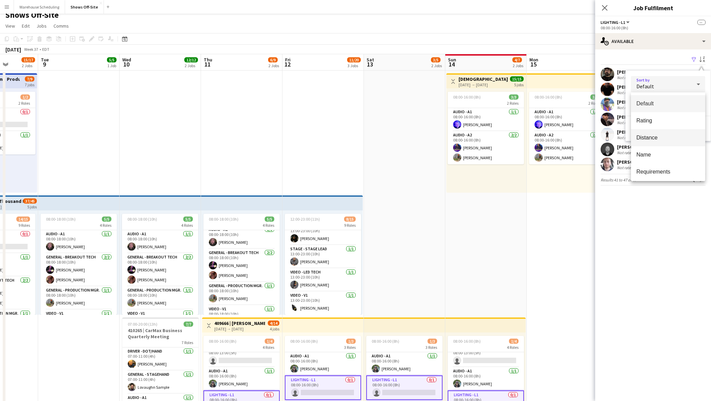
click at [652, 134] on mat-option "Distance" at bounding box center [668, 137] width 74 height 17
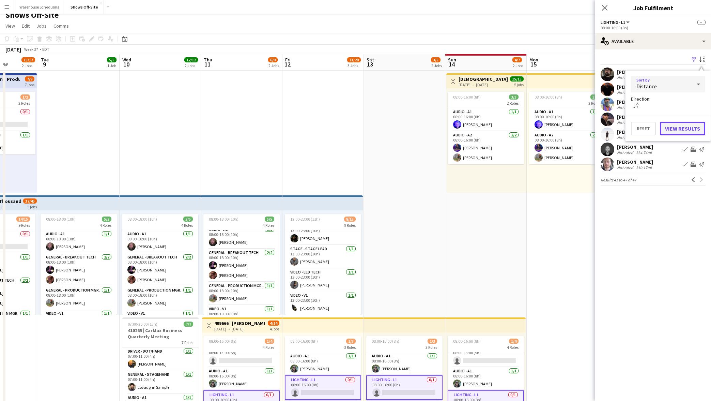
click at [675, 127] on button "View Results" at bounding box center [682, 129] width 45 height 14
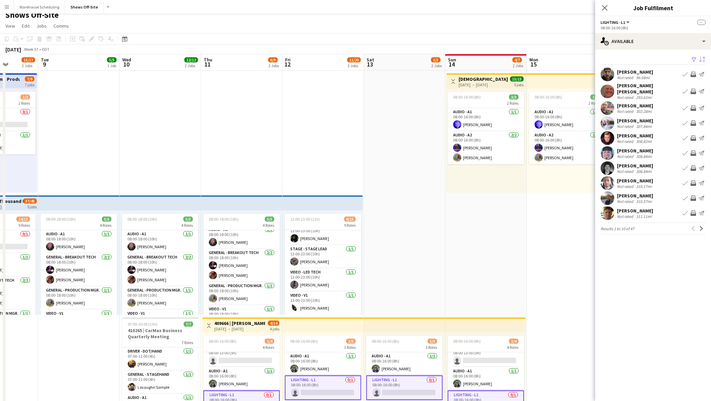
click at [605, 72] on app-user-avatar at bounding box center [608, 74] width 14 height 14
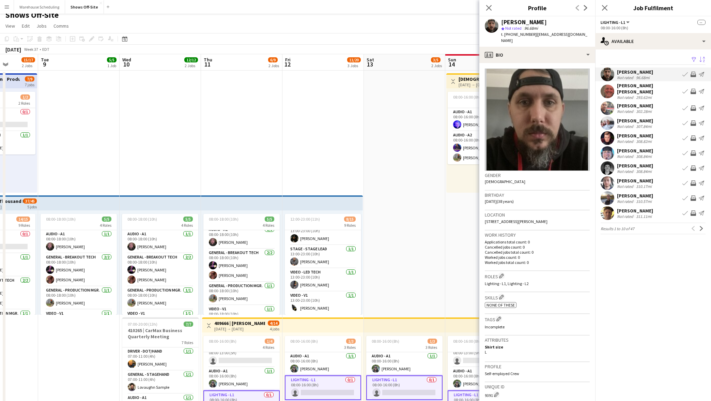
click at [604, 89] on app-user-avatar at bounding box center [608, 91] width 14 height 14
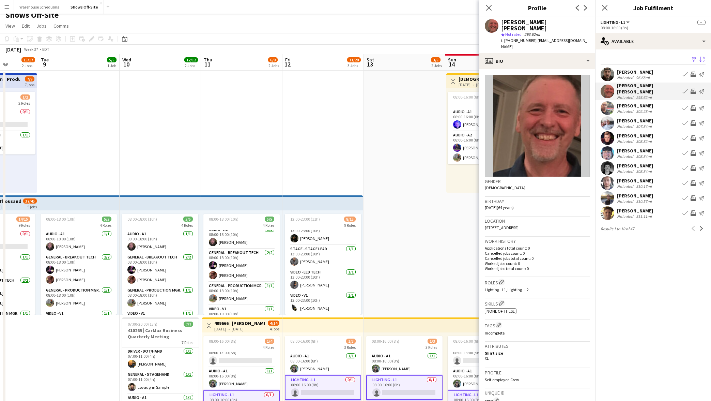
click at [604, 101] on app-user-avatar at bounding box center [608, 108] width 14 height 14
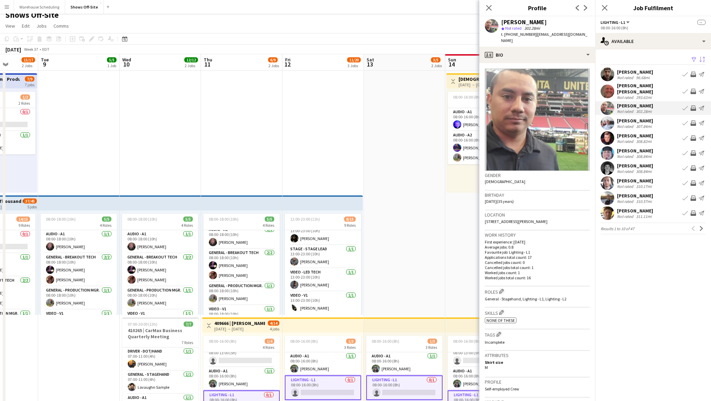
click at [611, 126] on app-available-tab "Filter Sort desc [PERSON_NAME] Not rated 96.68mi Book crew Invite crew Send not…" at bounding box center [653, 144] width 116 height 179
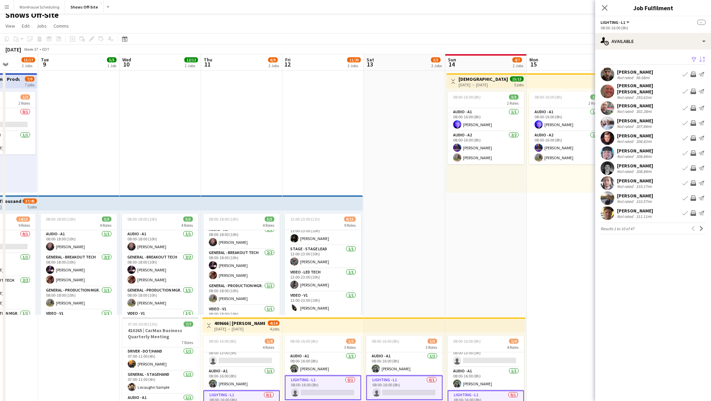
click at [606, 131] on app-user-avatar at bounding box center [608, 138] width 14 height 14
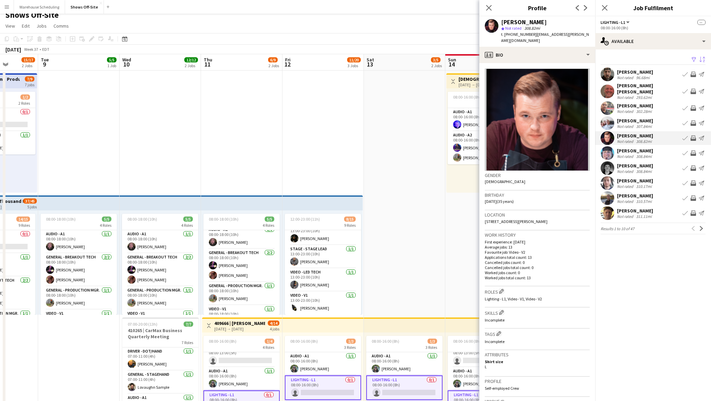
click at [603, 152] on app-user-avatar at bounding box center [608, 153] width 14 height 14
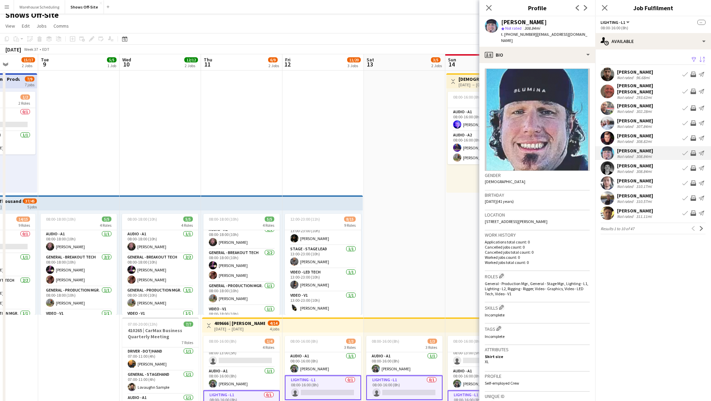
click at [604, 165] on app-user-avatar at bounding box center [608, 168] width 14 height 14
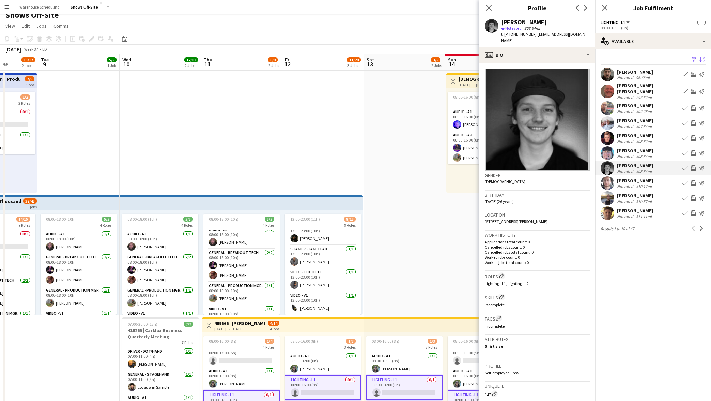
click at [609, 183] on app-user-avatar at bounding box center [608, 183] width 14 height 14
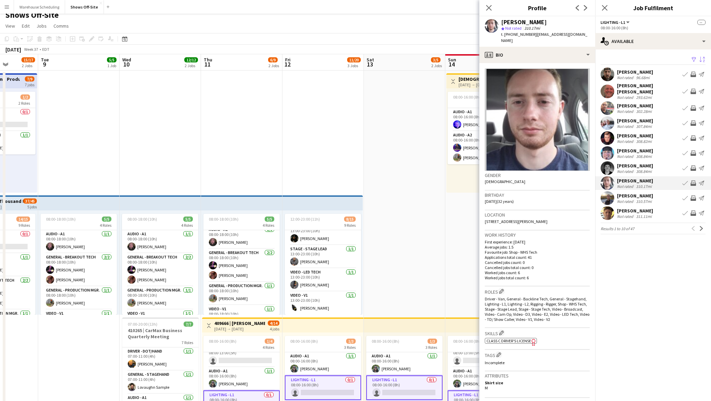
click at [606, 195] on app-user-avatar at bounding box center [608, 198] width 14 height 14
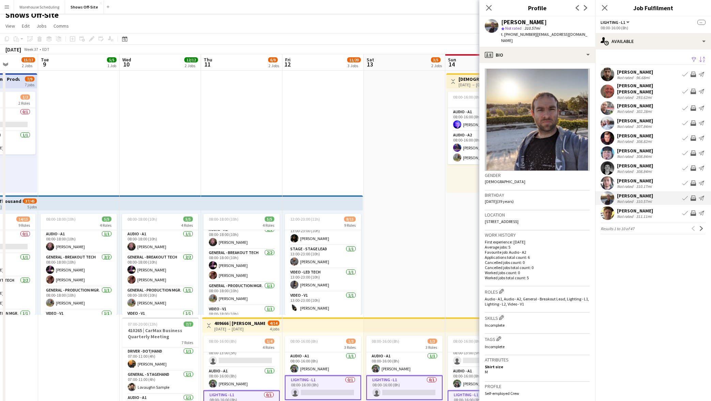
click at [612, 206] on app-user-avatar at bounding box center [608, 213] width 14 height 14
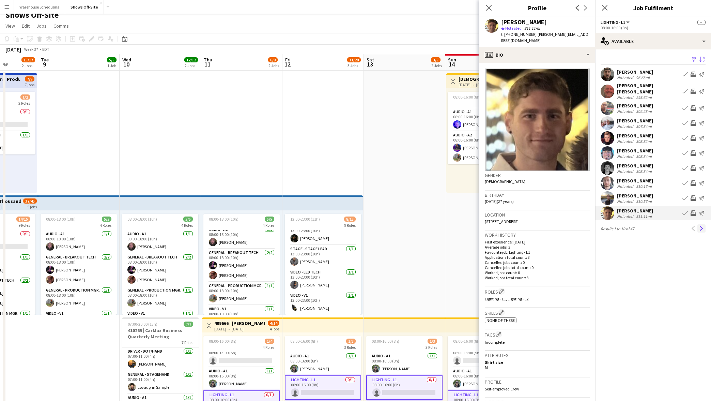
click at [700, 226] on app-icon "Next" at bounding box center [701, 228] width 5 height 5
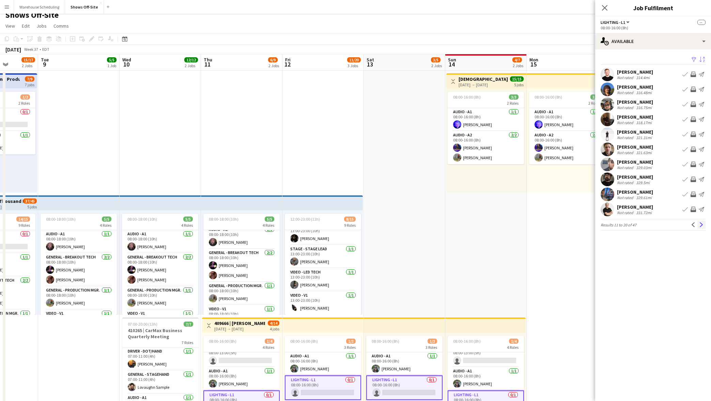
click at [698, 224] on button "Next" at bounding box center [701, 224] width 8 height 8
click at [698, 224] on button "Next" at bounding box center [701, 228] width 8 height 8
click at [698, 224] on button "Next" at bounding box center [701, 224] width 8 height 8
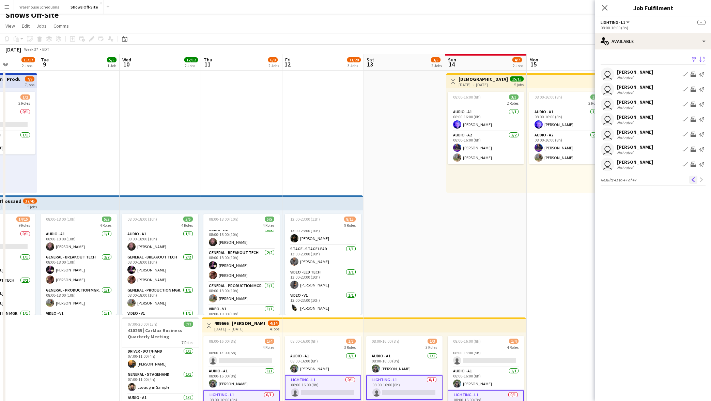
click at [693, 178] on app-icon "Previous" at bounding box center [693, 179] width 5 height 5
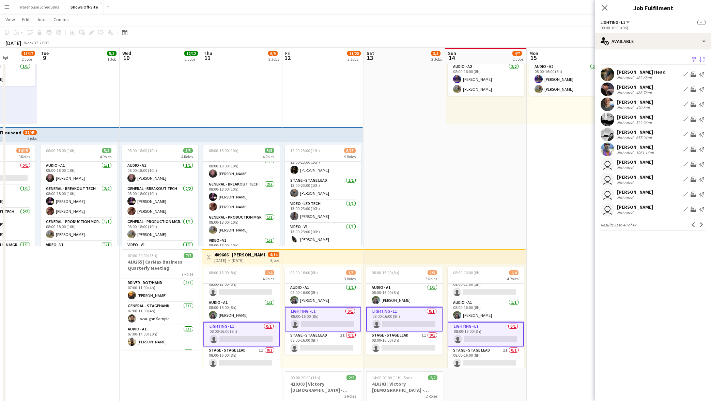
scroll to position [75, 0]
click at [693, 224] on app-icon "Previous" at bounding box center [693, 224] width 5 height 5
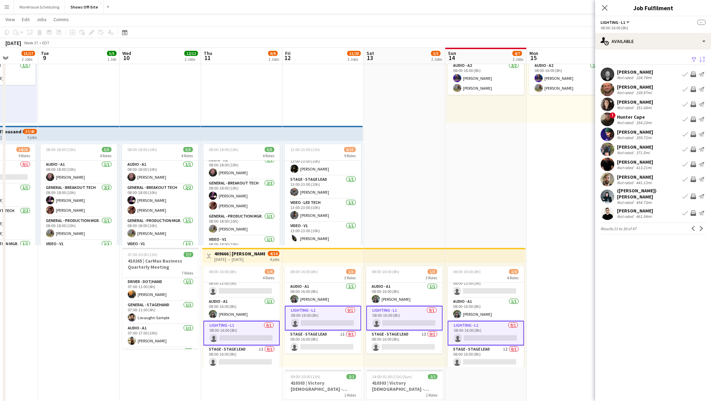
click at [693, 226] on app-icon "Previous" at bounding box center [693, 228] width 5 height 5
click at [693, 224] on app-icon "Previous" at bounding box center [693, 224] width 5 height 5
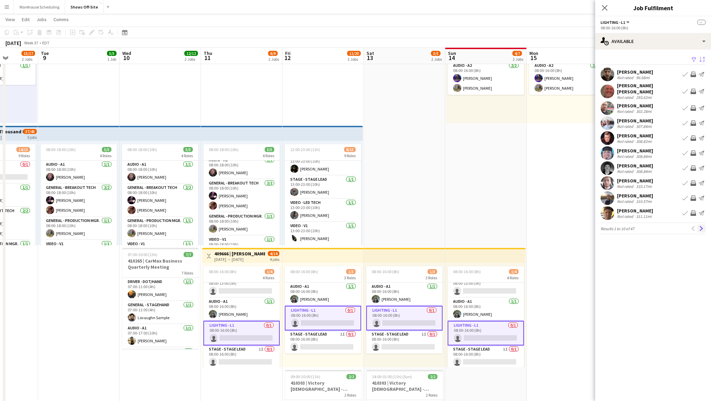
click at [698, 224] on button "Next" at bounding box center [701, 228] width 8 height 8
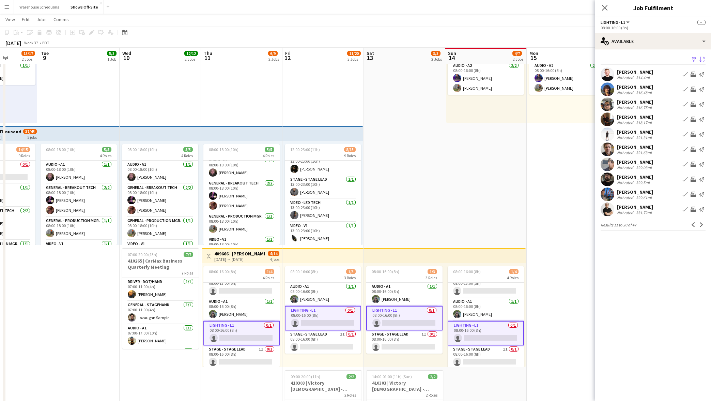
click at [698, 223] on button "Next" at bounding box center [701, 224] width 8 height 8
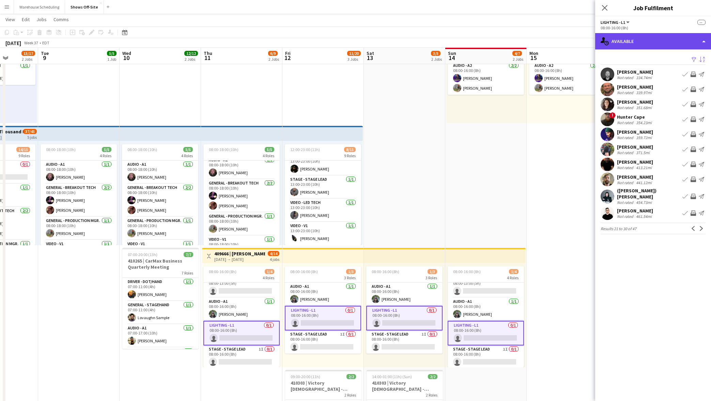
click at [668, 46] on div "single-neutral-actions-upload Available" at bounding box center [653, 41] width 116 height 16
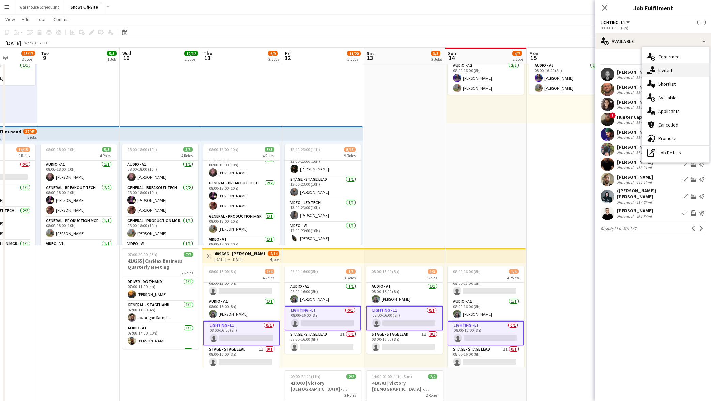
click at [666, 74] on div "single-neutral-actions-share-1 Invited" at bounding box center [675, 70] width 67 height 14
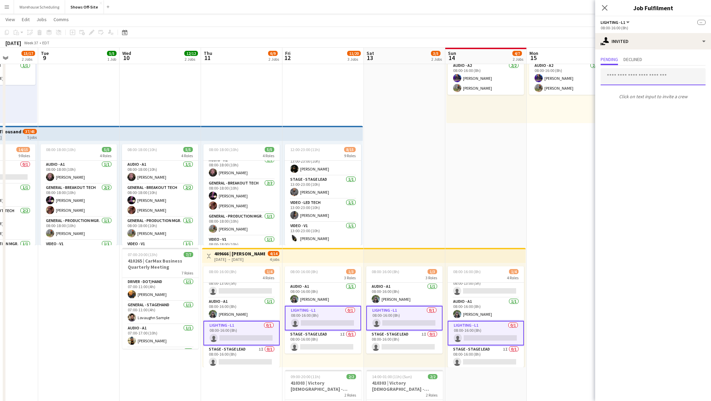
click at [636, 79] on input "text" at bounding box center [653, 76] width 105 height 17
type input "*********"
click at [620, 100] on span "[EMAIL_ADDRESS][DOMAIN_NAME]" at bounding box center [653, 98] width 94 height 5
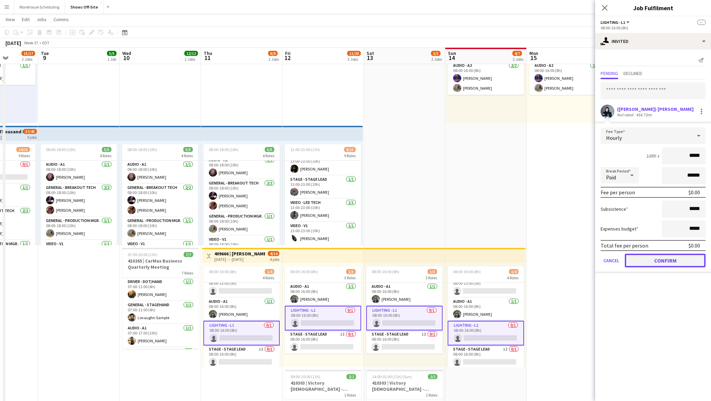
click at [672, 264] on button "Confirm" at bounding box center [665, 260] width 81 height 14
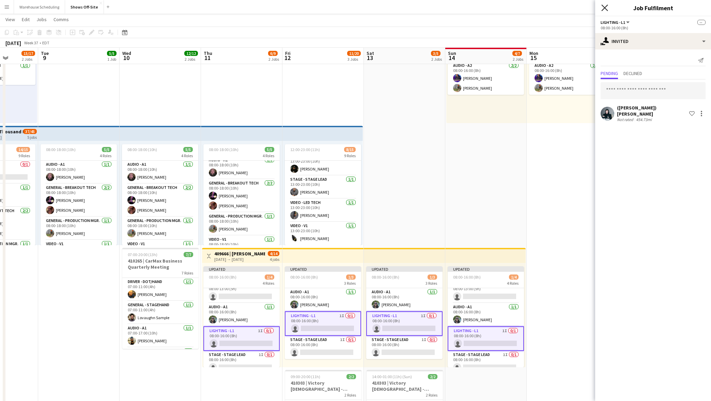
click at [606, 8] on icon "Close pop-in" at bounding box center [604, 7] width 6 height 6
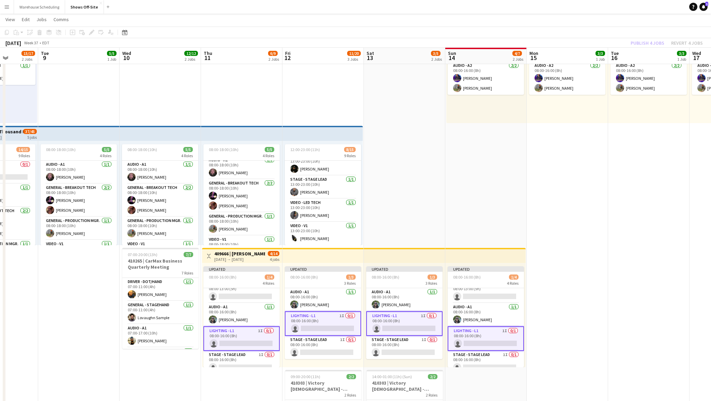
click at [604, 16] on app-page-menu "View Day view expanded Day view collapsed Month view Date picker Jump to [DATE]…" at bounding box center [355, 20] width 711 height 13
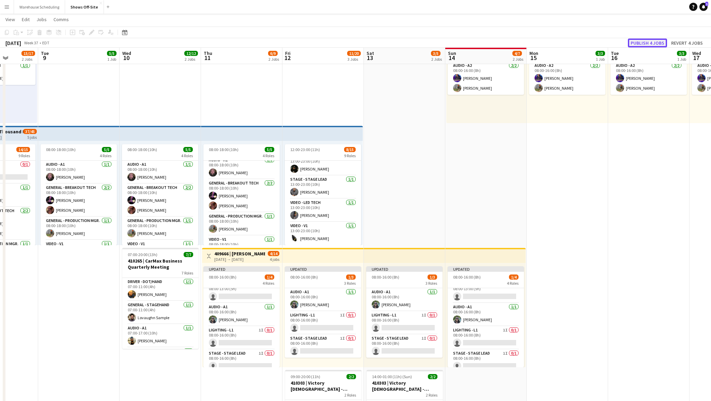
click at [638, 40] on button "Publish 4 jobs" at bounding box center [647, 42] width 39 height 9
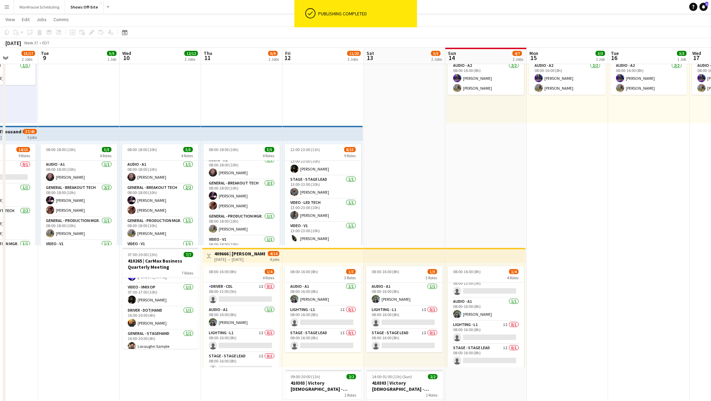
scroll to position [91, 0]
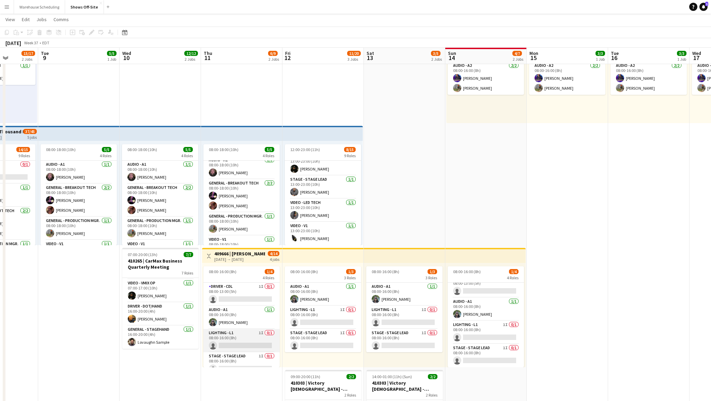
click at [234, 337] on app-card-role "Lighting - L1 1I 0/1 08:00-16:00 (8h) single-neutral-actions" at bounding box center [241, 340] width 76 height 23
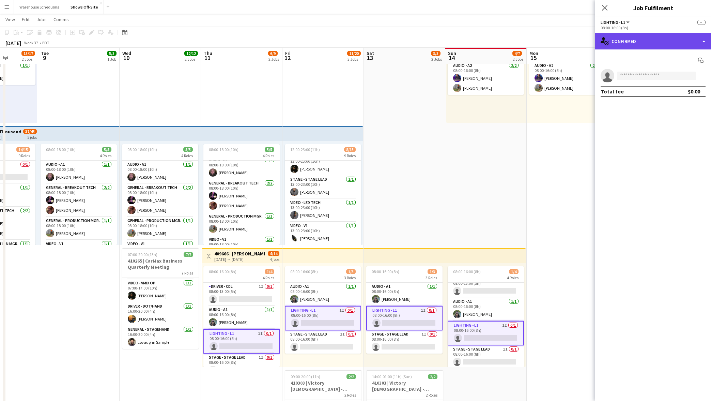
click at [662, 38] on div "single-neutral-actions-check-2 Confirmed" at bounding box center [653, 41] width 116 height 16
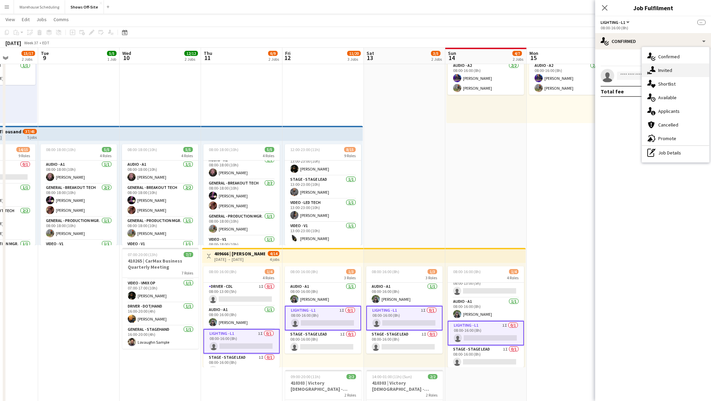
click at [657, 68] on div "single-neutral-actions-share-1 Invited" at bounding box center [675, 70] width 67 height 14
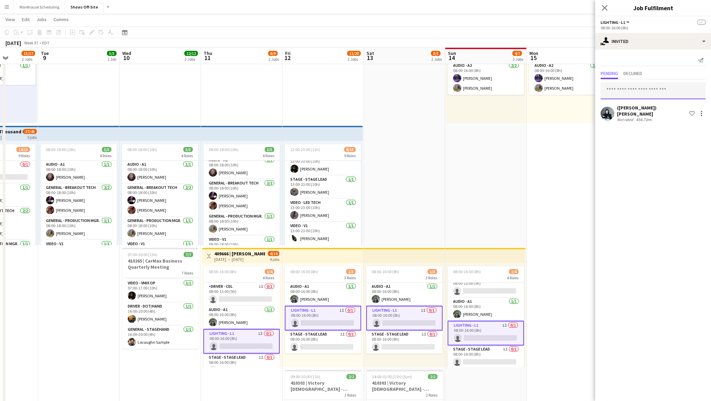
click at [630, 88] on input "text" at bounding box center [653, 90] width 105 height 17
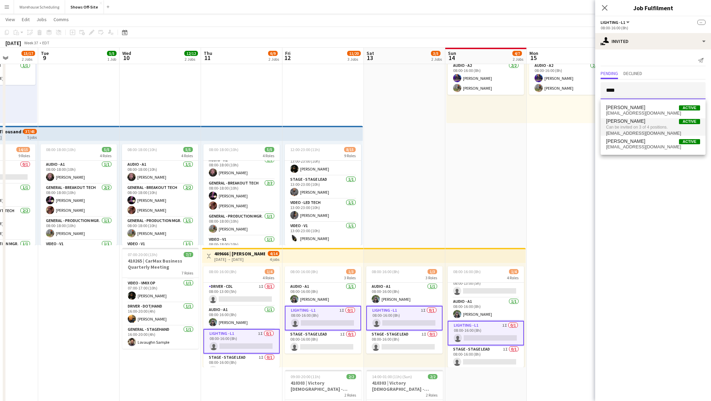
type input "****"
click at [618, 128] on span "Can be invited on 3 of 4 positions." at bounding box center [653, 127] width 94 height 6
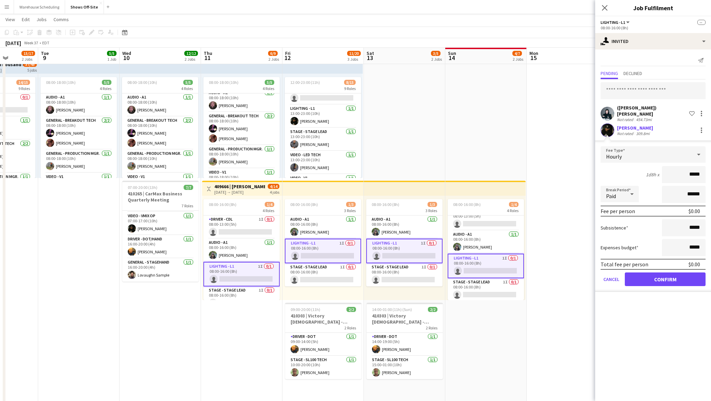
scroll to position [164, 0]
click at [614, 279] on button "Cancel" at bounding box center [611, 279] width 21 height 14
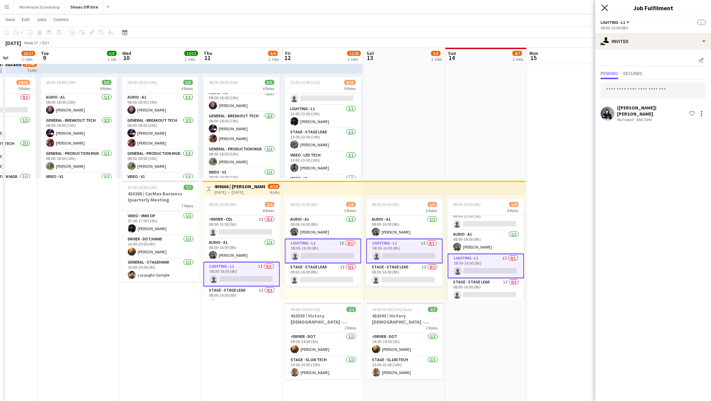
click at [601, 9] on icon "Close pop-in" at bounding box center [604, 7] width 6 height 6
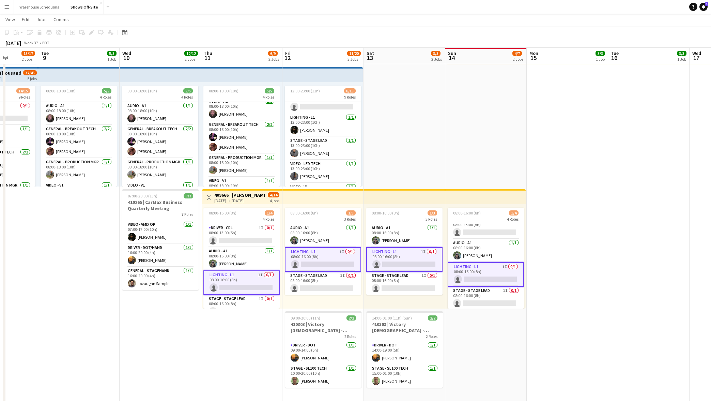
scroll to position [104, 0]
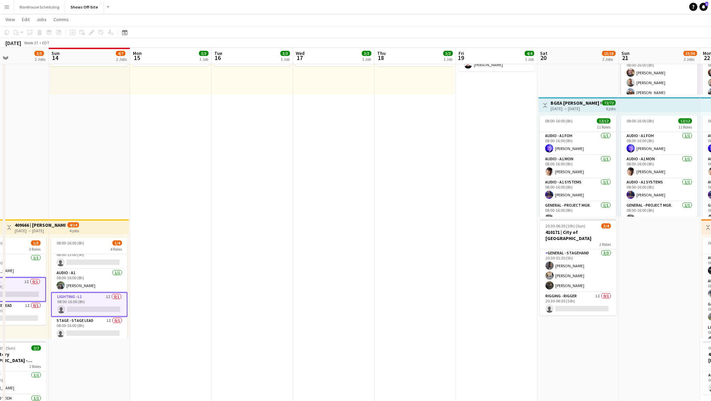
drag, startPoint x: 234, startPoint y: 116, endPoint x: 206, endPoint y: 117, distance: 28.3
click at [206, 117] on app-calendar-viewport "Wed 10 12/12 2 Jobs Thu 11 6/9 2 Jobs Fri 12 11/20 3 Jobs Sat 13 3/5 2 Jobs Sun…" at bounding box center [355, 250] width 711 height 655
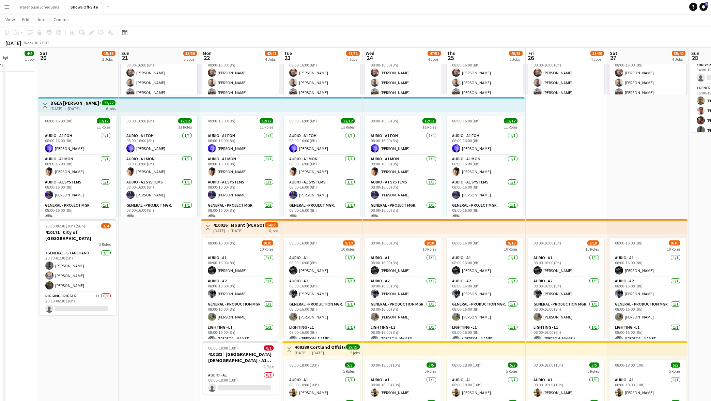
drag, startPoint x: 538, startPoint y: 118, endPoint x: 116, endPoint y: 102, distance: 422.4
click at [116, 102] on app-calendar-viewport "Tue 16 3/3 1 Job Wed 17 3/3 1 Job Thu 18 3/3 1 Job Fri 19 4/4 1 Job Sat 20 15/1…" at bounding box center [355, 250] width 711 height 655
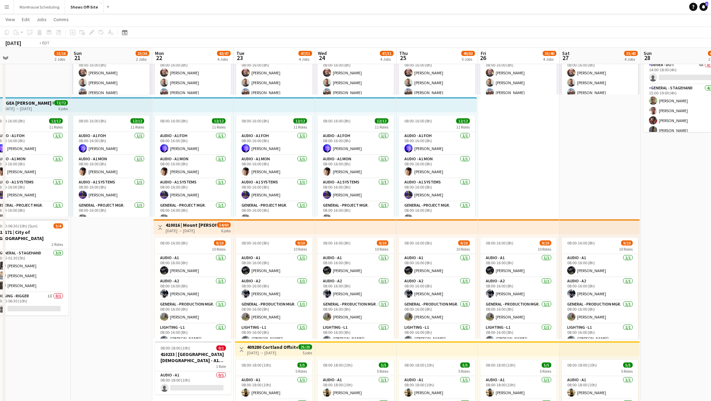
drag, startPoint x: 590, startPoint y: 112, endPoint x: 202, endPoint y: 114, distance: 388.7
click at [182, 113] on app-calendar-viewport "Wed 17 3/3 1 Job Thu 18 3/3 1 Job Fri 19 4/4 1 Job Sat 20 15/16 2 Jobs Sun 21 3…" at bounding box center [355, 250] width 711 height 655
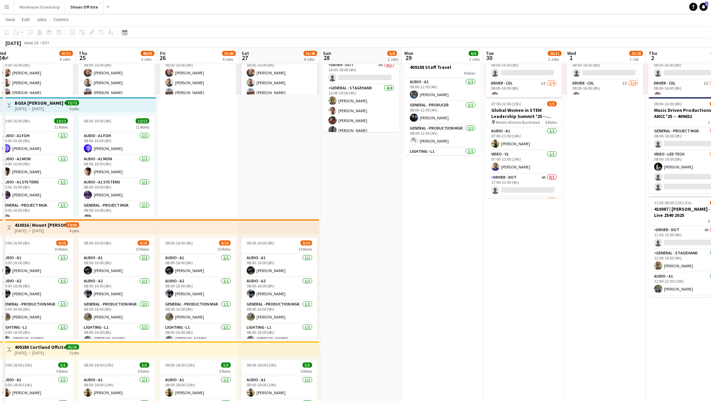
scroll to position [0, 286]
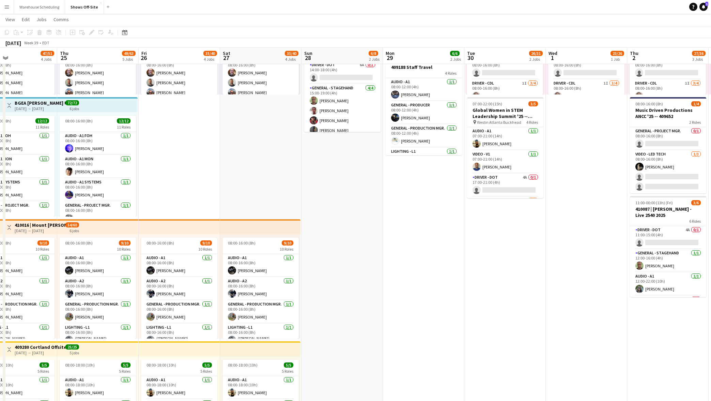
drag, startPoint x: 479, startPoint y: 128, endPoint x: 209, endPoint y: 114, distance: 270.8
click at [186, 121] on app-calendar-viewport "Sun 21 33/36 2 Jobs Mon 22 42/47 4 Jobs Tue 23 47/51 4 Jobs Wed 24 47/51 4 Jobs…" at bounding box center [355, 250] width 711 height 655
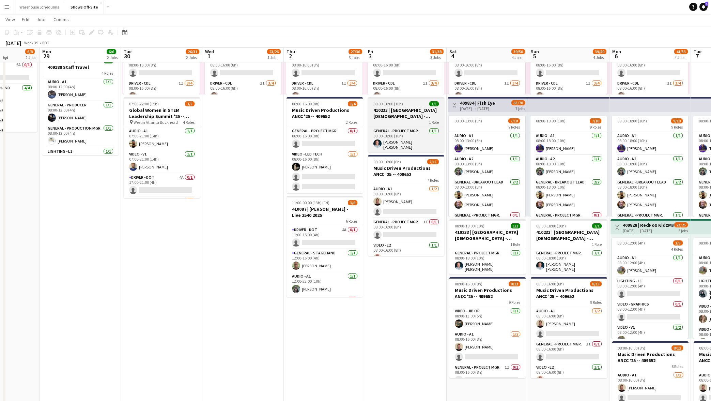
scroll to position [0, 0]
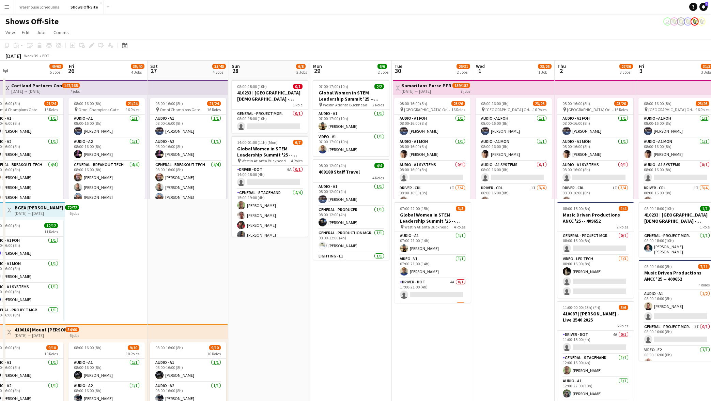
drag, startPoint x: 228, startPoint y: 263, endPoint x: 598, endPoint y: 204, distance: 375.3
click at [598, 204] on app-calendar-viewport "Tue 23 47/51 4 Jobs Wed 24 47/51 4 Jobs Thu 25 49/63 5 Jobs Fri 26 35/40 4 Jobs…" at bounding box center [355, 371] width 711 height 621
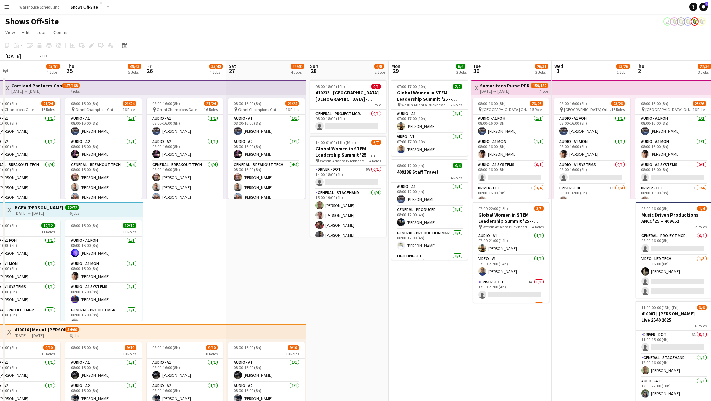
drag, startPoint x: 114, startPoint y: 208, endPoint x: 525, endPoint y: 182, distance: 412.0
click at [525, 182] on app-calendar-viewport "Mon 22 42/47 4 Jobs Tue 23 47/51 4 Jobs Wed 24 47/51 4 Jobs Thu 25 49/63 5 Jobs…" at bounding box center [355, 371] width 711 height 621
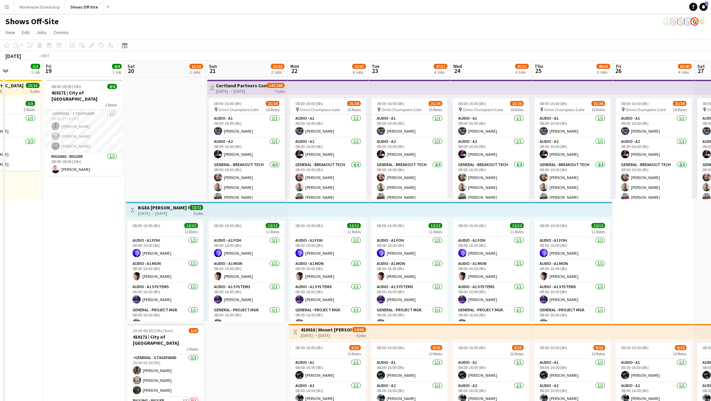
drag, startPoint x: 127, startPoint y: 188, endPoint x: 491, endPoint y: 158, distance: 365.1
click at [485, 158] on app-calendar-viewport "Tue 16 3/3 1 Job Wed 17 3/3 1 Job Thu 18 3/3 1 Job Fri 19 4/4 1 Job Sat 20 15/1…" at bounding box center [355, 371] width 711 height 621
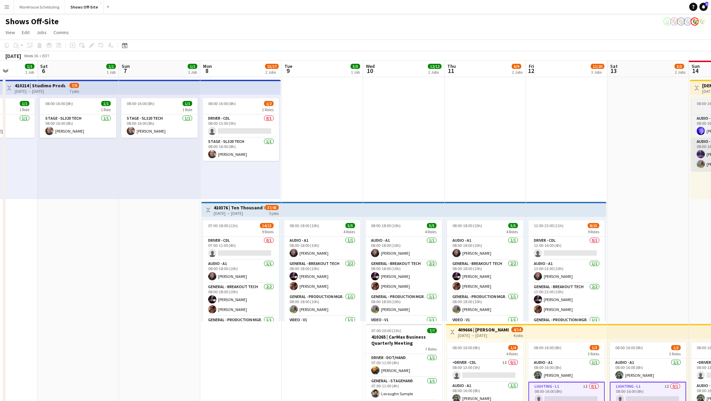
drag, startPoint x: 381, startPoint y: 171, endPoint x: 539, endPoint y: 166, distance: 158.2
click at [541, 165] on app-calendar-viewport "Fri 5 1/1 1 Job Sat 6 1/1 1 Job Sun 7 1/1 1 Job Mon 8 15/17 2 Jobs Tue 9 5/5 1 …" at bounding box center [355, 371] width 711 height 621
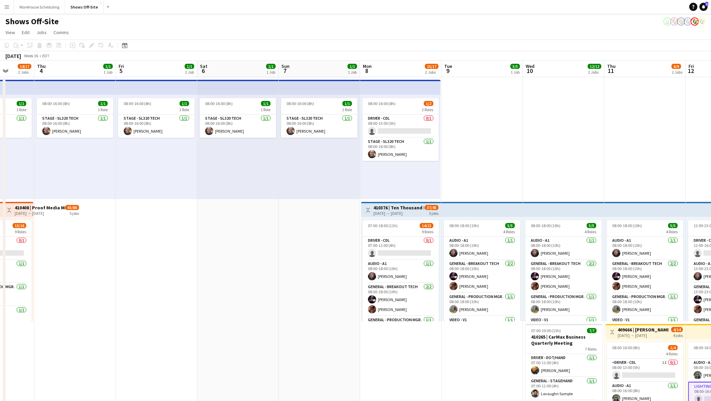
drag, startPoint x: 230, startPoint y: 171, endPoint x: 402, endPoint y: 164, distance: 172.5
click at [538, 161] on app-calendar-viewport "Mon 1 18/22 2 Jobs Tue 2 14/18 2 Jobs Wed 3 14/17 2 Jobs Thu 4 1/1 1 Job Fri 5 …" at bounding box center [355, 371] width 711 height 621
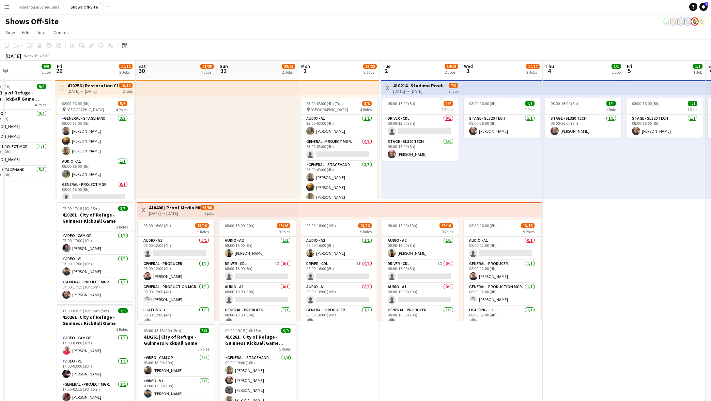
drag, startPoint x: 188, startPoint y: 158, endPoint x: 601, endPoint y: 139, distance: 412.7
click at [601, 139] on app-calendar-viewport "Tue 26 Wed 27 Thu 28 9/9 1 Job Fri 29 11/12 3 Jobs Sat 30 21/25 4 Jobs Sun 31 2…" at bounding box center [355, 371] width 711 height 621
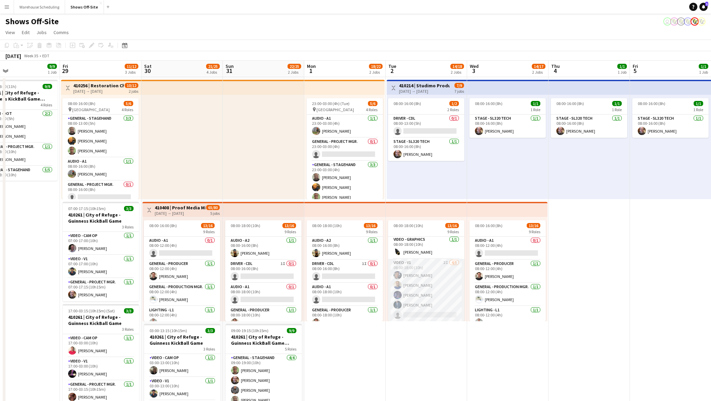
scroll to position [193, 0]
click at [426, 301] on app-card-role "Video - V1 2I [DATE] 08:00-18:00 (10h) [PERSON_NAME] [PERSON_NAME] [PERSON_NAME…" at bounding box center [426, 289] width 76 height 63
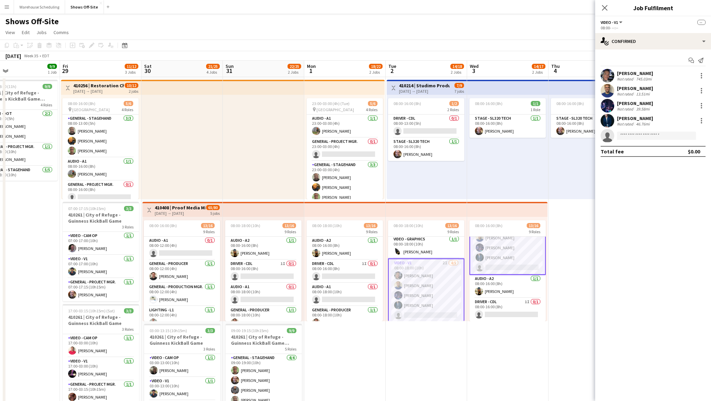
scroll to position [194, 0]
click at [605, 122] on app-user-avatar at bounding box center [608, 121] width 14 height 14
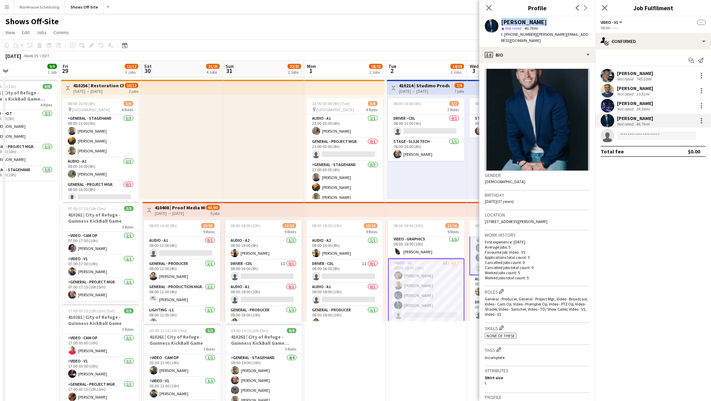
drag, startPoint x: 545, startPoint y: 20, endPoint x: 489, endPoint y: 24, distance: 56.0
click at [489, 24] on div "[PERSON_NAME] star Not rated 46.76mi t. [PHONE_NUMBER] | [PERSON_NAME][EMAIL_AD…" at bounding box center [537, 31] width 116 height 30
copy div "[PERSON_NAME]"
click at [601, 8] on app-icon "Close pop-in" at bounding box center [605, 8] width 10 height 10
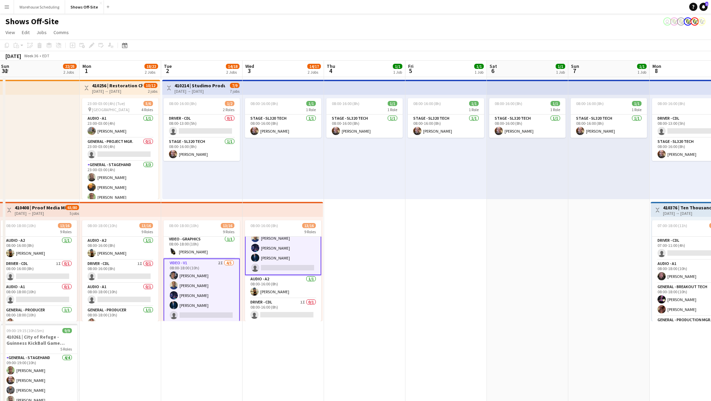
drag, startPoint x: 613, startPoint y: 232, endPoint x: 282, endPoint y: 231, distance: 331.5
click at [282, 231] on app-calendar-viewport "Fri 29 11/12 3 Jobs Sat 30 21/25 4 Jobs Sun 31 22/25 2 Jobs Mon 1 18/22 2 Jobs …" at bounding box center [355, 371] width 711 height 621
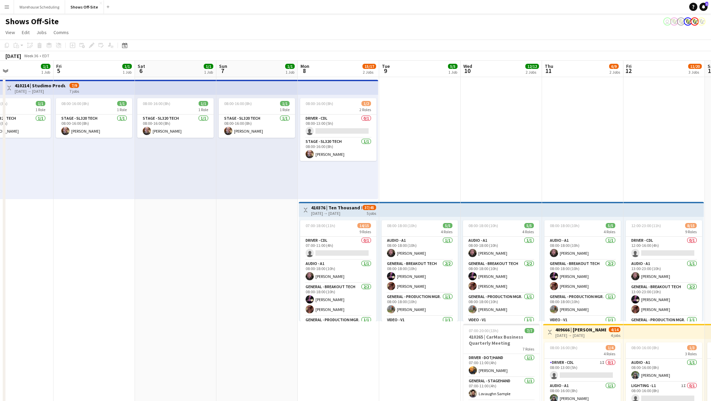
drag, startPoint x: 276, startPoint y: 225, endPoint x: 180, endPoint y: 227, distance: 96.4
click at [180, 227] on app-calendar-viewport "Tue 2 14/18 2 Jobs Wed 3 14/17 2 Jobs Thu 4 1/1 1 Job Fri 5 1/1 1 Job Sat 6 1/1…" at bounding box center [355, 371] width 711 height 621
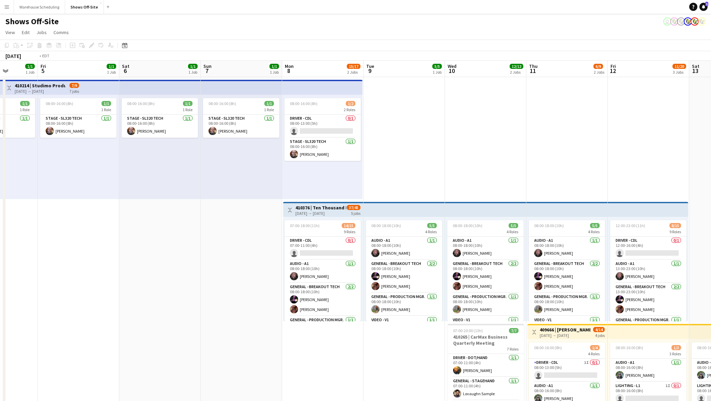
drag, startPoint x: 511, startPoint y: 158, endPoint x: 214, endPoint y: 175, distance: 297.9
click at [212, 175] on app-calendar-viewport "Tue 2 14/18 2 Jobs Wed 3 14/17 2 Jobs Thu 4 1/1 1 Job Fri 5 1/1 1 Job Sat 6 1/1…" at bounding box center [355, 371] width 711 height 621
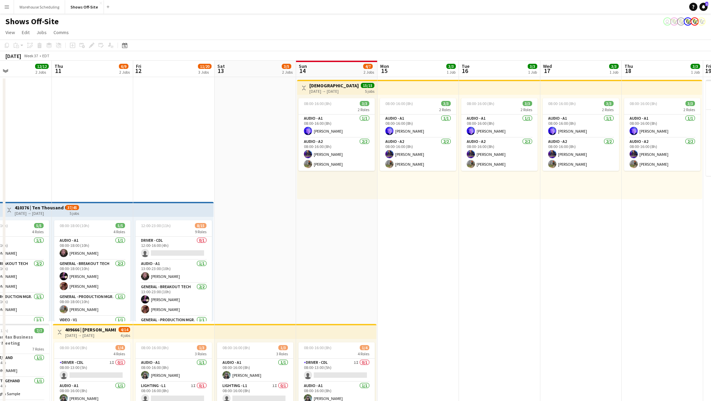
drag, startPoint x: 383, startPoint y: 201, endPoint x: 236, endPoint y: 200, distance: 147.5
click at [234, 200] on app-calendar-viewport "Sun 7 1/1 1 Job Mon 8 15/17 2 Jobs Tue 9 5/5 1 Job Wed 10 12/12 2 Jobs Thu 11 6…" at bounding box center [355, 371] width 711 height 621
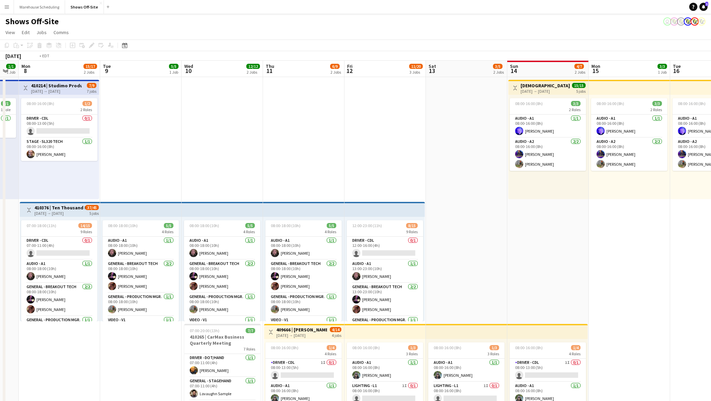
scroll to position [0, 200]
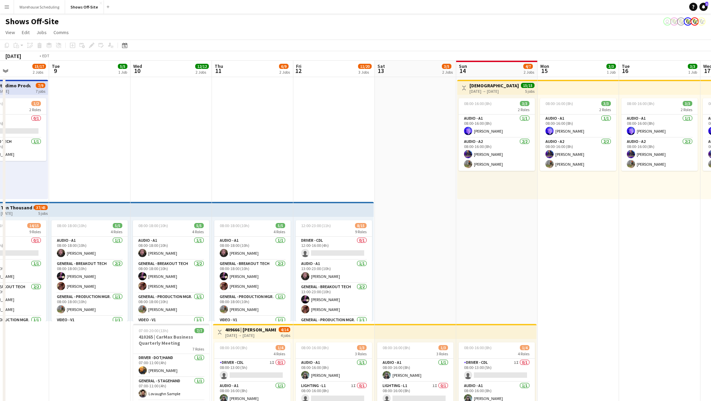
drag, startPoint x: 253, startPoint y: 244, endPoint x: 569, endPoint y: 231, distance: 315.7
click at [569, 231] on app-calendar-viewport "Sat 6 1/1 1 Job Sun 7 1/1 1 Job Mon 8 15/17 2 Jobs Tue 9 5/5 1 Job Wed 10 12/12…" at bounding box center [355, 371] width 711 height 621
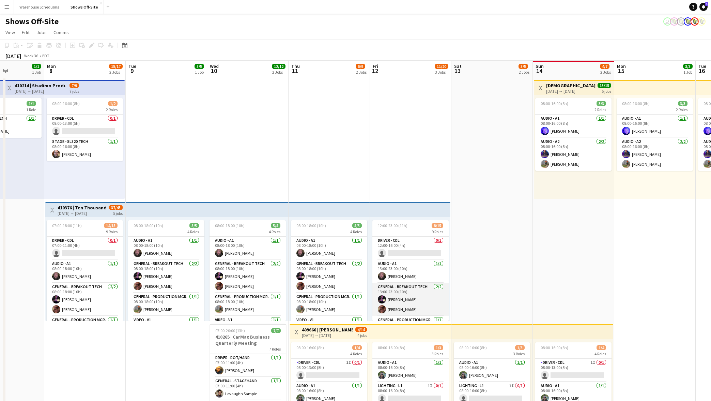
scroll to position [152, 0]
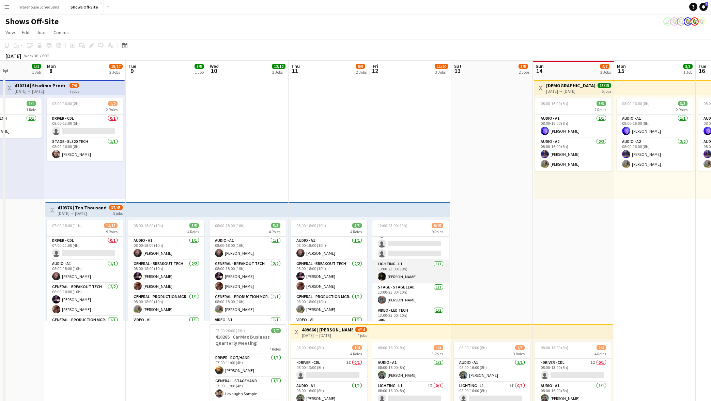
click at [406, 267] on app-card-role "Lighting - L1 [DATE] 13:00-23:00 (10h) [PERSON_NAME]" at bounding box center [410, 271] width 76 height 23
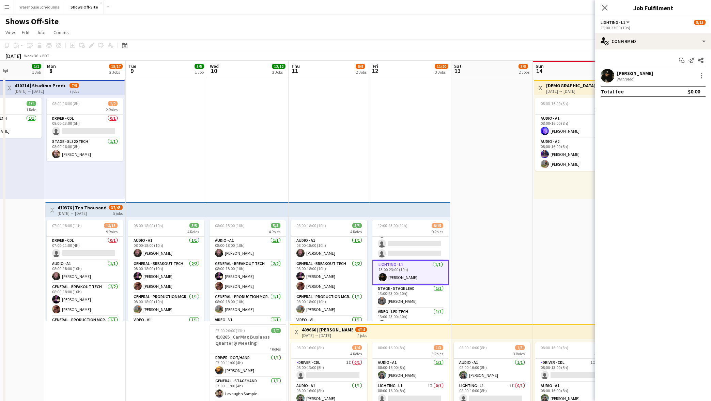
click at [696, 74] on div at bounding box center [701, 76] width 10 height 8
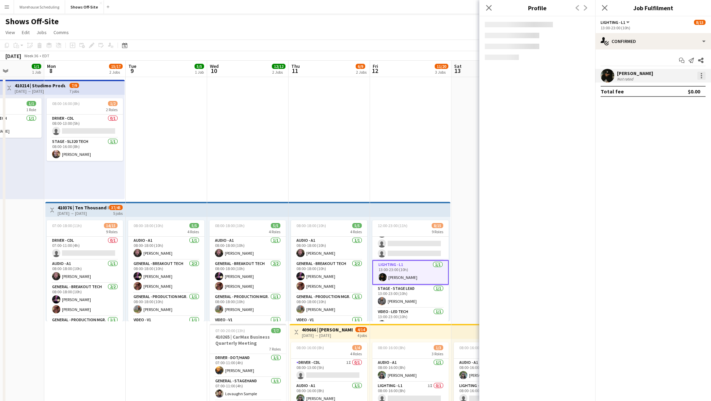
click at [699, 77] on div at bounding box center [701, 76] width 8 height 8
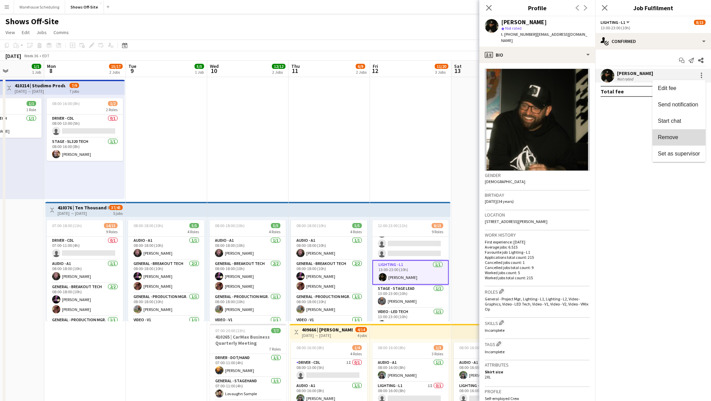
click at [664, 139] on span "Remove" at bounding box center [668, 137] width 20 height 6
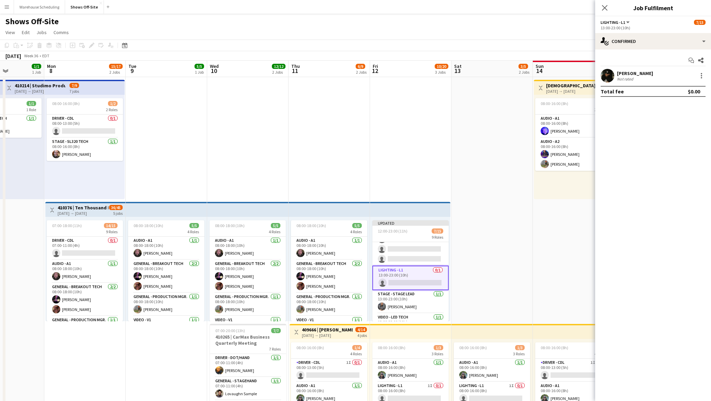
click at [600, 8] on div "Close pop-in" at bounding box center [604, 8] width 19 height 16
click at [605, 9] on icon "Close pop-in" at bounding box center [604, 7] width 6 height 6
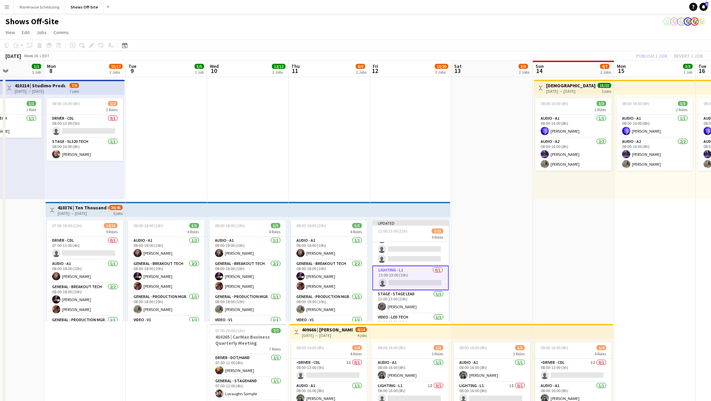
click at [621, 24] on div "Shows Off-Site user" at bounding box center [355, 20] width 711 height 13
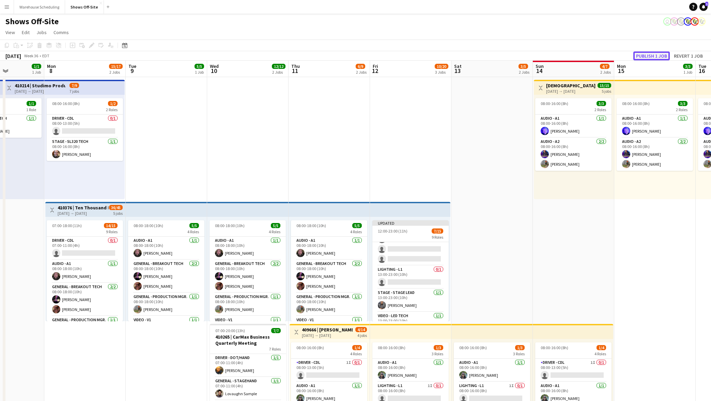
click at [653, 53] on button "Publish 1 job" at bounding box center [651, 55] width 36 height 9
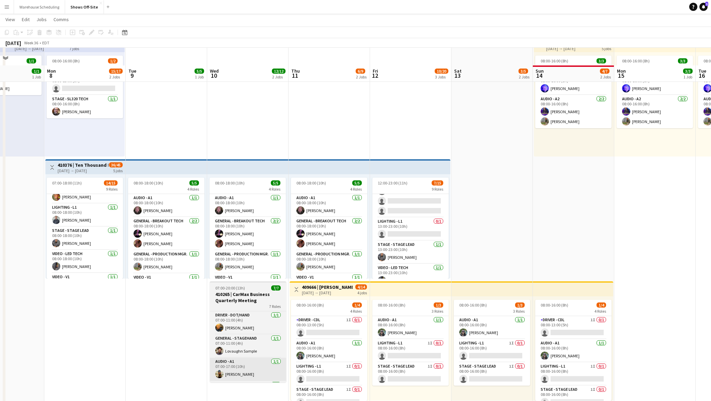
scroll to position [69, 0]
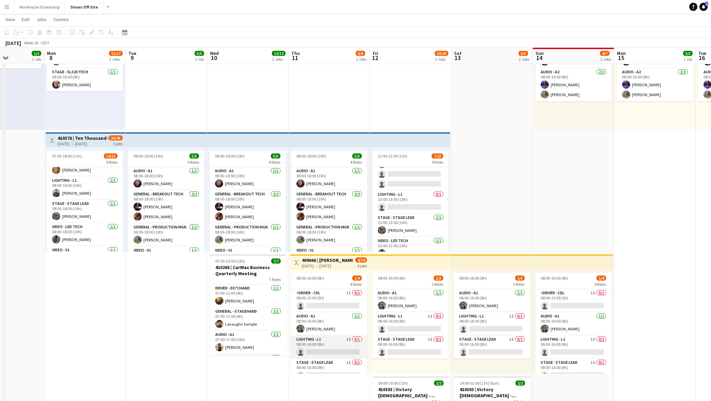
click at [325, 339] on app-card-role "Lighting - L1 1I 0/1 08:00-16:00 (8h) single-neutral-actions" at bounding box center [329, 346] width 76 height 23
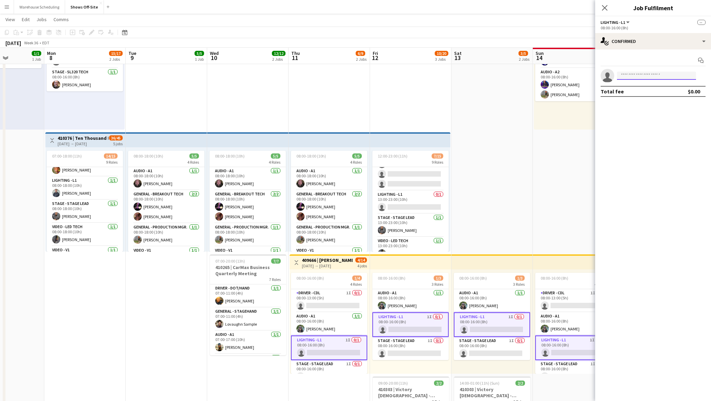
click at [637, 73] on input at bounding box center [656, 76] width 79 height 8
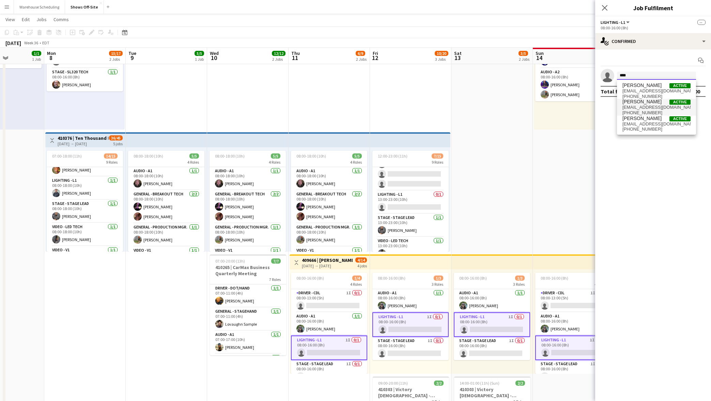
type input "****"
click at [648, 112] on span "[PHONE_NUMBER]" at bounding box center [656, 112] width 68 height 5
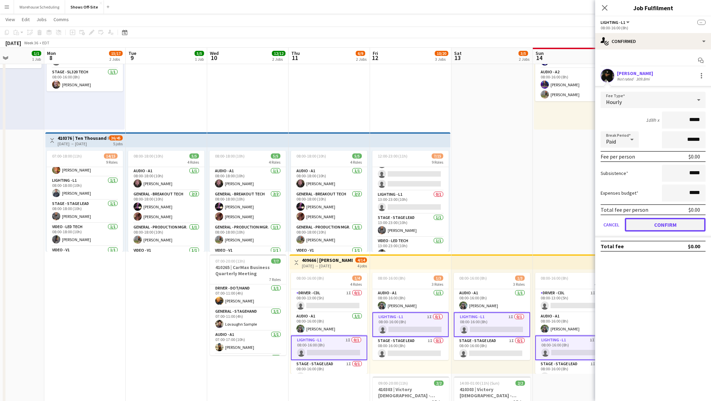
click at [667, 226] on button "Confirm" at bounding box center [665, 225] width 81 height 14
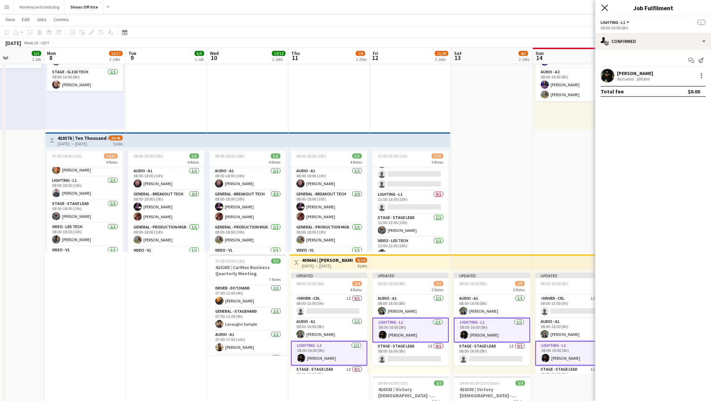
click at [603, 6] on icon at bounding box center [604, 7] width 6 height 6
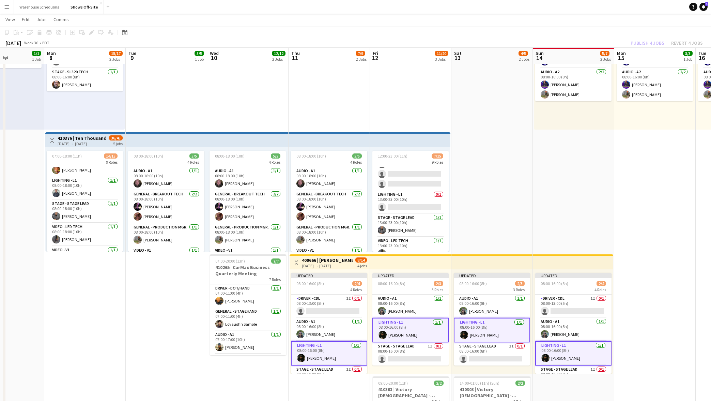
click at [618, 16] on app-page-menu "View Day view expanded Day view collapsed Month view Date picker Jump to [DATE]…" at bounding box center [355, 20] width 711 height 13
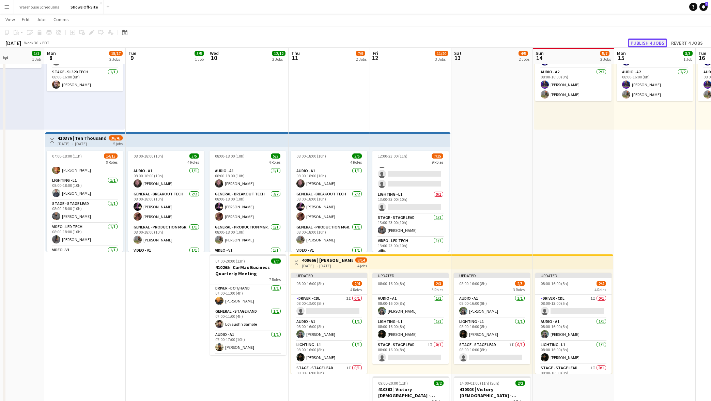
click at [645, 41] on button "Publish 4 jobs" at bounding box center [647, 42] width 39 height 9
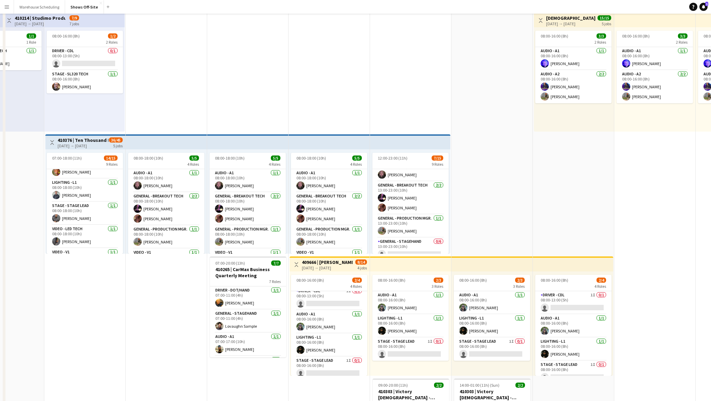
scroll to position [0, 0]
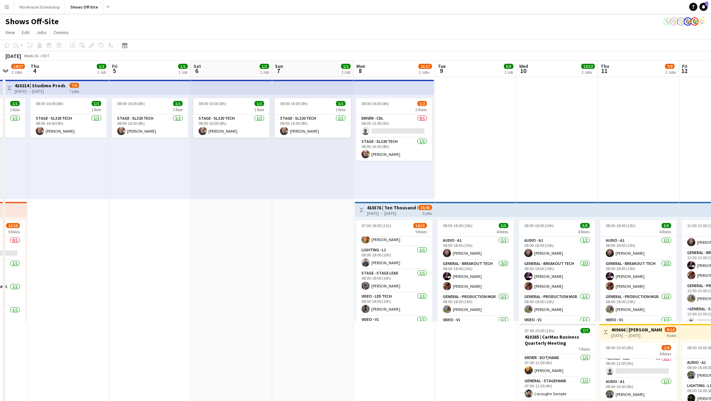
drag, startPoint x: 199, startPoint y: 140, endPoint x: 470, endPoint y: 123, distance: 271.3
click at [470, 123] on app-calendar-viewport "Tue 2 14/18 2 Jobs Wed 3 14/17 2 Jobs Thu 4 1/1 1 Job Fri 5 1/1 1 Job Sat 6 1/1…" at bounding box center [355, 371] width 711 height 621
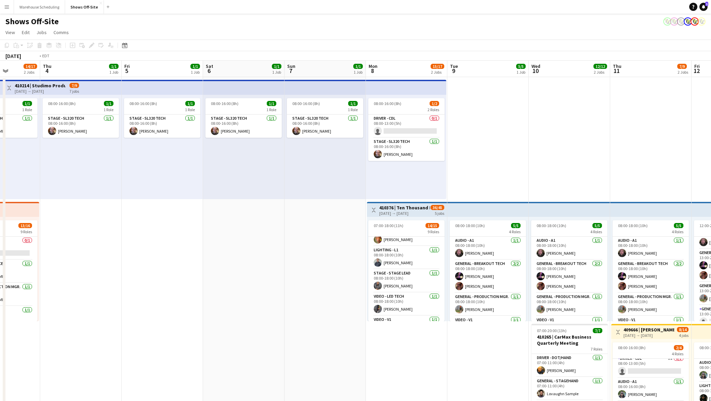
drag, startPoint x: 150, startPoint y: 200, endPoint x: 627, endPoint y: 182, distance: 477.6
click at [627, 182] on app-calendar-viewport "Tue 2 14/18 2 Jobs Wed 3 14/17 2 Jobs Thu 4 1/1 1 Job Fri 5 1/1 1 Job Sat 6 1/1…" at bounding box center [355, 371] width 711 height 621
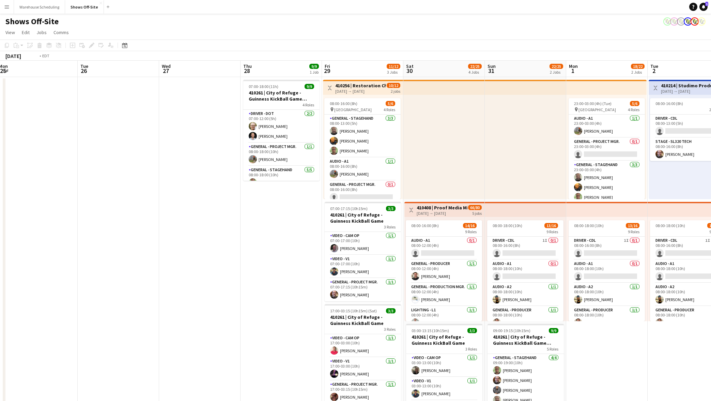
scroll to position [0, 258]
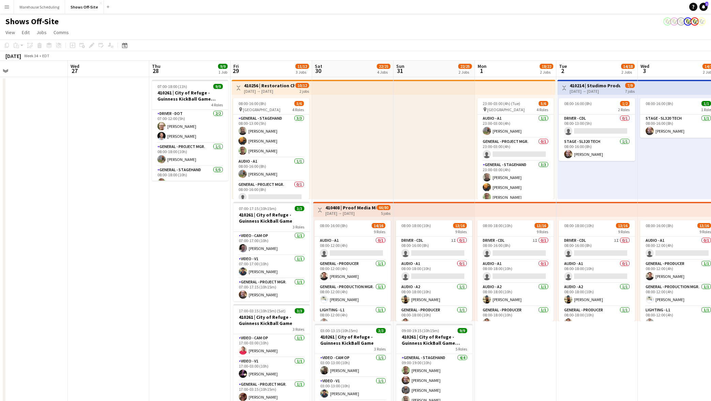
drag, startPoint x: 115, startPoint y: 174, endPoint x: 367, endPoint y: 169, distance: 252.1
click at [367, 169] on app-calendar-viewport "Sat 23 1/1 1 Job Sun 24 14/14 2 Jobs Mon 25 Tue 26 Wed 27 Thu 28 9/9 1 Job Fri …" at bounding box center [355, 371] width 711 height 621
